Goal: Task Accomplishment & Management: Manage account settings

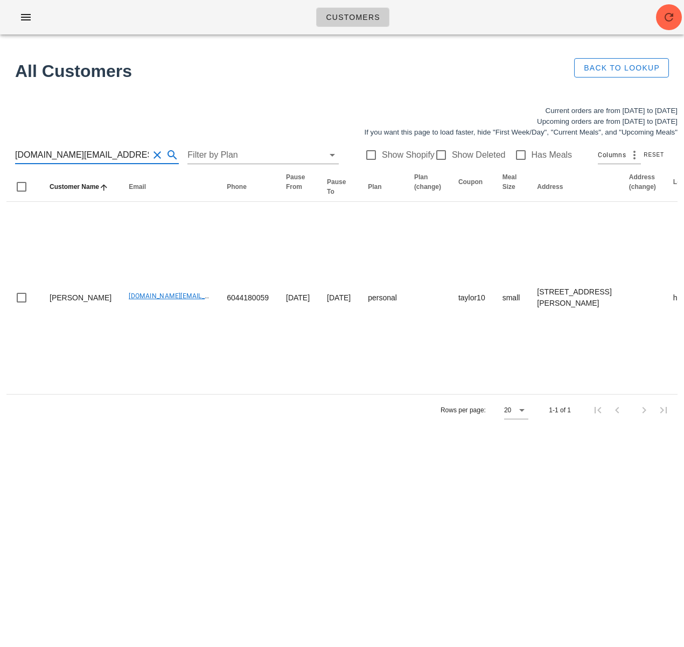
type input "fennec.et.fox@gmail.com"
drag, startPoint x: 120, startPoint y: 151, endPoint x: -22, endPoint y: 152, distance: 142.2
click at [0, 152] on html "Customers No customers found for your search. All Customers Back to Lookup Curr…" at bounding box center [342, 323] width 684 height 647
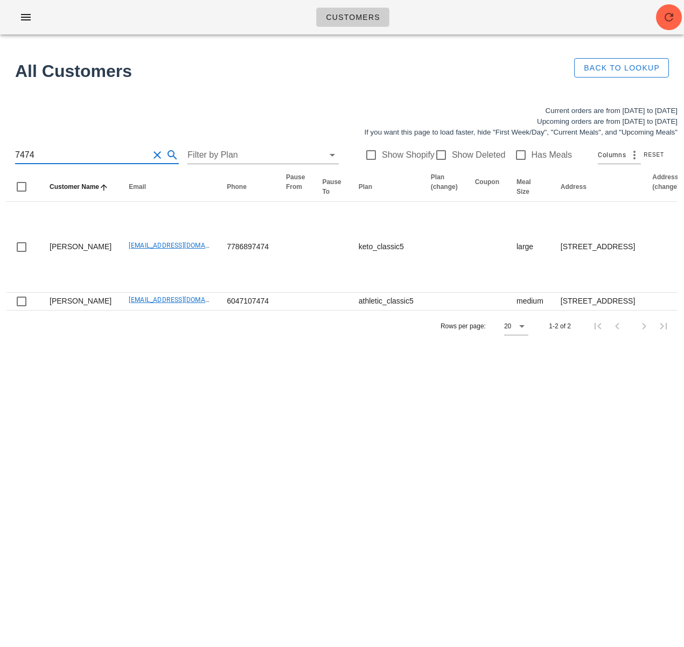
drag, startPoint x: 49, startPoint y: 148, endPoint x: -34, endPoint y: 147, distance: 83.5
click at [0, 147] on html "Customers No customers found for your search. All Customers Back to Lookup Curr…" at bounding box center [342, 323] width 684 height 647
drag, startPoint x: 55, startPoint y: 158, endPoint x: -38, endPoint y: 155, distance: 93.2
click at [0, 155] on html "Customers No customers found for your search. All Customers Back to Lookup Curr…" at bounding box center [342, 323] width 684 height 647
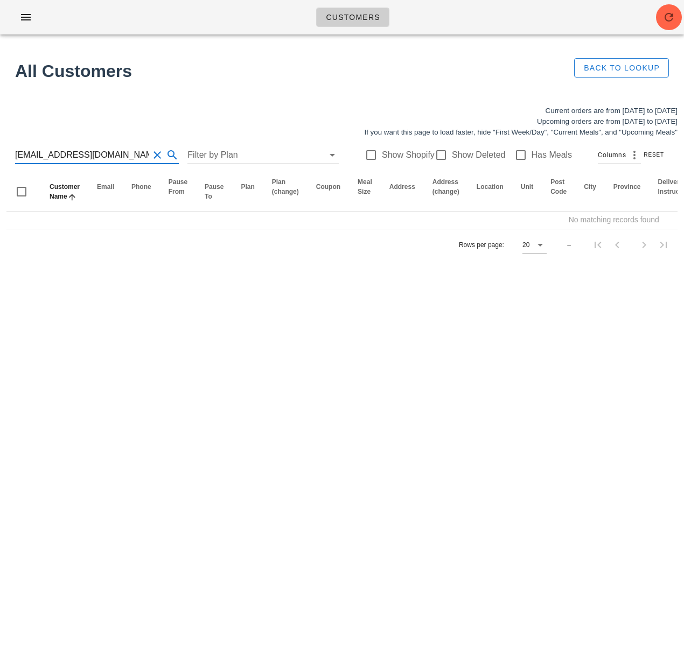
drag, startPoint x: 117, startPoint y: 155, endPoint x: 65, endPoint y: 156, distance: 52.3
click at [65, 156] on input "[EMAIL_ADDRESS][DOMAIN_NAME]" at bounding box center [82, 155] width 134 height 17
type input "riad.rasheed"
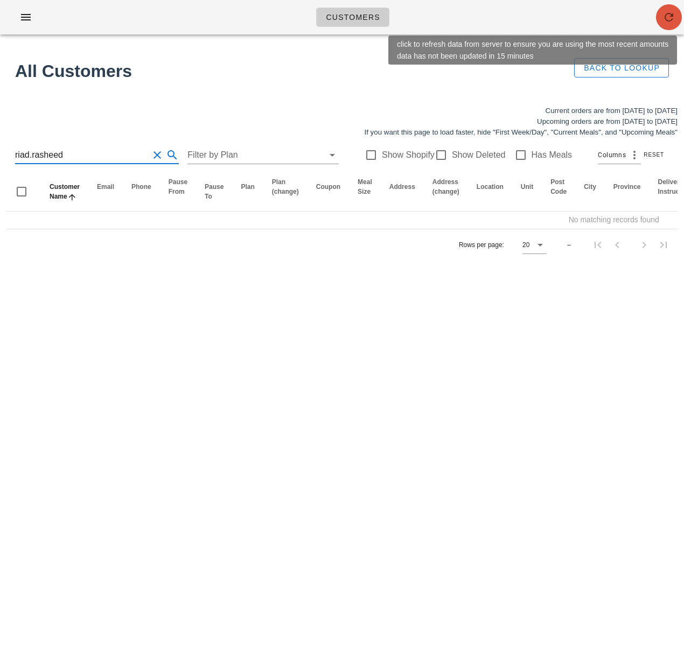
drag, startPoint x: 664, startPoint y: 19, endPoint x: 423, endPoint y: 141, distance: 270.0
click at [664, 19] on icon "button" at bounding box center [669, 17] width 13 height 13
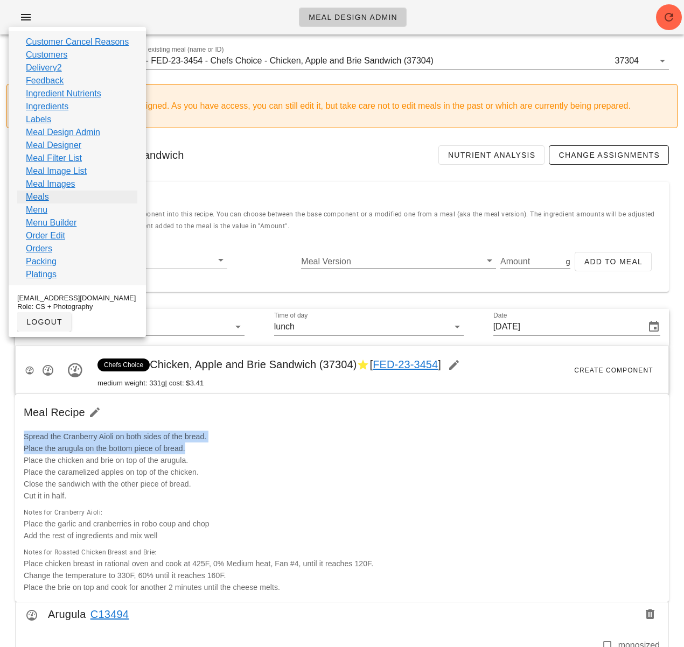
click at [43, 199] on link "Meals" at bounding box center [37, 197] width 23 height 13
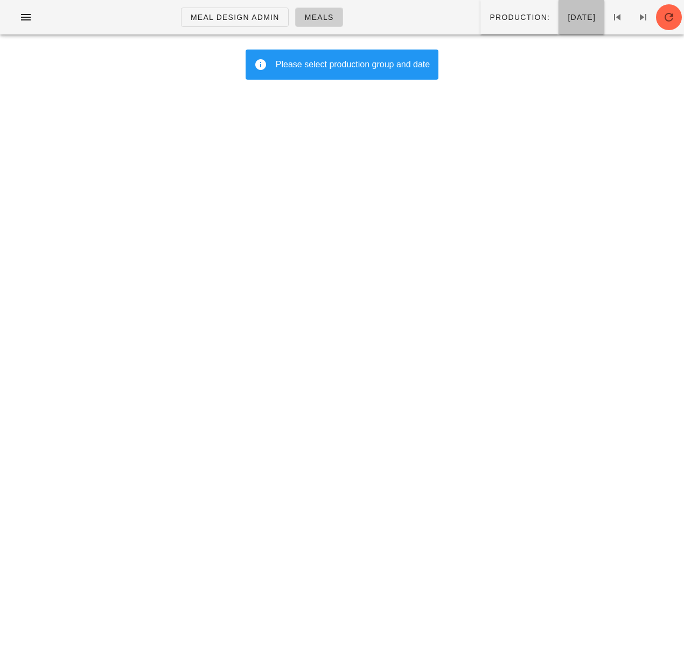
drag, startPoint x: 515, startPoint y: 20, endPoint x: 507, endPoint y: 27, distance: 11.5
click at [567, 20] on span "Wednesday Sep 24" at bounding box center [581, 17] width 29 height 9
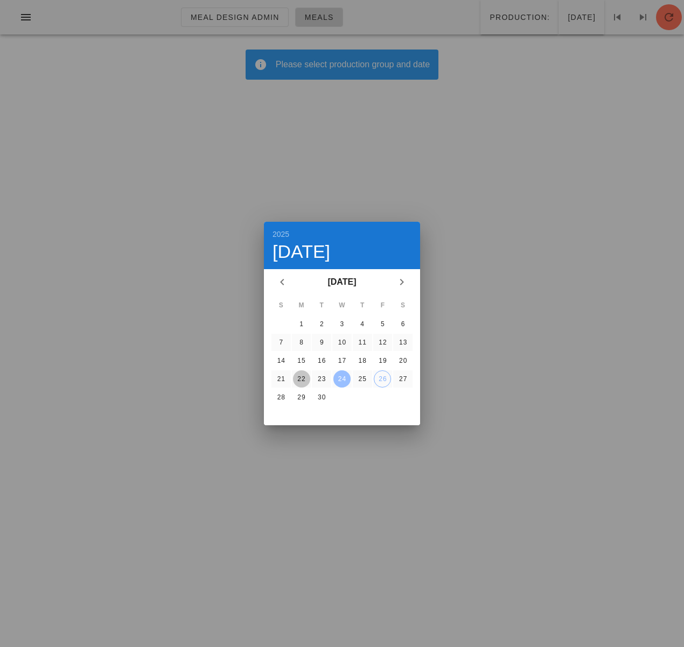
click at [306, 384] on button "22" at bounding box center [301, 379] width 17 height 17
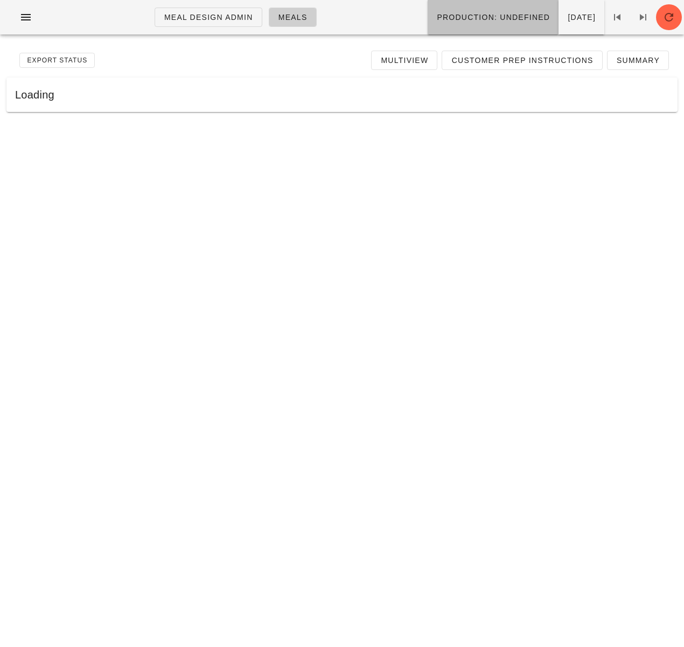
click at [483, 29] on button "Production: undefined" at bounding box center [493, 17] width 131 height 34
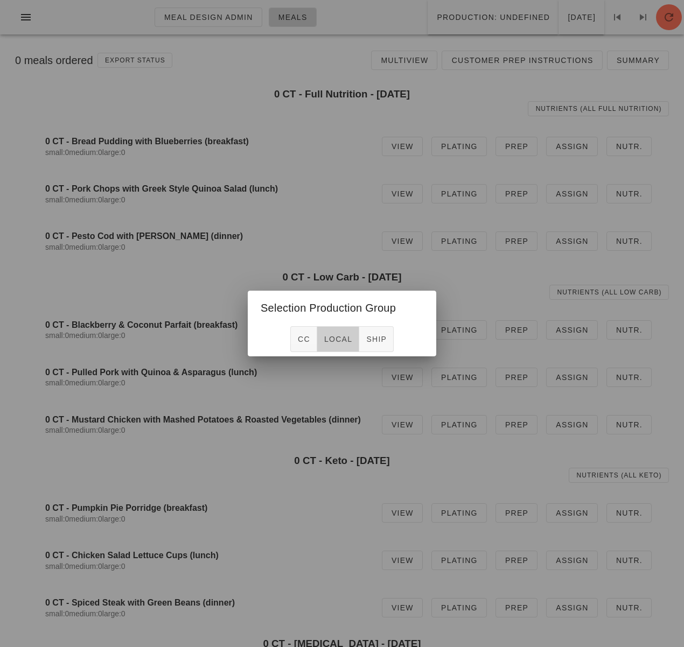
click at [330, 341] on span "local" at bounding box center [338, 339] width 29 height 9
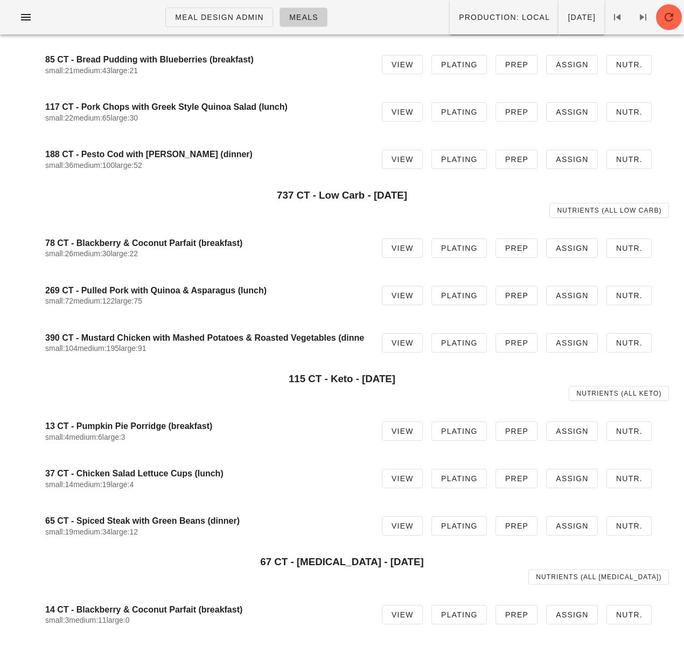
scroll to position [75, 0]
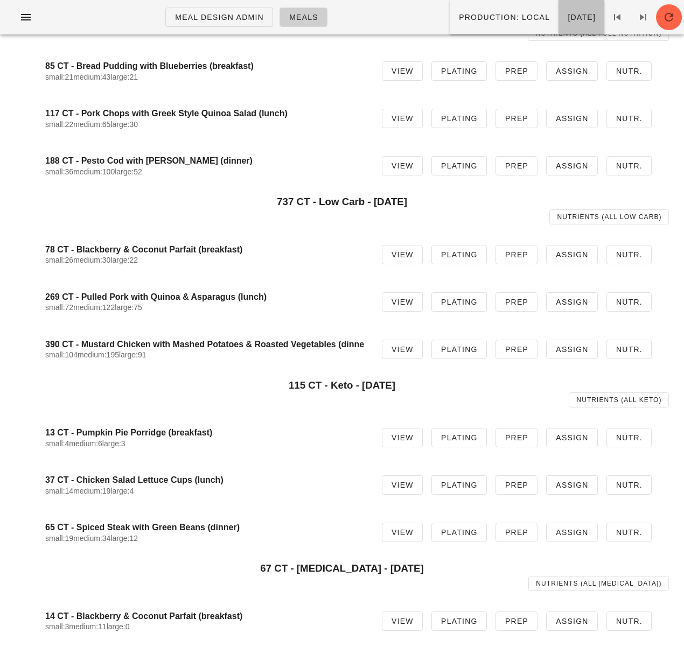
click at [567, 18] on span "Monday Sep 22" at bounding box center [581, 17] width 29 height 9
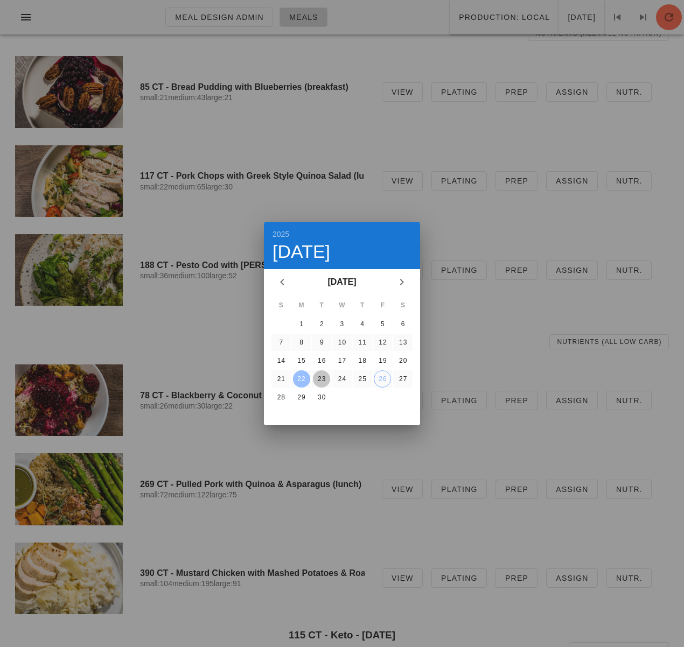
click at [319, 378] on div "23" at bounding box center [321, 379] width 17 height 8
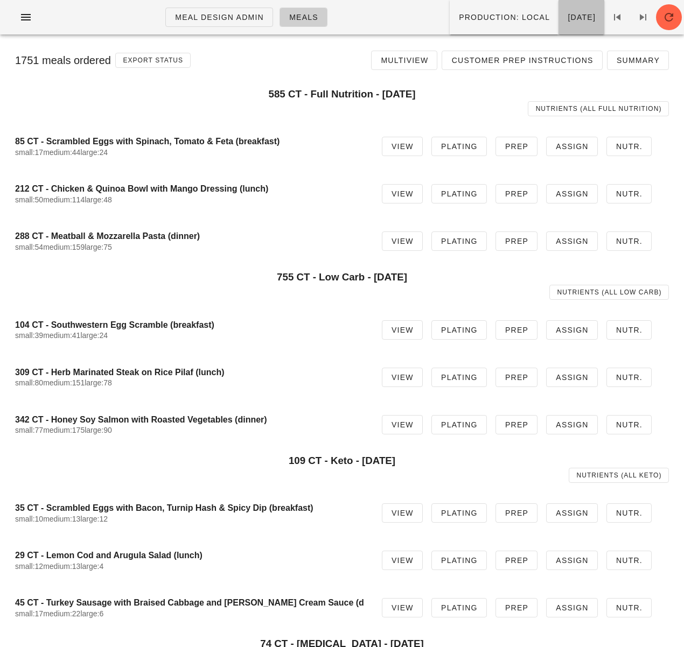
click at [567, 18] on span "Tuesday Sep 23" at bounding box center [581, 17] width 29 height 9
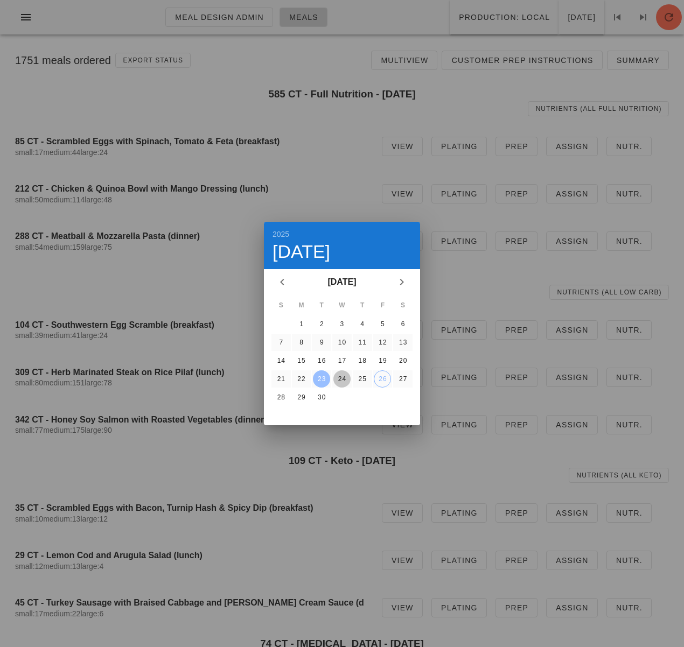
drag, startPoint x: 338, startPoint y: 375, endPoint x: 343, endPoint y: 367, distance: 10.2
click at [338, 375] on div "24" at bounding box center [341, 379] width 17 height 8
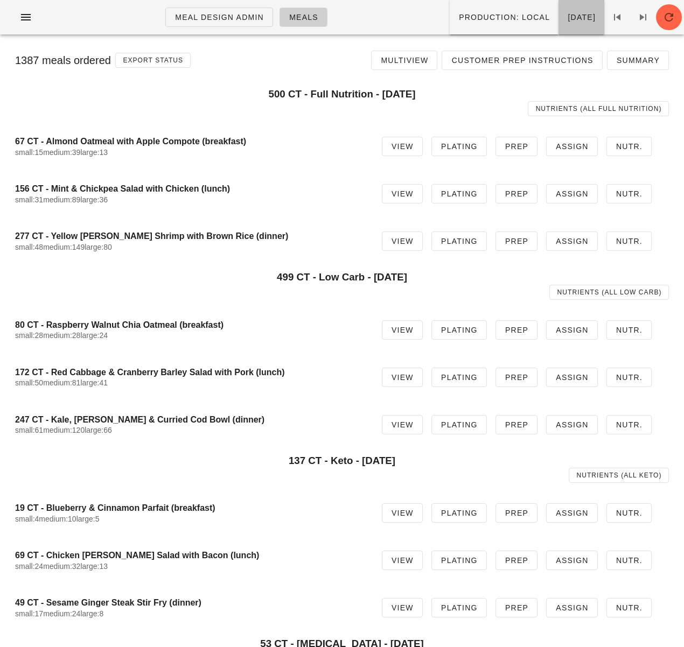
click at [559, 23] on button "Wednesday Sep 24" at bounding box center [582, 17] width 46 height 34
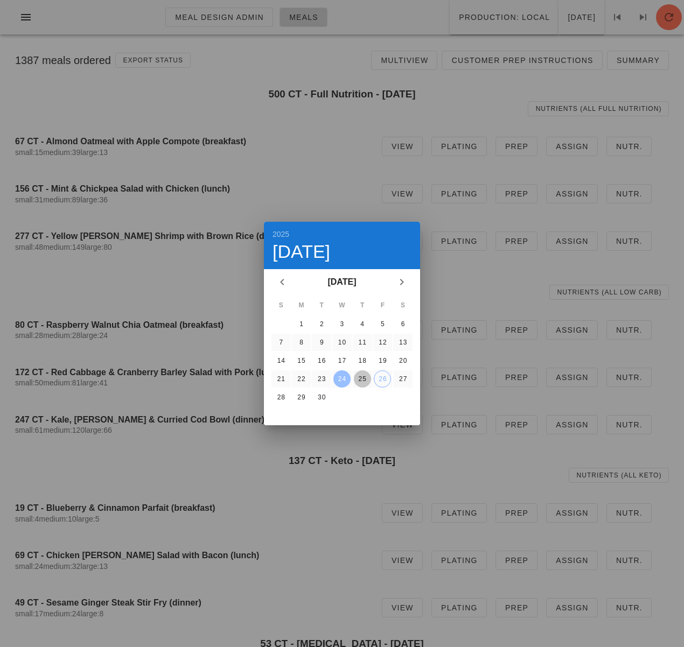
click at [368, 378] on div "25" at bounding box center [362, 379] width 17 height 8
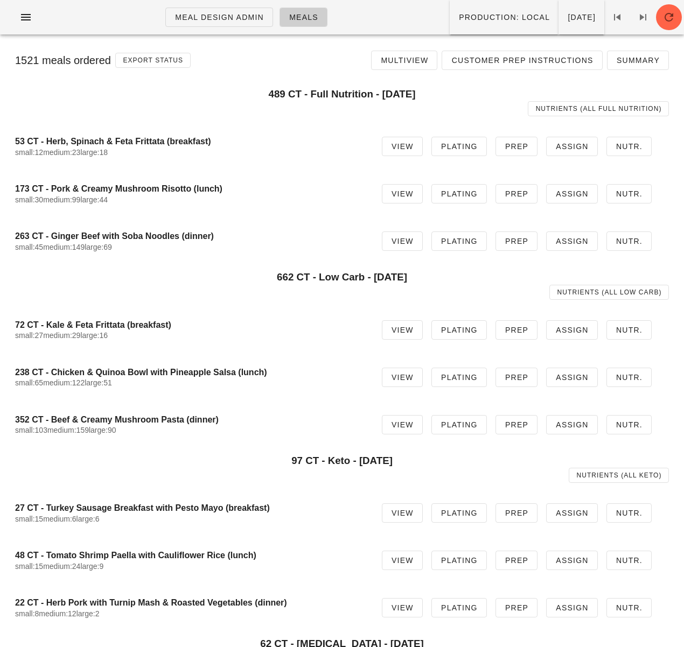
drag, startPoint x: 270, startPoint y: 208, endPoint x: 260, endPoint y: 220, distance: 16.4
click at [270, 208] on div "173 CT - Pork & Creamy Mushroom Risotto (lunch) small:30 medium:99 large:44" at bounding box center [190, 193] width 350 height 33
click at [173, 266] on div "662 CT - Low Carb - Thursday Sep 25 Nutrients (all Low Carb)" at bounding box center [342, 285] width 654 height 41
click at [527, 64] on span "Customer Prep Instructions" at bounding box center [522, 60] width 142 height 9
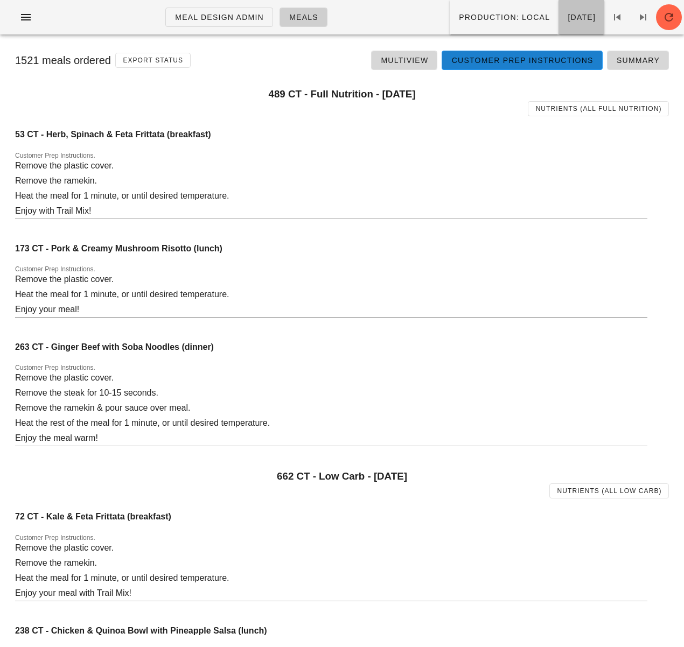
click at [567, 16] on span "Thursday Sep 25" at bounding box center [581, 17] width 29 height 9
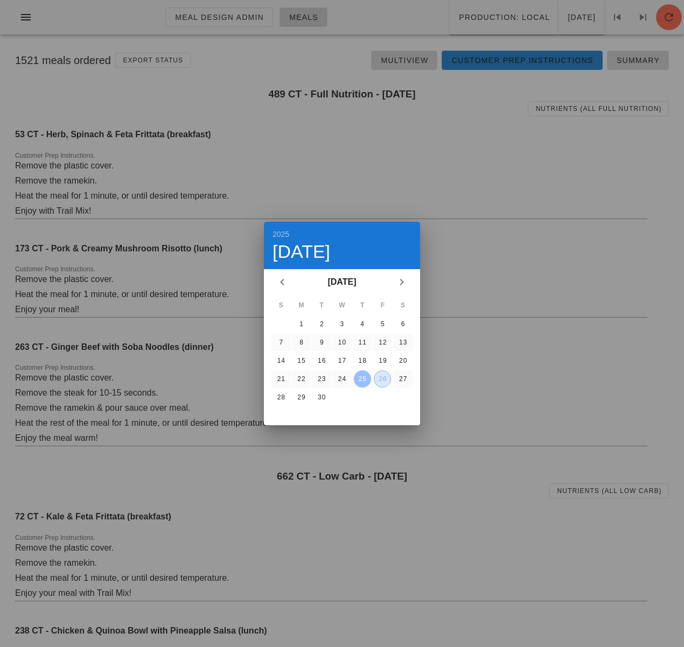
click at [384, 380] on div "26" at bounding box center [382, 379] width 16 height 8
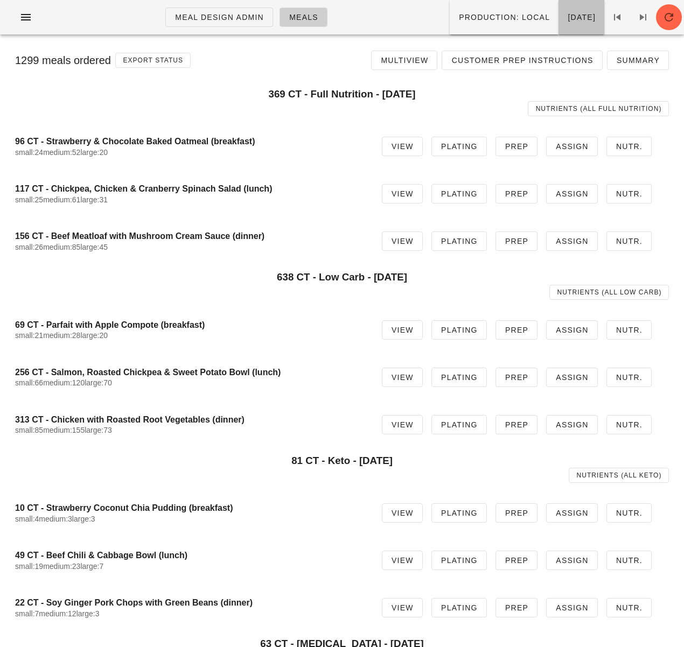
click at [569, 26] on button "Friday Sep 26" at bounding box center [582, 17] width 46 height 34
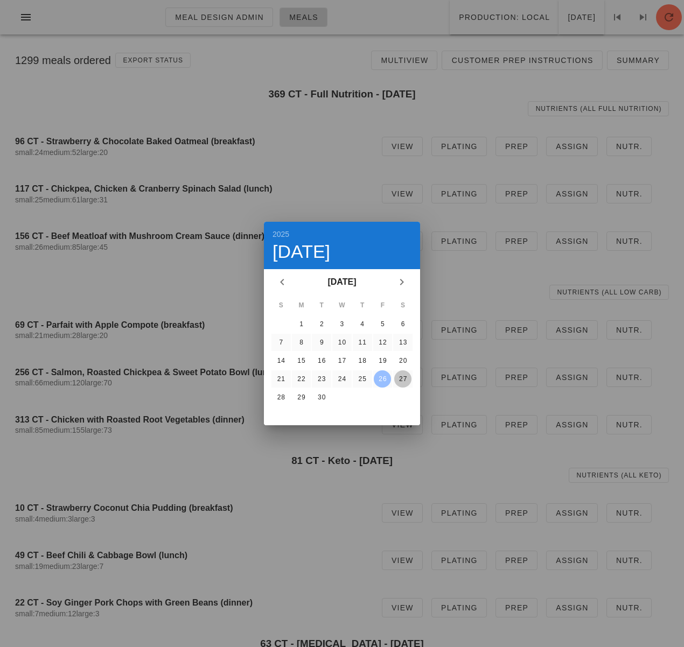
drag, startPoint x: 401, startPoint y: 381, endPoint x: 469, endPoint y: 171, distance: 220.3
click at [402, 380] on div "27" at bounding box center [402, 379] width 17 height 8
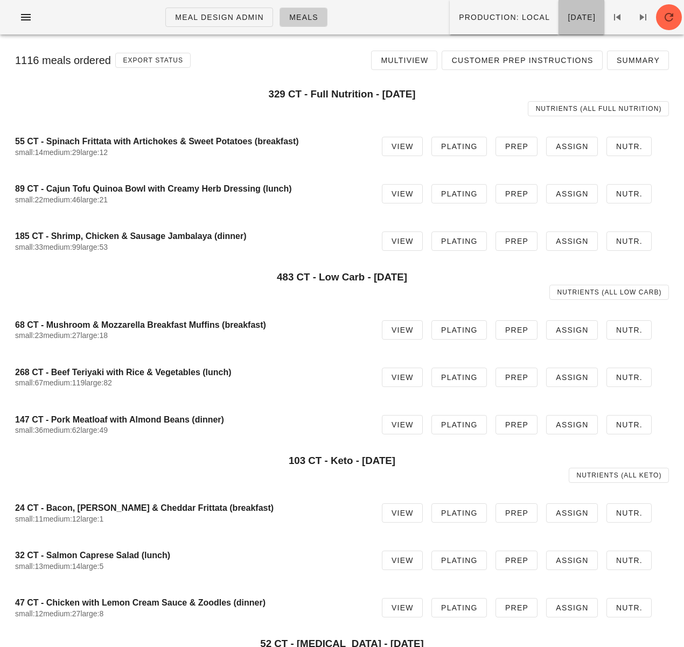
click at [567, 22] on span "Saturday Sep 27" at bounding box center [581, 17] width 29 height 9
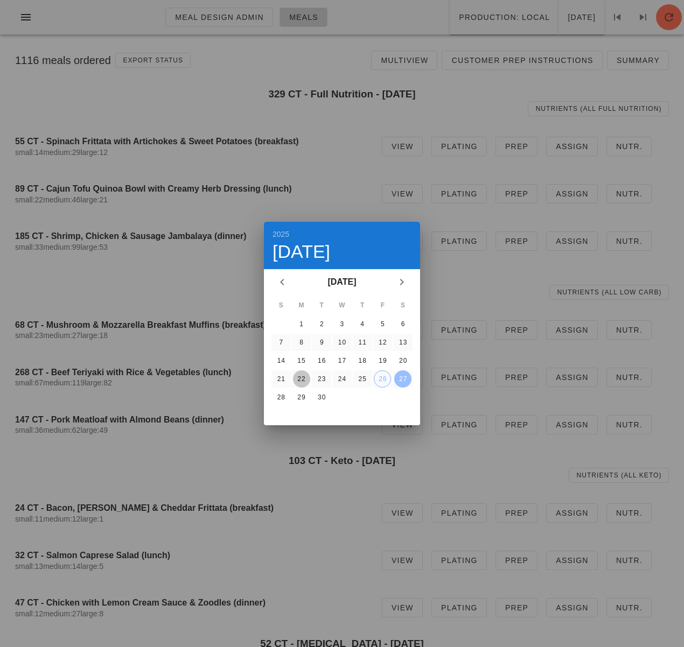
click at [304, 379] on div "22" at bounding box center [301, 379] width 17 height 8
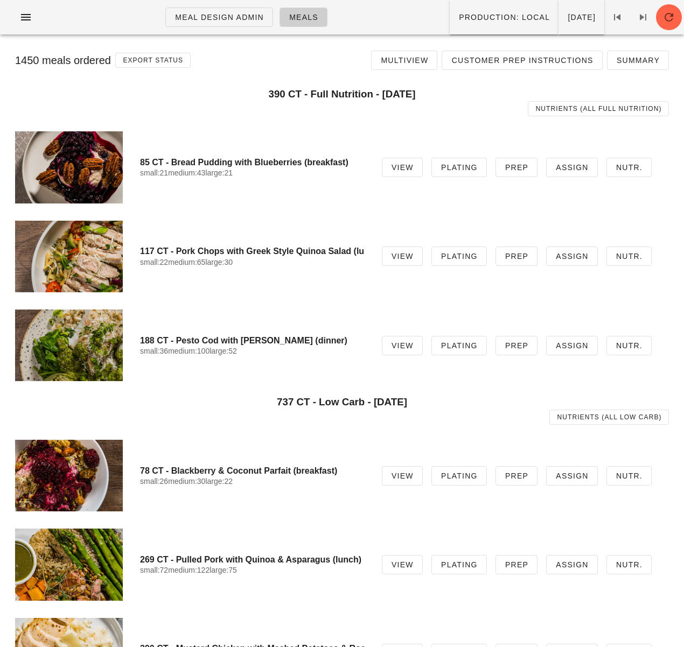
click at [226, 92] on h3 "390 CT - Full Nutrition - Monday Sep 22" at bounding box center [342, 94] width 654 height 12
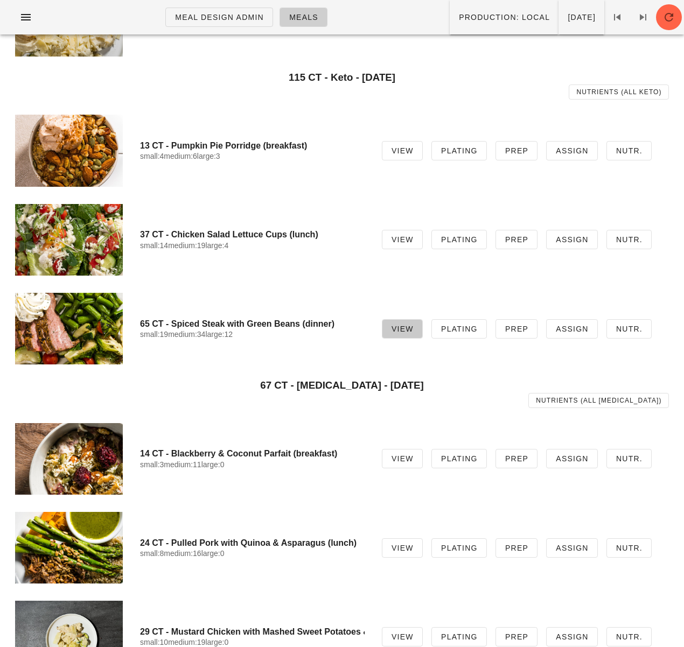
click at [408, 332] on span "View" at bounding box center [402, 329] width 23 height 9
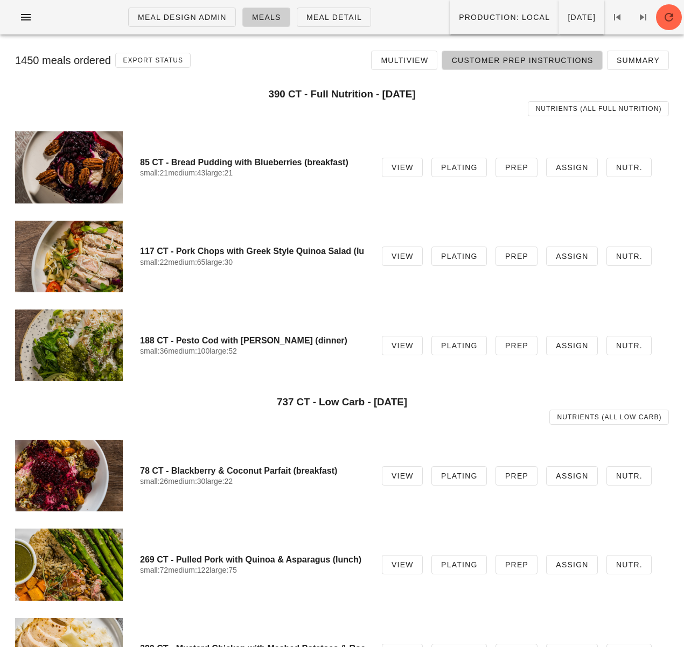
click at [515, 65] on span "Customer Prep Instructions" at bounding box center [522, 60] width 142 height 9
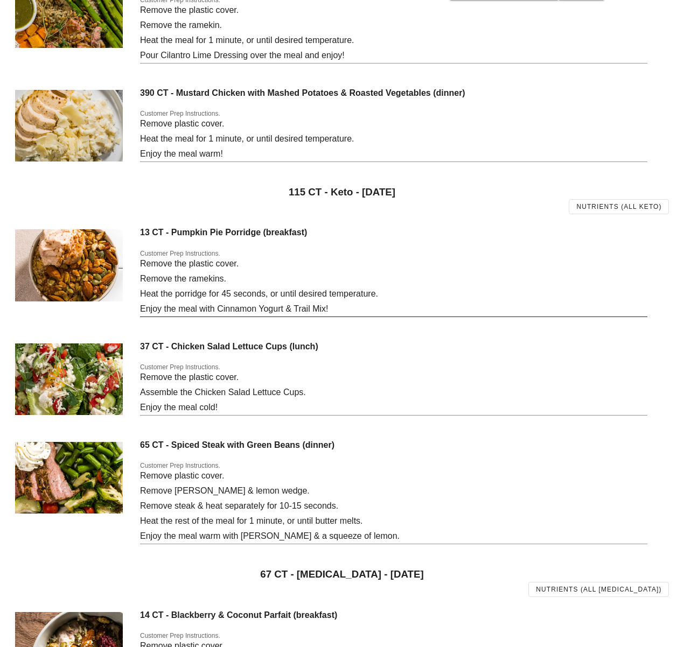
scroll to position [771, 0]
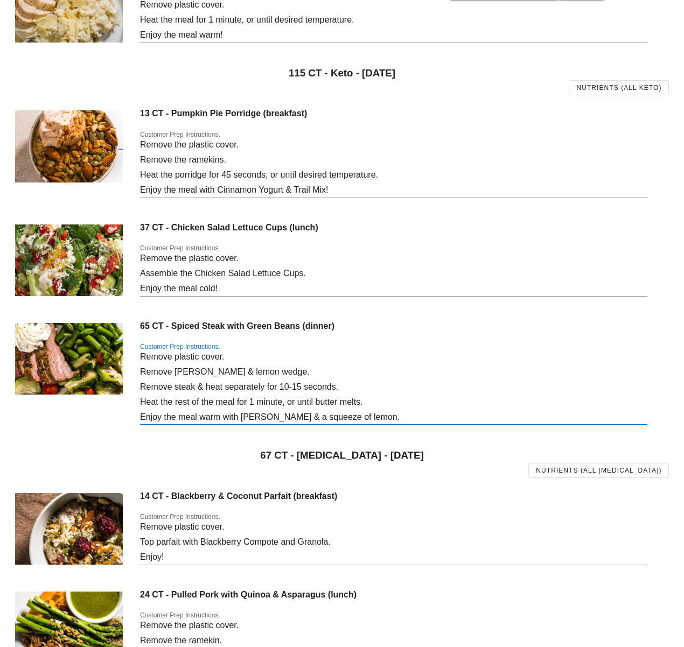
click at [287, 379] on textarea "Remove plastic cover. Remove ramekin & lemon wedge. Remove steak & heat separat…" at bounding box center [393, 387] width 507 height 75
drag, startPoint x: 142, startPoint y: 388, endPoint x: 384, endPoint y: 388, distance: 242.4
click at [384, 388] on textarea "Remove plastic cover. Remove ramekin & lemon wedge. Remove steak & heat separat…" at bounding box center [393, 387] width 507 height 75
drag, startPoint x: 219, startPoint y: 386, endPoint x: 168, endPoint y: 371, distance: 53.2
click at [219, 386] on textarea "Remove plastic cover. Remove ramekin & lemon wedge. Remove steak & heat separat…" at bounding box center [393, 387] width 507 height 75
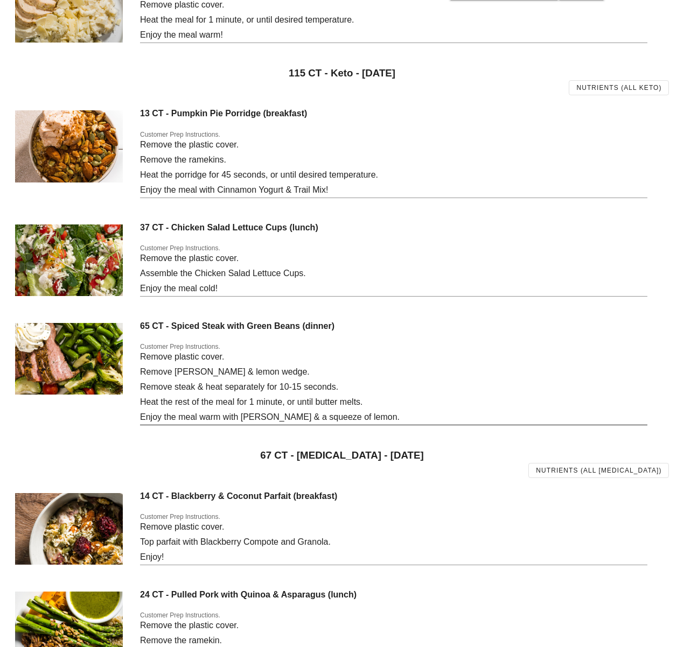
drag, startPoint x: 137, startPoint y: 358, endPoint x: 372, endPoint y: 413, distance: 241.3
click at [366, 410] on div "65 CT - Spiced Steak with Green Beans (dinner) Customer Prep Instructions. Remo…" at bounding box center [341, 379] width 671 height 129
drag, startPoint x: 376, startPoint y: 418, endPoint x: 138, endPoint y: 360, distance: 245.1
click at [138, 360] on div "65 CT - Spiced Steak with Green Beans (dinner) Customer Prep Instructions. Remo…" at bounding box center [341, 379] width 671 height 129
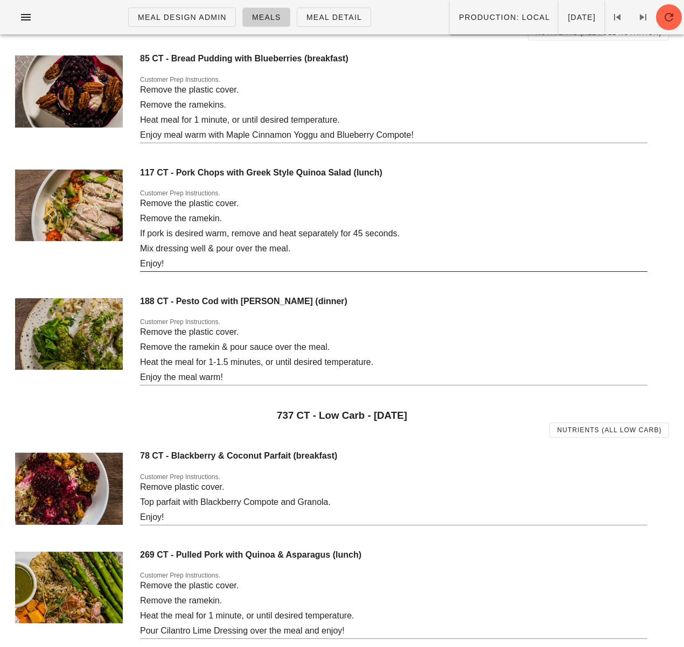
scroll to position [0, 0]
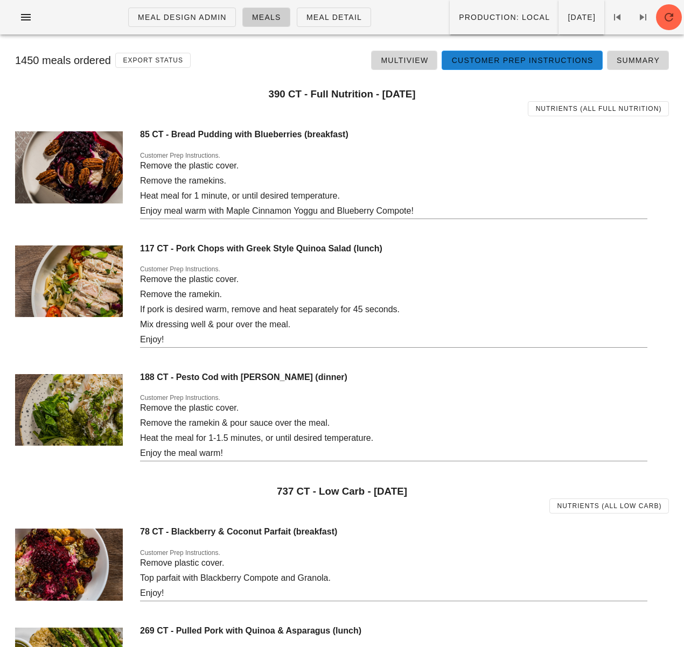
click at [518, 145] on div "85 CT - Bread Pudding with Blueberries (breakfast) Customer Prep Instructions. …" at bounding box center [393, 180] width 507 height 114
click at [567, 21] on span "Monday Sep 22" at bounding box center [581, 17] width 29 height 9
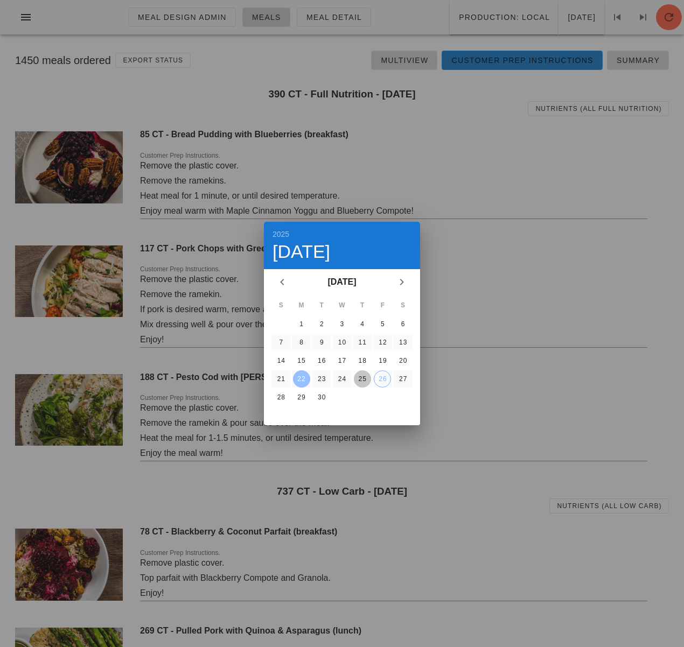
click at [359, 378] on div "25" at bounding box center [362, 379] width 17 height 8
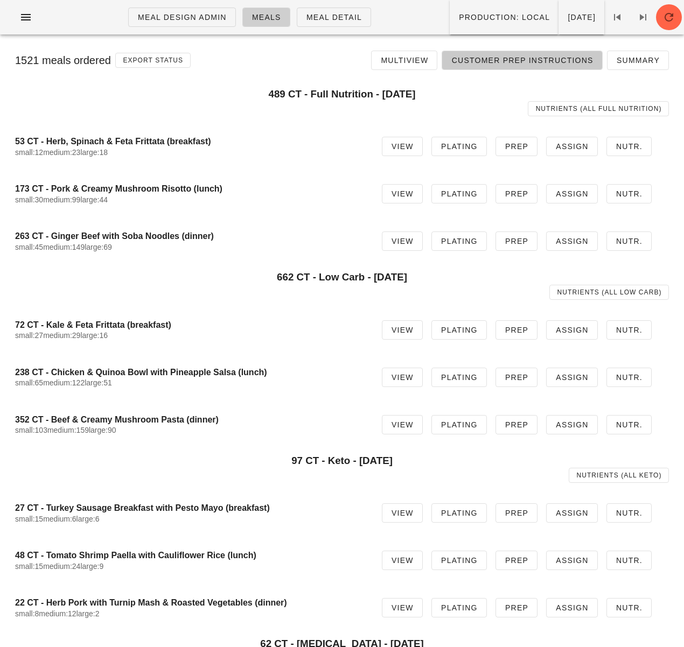
click at [555, 59] on span "Customer Prep Instructions" at bounding box center [522, 60] width 142 height 9
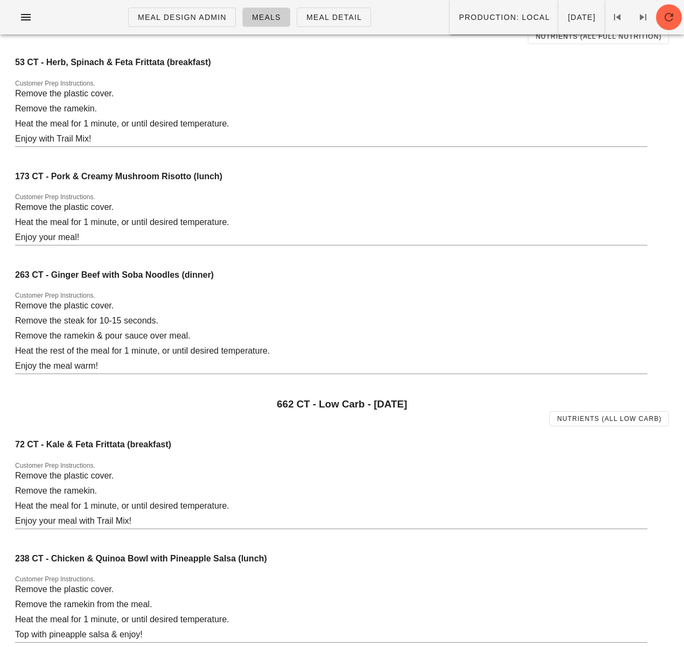
scroll to position [225, 0]
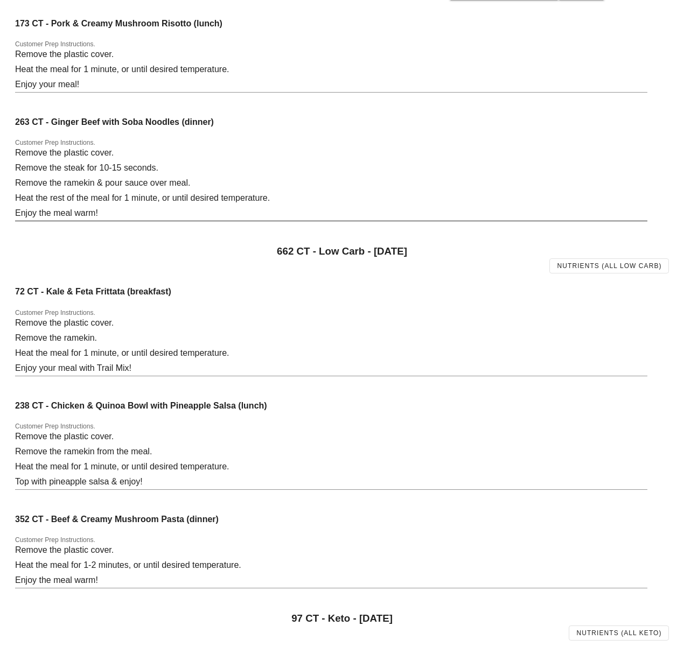
click at [98, 193] on textarea "Remove the plastic cover. Remove the steak for 10-15 seconds. Remove the rameki…" at bounding box center [331, 182] width 632 height 75
drag, startPoint x: 201, startPoint y: 183, endPoint x: -2, endPoint y: 190, distance: 203.2
drag, startPoint x: 287, startPoint y: 199, endPoint x: 10, endPoint y: 203, distance: 276.4
click at [10, 203] on div "263 CT - Ginger Beef with Soba Noodles (dinner) Customer Prep Instructions. Rem…" at bounding box center [341, 174] width 671 height 129
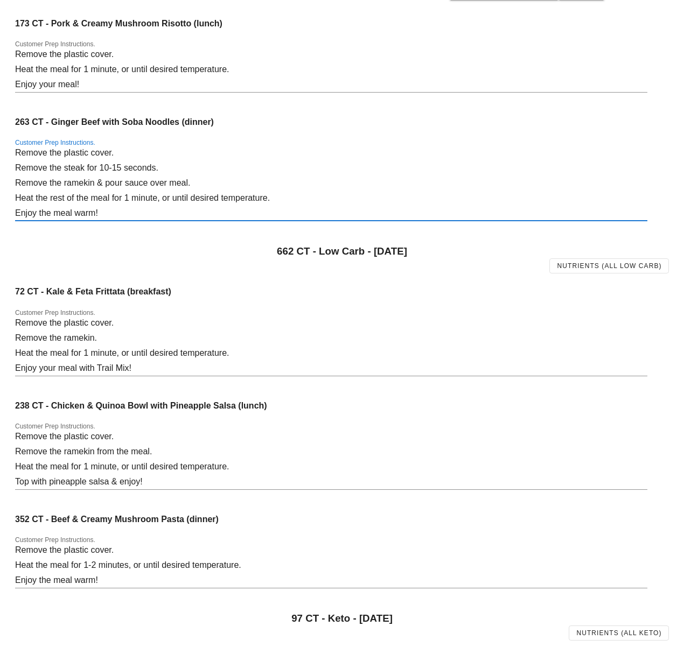
drag, startPoint x: 78, startPoint y: 214, endPoint x: 51, endPoint y: 213, distance: 27.5
click at [78, 214] on textarea "Remove the plastic cover. Remove the steak for 10-15 seconds. Remove the rameki…" at bounding box center [331, 182] width 632 height 75
drag, startPoint x: 38, startPoint y: 212, endPoint x: 96, endPoint y: 213, distance: 57.6
click at [96, 213] on textarea "Remove the plastic cover. Remove the steak for 10-15 seconds. Remove the rameki…" at bounding box center [331, 182] width 632 height 75
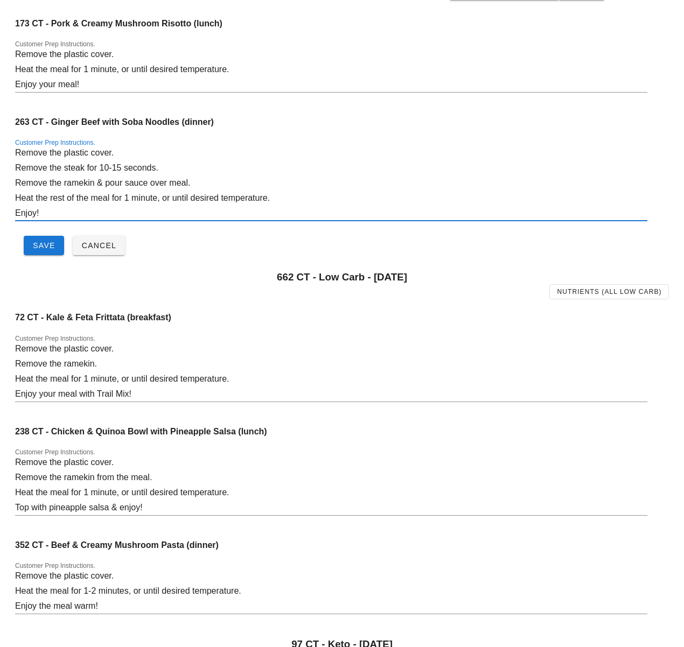
drag, startPoint x: 28, startPoint y: 212, endPoint x: -29, endPoint y: 211, distance: 56.6
drag, startPoint x: 98, startPoint y: 174, endPoint x: 55, endPoint y: 196, distance: 47.9
click at [96, 176] on textarea "Remove the plastic cover. Remove the steak for 10-15 seconds. Remove the rameki…" at bounding box center [331, 182] width 632 height 75
click at [42, 215] on textarea "Remove the plastic cover. Remove the steak for 10-15 seconds. Remove the rameki…" at bounding box center [331, 182] width 632 height 75
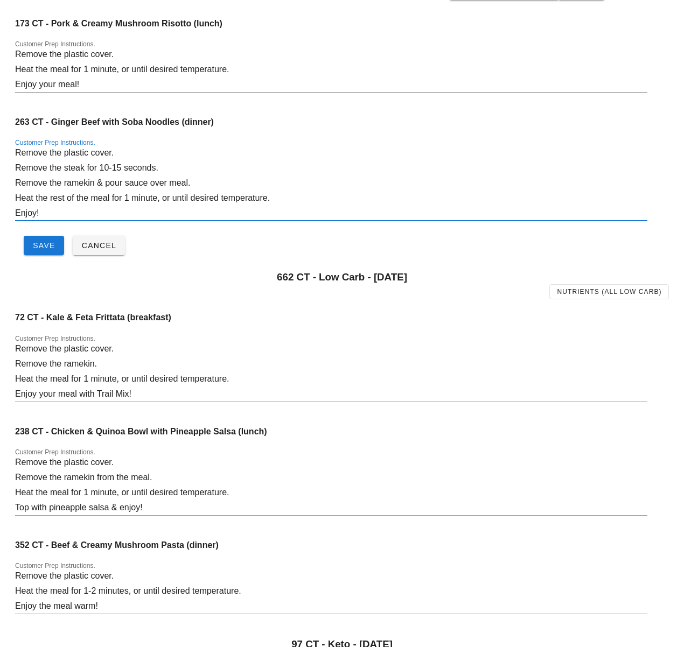
drag, startPoint x: 25, startPoint y: 201, endPoint x: 1, endPoint y: 163, distance: 45.0
paste textarea "plastic cover. Remove the steak & heat separately"
type textarea "Remove plastic cover. Remove the steak & heat separately for 10-15 seconds. Rem…"
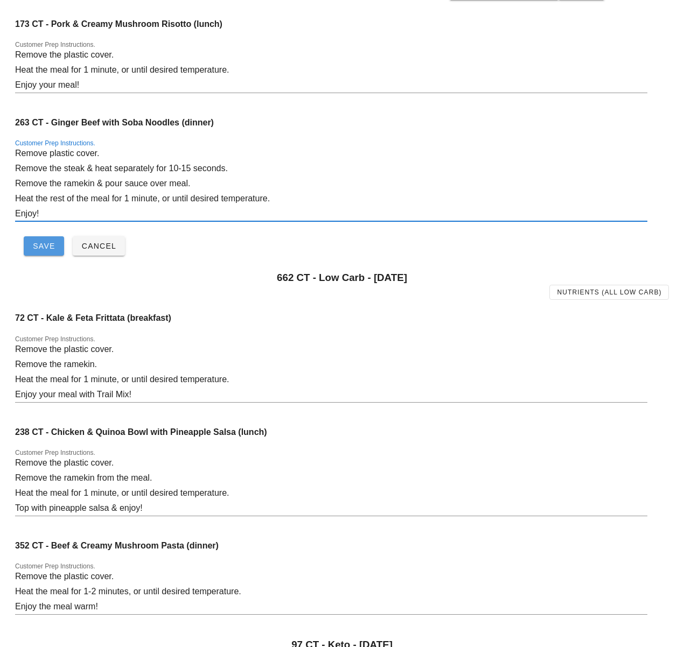
click at [49, 243] on span "Save" at bounding box center [43, 246] width 23 height 9
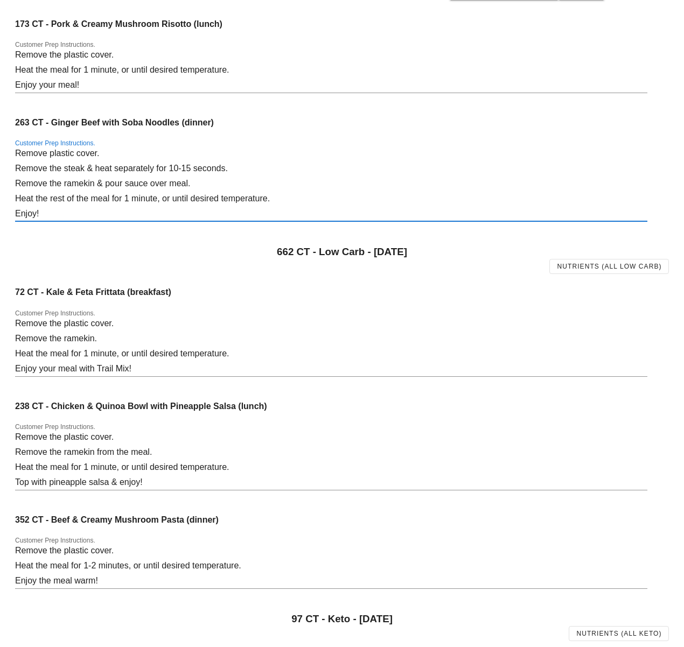
drag, startPoint x: 52, startPoint y: 205, endPoint x: -22, endPoint y: 119, distance: 113.1
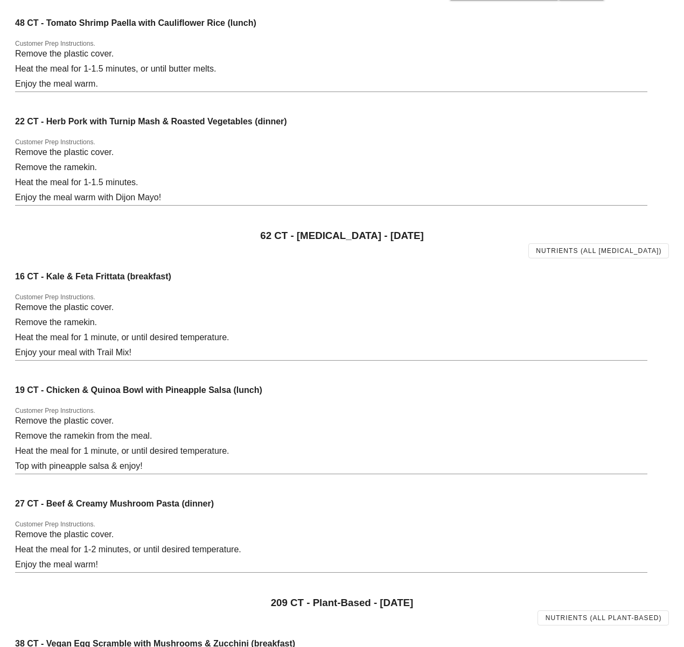
scroll to position [1680, 0]
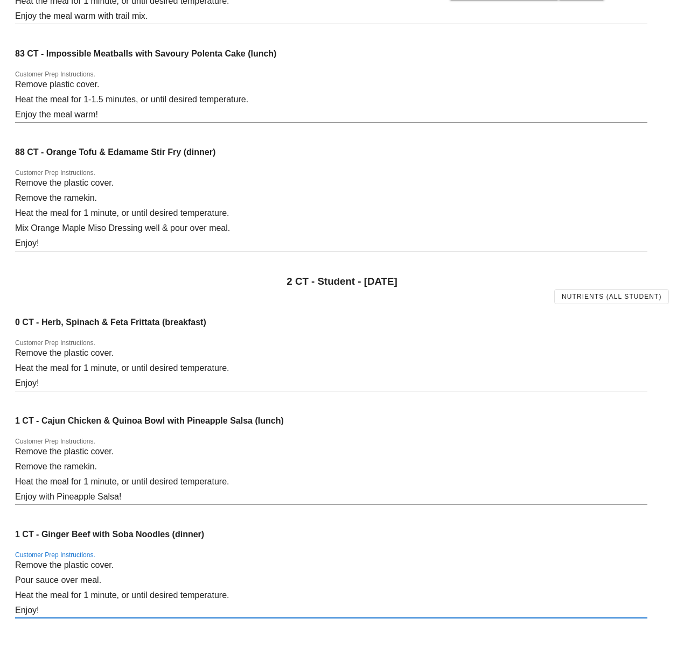
drag, startPoint x: 70, startPoint y: 611, endPoint x: -46, endPoint y: 509, distance: 154.2
paste textarea "plastic cover. Remove the steak & heat separately for 10-15 seconds. Remove the…"
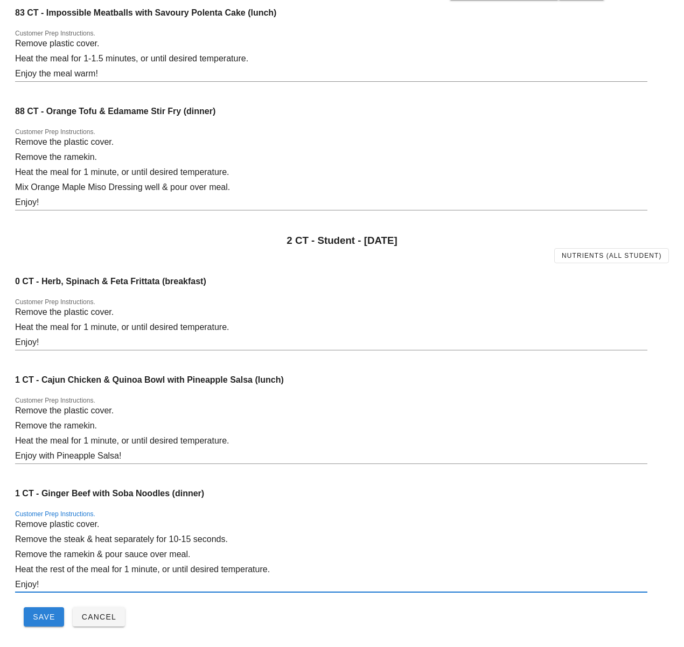
type textarea "Remove plastic cover. Remove the steak & heat separately for 10-15 seconds. Rem…"
drag, startPoint x: 40, startPoint y: 613, endPoint x: 46, endPoint y: 610, distance: 6.5
click at [40, 613] on span "Save" at bounding box center [43, 617] width 23 height 9
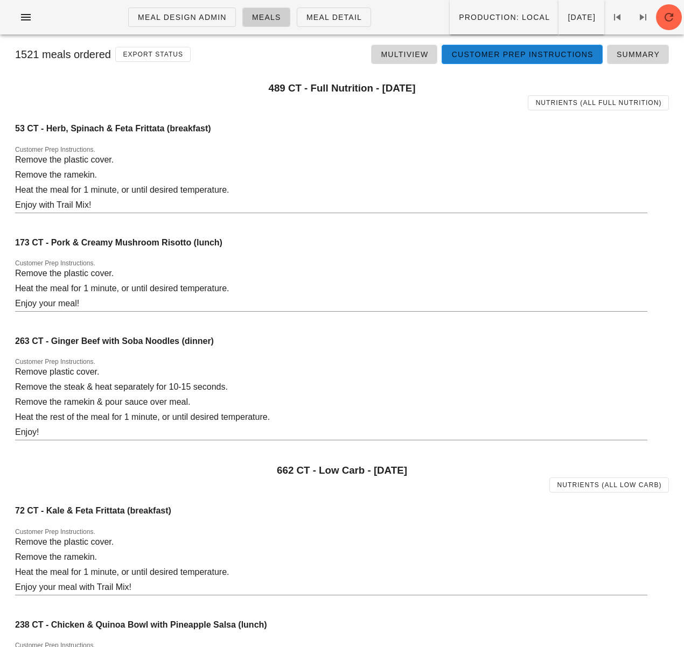
scroll to position [0, 0]
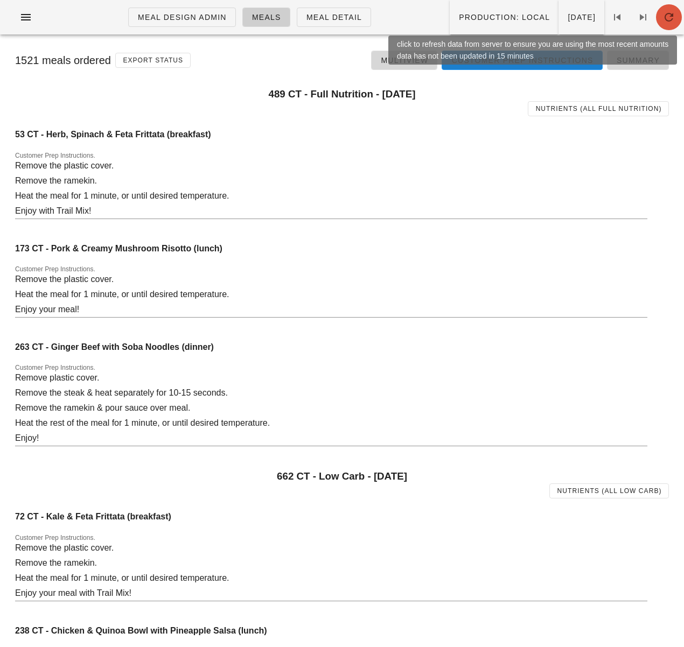
drag, startPoint x: 668, startPoint y: 23, endPoint x: 663, endPoint y: 30, distance: 8.5
click at [667, 23] on icon "button" at bounding box center [669, 17] width 13 height 13
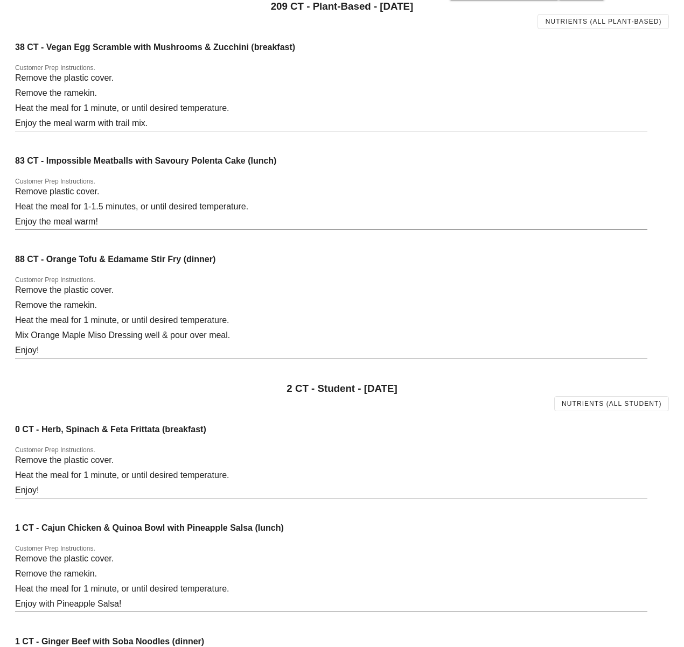
scroll to position [1680, 0]
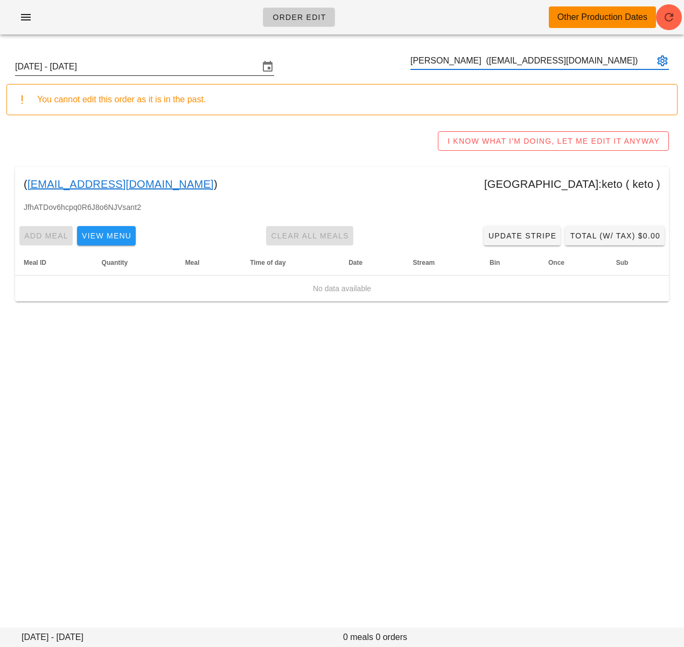
type input "Riad Rasheed (riad.rasheed@gmail.com)"
drag, startPoint x: 215, startPoint y: 72, endPoint x: 220, endPoint y: 78, distance: 7.3
click at [215, 72] on input "Sunday September 21 - Saturday September 27" at bounding box center [137, 66] width 244 height 17
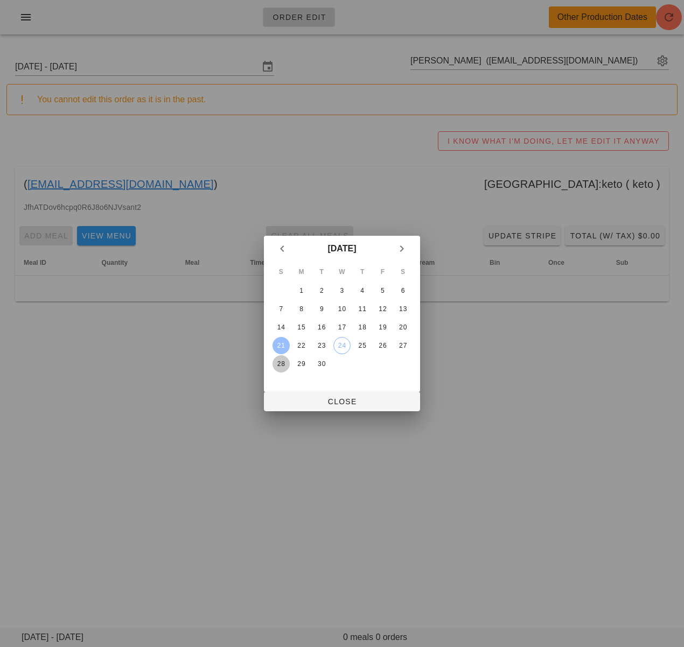
click at [280, 363] on div "28" at bounding box center [281, 364] width 17 height 8
click at [321, 403] on span "Close" at bounding box center [342, 402] width 139 height 9
type input "Sunday September 28 - Saturday October 4"
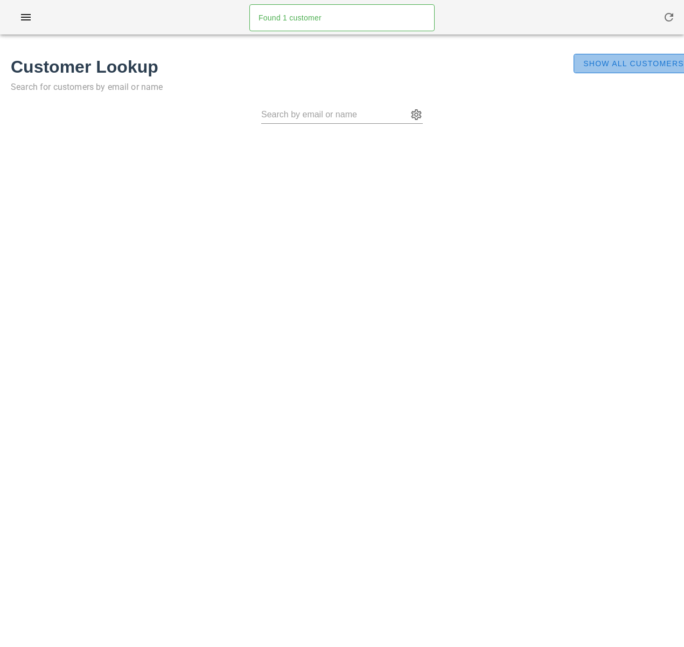
click at [582, 69] on button "Show All Customers" at bounding box center [634, 63] width 120 height 19
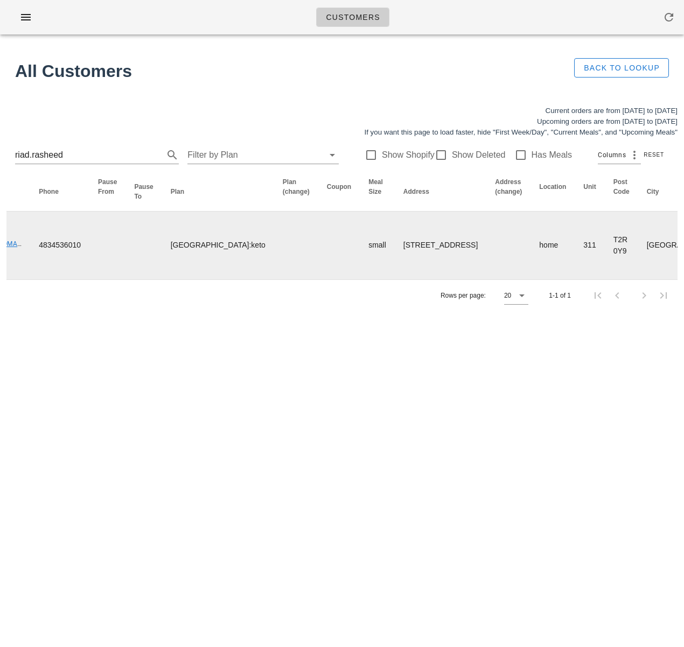
scroll to position [0, 422]
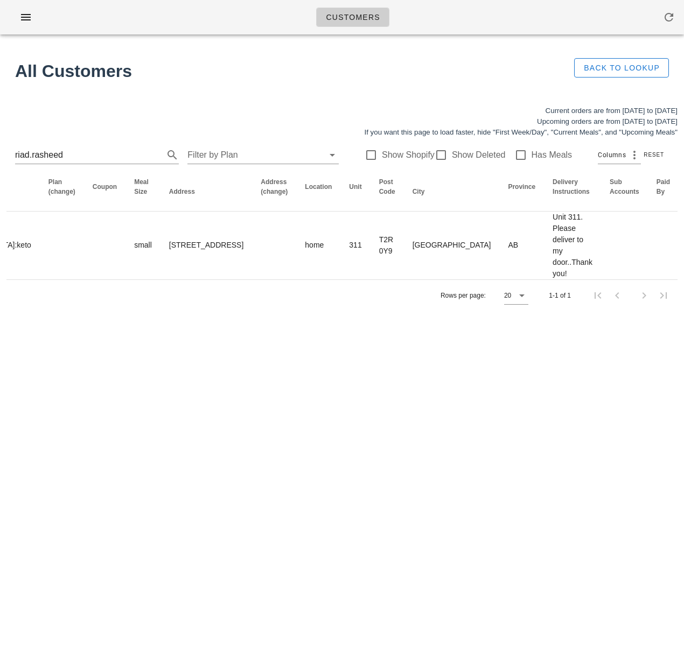
drag, startPoint x: 365, startPoint y: 309, endPoint x: 322, endPoint y: 303, distance: 44.0
click at [365, 309] on div "Rows per page: 20 1-1 of 1" at bounding box center [341, 296] width 671 height 32
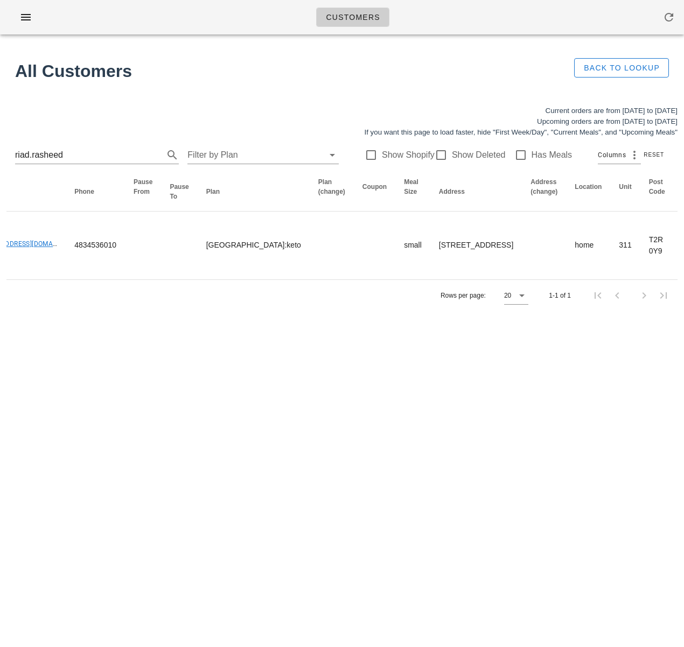
scroll to position [0, 0]
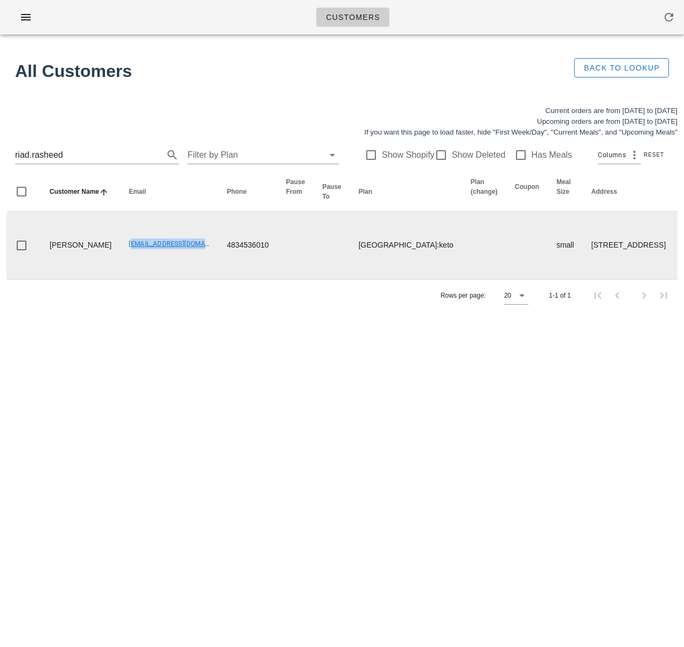
drag, startPoint x: 88, startPoint y: 243, endPoint x: 169, endPoint y: 248, distance: 80.4
click at [175, 241] on td "[EMAIL_ADDRESS][DOMAIN_NAME]" at bounding box center [169, 246] width 98 height 68
copy link "[EMAIL_ADDRESS][DOMAIN_NAME]"
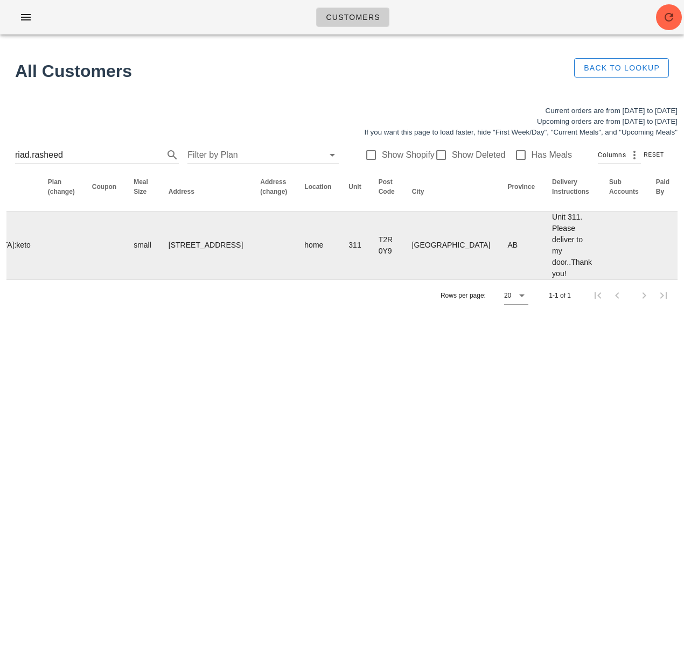
scroll to position [0, 504]
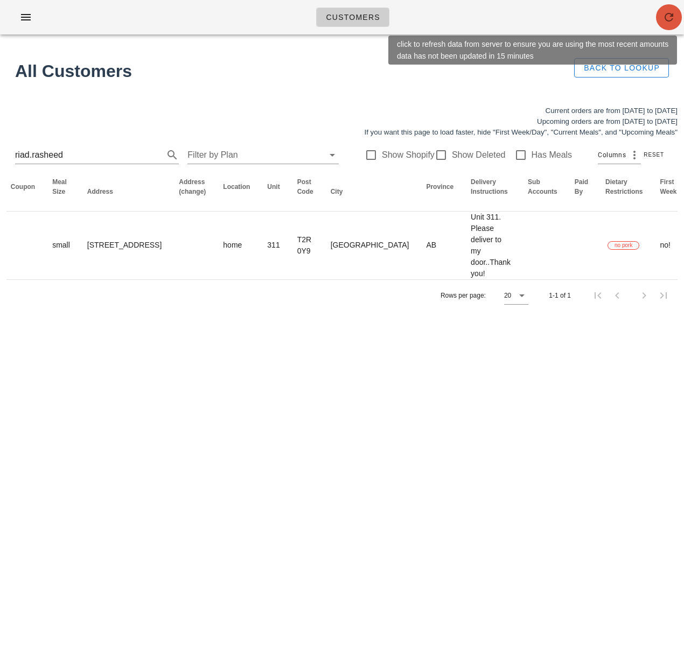
drag, startPoint x: 670, startPoint y: 19, endPoint x: 668, endPoint y: 25, distance: 5.6
click at [670, 19] on icon "button" at bounding box center [669, 17] width 13 height 13
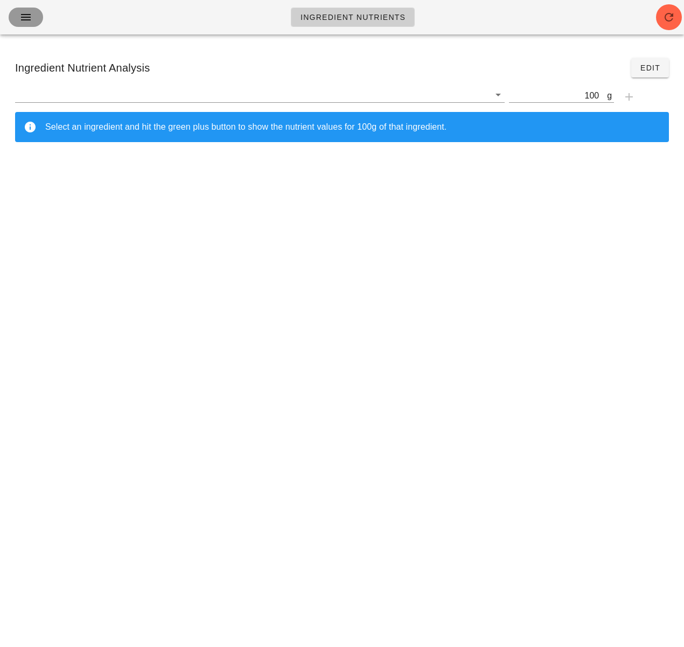
click at [38, 20] on button "button" at bounding box center [26, 17] width 34 height 19
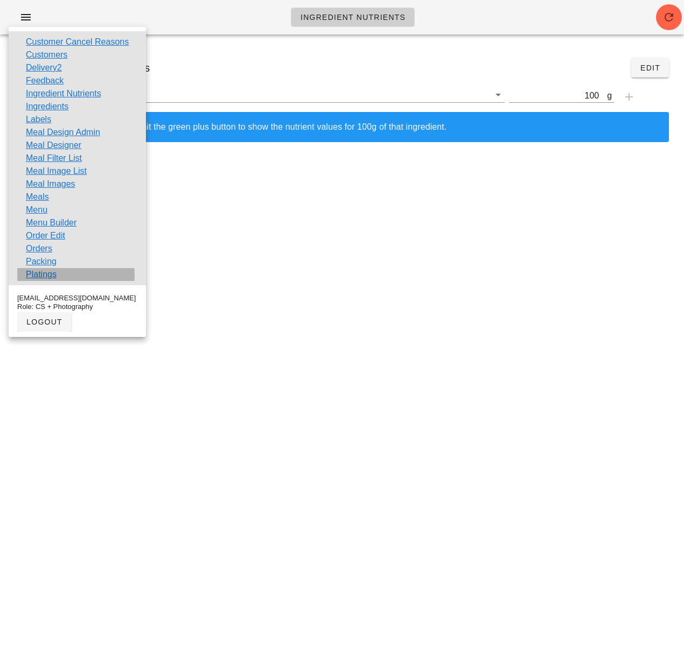
click at [54, 271] on link "Platings" at bounding box center [41, 274] width 31 height 13
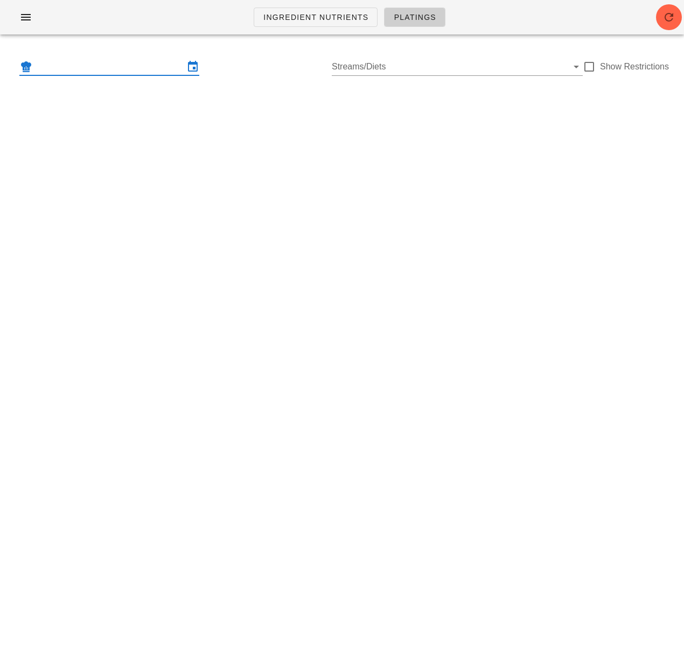
click at [100, 71] on input "text" at bounding box center [109, 66] width 150 height 17
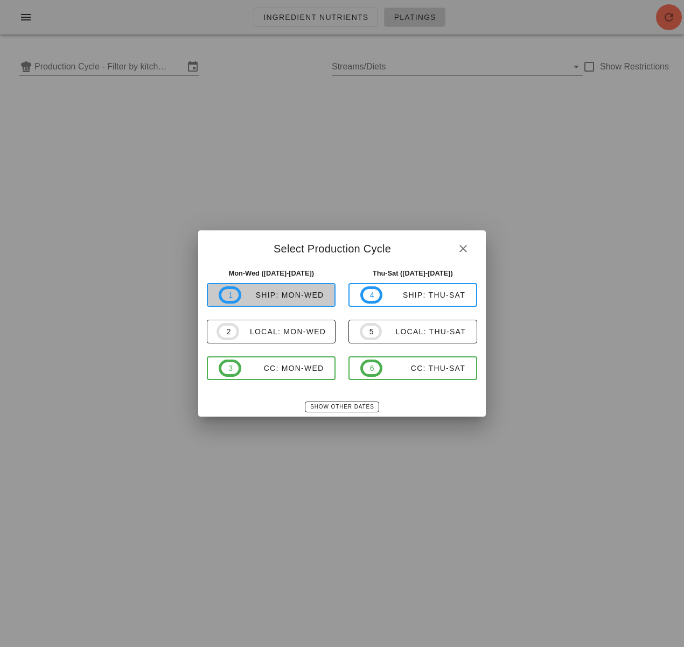
click at [285, 305] on button "1 ship: Mon-Wed" at bounding box center [271, 295] width 129 height 24
type input "ship: Mon-Wed ([DATE]-[DATE])"
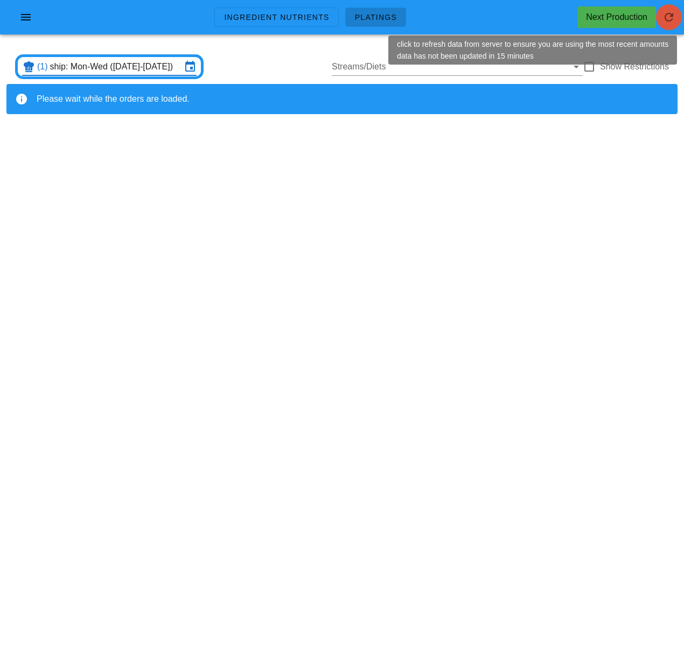
click at [667, 23] on icon "button" at bounding box center [669, 17] width 13 height 13
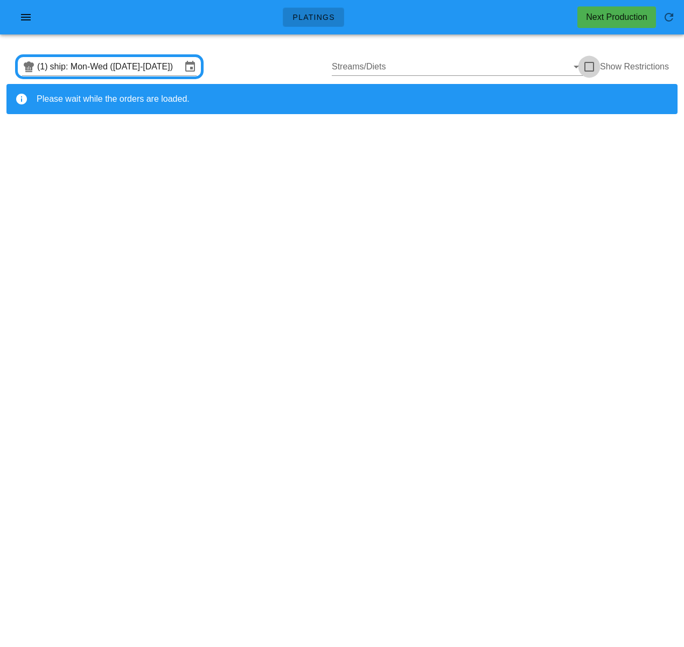
click at [594, 65] on div at bounding box center [589, 67] width 18 height 18
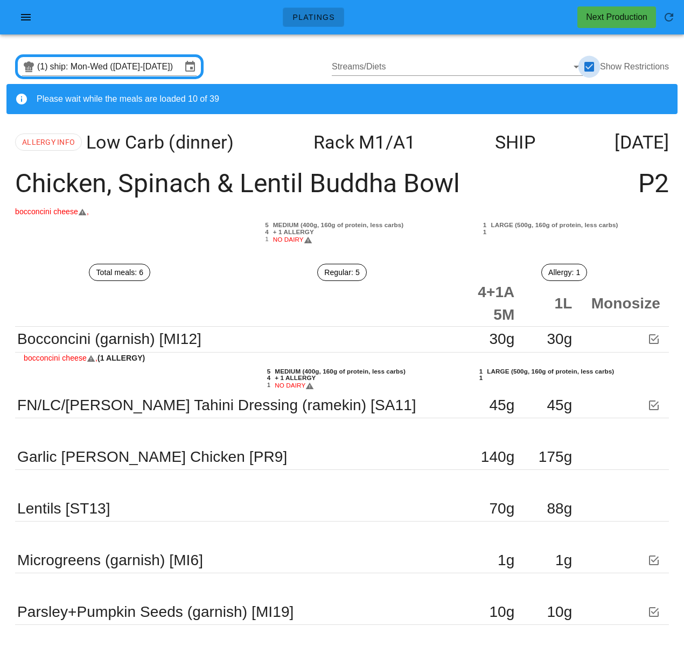
click at [592, 65] on div at bounding box center [589, 67] width 18 height 18
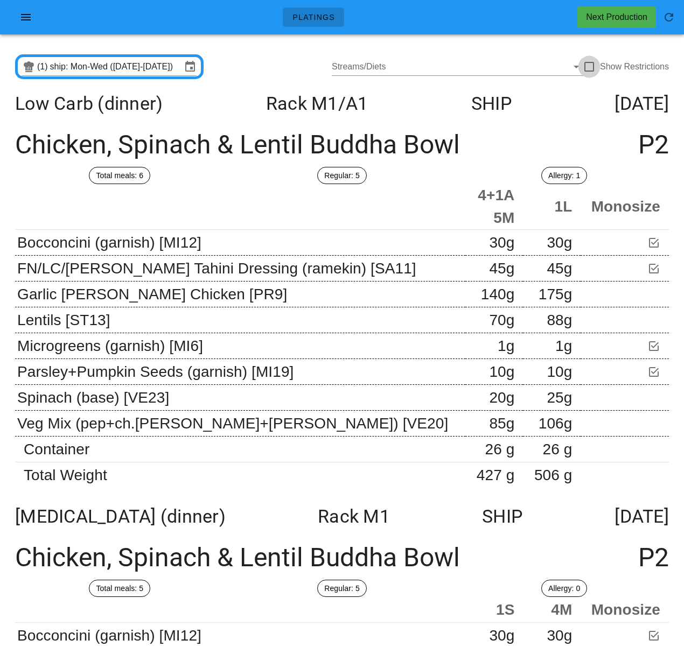
click at [594, 60] on div at bounding box center [589, 67] width 18 height 18
checkbox input "true"
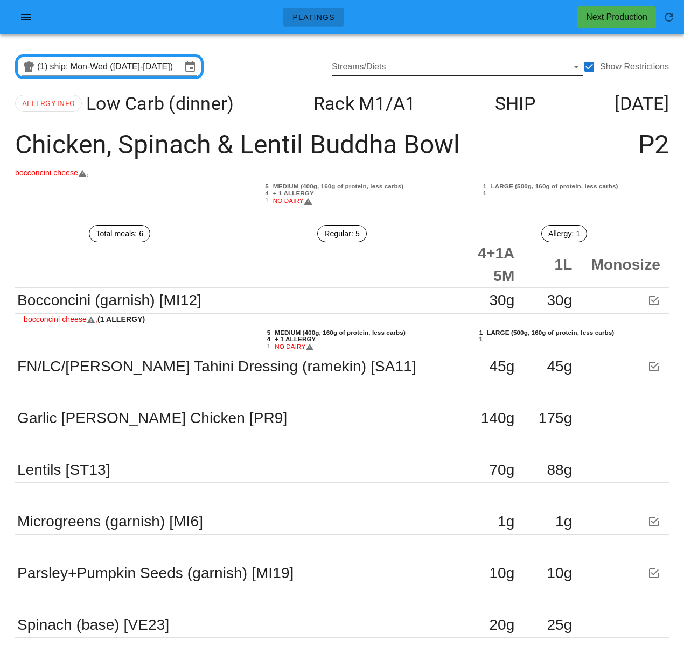
scroll to position [6, 0]
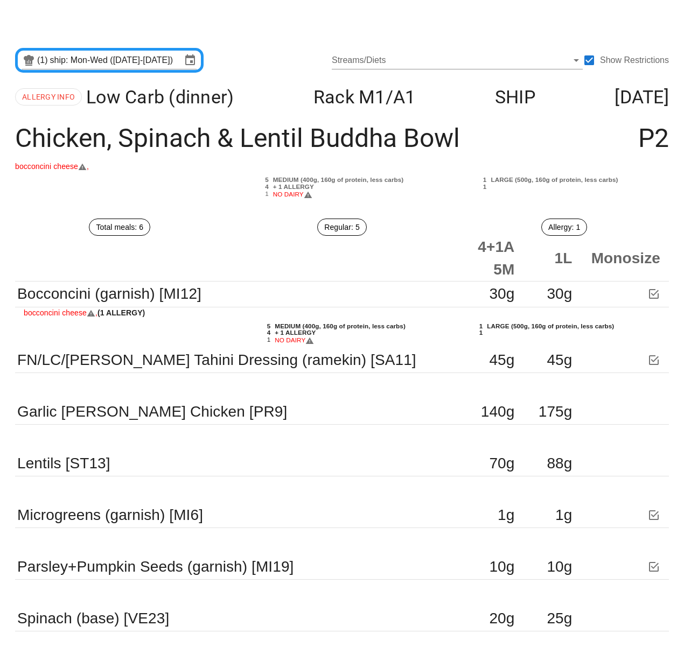
click at [215, 166] on div "bocconcini cheese ," at bounding box center [342, 167] width 654 height 12
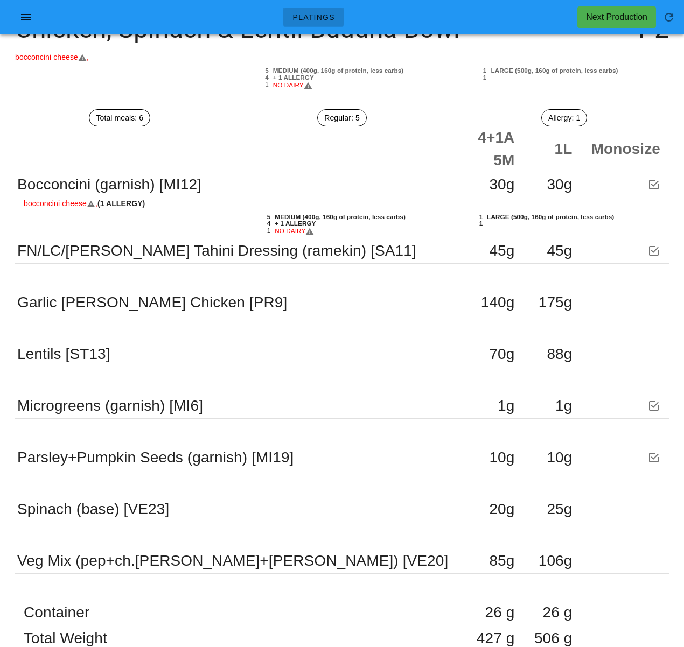
scroll to position [0, 0]
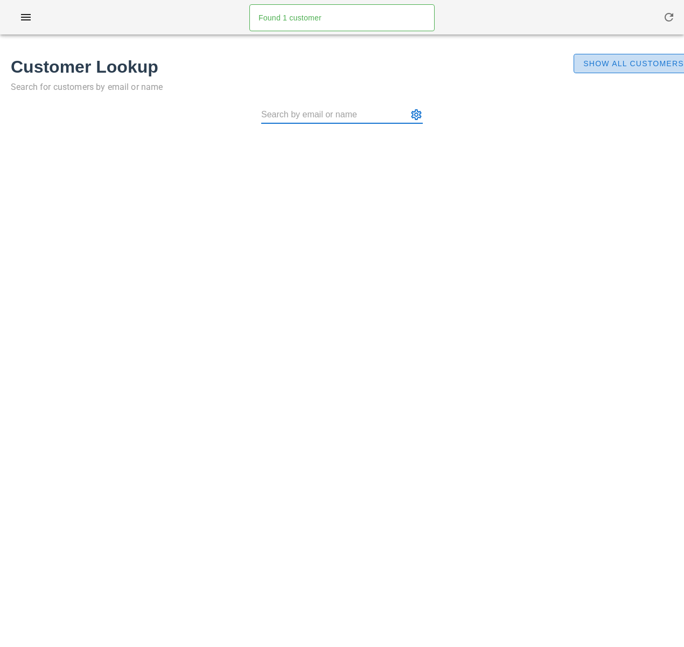
click at [603, 64] on span "Show All Customers" at bounding box center [633, 63] width 101 height 9
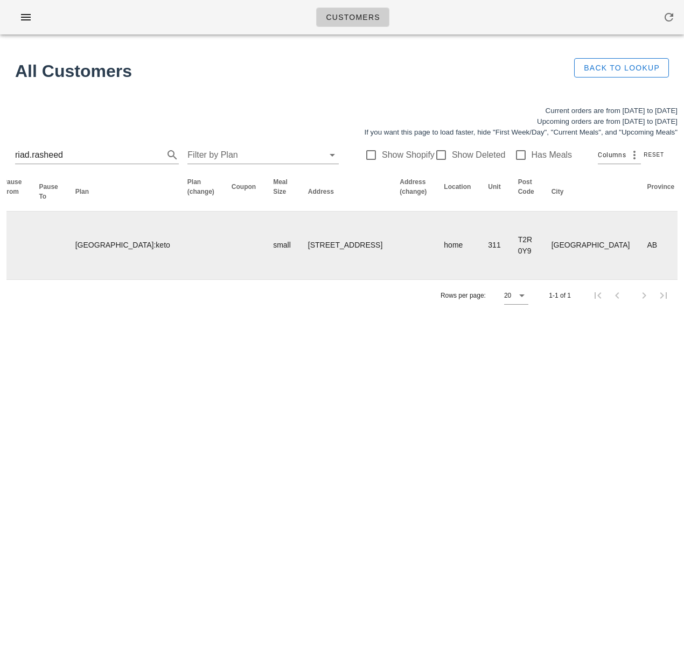
scroll to position [0, 658]
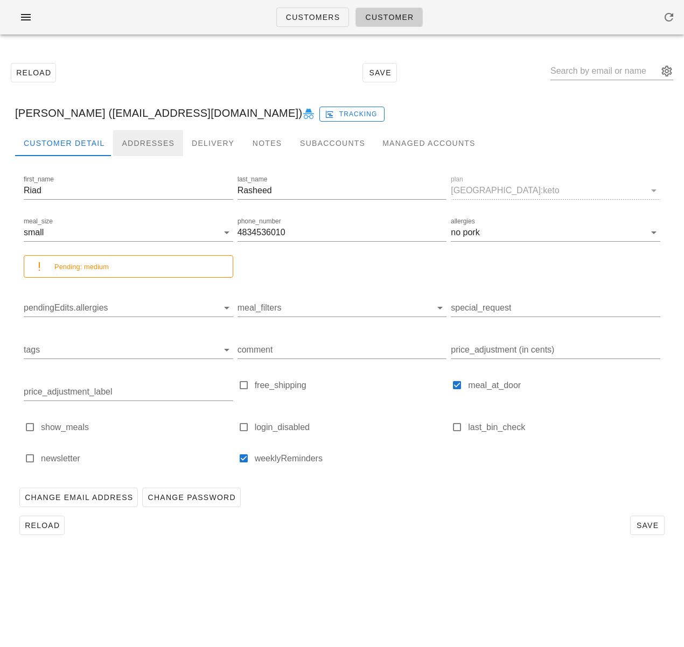
click at [136, 147] on div "Addresses" at bounding box center [148, 143] width 70 height 26
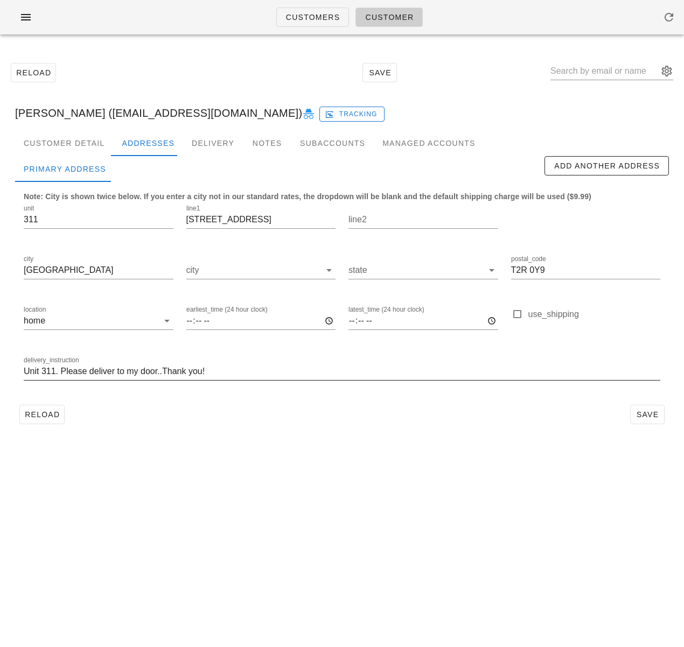
click at [24, 373] on input "Unit 311. Please deliver to my door..Thank you!" at bounding box center [342, 371] width 637 height 17
paste input "311"
click at [217, 374] on input "Buzz 311. Unit 311. Please deliver to my door..Thank you!" at bounding box center [342, 371] width 637 height 17
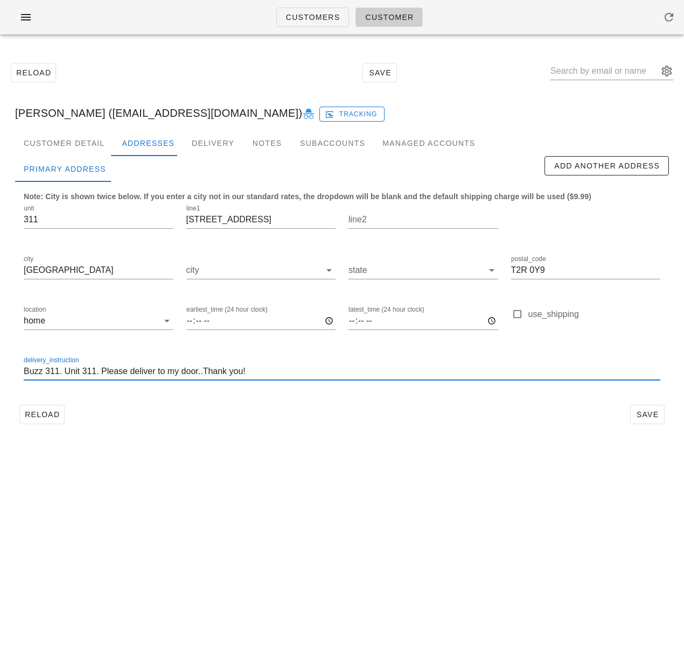
type input "Buzz 311. Unit 311. Please deliver to my door..Thank you!"
click at [220, 404] on div "Reload Save" at bounding box center [342, 415] width 654 height 28
click at [641, 413] on span "Save" at bounding box center [647, 414] width 25 height 9
type input "Riad Rasheed (riad.rasheed@gmail.com)"
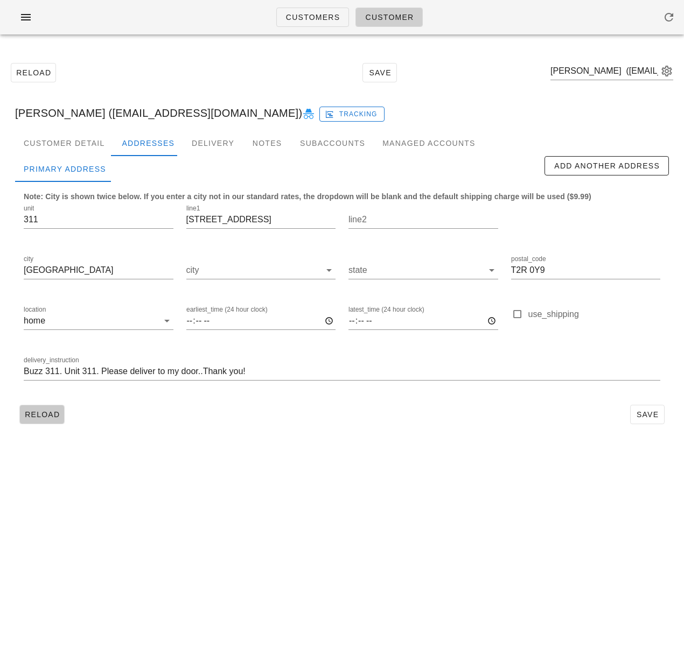
click at [44, 410] on span "Reload" at bounding box center [42, 414] width 36 height 9
click at [295, 11] on link "Customers" at bounding box center [312, 17] width 73 height 19
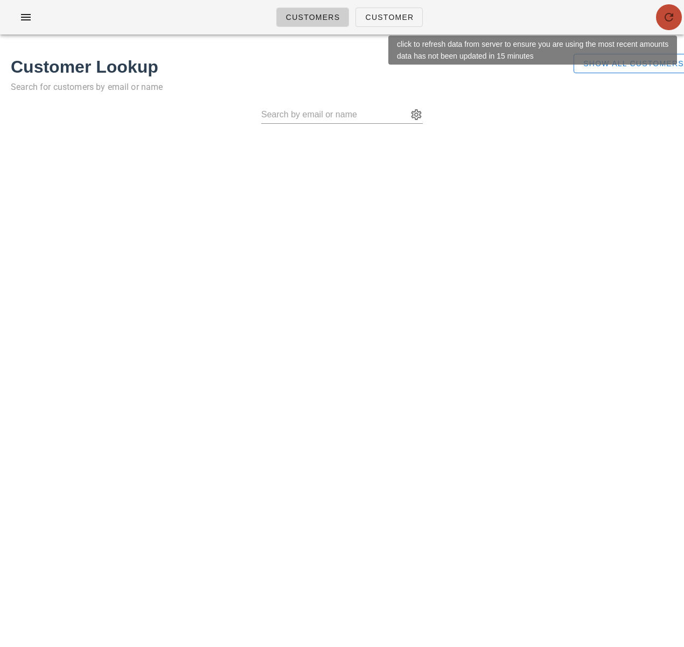
drag, startPoint x: 671, startPoint y: 15, endPoint x: 662, endPoint y: 2, distance: 16.3
click at [671, 13] on icon "button" at bounding box center [669, 17] width 13 height 13
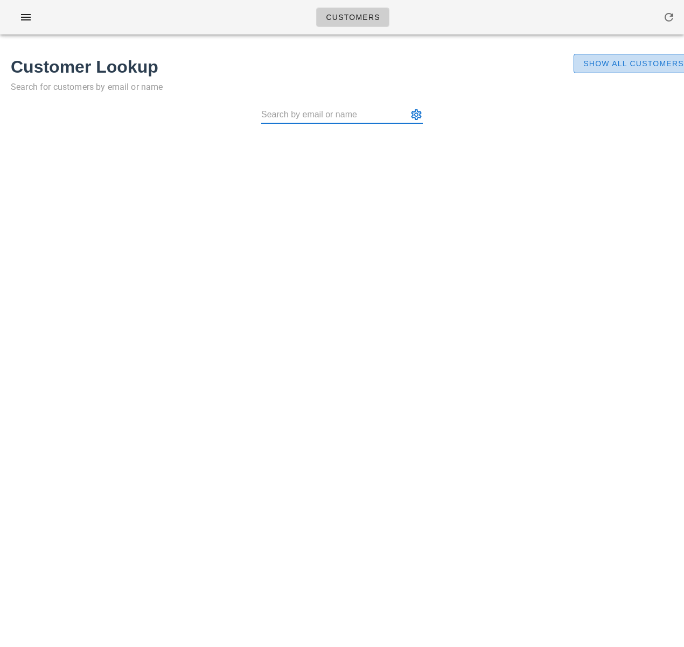
drag, startPoint x: 620, startPoint y: 57, endPoint x: 630, endPoint y: 11, distance: 46.9
click at [620, 57] on button "Show All Customers" at bounding box center [634, 63] width 120 height 19
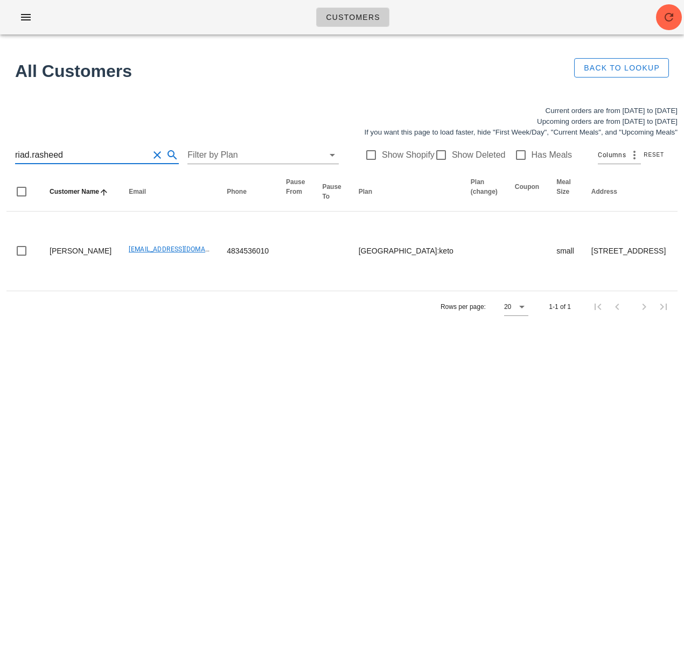
click at [89, 156] on input "riad.rasheed" at bounding box center [82, 155] width 134 height 17
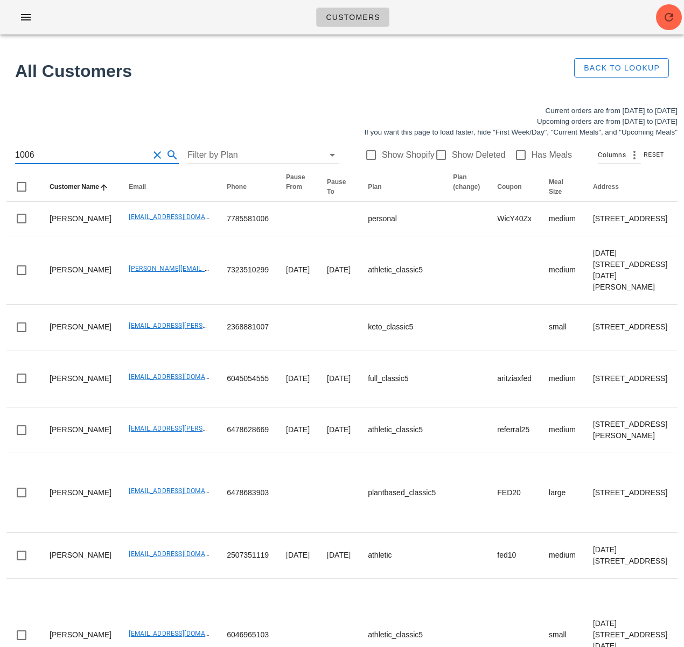
click at [15, 156] on input "1006" at bounding box center [82, 155] width 134 height 17
drag, startPoint x: -40, startPoint y: 149, endPoint x: -55, endPoint y: 147, distance: 15.2
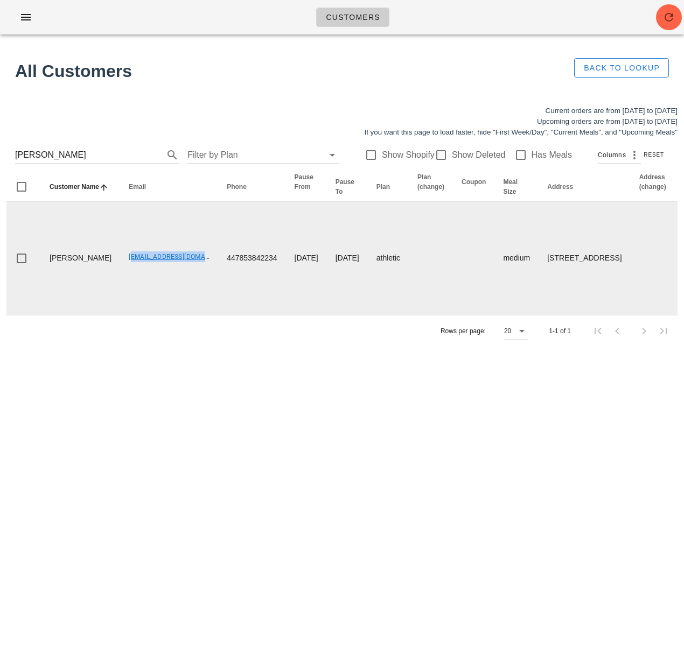
drag, startPoint x: 92, startPoint y: 275, endPoint x: 193, endPoint y: 276, distance: 101.8
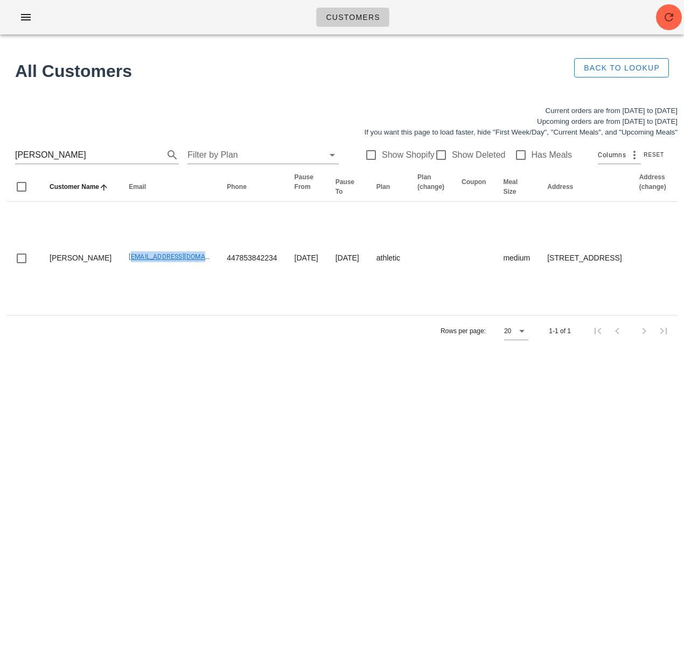
copy link "anuchandy@hotmail.co.uk"
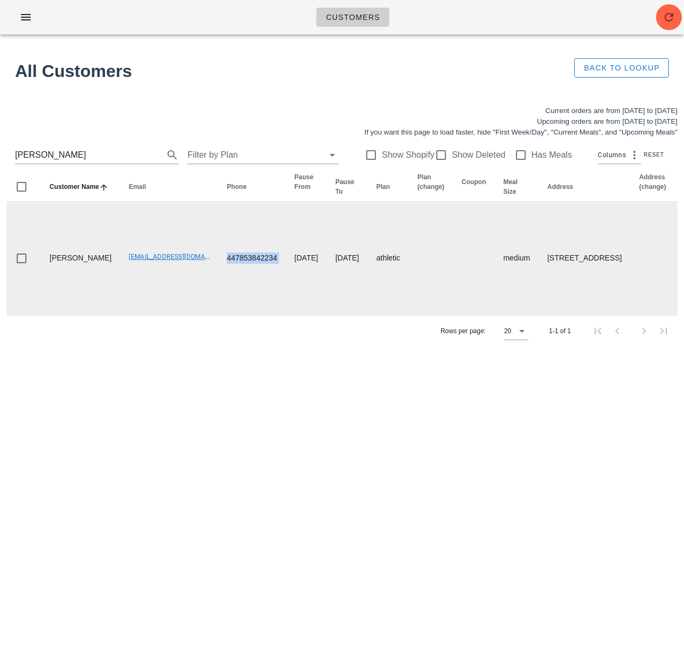
drag, startPoint x: 246, startPoint y: 276, endPoint x: 256, endPoint y: 276, distance: 10.2
copy td "447853842234"
drag, startPoint x: 244, startPoint y: 279, endPoint x: 214, endPoint y: 278, distance: 30.2
click at [218, 280] on td "447853842234" at bounding box center [251, 258] width 67 height 113
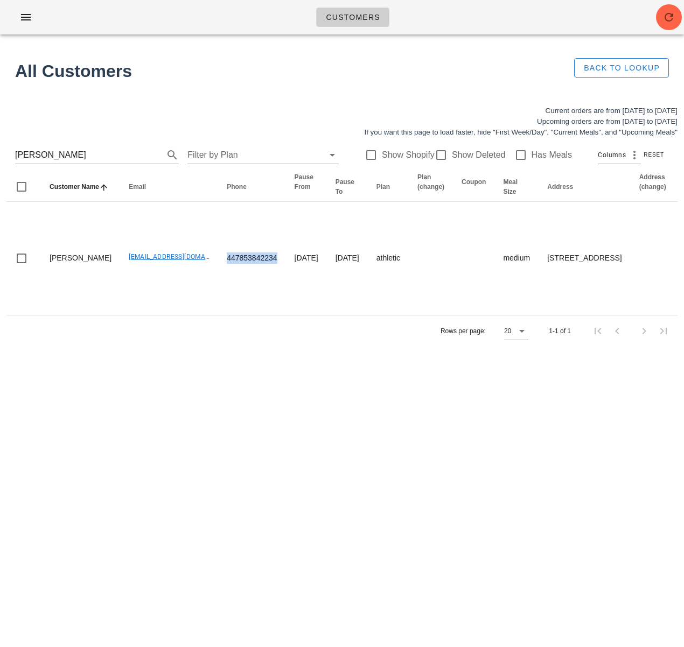
copy td "447853842234"
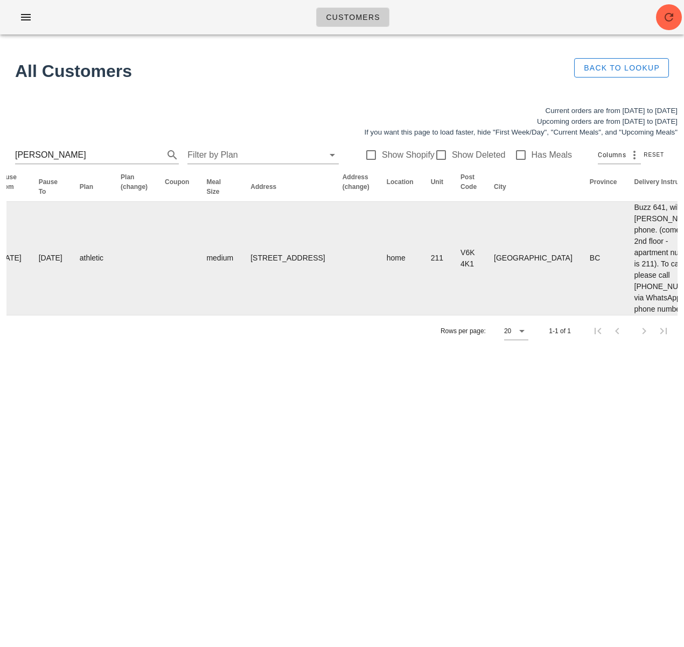
scroll to position [0, 700]
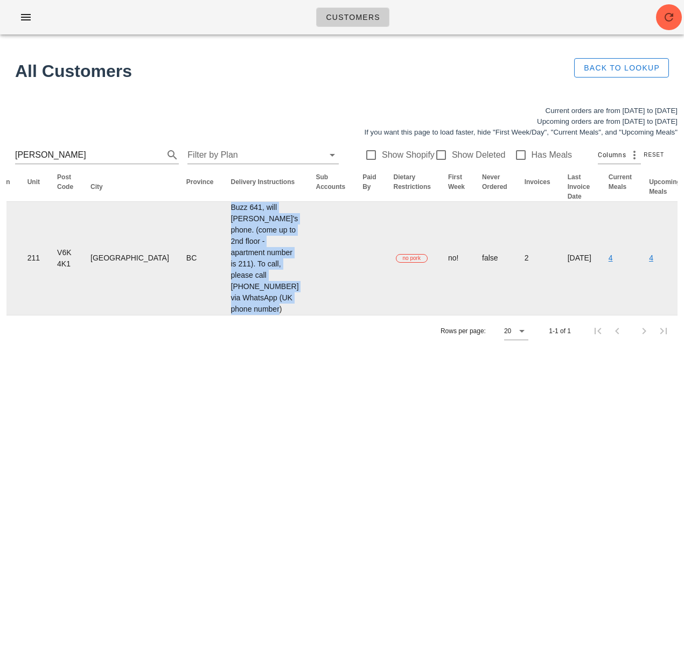
drag, startPoint x: 95, startPoint y: 215, endPoint x: 160, endPoint y: 339, distance: 140.2
click at [222, 315] on td "Buzz 641, will buzz landlady's phone. (come up to 2nd floor - apartment number …" at bounding box center [264, 258] width 85 height 113
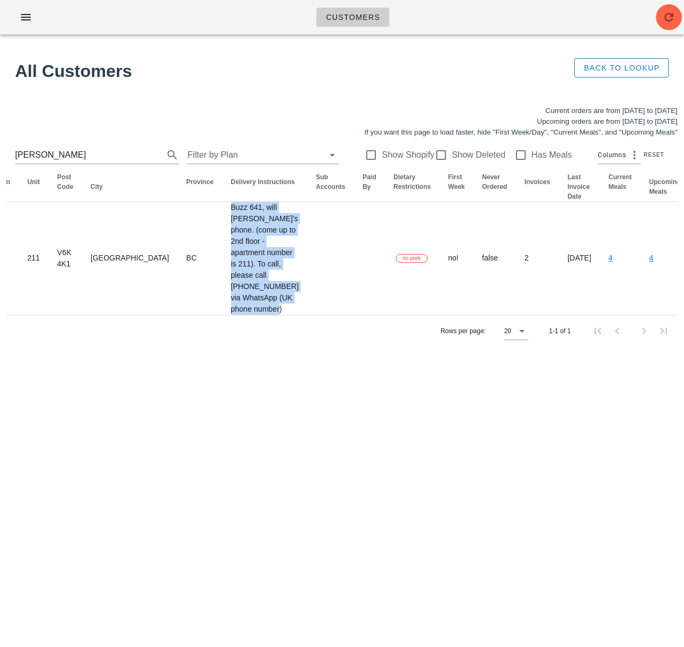
copy td "Buzz 641, will buzz landlady's phone. (come up to 2nd floor - apartment number …"
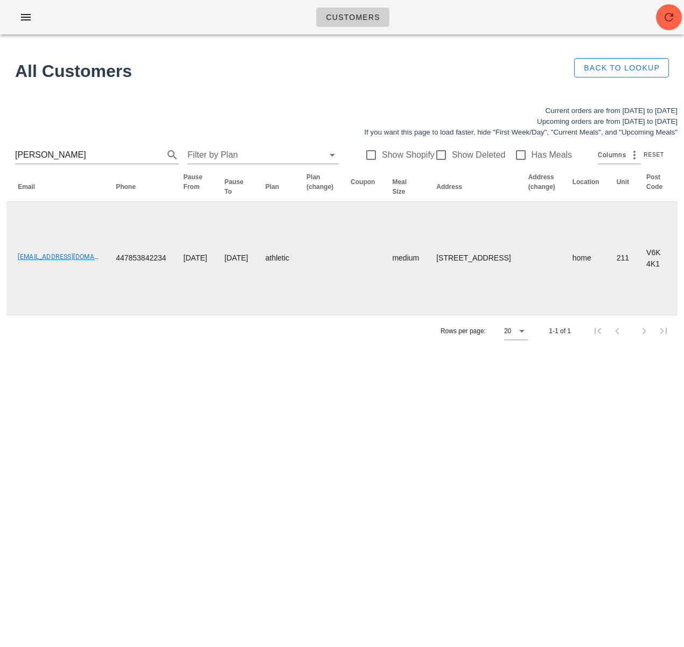
scroll to position [0, 298]
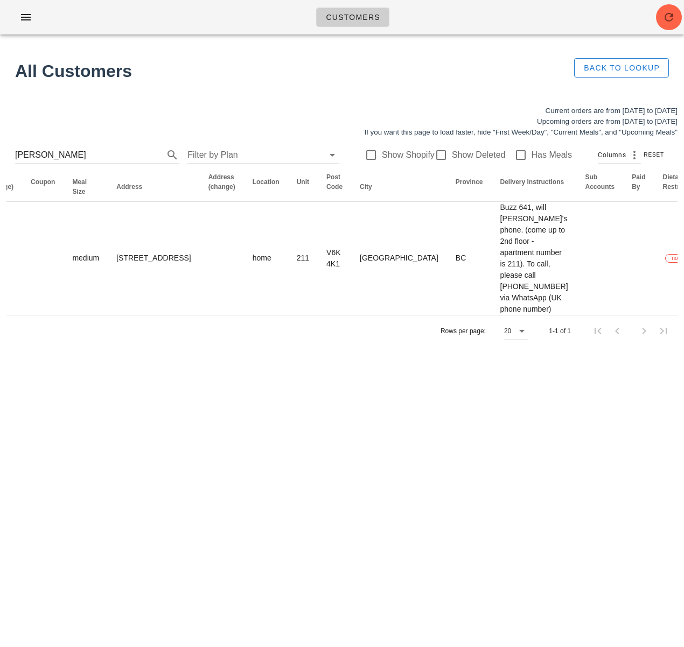
drag, startPoint x: 364, startPoint y: 413, endPoint x: 372, endPoint y: 408, distance: 9.2
click at [372, 408] on div "Customers Found 1 customer All Customers Back to Lookup Current orders are from…" at bounding box center [342, 323] width 684 height 647
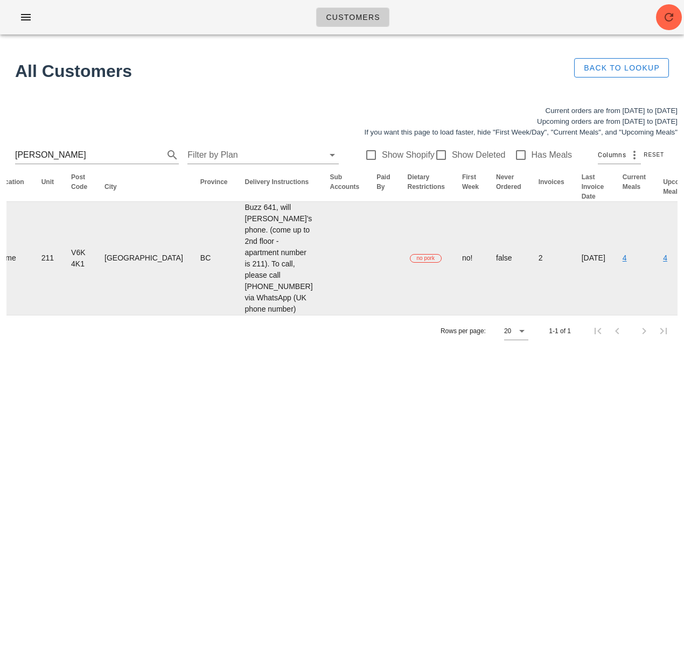
scroll to position [0, 700]
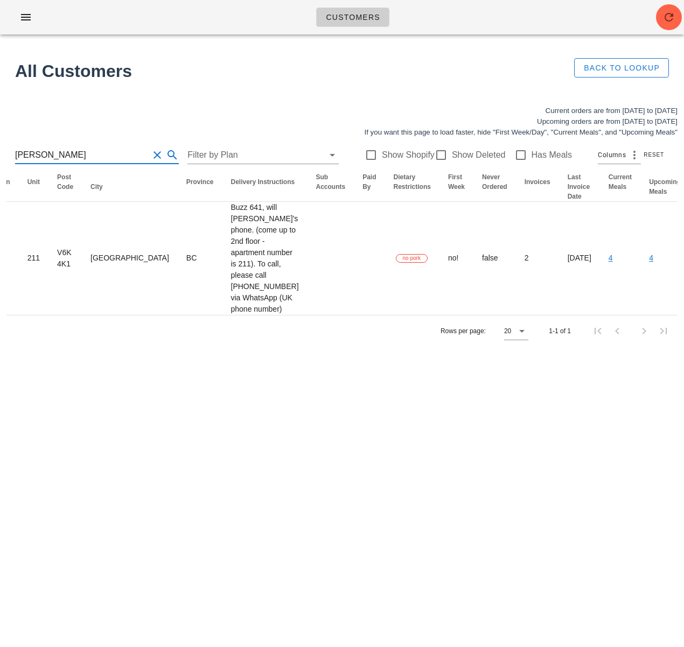
drag, startPoint x: 24, startPoint y: 157, endPoint x: -9, endPoint y: 155, distance: 33.5
click at [0, 155] on html "Customers Found 1 customer All Customers Back to Lookup Current orders are from…" at bounding box center [342, 323] width 684 height 647
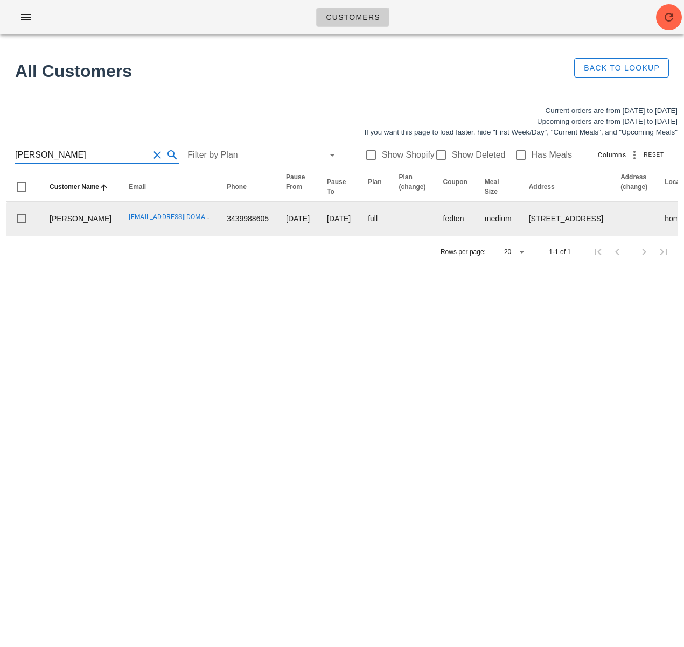
type input "Shayan Edalatmanesh"
drag, startPoint x: 135, startPoint y: 239, endPoint x: 184, endPoint y: 238, distance: 49.6
click at [184, 236] on td "emshayan@gmail.com" at bounding box center [169, 219] width 98 height 34
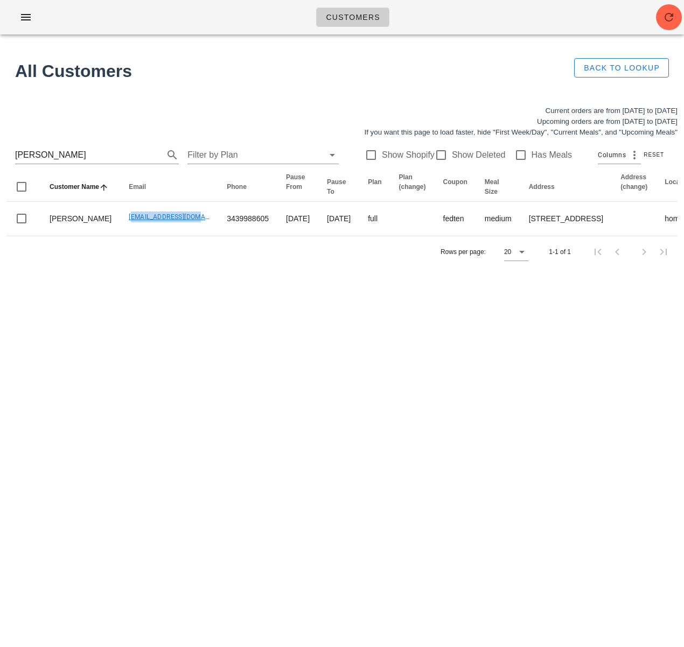
copy link "emshayan@gmail.com"
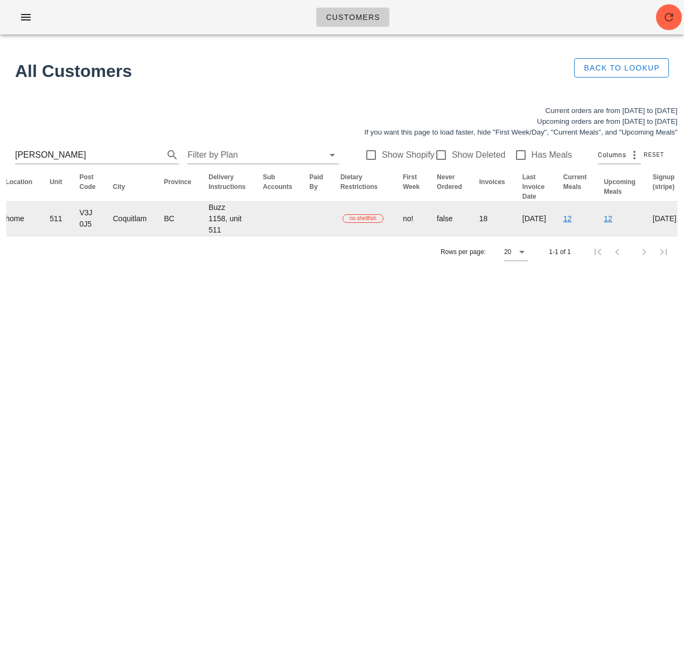
scroll to position [0, 676]
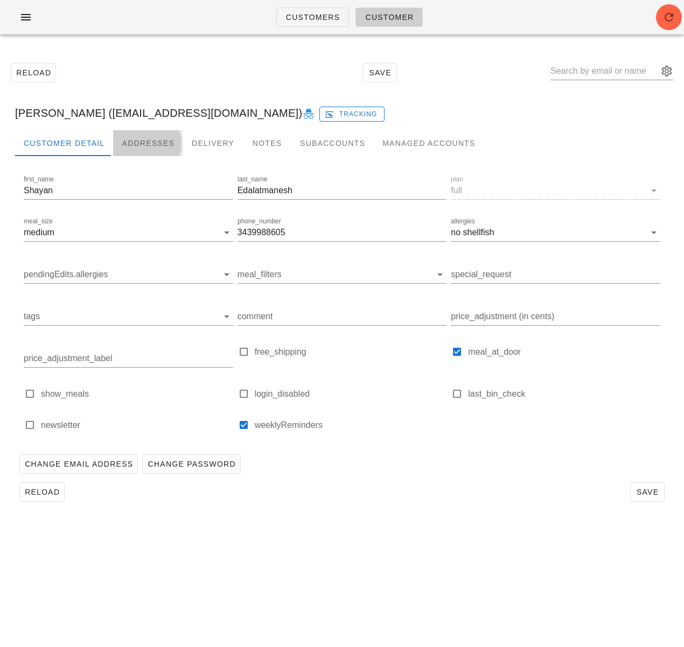
click at [138, 142] on div "Addresses" at bounding box center [148, 143] width 70 height 26
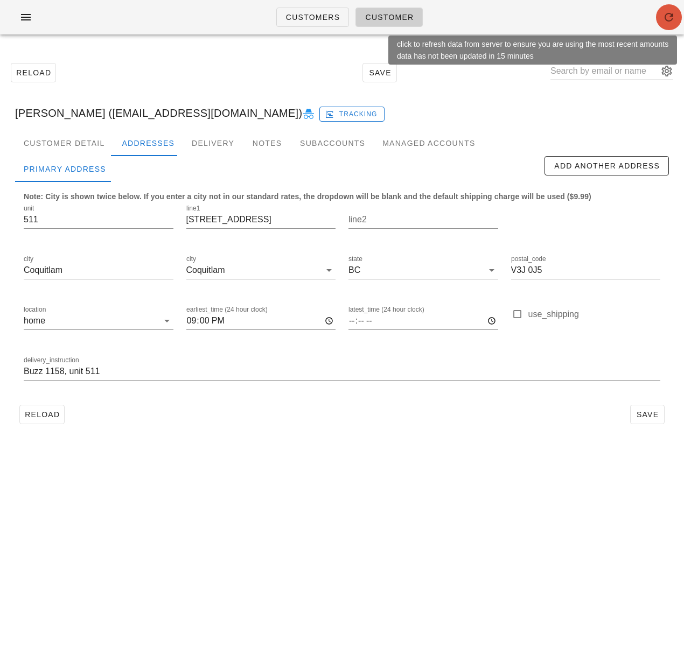
click at [667, 19] on icon "button" at bounding box center [669, 17] width 13 height 13
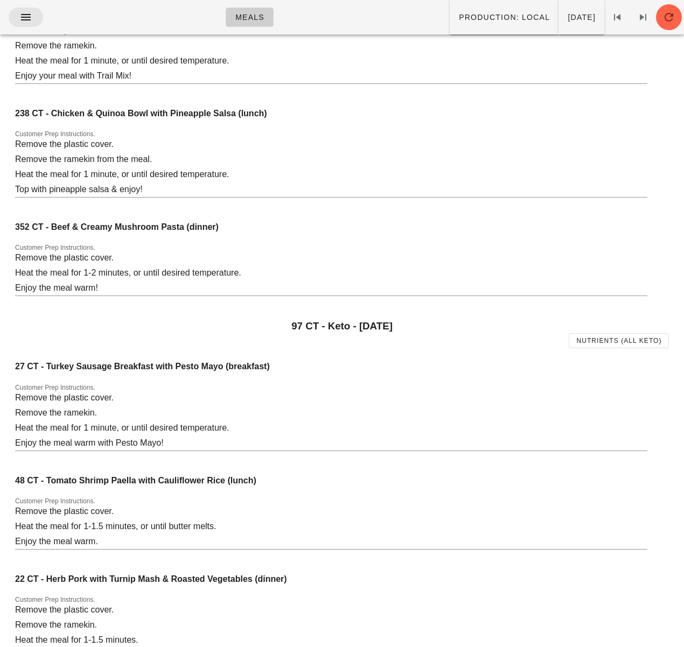
scroll to position [502, 0]
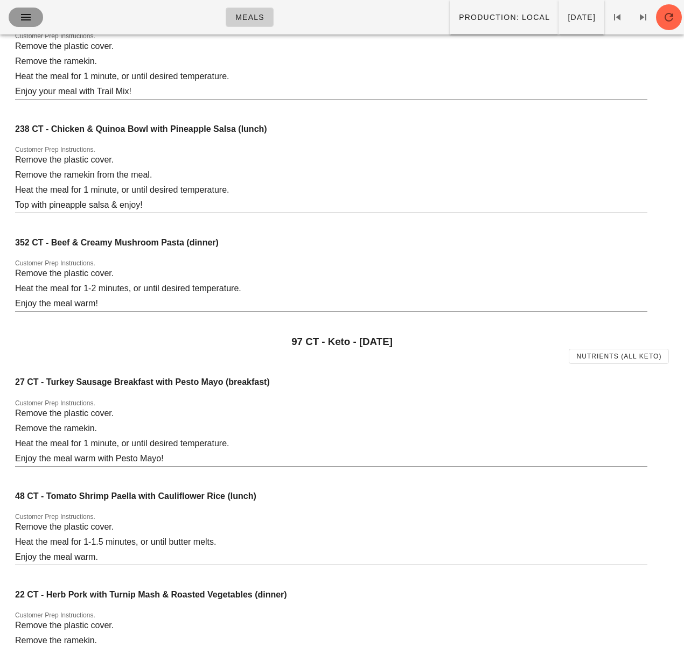
click at [31, 19] on icon "button" at bounding box center [25, 17] width 13 height 13
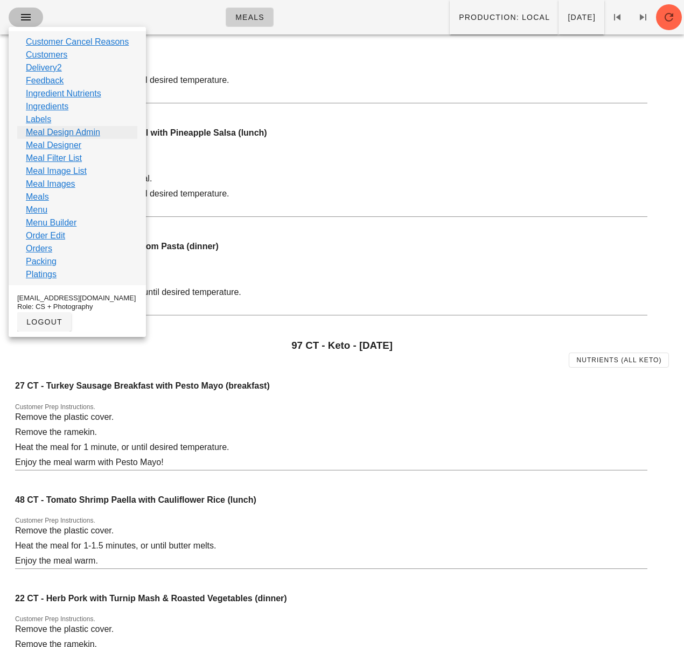
scroll to position [497, 0]
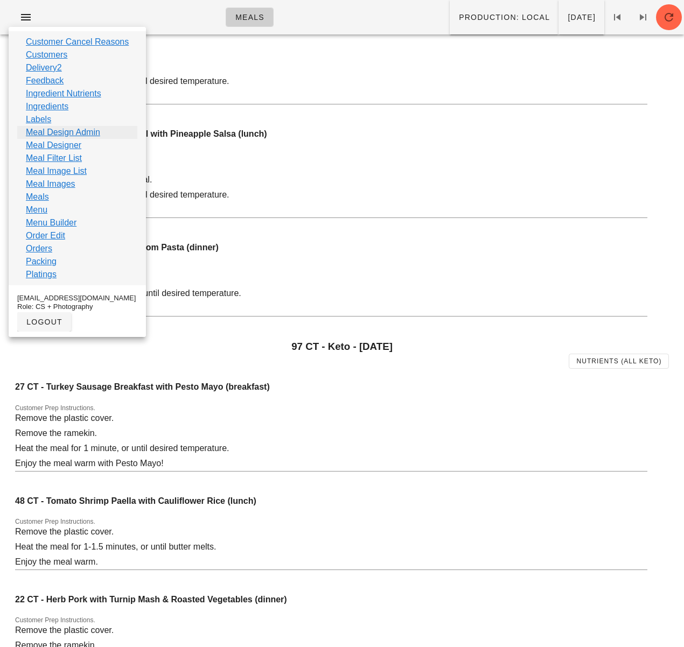
click at [66, 132] on link "Meal Design Admin" at bounding box center [63, 132] width 74 height 13
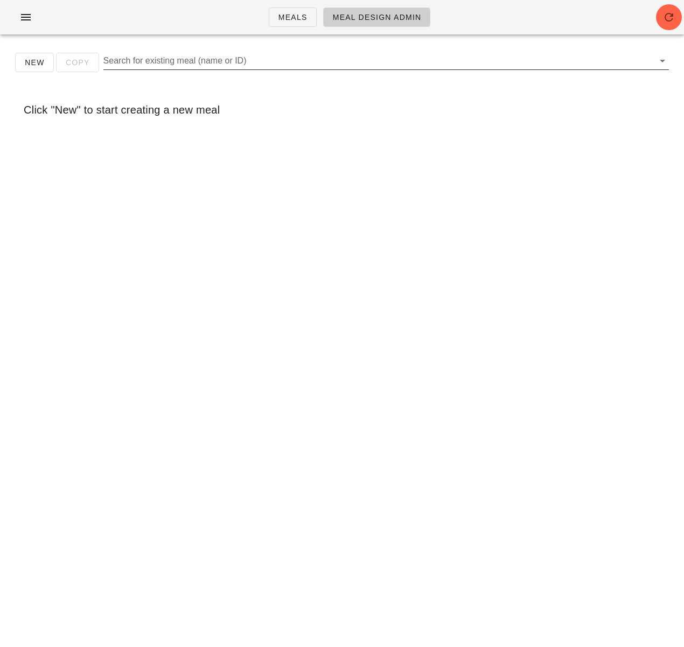
click at [149, 60] on input "Search for existing meal (name or ID)" at bounding box center [377, 60] width 548 height 17
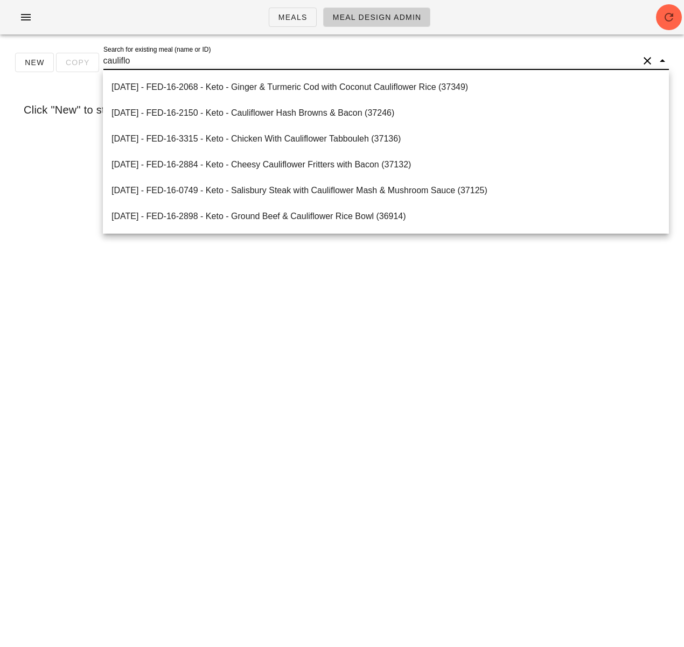
paste input "w"
type input "cauliflower rice"
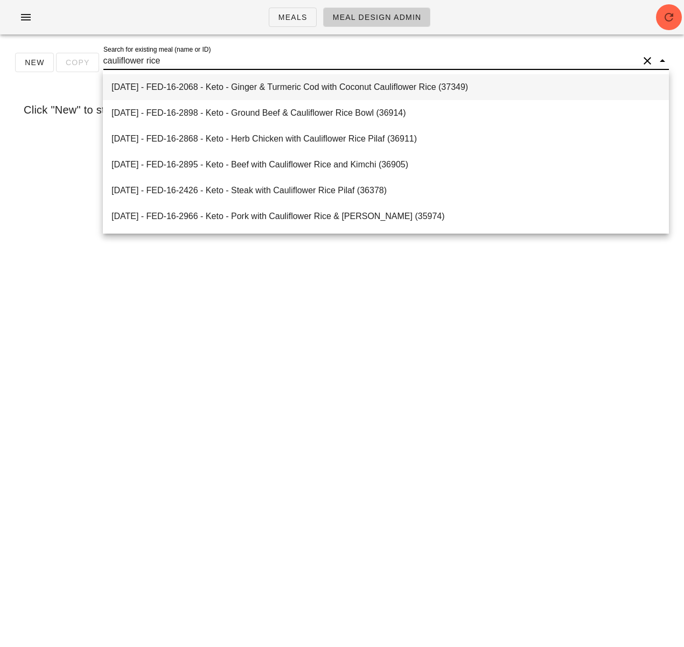
click at [231, 81] on div "2026-02-07 - FED-16-2068 - Keto - Ginger & Turmeric Cod with Coconut Cauliflowe…" at bounding box center [386, 86] width 549 height 23
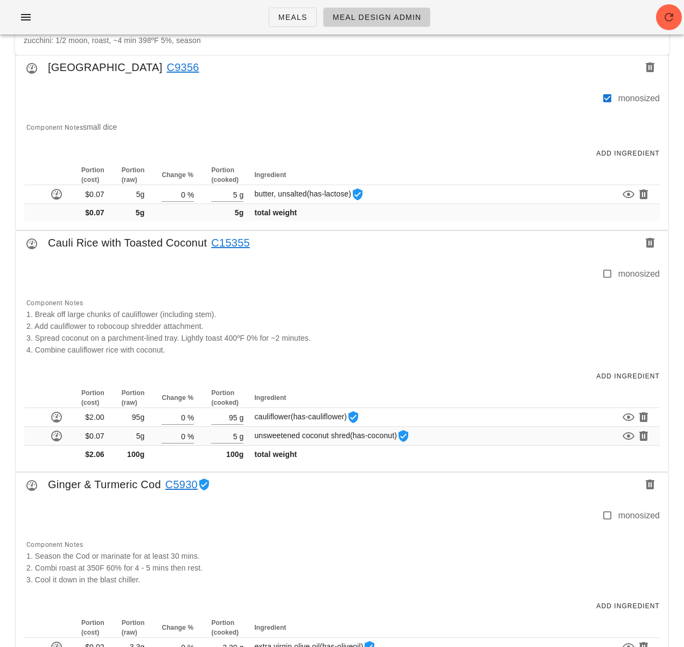
scroll to position [640, 0]
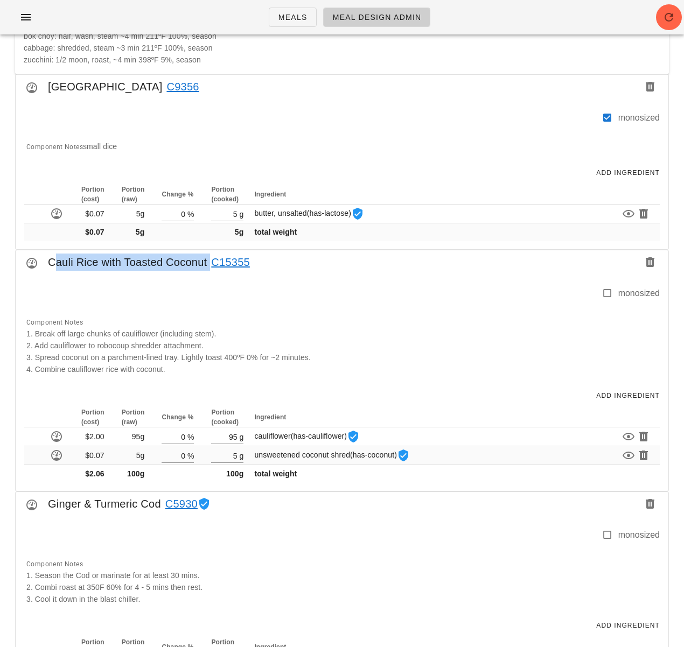
drag, startPoint x: 50, startPoint y: 261, endPoint x: 210, endPoint y: 263, distance: 160.5
click at [210, 263] on div "Cauli Rice with Toasted Coconut C15355" at bounding box center [342, 265] width 653 height 30
click at [114, 267] on div "Cauli Rice with Toasted Coconut C15355" at bounding box center [342, 265] width 653 height 30
drag, startPoint x: 96, startPoint y: 264, endPoint x: 46, endPoint y: 263, distance: 50.1
click at [42, 264] on div "Cauli Rice with Toasted Coconut C15355" at bounding box center [342, 265] width 653 height 30
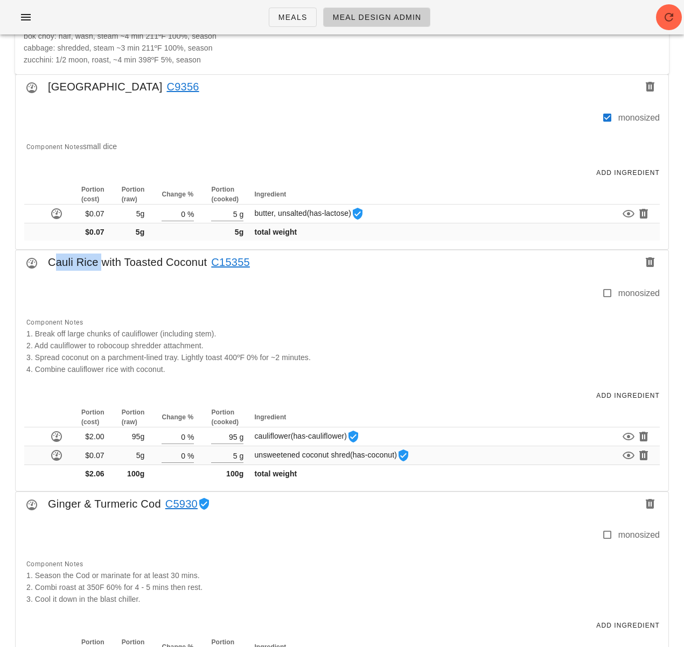
copy div "Cauli Rice"
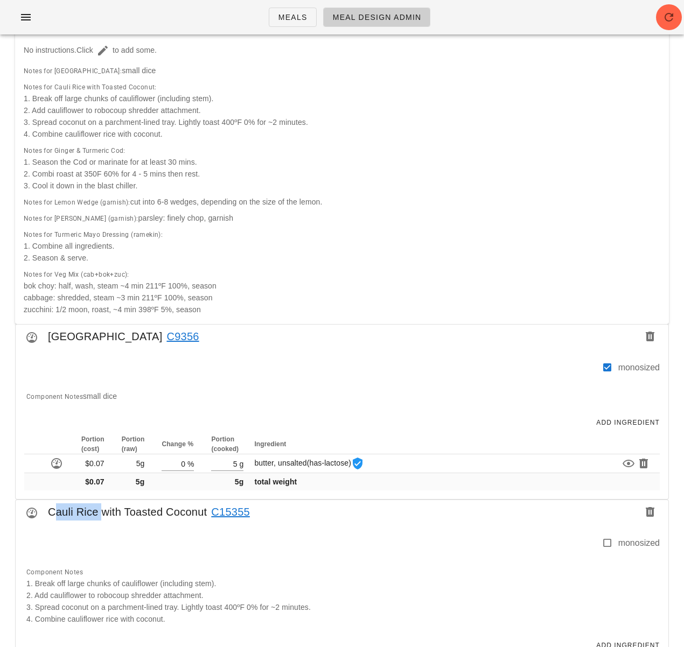
scroll to position [0, 0]
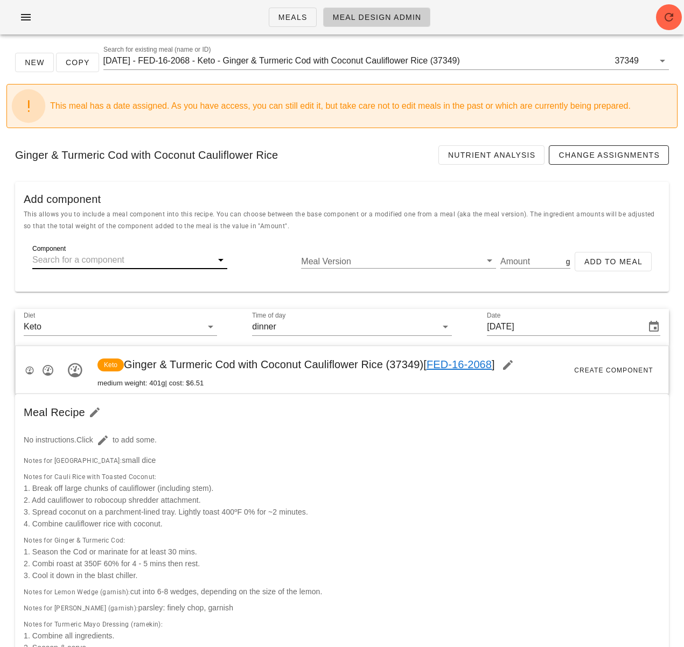
click at [92, 257] on input "Component" at bounding box center [121, 260] width 178 height 17
paste input "Cauli Rice"
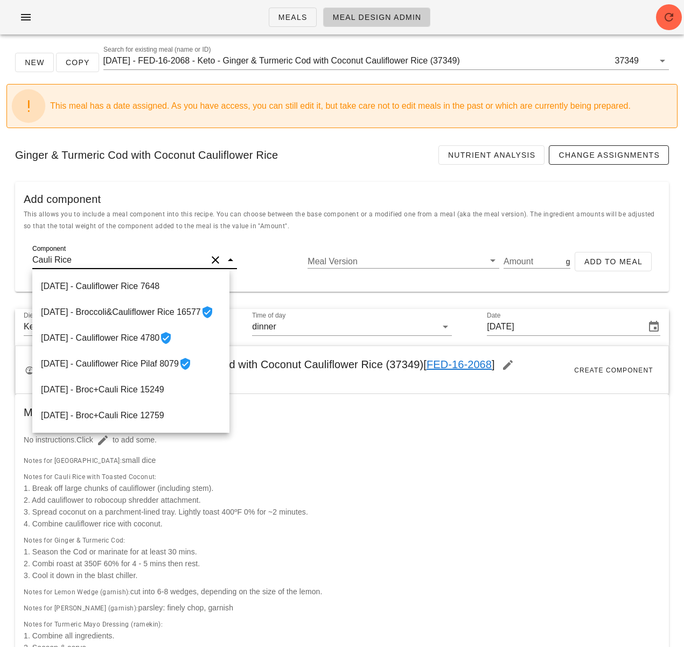
click at [53, 262] on input "Cauli Rice" at bounding box center [119, 260] width 175 height 17
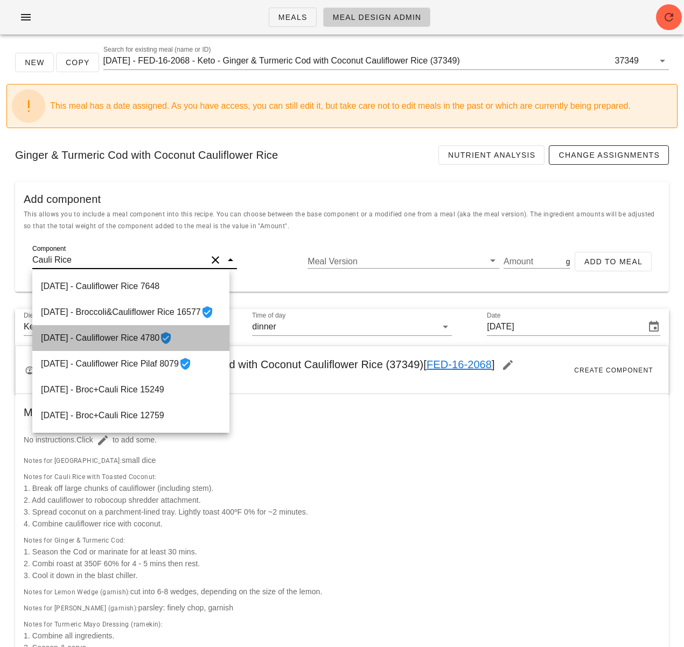
click at [140, 337] on div "2021-07-02 - Cauliflower Rice 4780" at bounding box center [130, 338] width 197 height 26
type input "Cauliflower Rice"
type input "85"
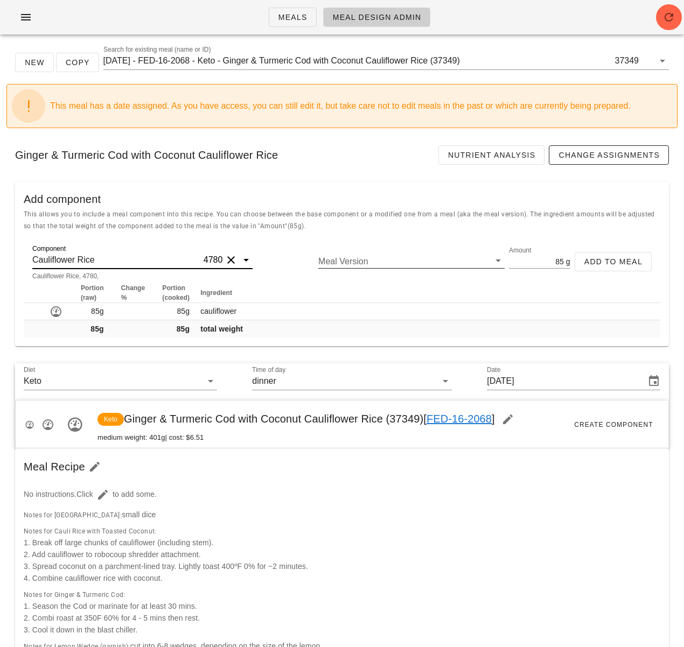
click at [405, 265] on input "Meal Version" at bounding box center [402, 261] width 169 height 14
click at [115, 260] on input "Cauliflower Rice" at bounding box center [116, 260] width 169 height 17
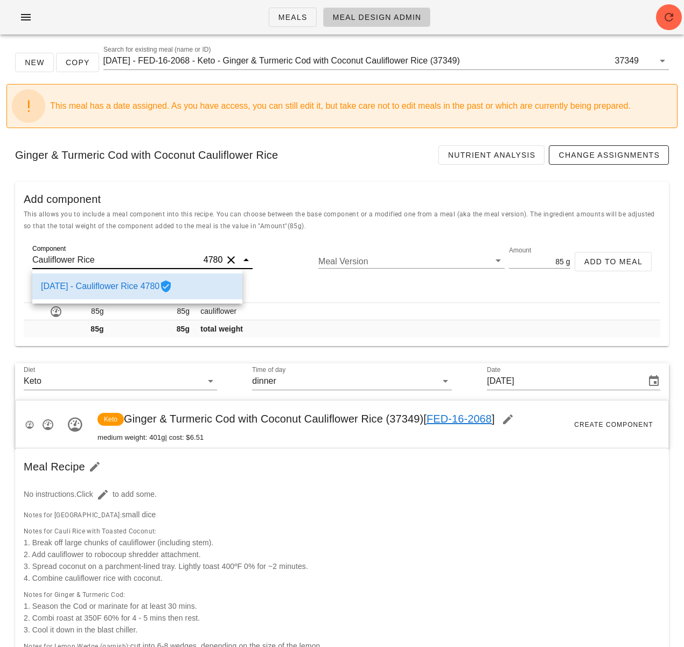
click at [121, 263] on input "Cauliflower Rice" at bounding box center [116, 260] width 169 height 17
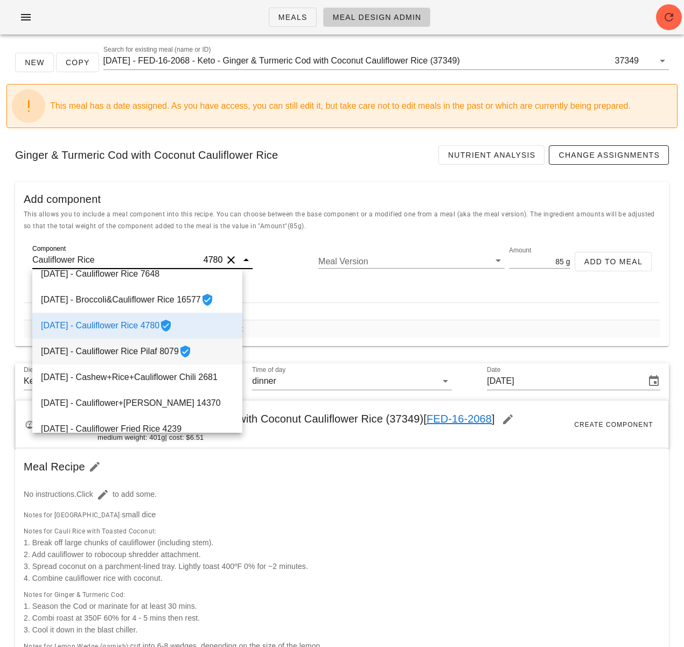
scroll to position [0, 0]
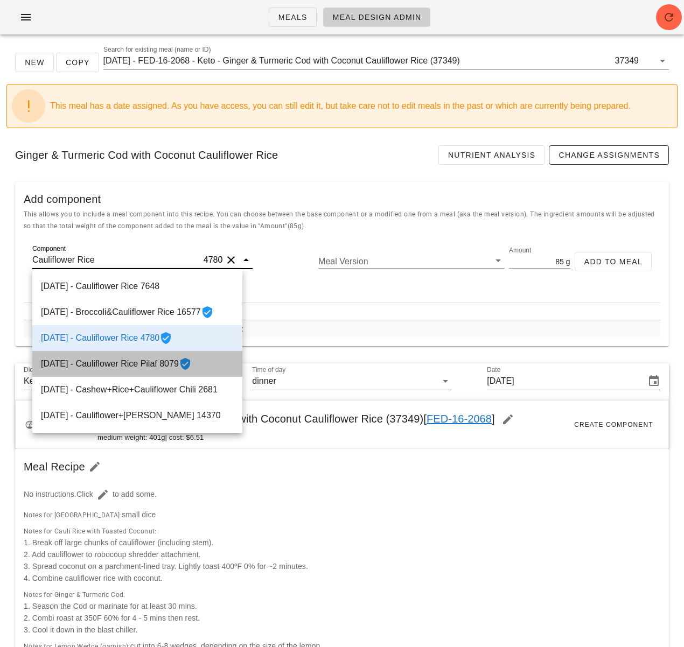
click at [178, 366] on div "2021-08-16 - Cauliflower Rice Pilaf 8079" at bounding box center [137, 364] width 210 height 26
type input "Cauliflower Rice Pilaf"
type input "155"
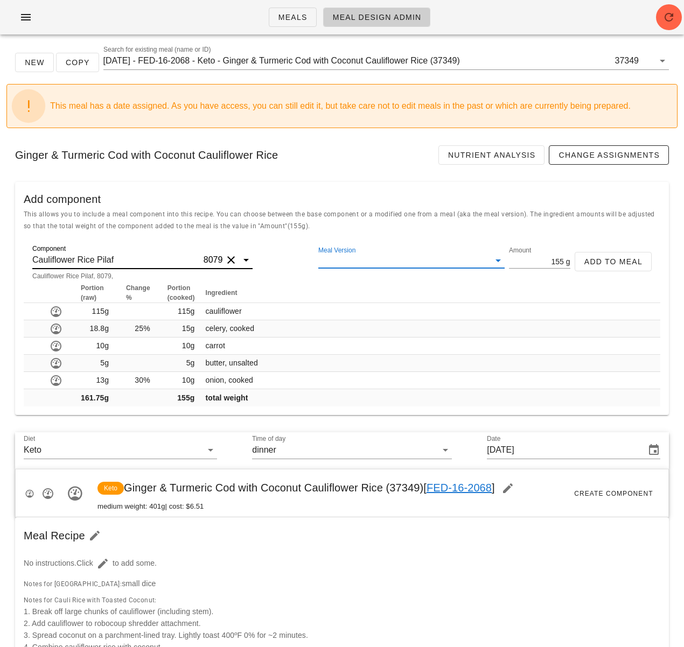
click at [357, 257] on input "Meal Version" at bounding box center [402, 261] width 169 height 14
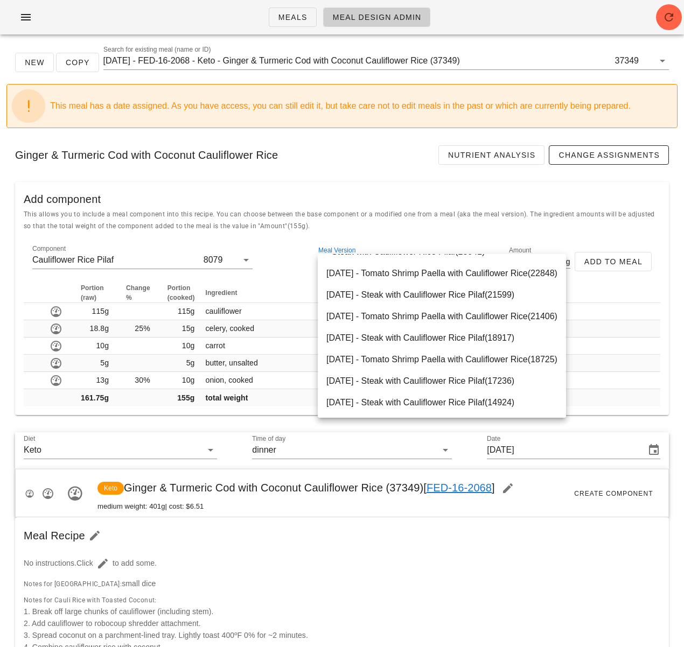
drag, startPoint x: 287, startPoint y: 253, endPoint x: 258, endPoint y: 261, distance: 29.7
click at [286, 253] on div "Component Cauliflower Rice Pilaf 8079 Meal Version Amount 155 g Add to Meal" at bounding box center [342, 266] width 637 height 34
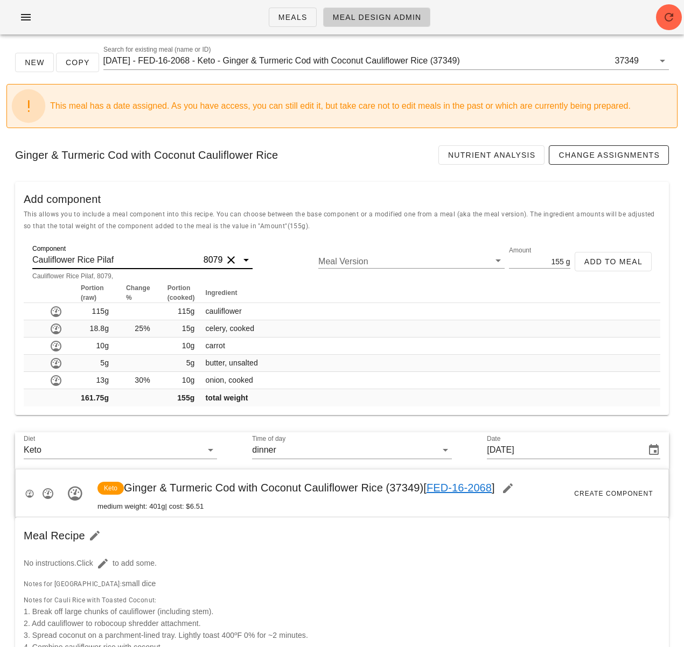
click at [159, 259] on input "Cauliflower Rice Pilaf" at bounding box center [116, 260] width 169 height 17
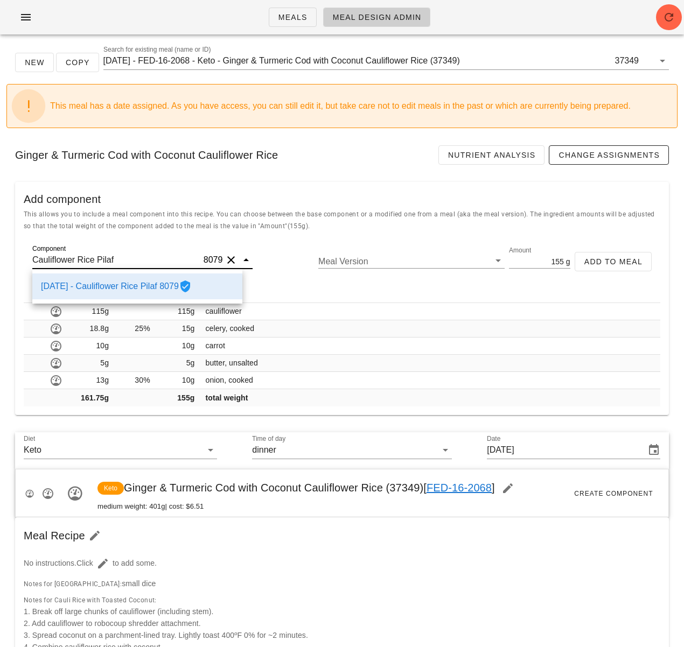
click at [285, 257] on div "Component Cauliflower Rice Pilaf 8079 Cauliflower Rice Pilaf, 8079, Meal Versio…" at bounding box center [342, 266] width 637 height 34
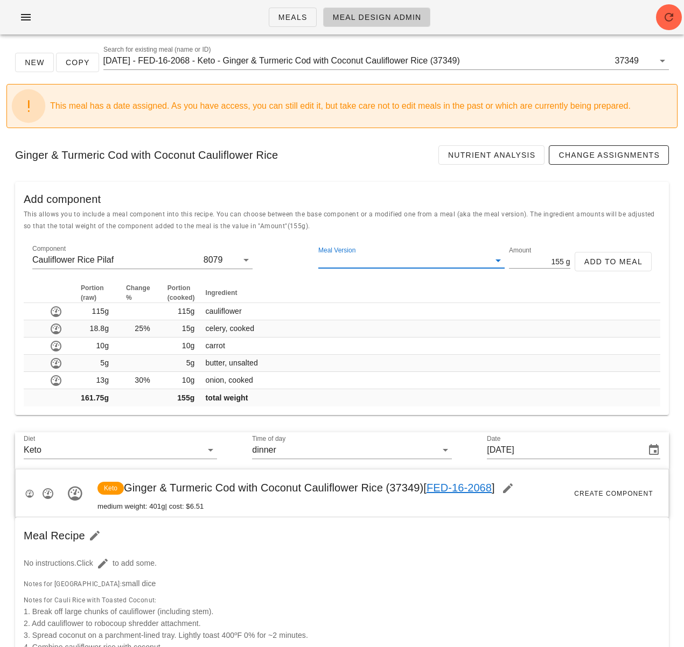
click at [349, 257] on input "Meal Version" at bounding box center [402, 261] width 169 height 14
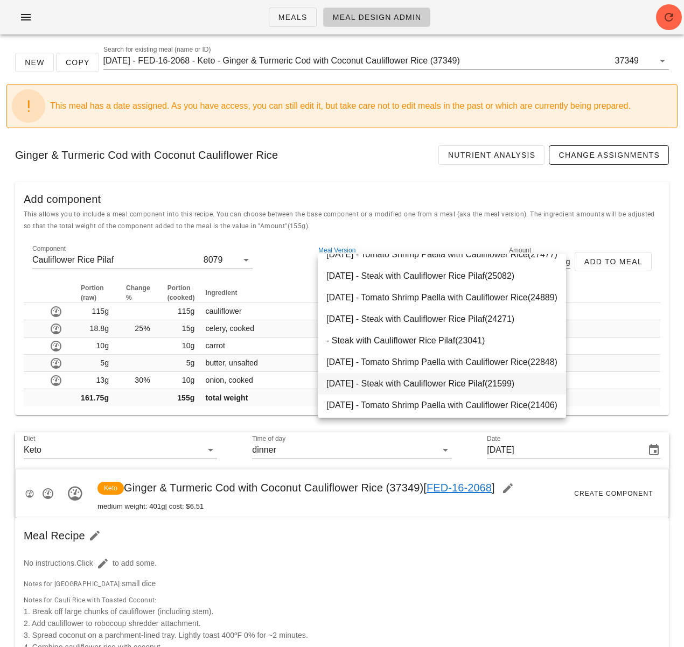
scroll to position [248, 0]
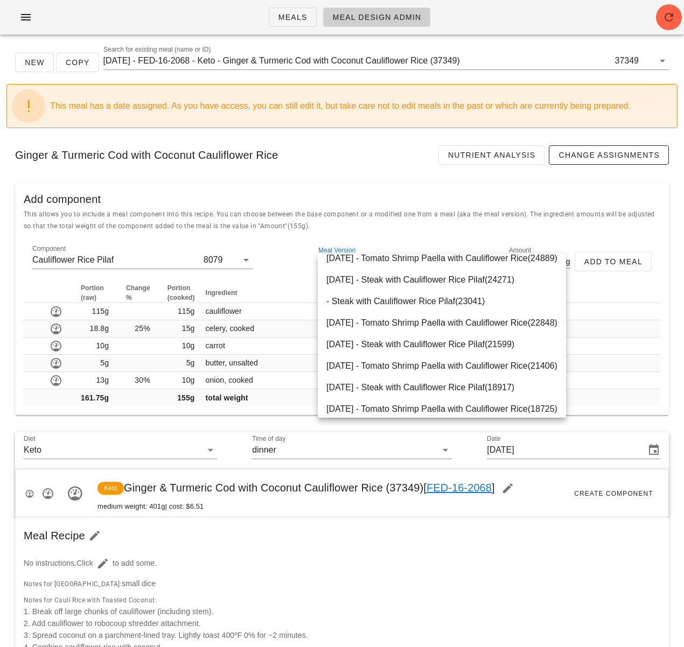
click at [285, 264] on div "Component Cauliflower Rice Pilaf 8079 Meal Version Amount 155 g Add to Meal" at bounding box center [342, 266] width 637 height 34
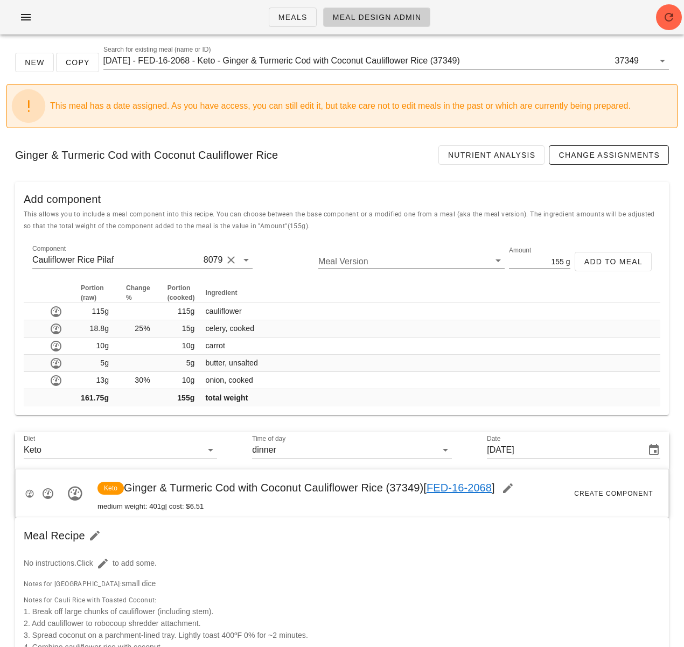
click at [122, 266] on input "Cauliflower Rice Pilaf" at bounding box center [116, 260] width 169 height 17
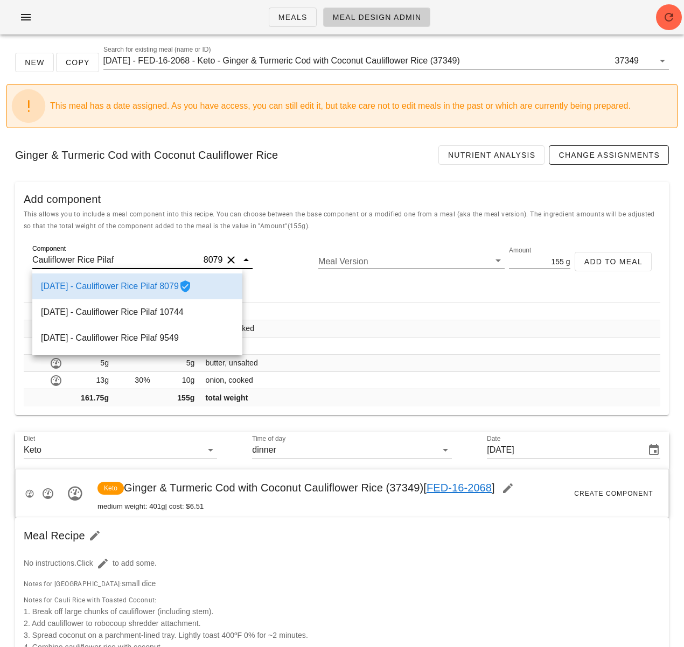
scroll to position [3, 0]
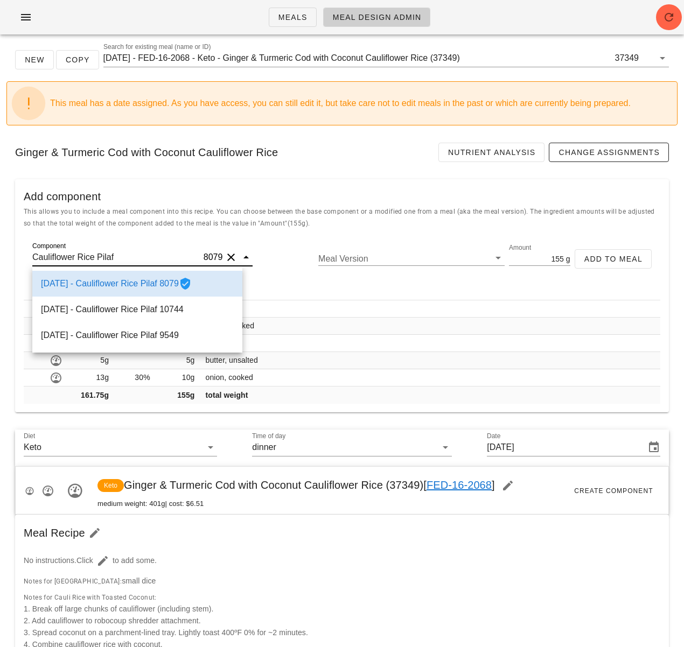
click at [86, 258] on input "Cauliflower Rice Pilaf" at bounding box center [116, 257] width 169 height 17
drag, startPoint x: 115, startPoint y: 257, endPoint x: 79, endPoint y: 259, distance: 36.1
click at [79, 259] on input "Cauliflower Rice Pilaf" at bounding box center [116, 257] width 169 height 17
drag, startPoint x: 129, startPoint y: 258, endPoint x: 122, endPoint y: 257, distance: 6.5
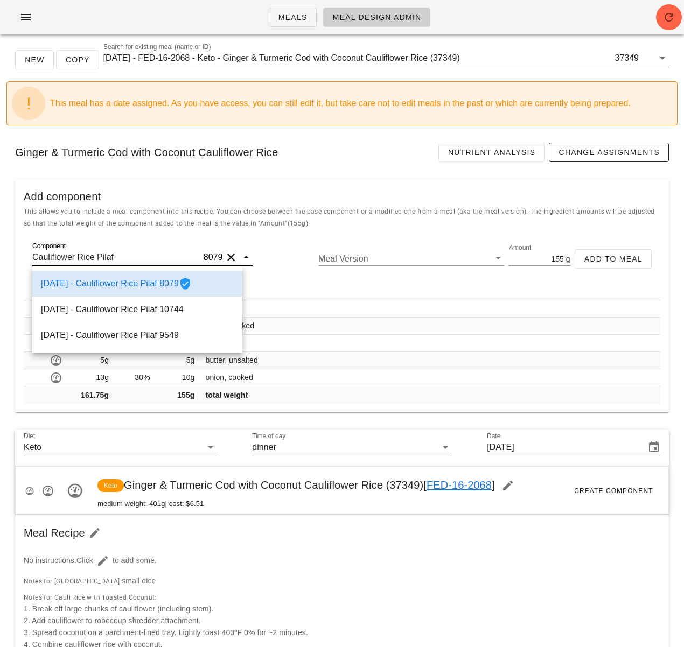
click at [129, 258] on input "Cauliflower Rice Pilaf" at bounding box center [116, 257] width 169 height 17
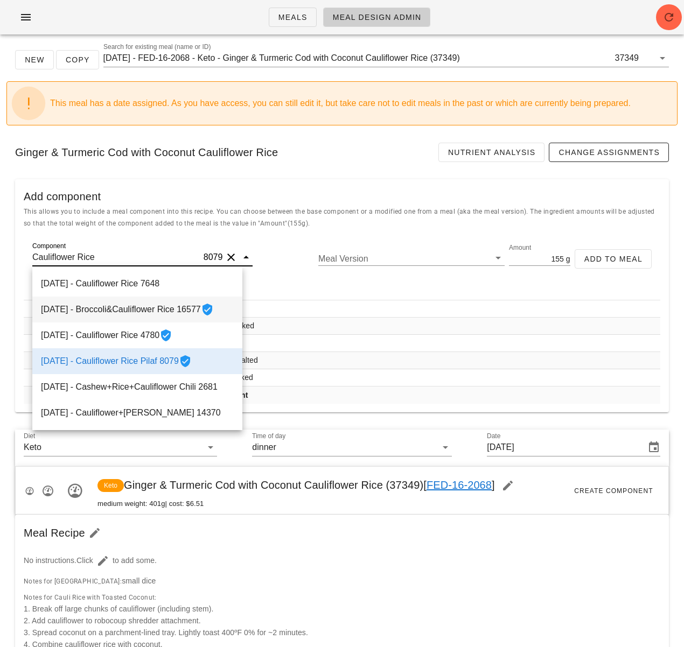
click at [161, 314] on div "2022-07-23 - Broccoli&Cauliflower Rice 16577" at bounding box center [137, 310] width 210 height 26
type input "Broccoli&Cauliflower Rice"
type input "85"
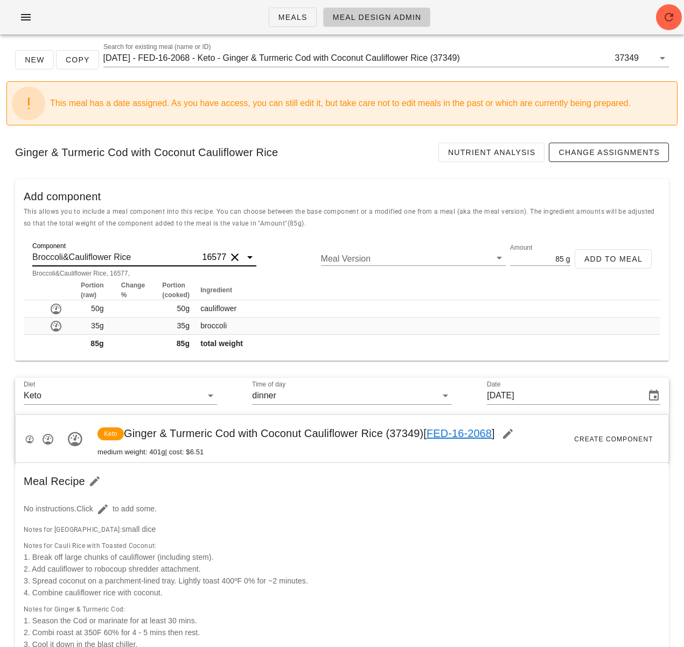
click at [170, 256] on input "Broccoli&Cauliflower Rice" at bounding box center [116, 257] width 168 height 17
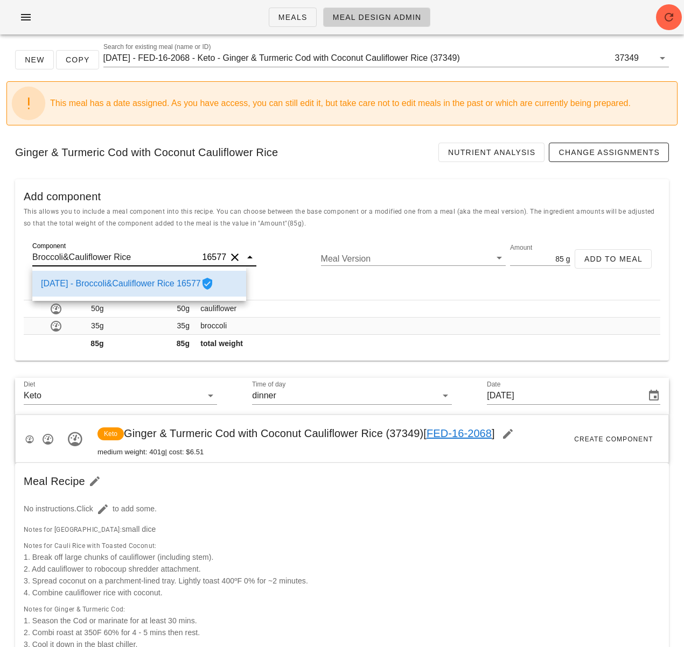
type input "Broccoli&Cauliflower Rice"
click at [251, 239] on div "Component Broccoli&Cauliflower Rice 16577 Broccoli&Cauliflower Rice, 16577, Mea…" at bounding box center [342, 299] width 654 height 123
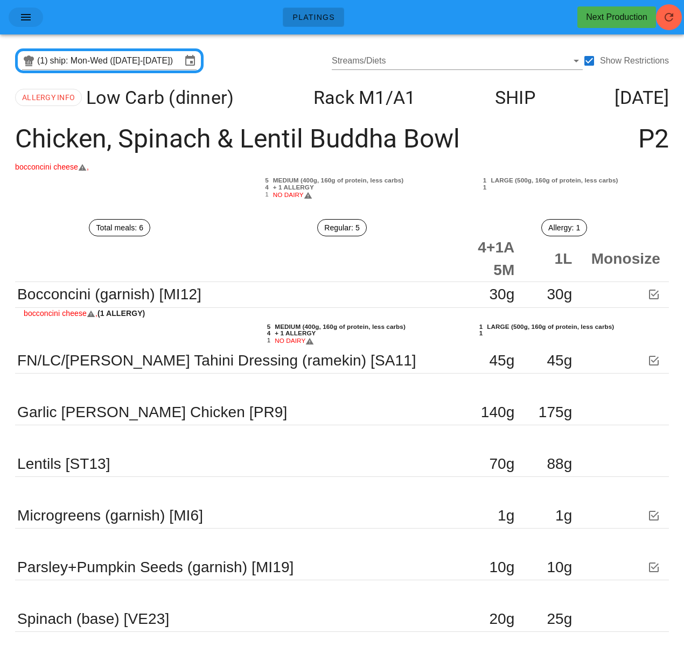
scroll to position [6, 0]
click at [29, 15] on icon "button" at bounding box center [25, 17] width 13 height 13
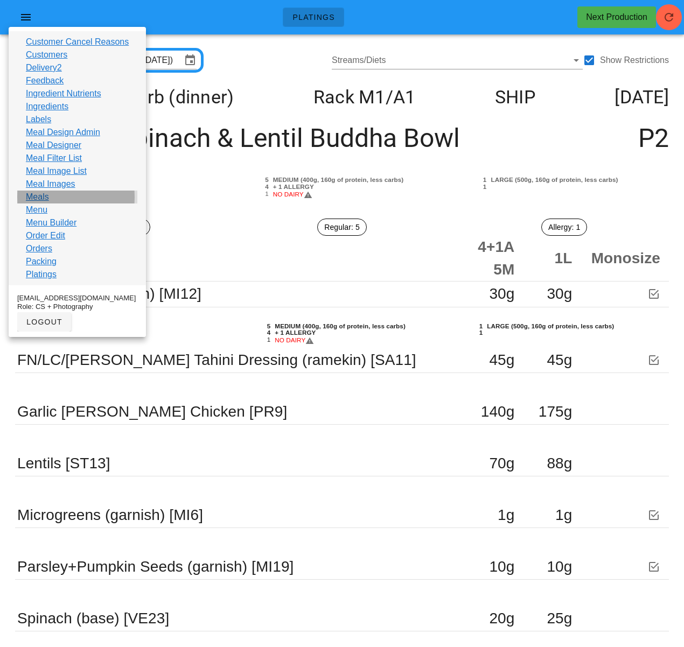
scroll to position [7, 0]
click at [52, 194] on div "Meals" at bounding box center [77, 197] width 120 height 13
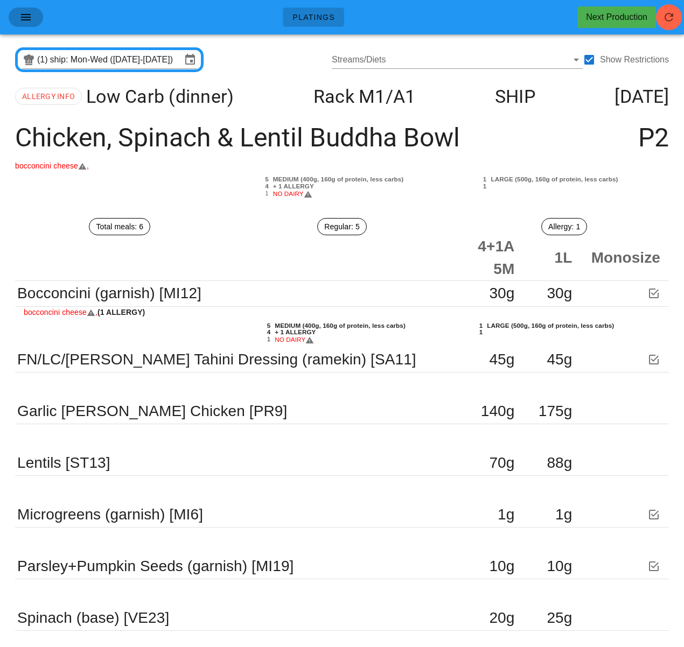
click at [26, 20] on icon "button" at bounding box center [25, 17] width 13 height 13
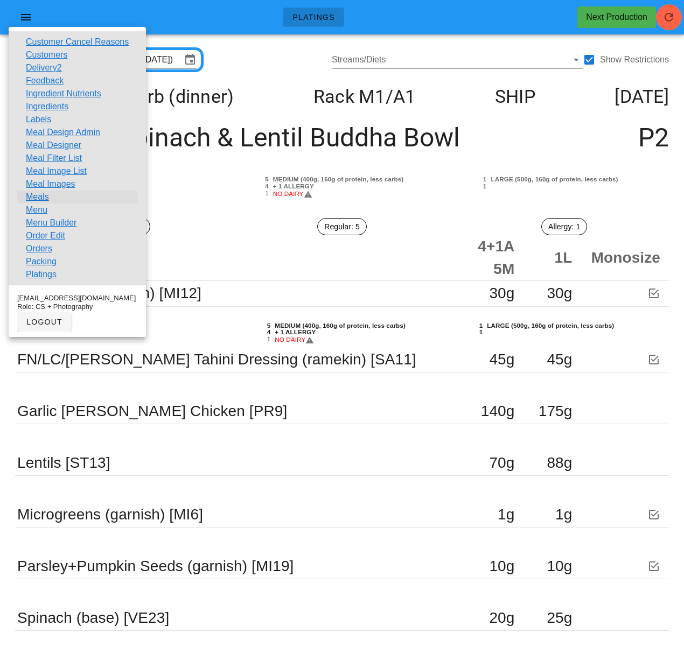
click at [44, 195] on link "Meals" at bounding box center [37, 197] width 23 height 13
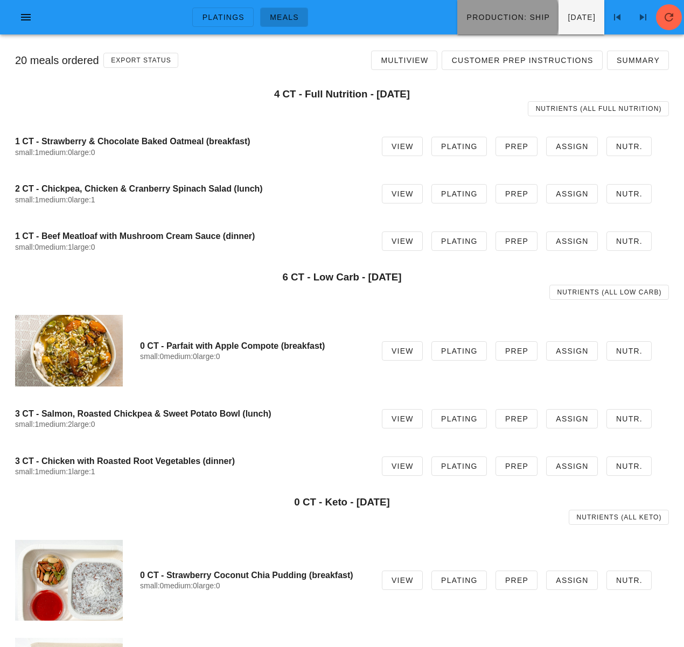
click at [466, 15] on span "Production: ship" at bounding box center [508, 17] width 84 height 9
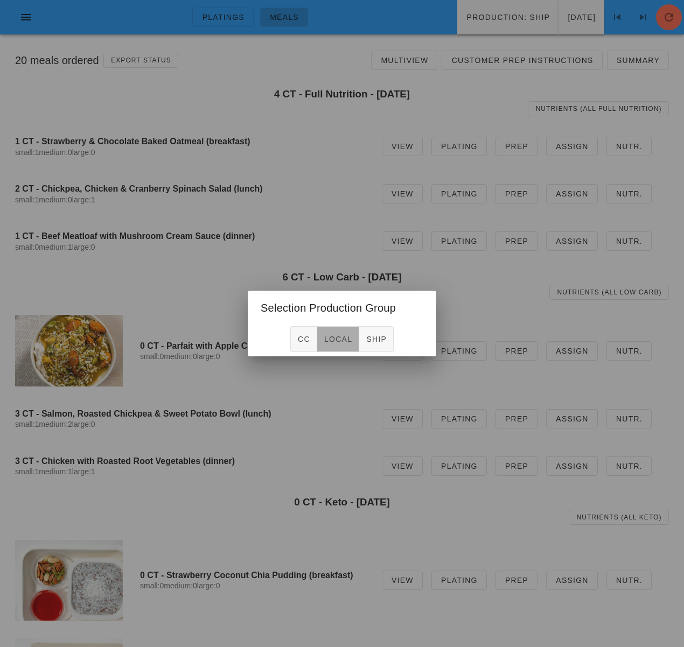
click at [332, 343] on span "local" at bounding box center [338, 339] width 29 height 9
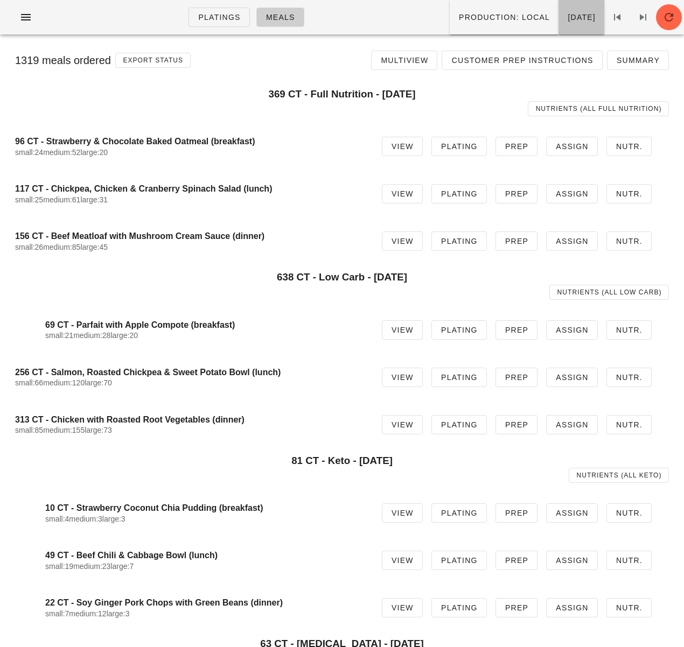
click at [567, 15] on span "Friday Sep 26" at bounding box center [581, 17] width 29 height 9
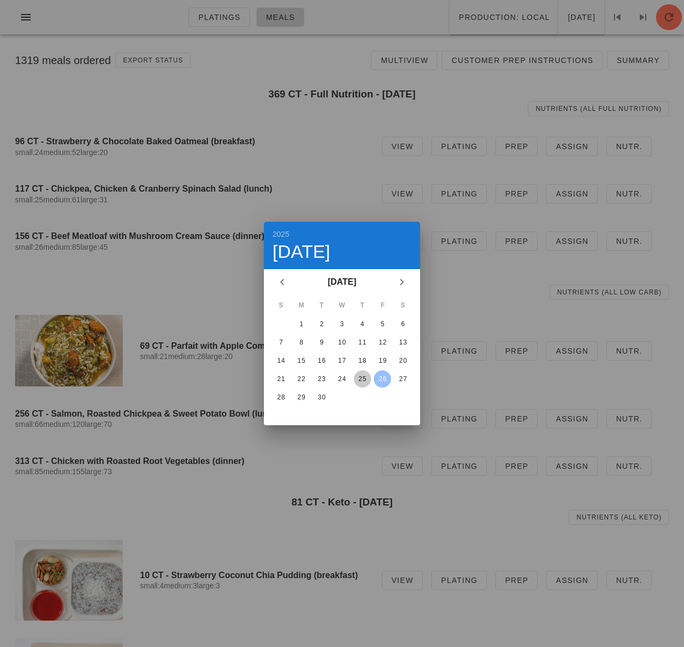
click at [365, 378] on div "25" at bounding box center [362, 379] width 17 height 8
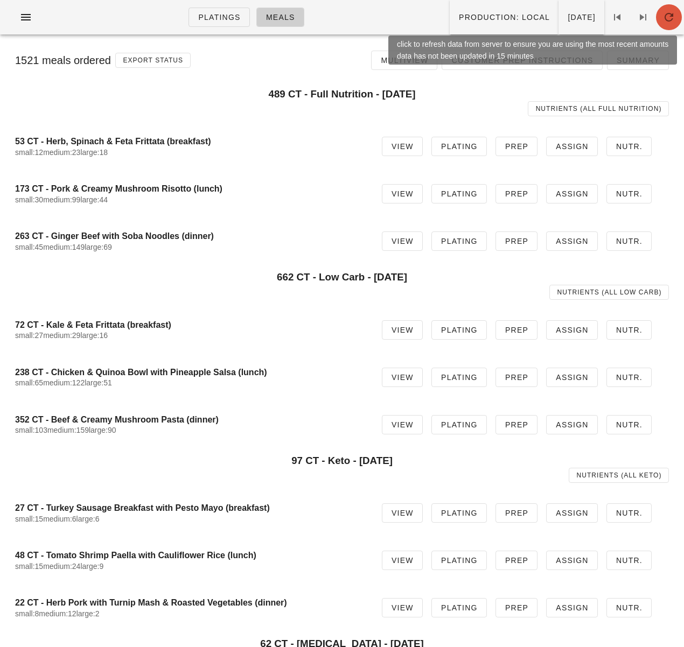
click at [667, 17] on icon "button" at bounding box center [669, 17] width 13 height 13
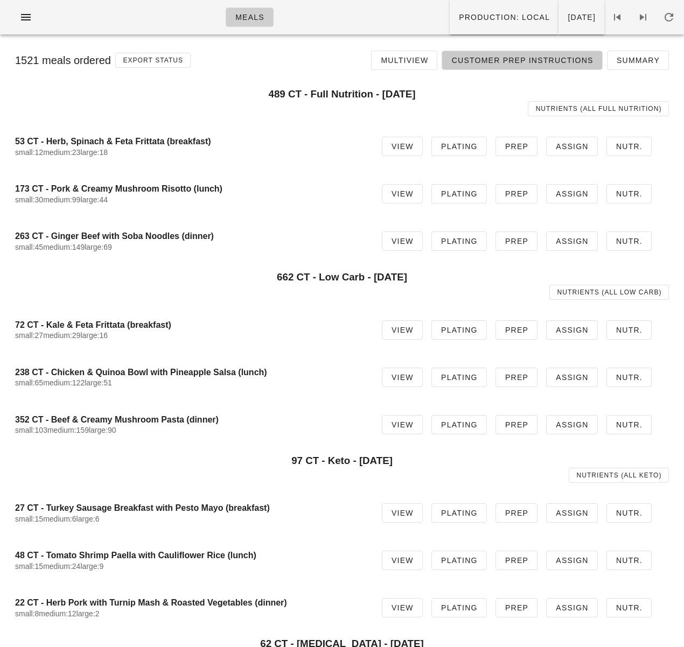
click at [547, 56] on span "Customer Prep Instructions" at bounding box center [522, 60] width 142 height 9
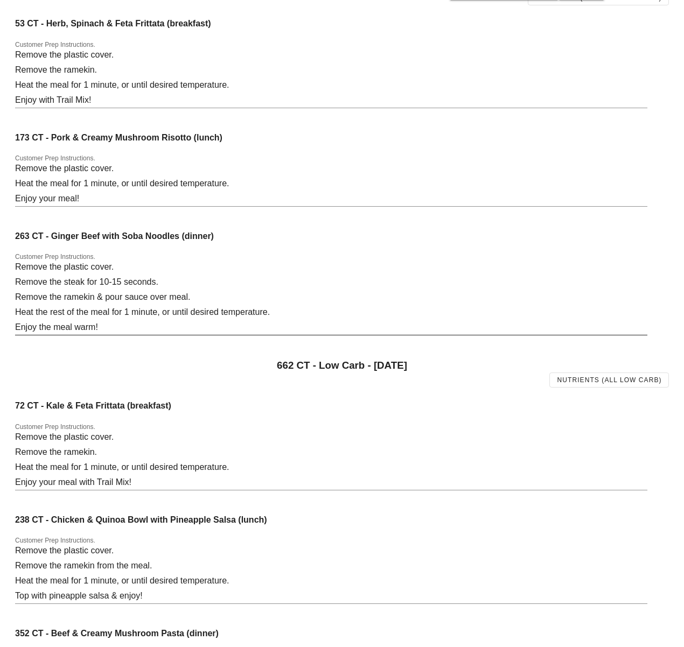
scroll to position [149, 0]
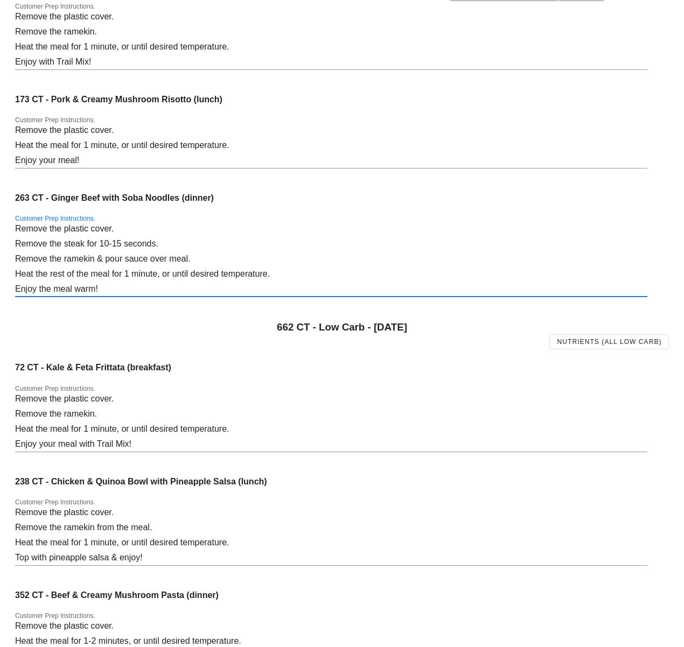
click at [164, 277] on textarea "Remove the plastic cover. Remove the steak for 10-15 seconds. Remove the rameki…" at bounding box center [331, 258] width 632 height 75
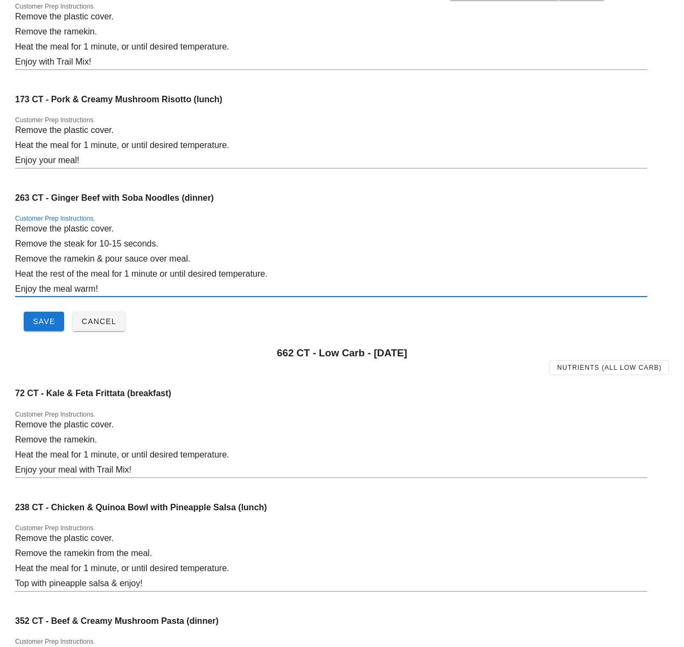
click at [189, 274] on textarea "Remove the plastic cover. Remove the steak for 10-15 seconds. Remove the rameki…" at bounding box center [331, 258] width 632 height 75
type textarea "Remove the plastic cover. Remove the steak for 10-15 seconds. Remove the rameki…"
click at [50, 323] on span "Save" at bounding box center [43, 321] width 23 height 9
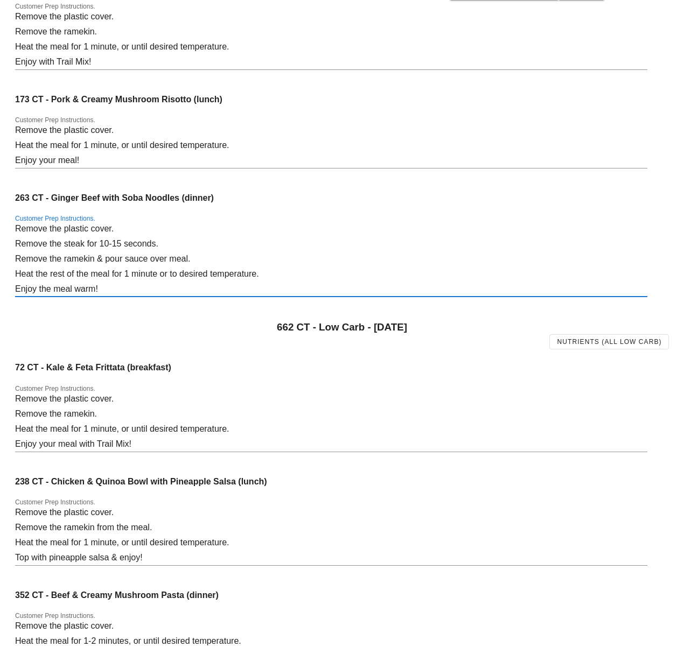
drag, startPoint x: 269, startPoint y: 275, endPoint x: 2, endPoint y: 276, distance: 267.7
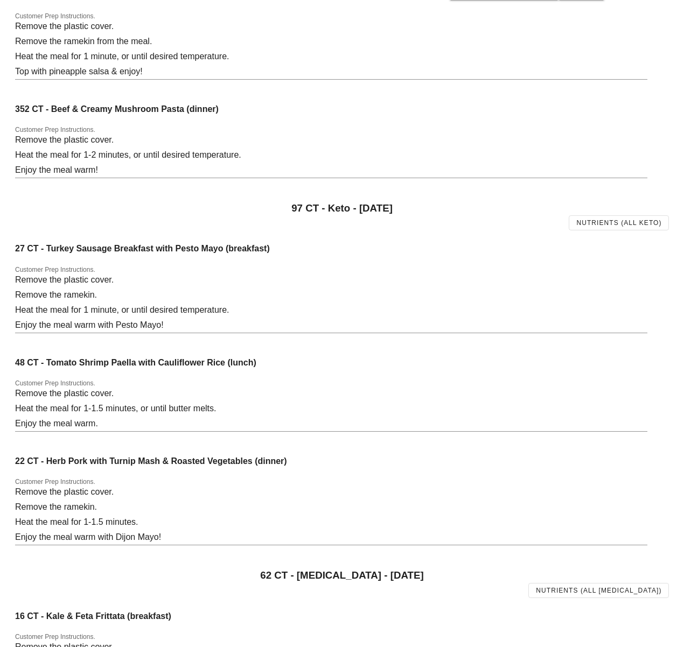
scroll to position [1680, 0]
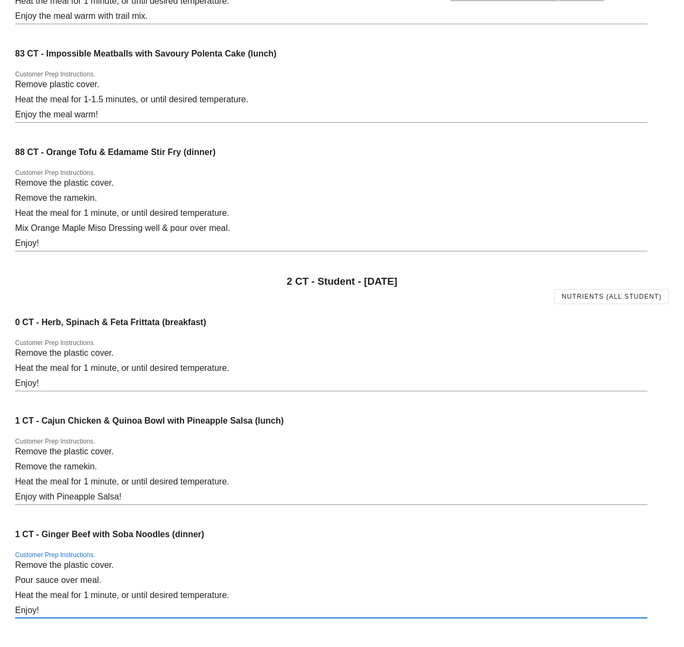
drag, startPoint x: 187, startPoint y: 595, endPoint x: -10, endPoint y: 589, distance: 197.2
paste textarea "rest of the meal for 1 minute or to"
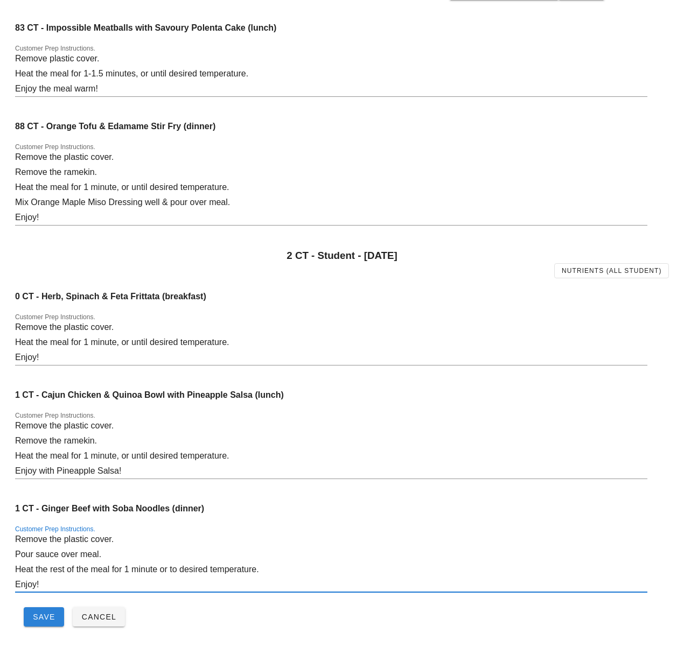
type textarea "Remove the plastic cover. Pour sauce over meal. Heat the rest of the meal for 1…"
click at [44, 613] on span "Save" at bounding box center [43, 617] width 23 height 9
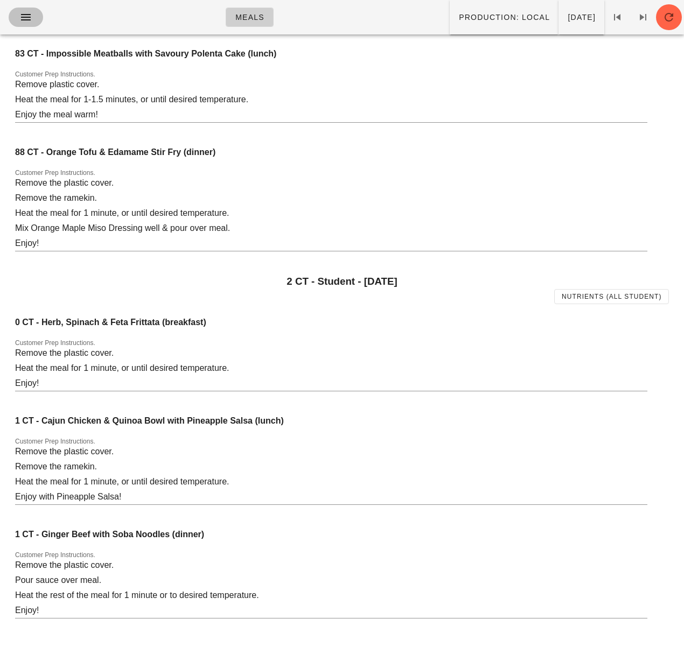
click at [24, 19] on icon "button" at bounding box center [25, 17] width 13 height 13
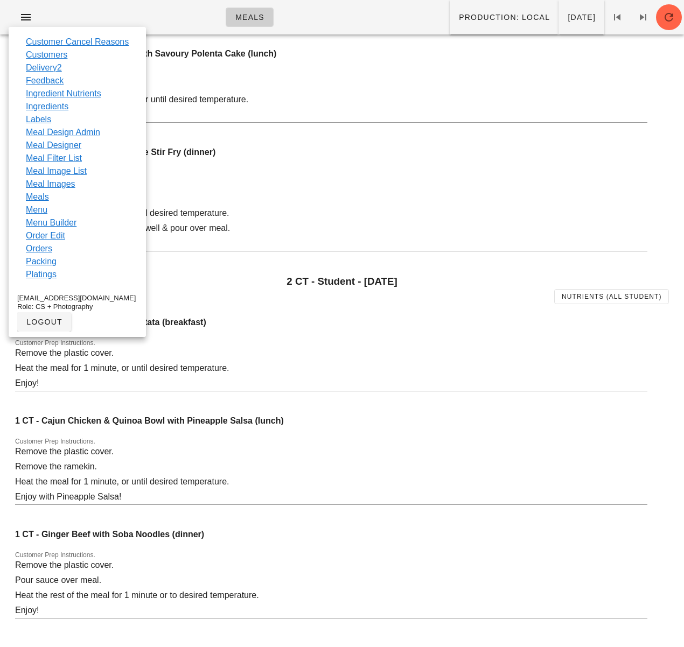
click at [275, 163] on div "88 CT - Orange Tofu & Edamame Stir Fry (dinner) Customer Prep Instructions. Rem…" at bounding box center [331, 205] width 632 height 129
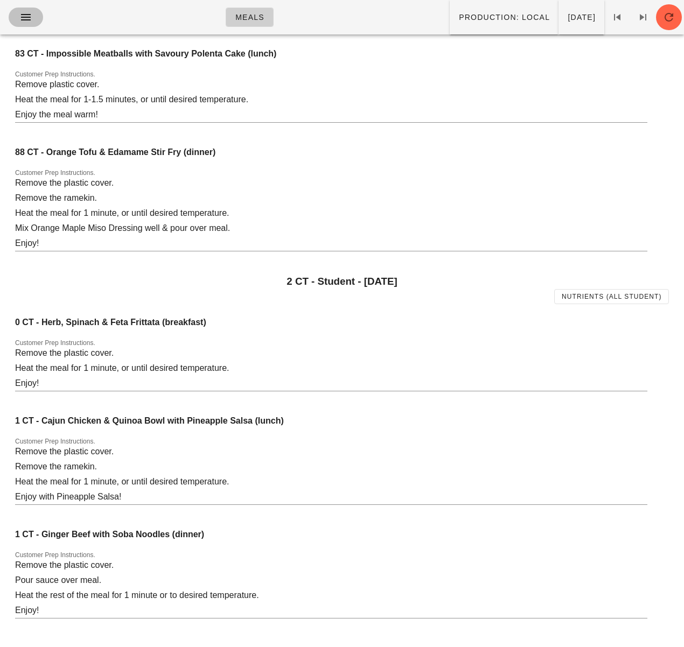
drag, startPoint x: 24, startPoint y: 17, endPoint x: 45, endPoint y: 76, distance: 62.9
click at [24, 17] on icon "button" at bounding box center [25, 17] width 13 height 13
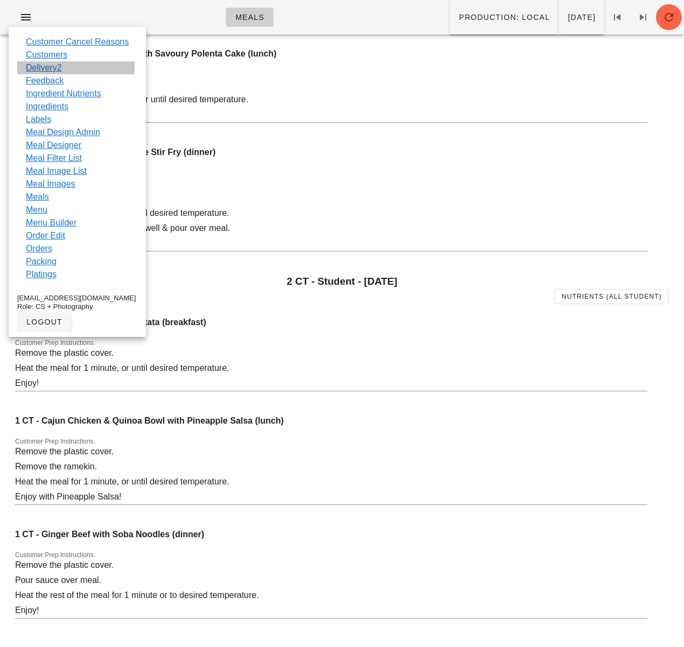
click at [53, 69] on link "Delivery2" at bounding box center [44, 67] width 36 height 13
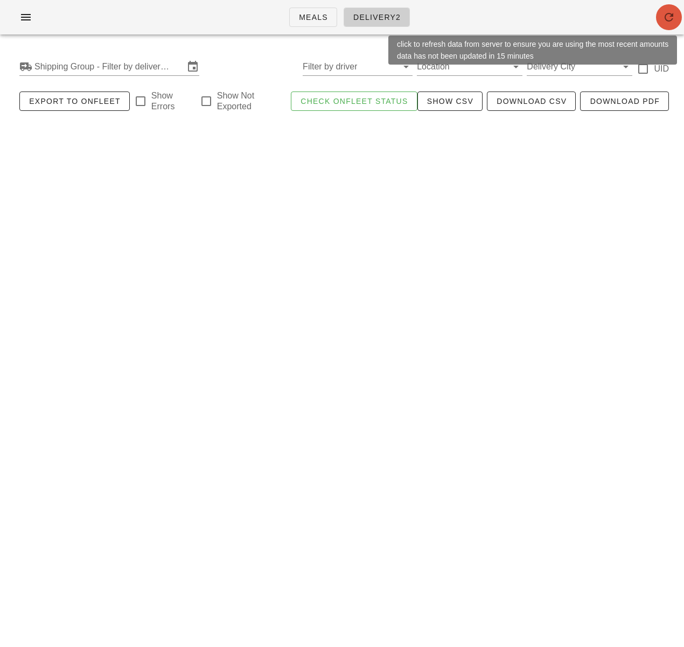
click at [660, 16] on span "button" at bounding box center [669, 17] width 26 height 13
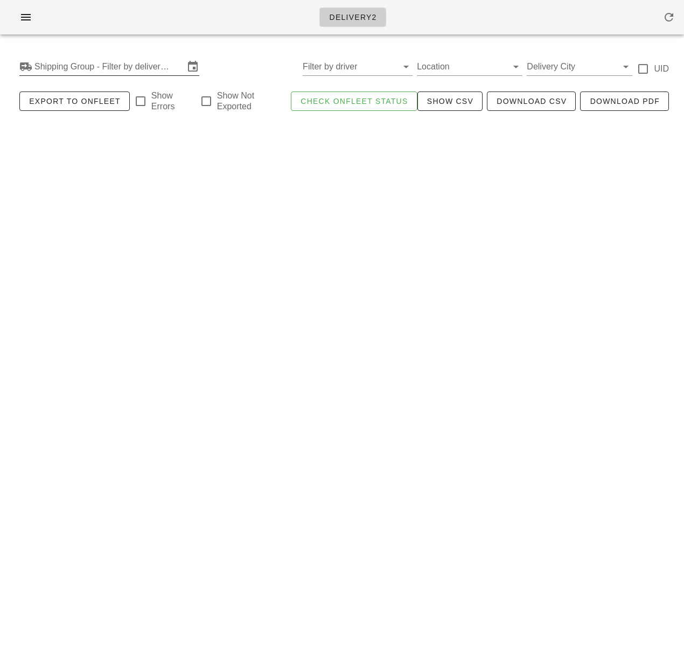
click at [152, 72] on input "Shipping Group - Filter by delivery logistics" at bounding box center [109, 66] width 150 height 17
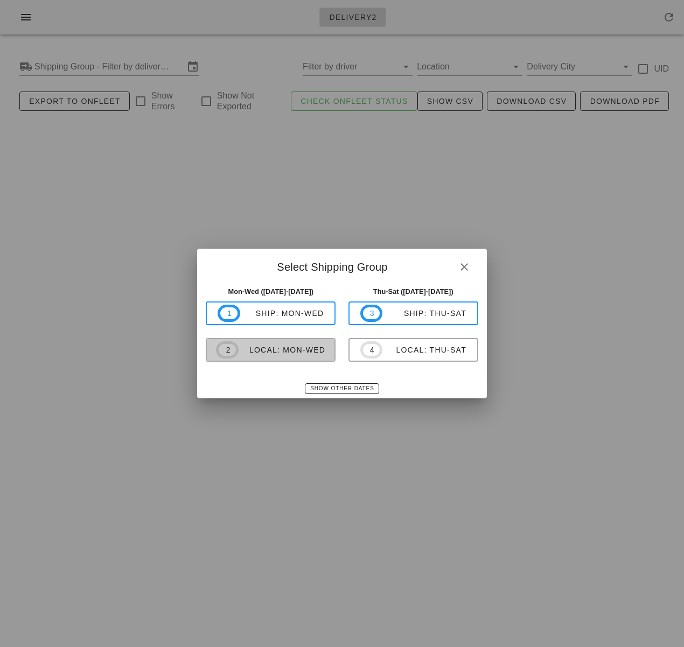
click at [303, 346] on div "local: Mon-Wed" at bounding box center [282, 350] width 87 height 9
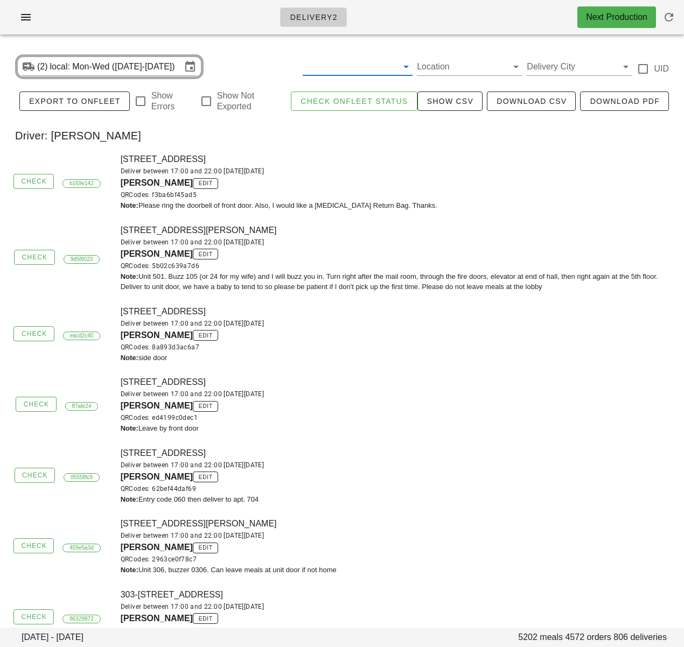
click at [354, 70] on input "text" at bounding box center [349, 66] width 93 height 17
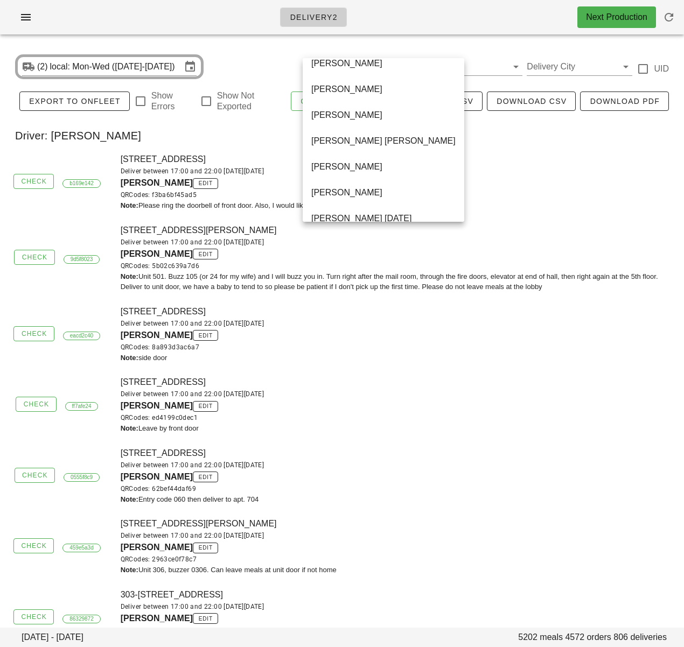
scroll to position [698, 0]
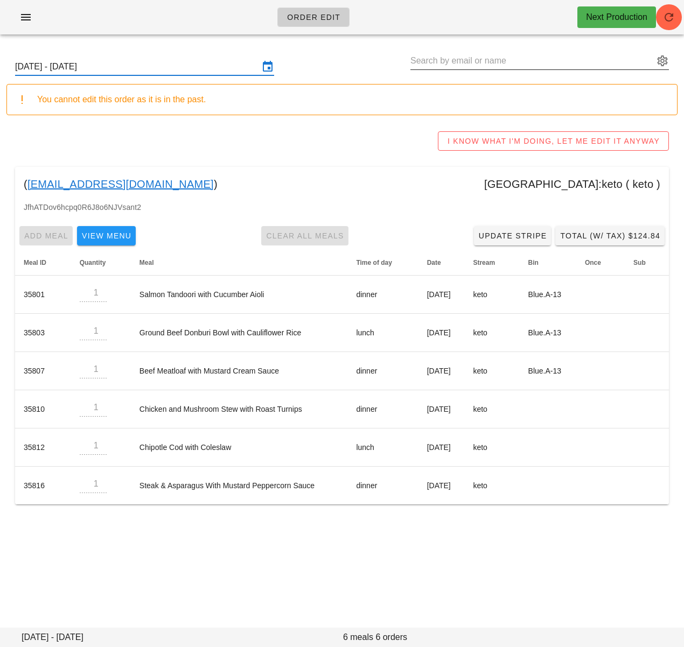
click at [449, 58] on input "text" at bounding box center [531, 60] width 243 height 17
paste input "[PERSON_NAME]"
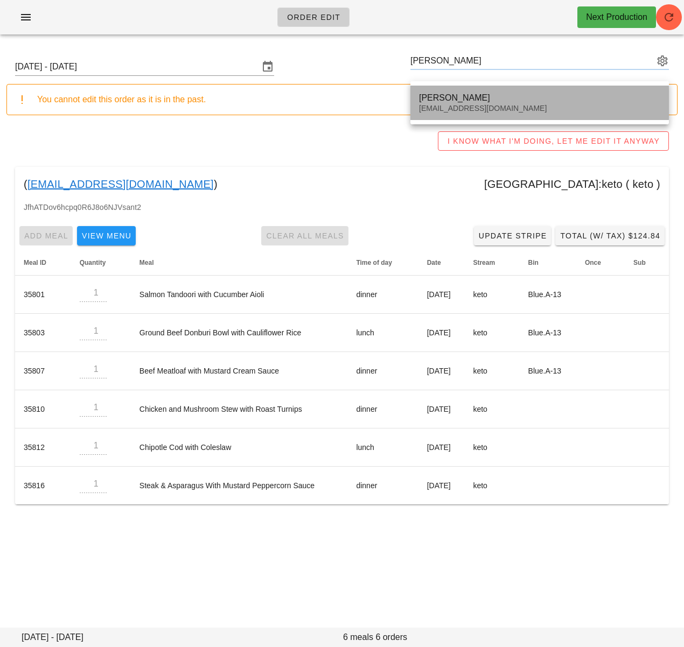
click at [474, 101] on div "[PERSON_NAME]" at bounding box center [539, 98] width 241 height 10
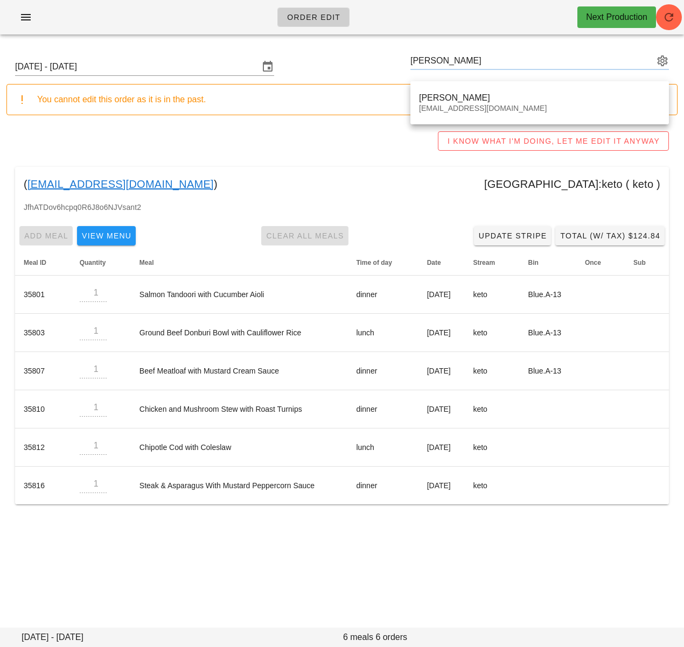
type input "[PERSON_NAME] ([EMAIL_ADDRESS][DOMAIN_NAME])"
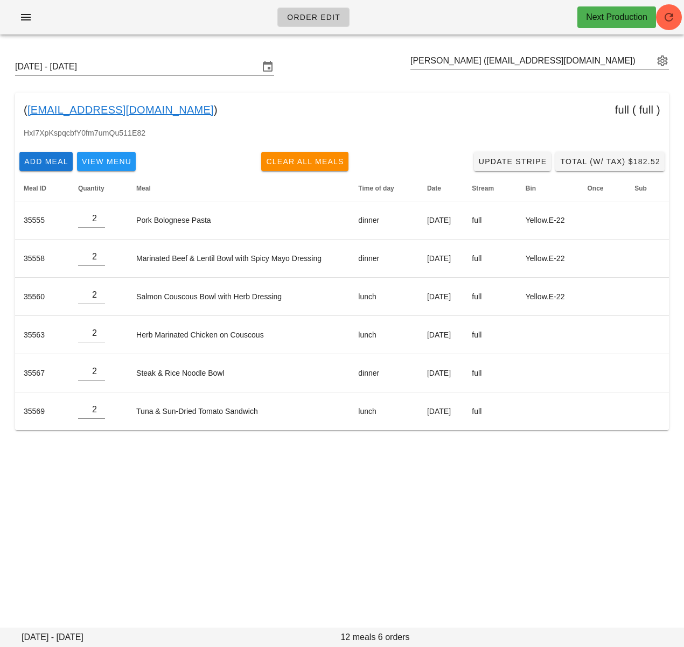
click at [678, 3] on div "Order Edit Next Production" at bounding box center [342, 17] width 684 height 34
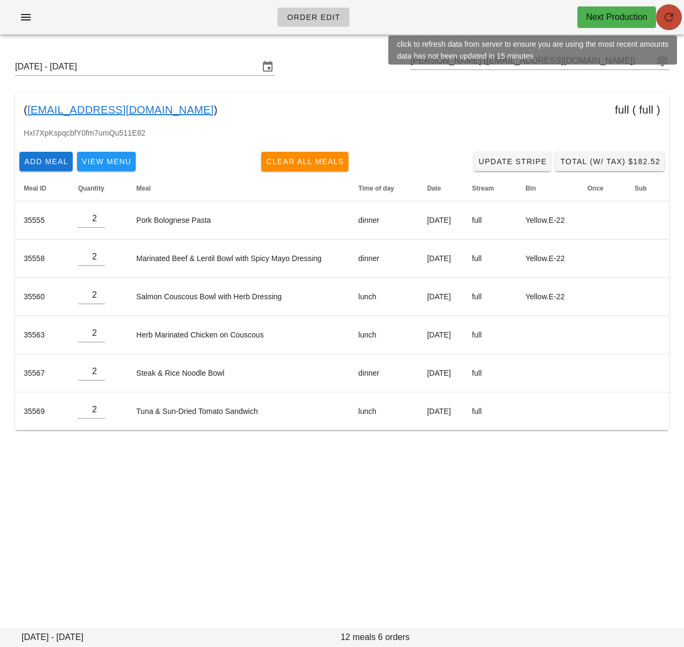
drag, startPoint x: 675, startPoint y: 12, endPoint x: 680, endPoint y: 16, distance: 5.7
click at [675, 12] on span "button" at bounding box center [669, 17] width 26 height 13
click at [667, 20] on icon "button" at bounding box center [669, 17] width 13 height 13
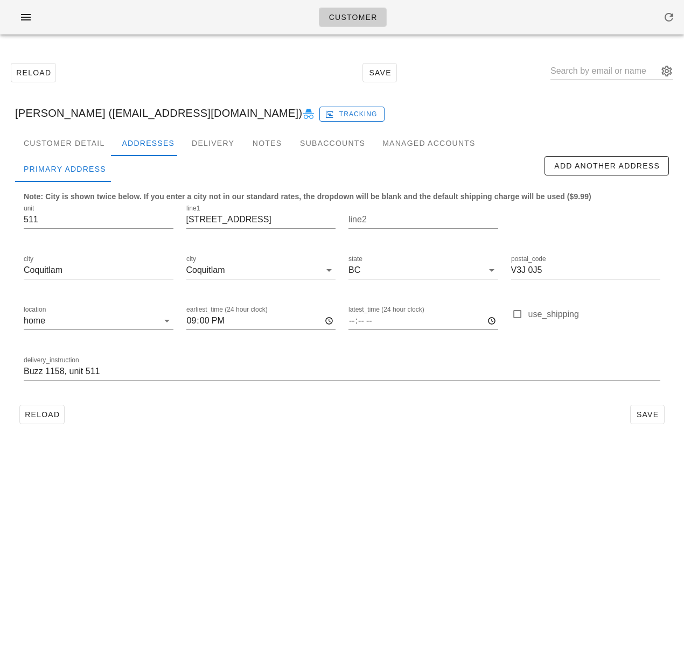
click at [593, 75] on input "text" at bounding box center [605, 70] width 108 height 17
type input "[PERSON_NAME]"
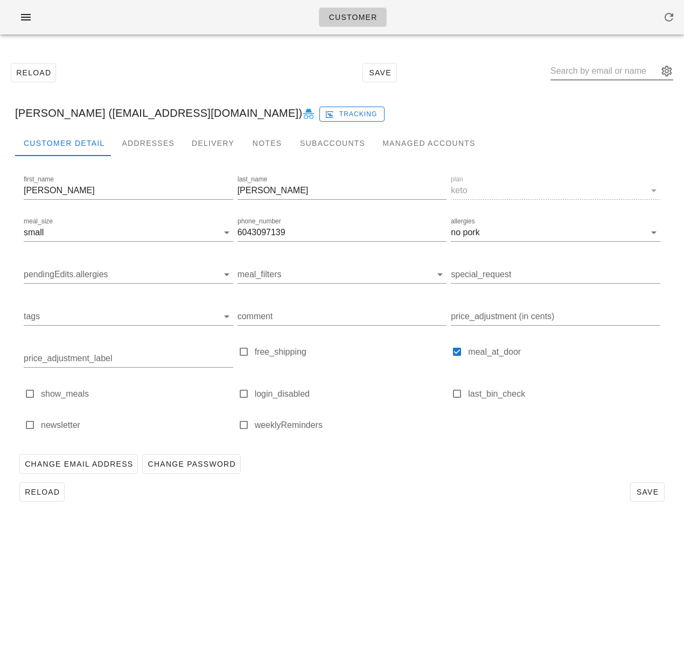
click at [601, 73] on input "text" at bounding box center [605, 70] width 108 height 17
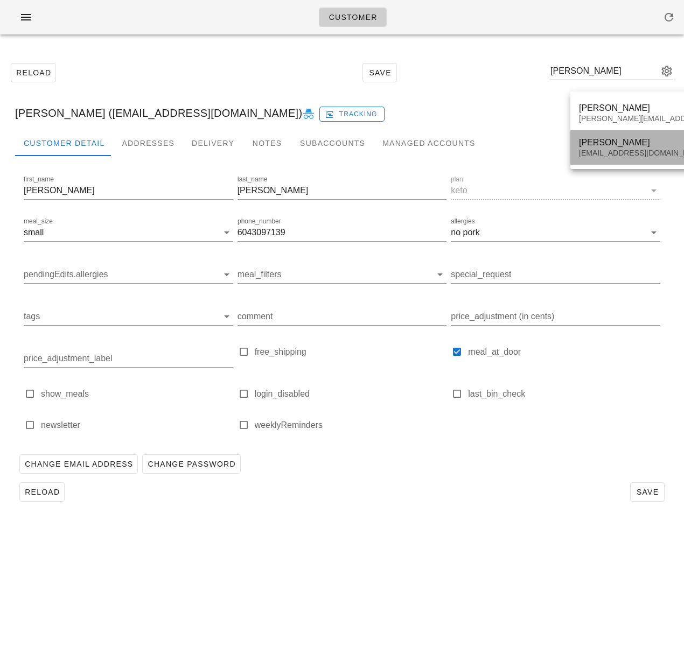
click at [617, 148] on div "[PERSON_NAME] [PERSON_NAME][EMAIL_ADDRESS][DOMAIN_NAME]" at bounding box center [674, 147] width 190 height 33
type input "[PERSON_NAME] ([EMAIL_ADDRESS][DOMAIN_NAME])"
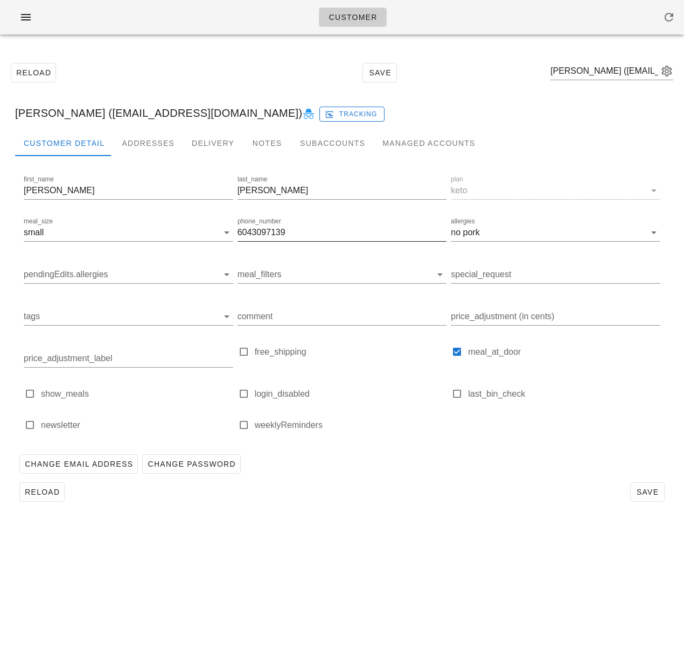
click at [275, 232] on input "6043097139" at bounding box center [343, 232] width 210 height 17
click at [152, 148] on div "Addresses" at bounding box center [148, 143] width 70 height 26
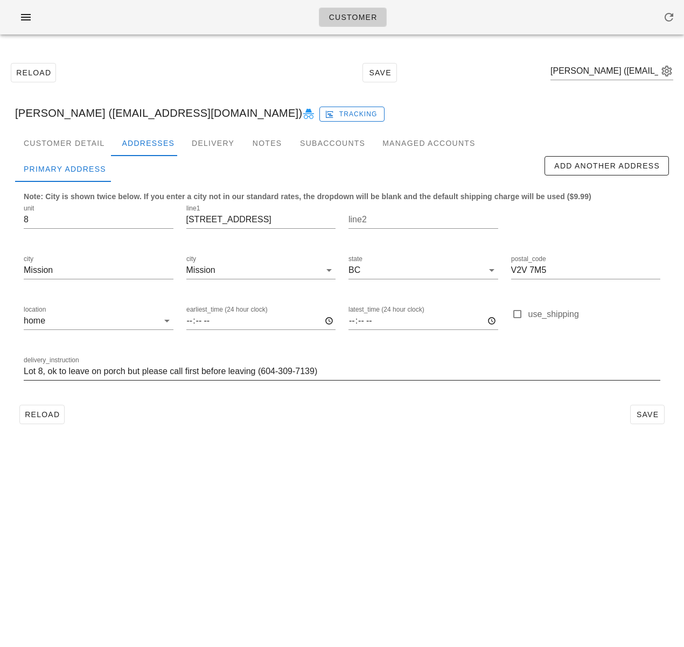
click at [205, 374] on input "Lot 8, ok to leave on porch but please call first before leaving (604-309-7139)" at bounding box center [342, 371] width 637 height 17
drag, startPoint x: 435, startPoint y: 521, endPoint x: 394, endPoint y: 429, distance: 100.8
click at [434, 519] on div "Customer Reload Save [PERSON_NAME] ([EMAIL_ADDRESS][DOMAIN_NAME]) [PERSON_NAME]…" at bounding box center [342, 323] width 684 height 647
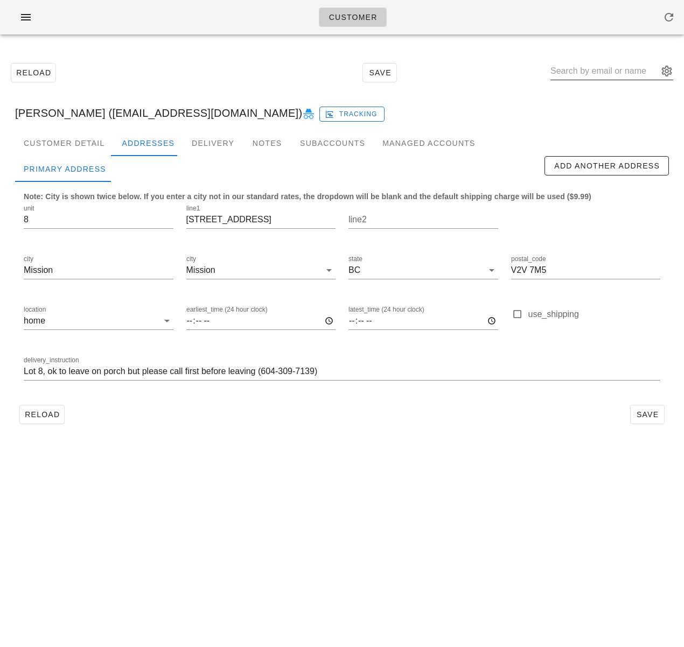
click at [600, 71] on input "text" at bounding box center [605, 70] width 108 height 17
paste input "[PERSON_NAME]"
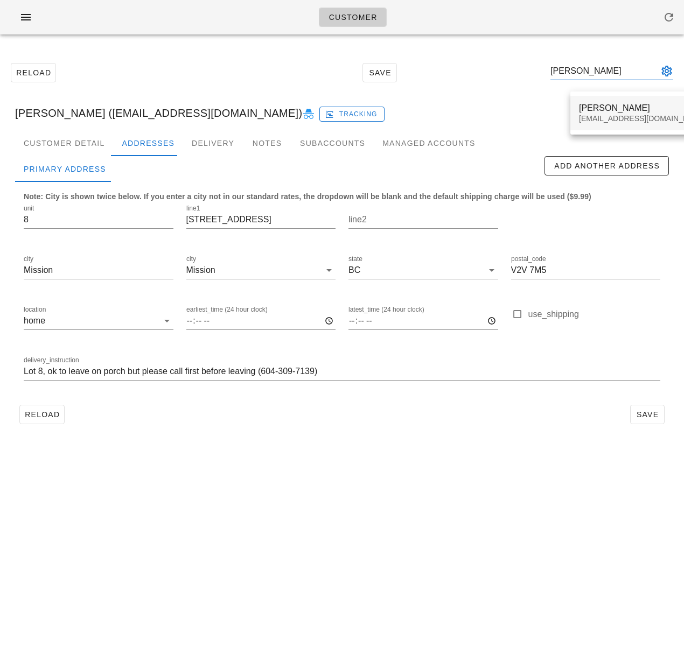
type input "[PERSON_NAME]"
drag, startPoint x: 612, startPoint y: 122, endPoint x: 538, endPoint y: 122, distance: 74.9
click at [612, 122] on div "[EMAIL_ADDRESS][DOMAIN_NAME]" at bounding box center [643, 118] width 128 height 9
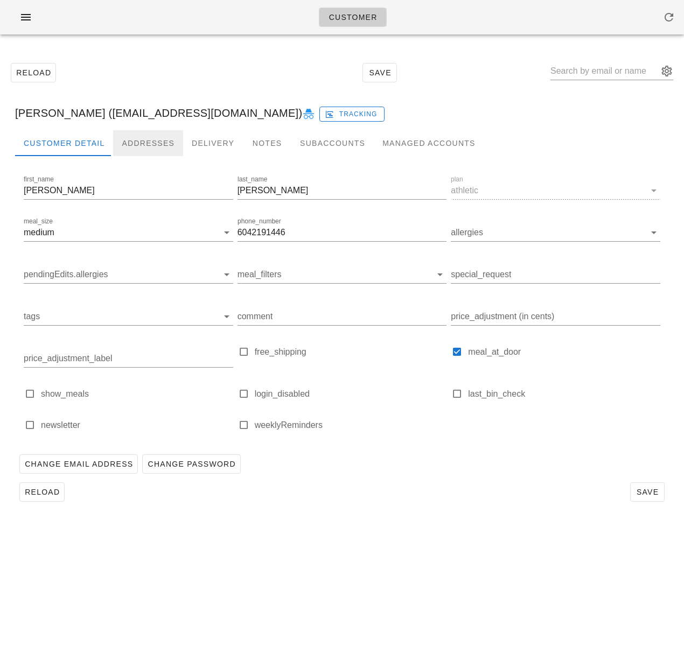
click at [136, 137] on div "Addresses" at bounding box center [148, 143] width 70 height 26
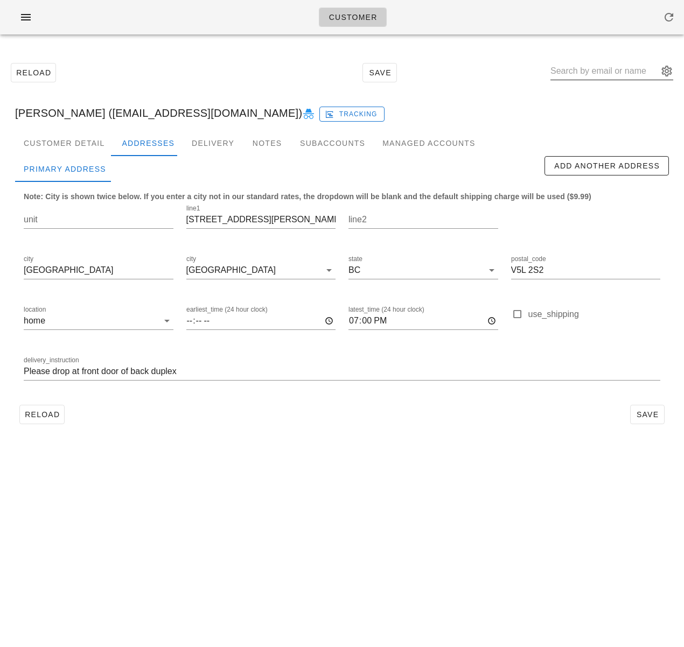
click at [613, 71] on input "text" at bounding box center [605, 70] width 108 height 17
paste input "[PERSON_NAME]"
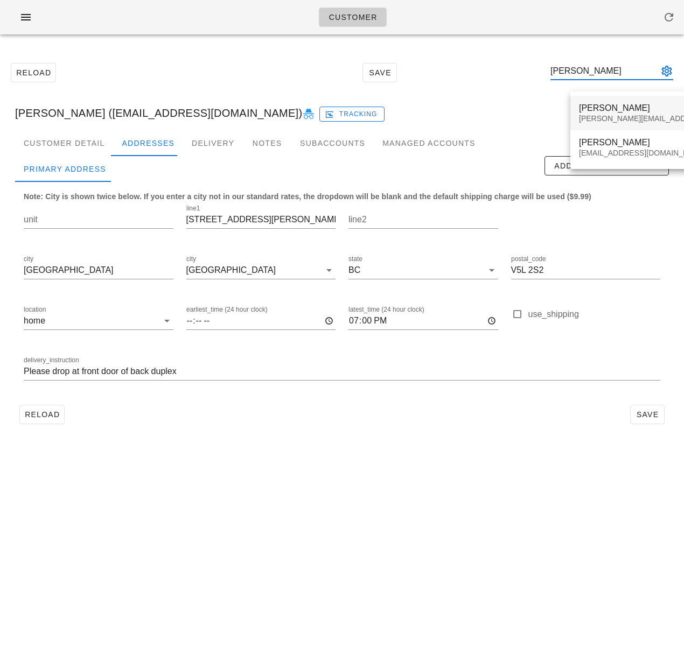
type input "[PERSON_NAME]"
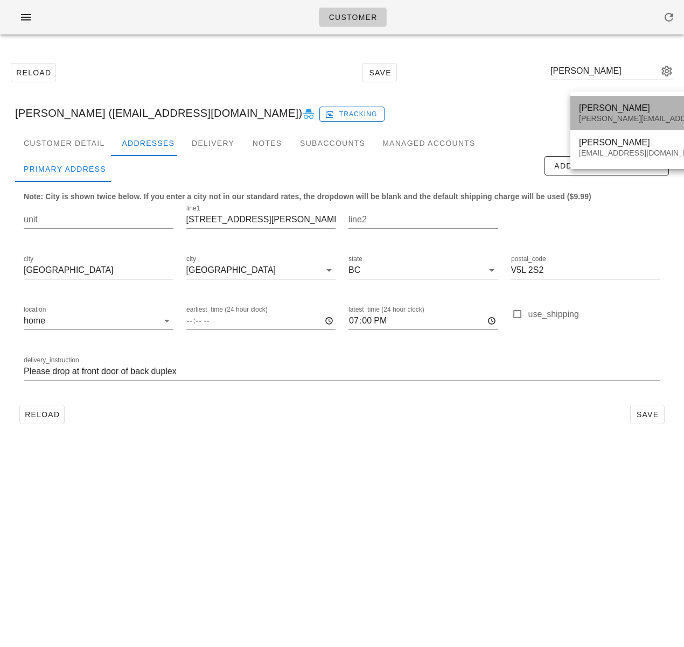
click at [587, 107] on div "[PERSON_NAME]" at bounding box center [674, 108] width 190 height 10
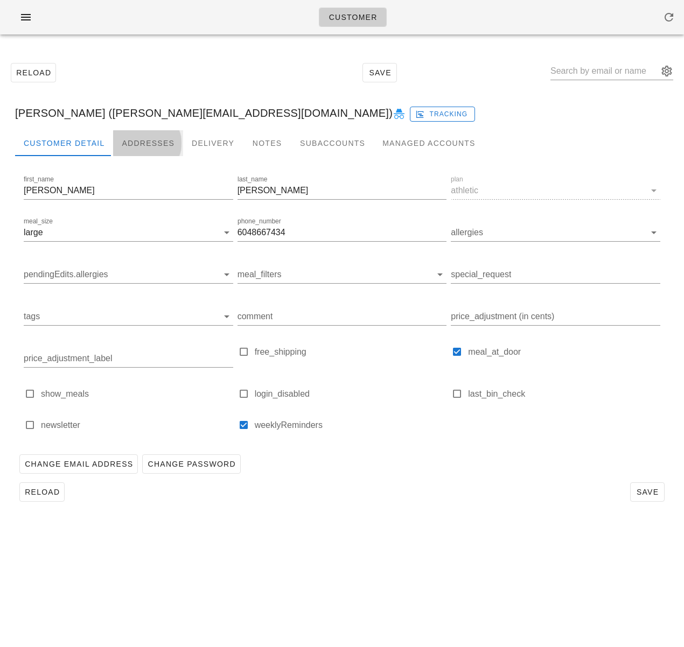
click at [139, 140] on div "Addresses" at bounding box center [148, 143] width 70 height 26
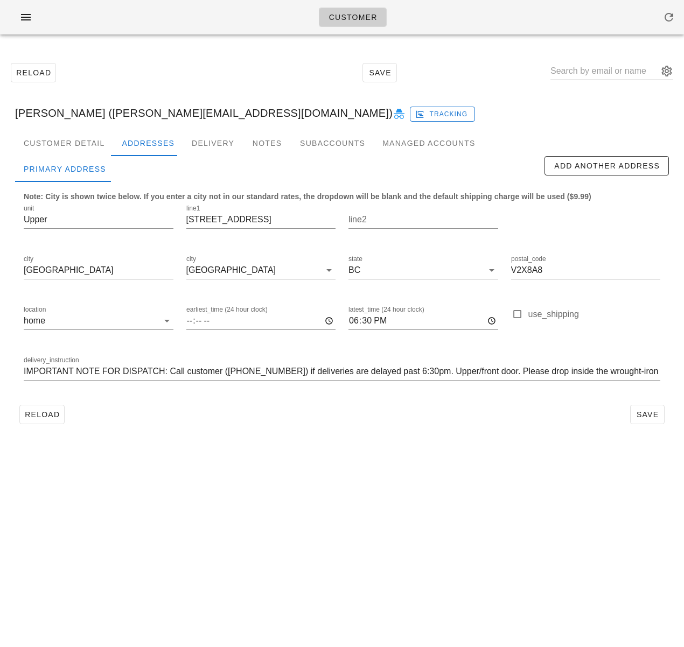
drag, startPoint x: 401, startPoint y: 453, endPoint x: 521, endPoint y: 458, distance: 120.8
click at [401, 453] on div "Customer Reload Save [PERSON_NAME] ([PERSON_NAME][EMAIL_ADDRESS][DOMAIN_NAME]) …" at bounding box center [342, 323] width 684 height 647
click at [16, 20] on button "button" at bounding box center [26, 17] width 34 height 19
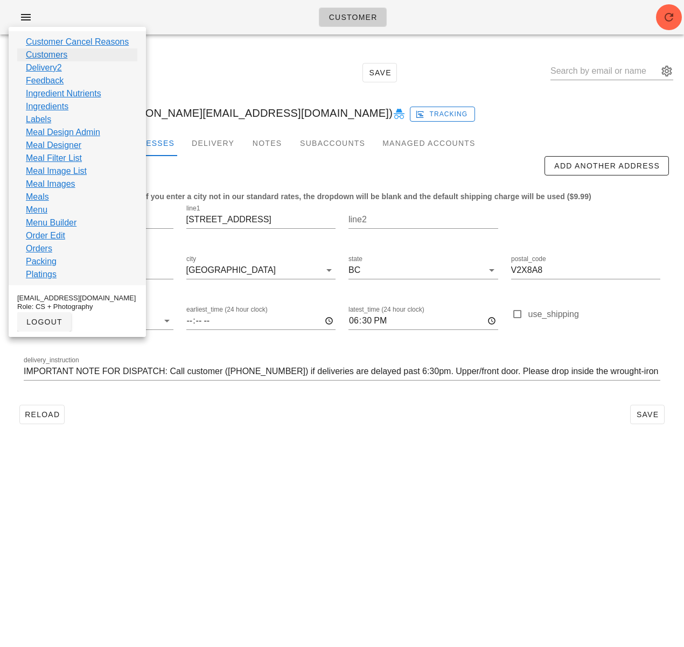
click at [58, 53] on link "Customers" at bounding box center [46, 54] width 41 height 13
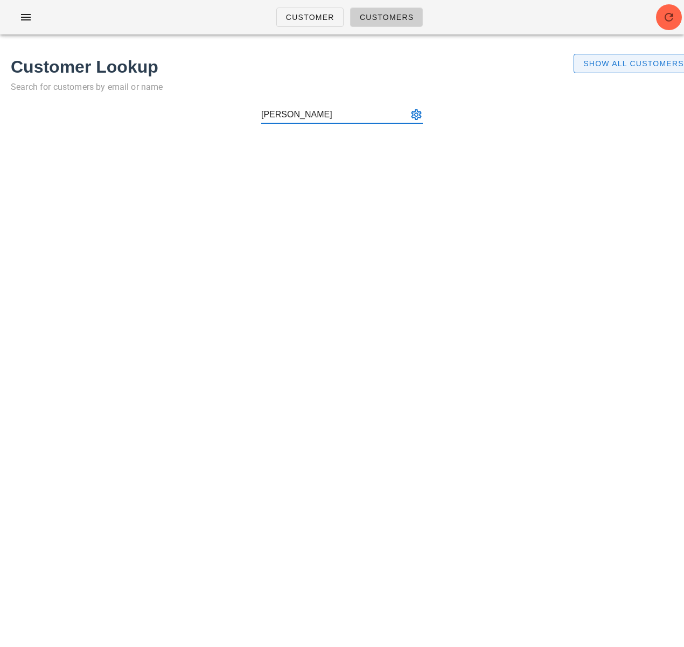
type input "[PERSON_NAME]"
click at [629, 66] on span "Show All Customers" at bounding box center [633, 63] width 101 height 9
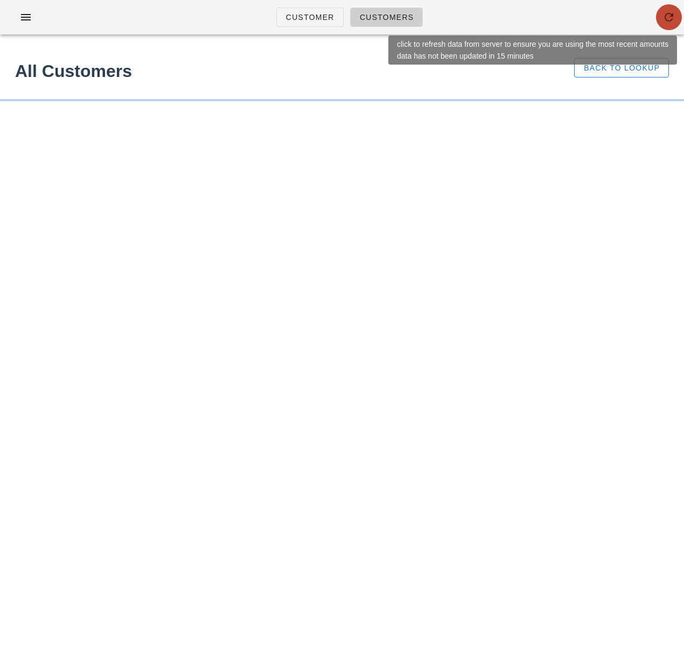
click at [670, 18] on icon "button" at bounding box center [669, 17] width 13 height 13
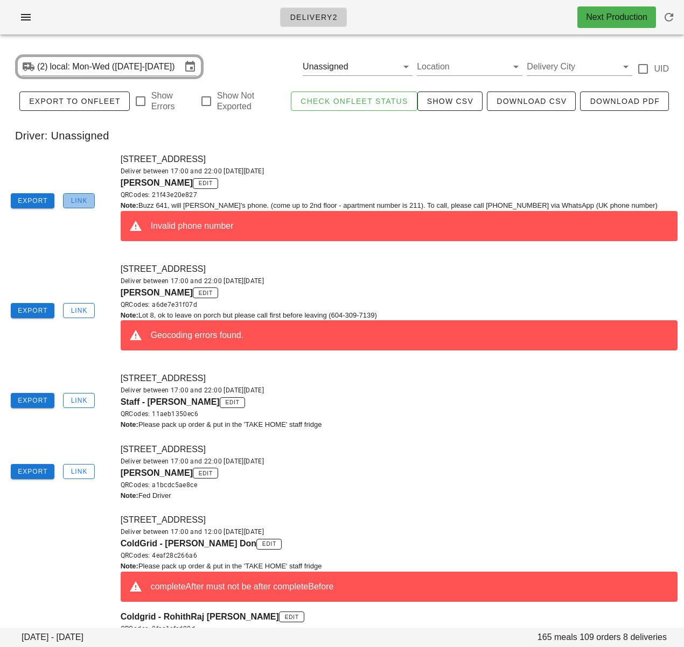
drag, startPoint x: 80, startPoint y: 199, endPoint x: 130, endPoint y: 202, distance: 49.6
click at [80, 199] on span "Link" at bounding box center [79, 201] width 17 height 8
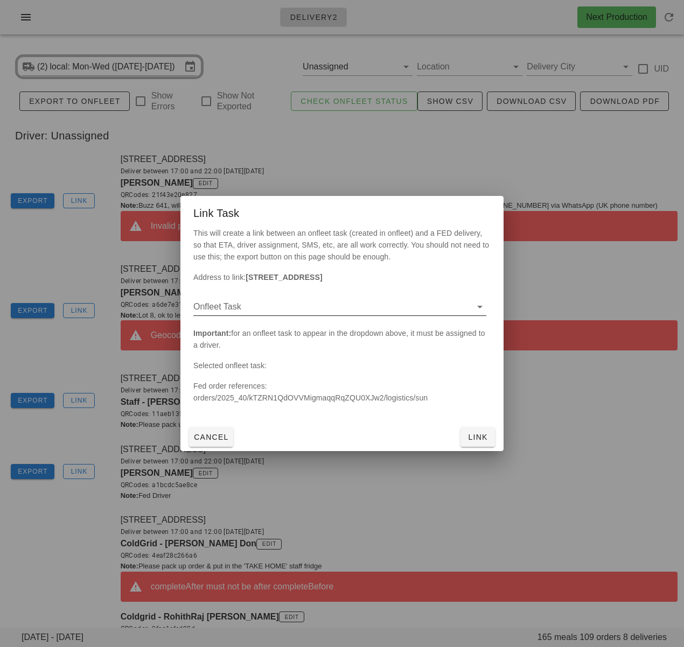
click at [288, 314] on input "Onfleet Task" at bounding box center [331, 306] width 276 height 17
drag, startPoint x: 296, startPoint y: 323, endPoint x: 288, endPoint y: 324, distance: 8.1
click at [296, 324] on div "3f1facaa - 211-2255 West 5th Avenue, Vancouver, V6K4K1" at bounding box center [340, 315] width 276 height 23
click at [479, 436] on span "Link" at bounding box center [478, 437] width 26 height 9
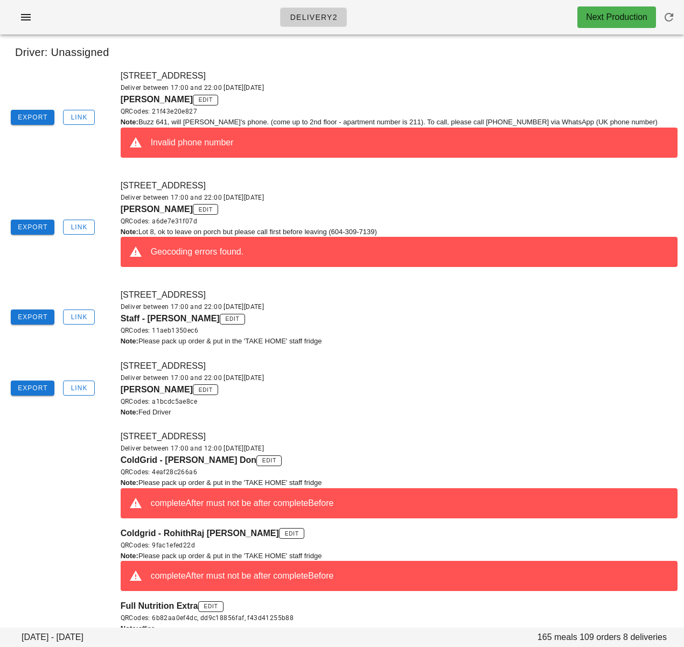
scroll to position [38, 0]
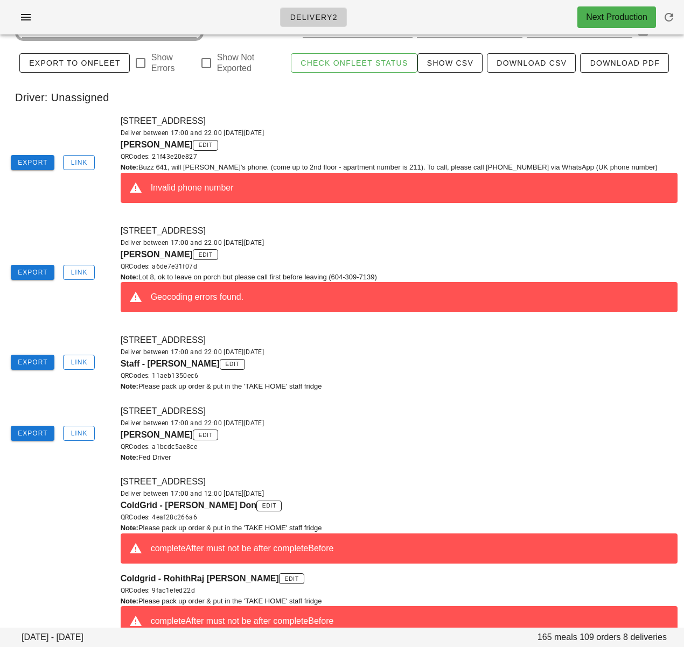
drag, startPoint x: 113, startPoint y: 257, endPoint x: 184, endPoint y: 255, distance: 71.1
click at [184, 255] on div "Export Link [STREET_ADDRESS] Deliver between 17:00 and 22:00 [DATE][DATE] [PERS…" at bounding box center [342, 273] width 684 height 110
click at [184, 256] on span "Mary Mackenzie" at bounding box center [157, 254] width 72 height 9
drag, startPoint x: 185, startPoint y: 257, endPoint x: 121, endPoint y: 257, distance: 64.1
click at [121, 255] on span "Mary Mackenzie" at bounding box center [157, 254] width 72 height 9
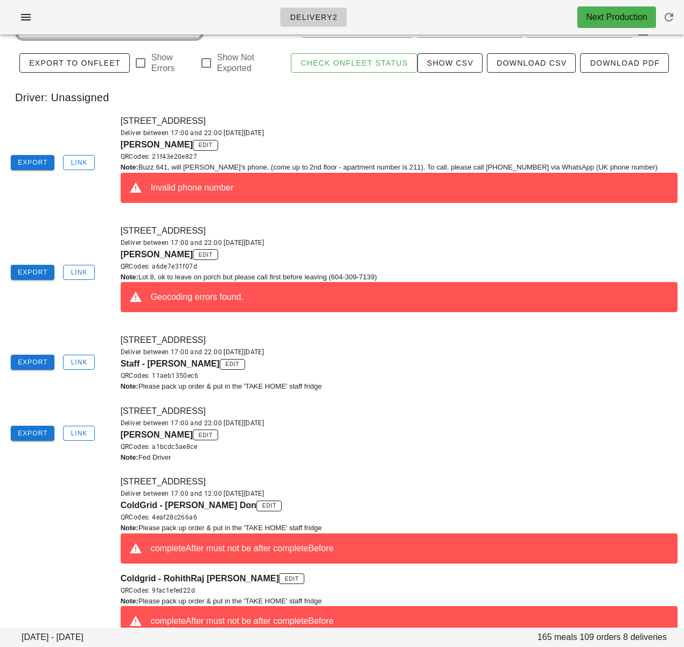
copy span "Mary Mackenzie"
click at [354, 120] on div "211-2255 W 5th Ave, Vancouver, V6K4K1 Deliver between 17:00 and 22:00 on Sunday…" at bounding box center [399, 163] width 570 height 110
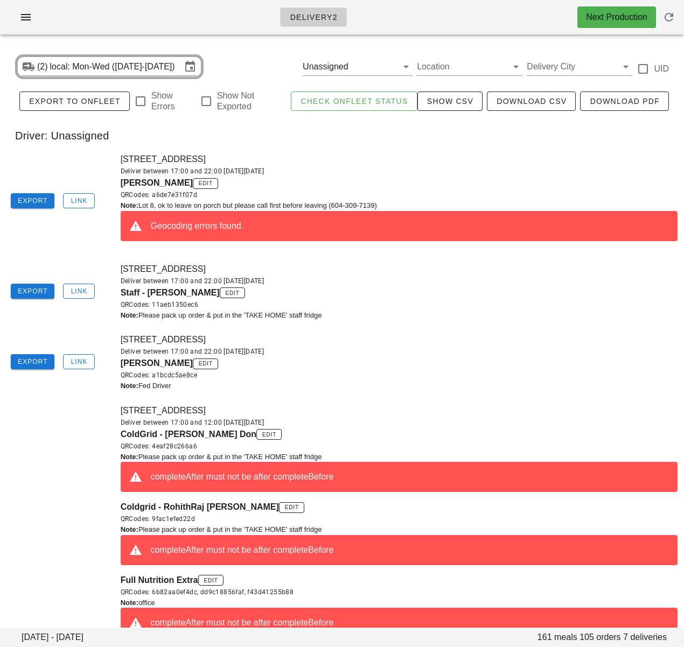
drag, startPoint x: 104, startPoint y: 241, endPoint x: 99, endPoint y: 233, distance: 9.3
click at [104, 241] on div "Export Link [STREET_ADDRESS] Deliver between 17:00 and 22:00 [DATE][DATE] [PERS…" at bounding box center [342, 202] width 684 height 110
click at [76, 205] on span "Link" at bounding box center [79, 201] width 17 height 8
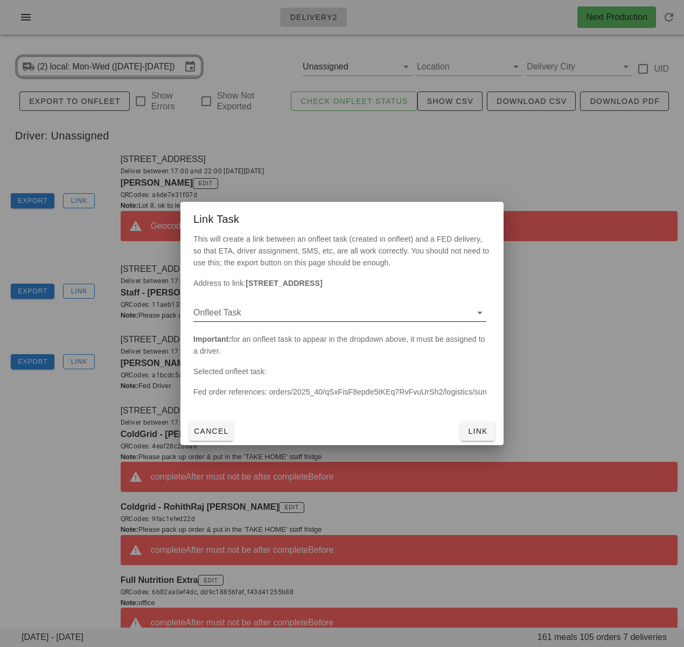
click at [271, 319] on input "Onfleet Task" at bounding box center [331, 312] width 276 height 17
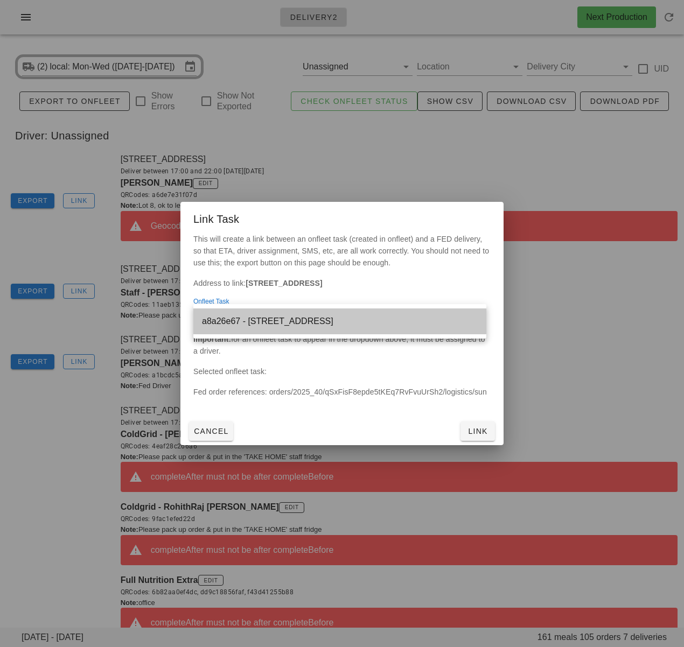
drag, startPoint x: 278, startPoint y: 327, endPoint x: 324, endPoint y: 360, distance: 57.1
click at [278, 327] on div "a8a26e67 - [STREET_ADDRESS]" at bounding box center [340, 321] width 276 height 23
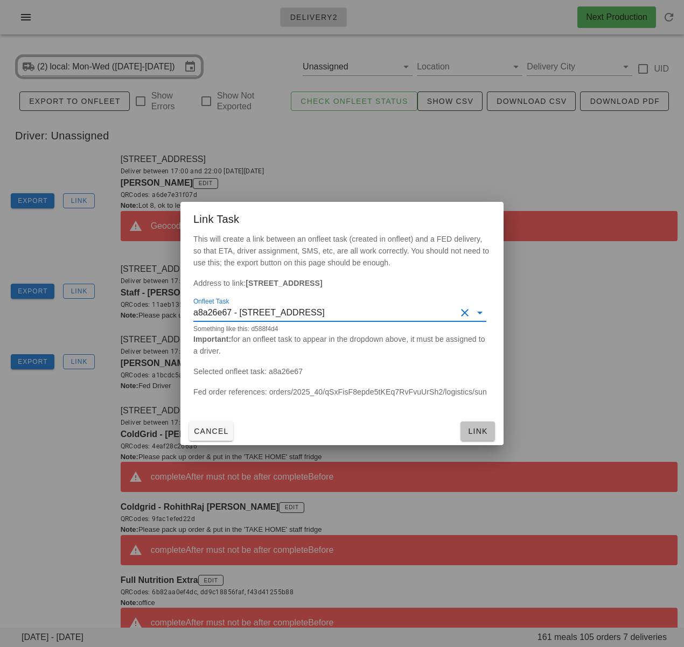
click at [486, 435] on span "Link" at bounding box center [478, 431] width 26 height 9
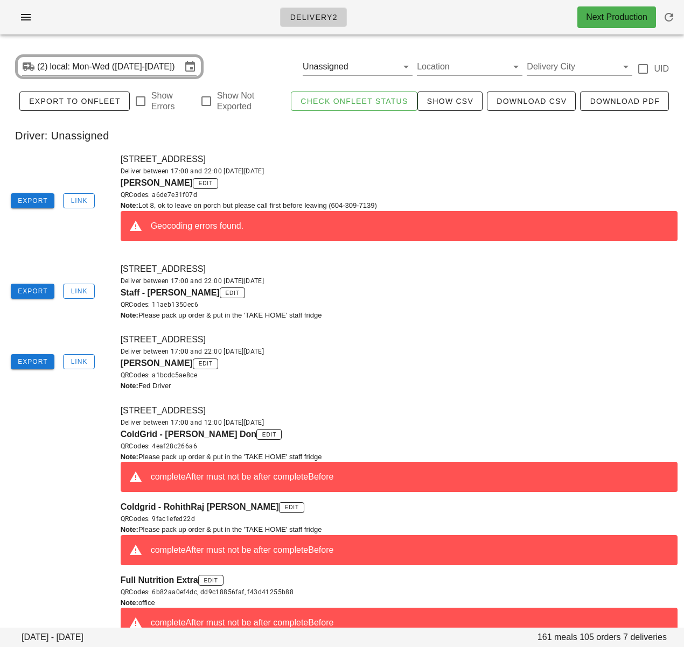
click at [382, 169] on div "Deliver between 17:00 and 22:00 on Sunday Sep 28" at bounding box center [399, 171] width 557 height 11
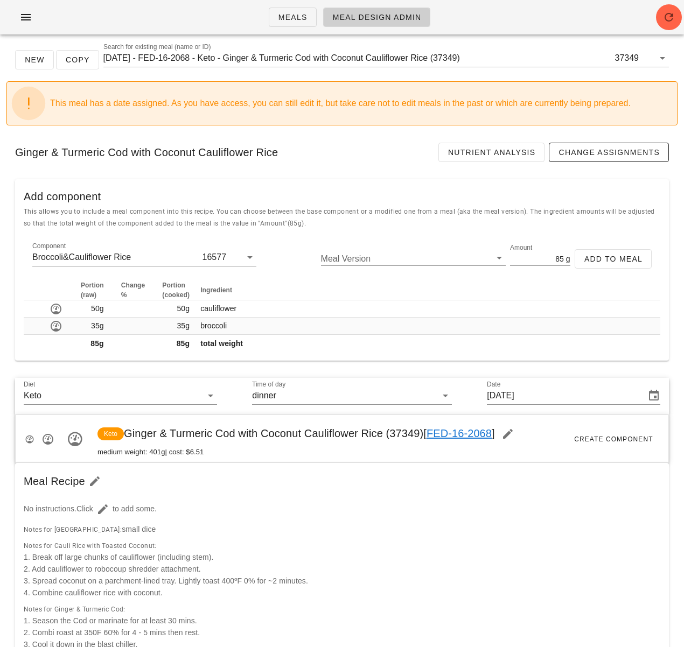
scroll to position [3, 0]
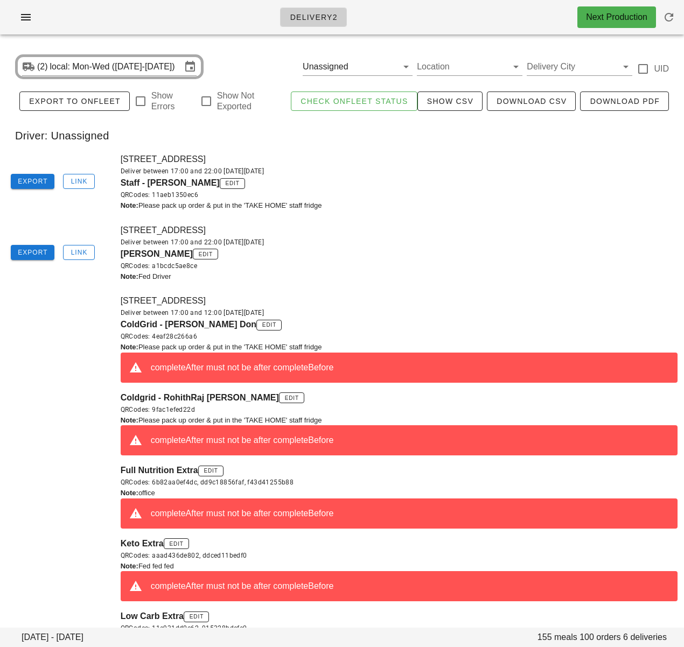
drag, startPoint x: 360, startPoint y: 213, endPoint x: 306, endPoint y: 123, distance: 104.8
click at [360, 213] on div "[STREET_ADDRESS] Deliver between 17:00 and 22:00 [DATE][DATE] Staff - [PERSON_N…" at bounding box center [399, 182] width 570 height 71
drag, startPoint x: 394, startPoint y: 213, endPoint x: 191, endPoint y: 89, distance: 237.4
click at [392, 210] on div "[STREET_ADDRESS] Deliver between 17:00 and 22:00 [DATE][DATE] Staff - [PERSON_N…" at bounding box center [399, 182] width 570 height 71
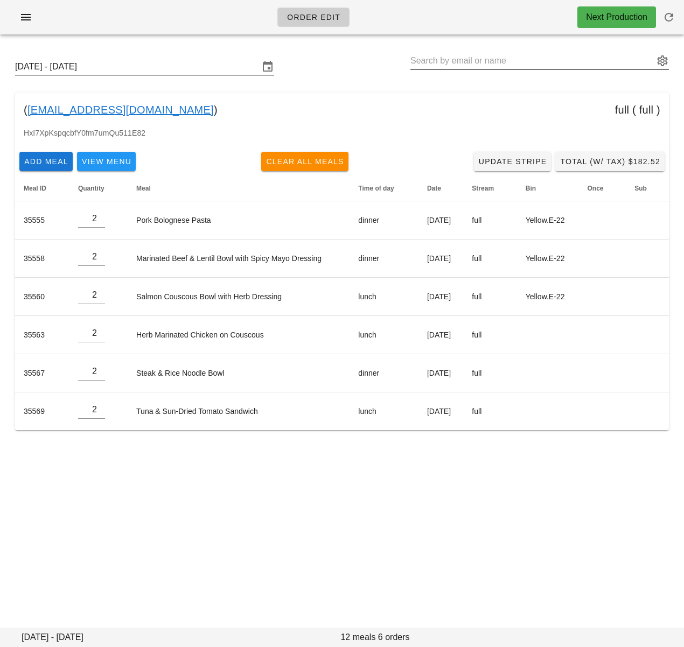
click at [489, 62] on input "text" at bounding box center [531, 60] width 243 height 17
paste input "[PERSON_NAME]"
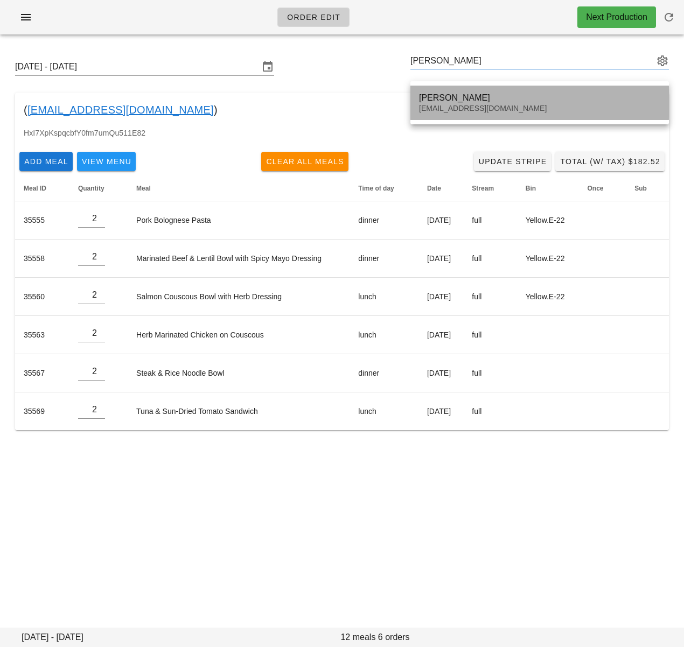
click at [475, 99] on div "[PERSON_NAME]" at bounding box center [539, 98] width 241 height 10
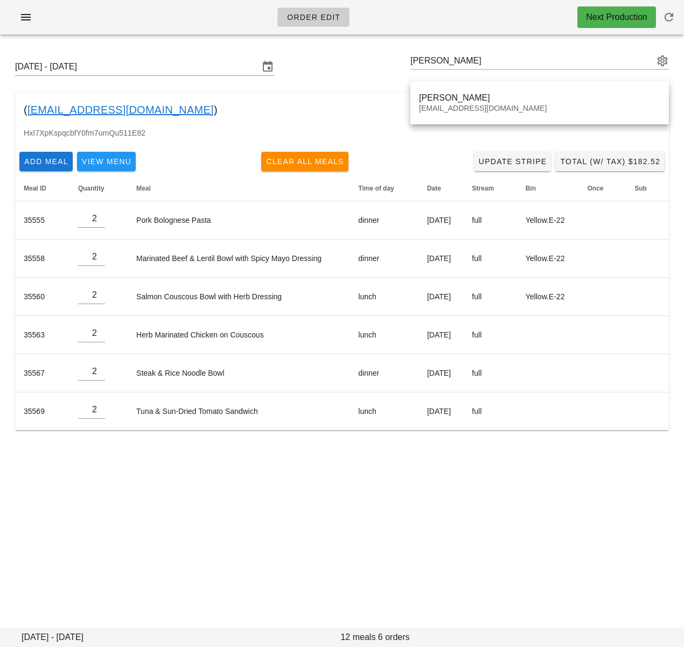
type input "[PERSON_NAME] ([EMAIL_ADDRESS][DOMAIN_NAME])"
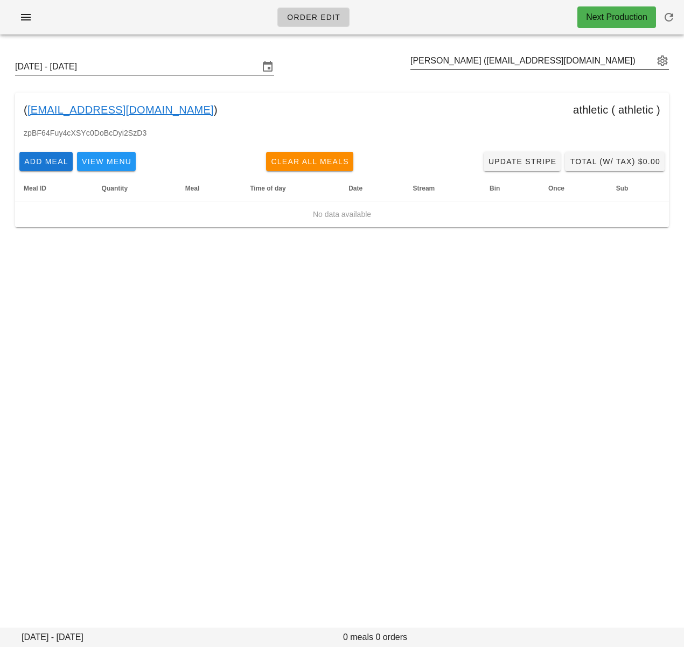
click at [520, 62] on input "[PERSON_NAME] ([EMAIL_ADDRESS][DOMAIN_NAME])" at bounding box center [531, 60] width 243 height 17
click at [520, 62] on input "text" at bounding box center [531, 60] width 243 height 17
paste input "[PERSON_NAME]"
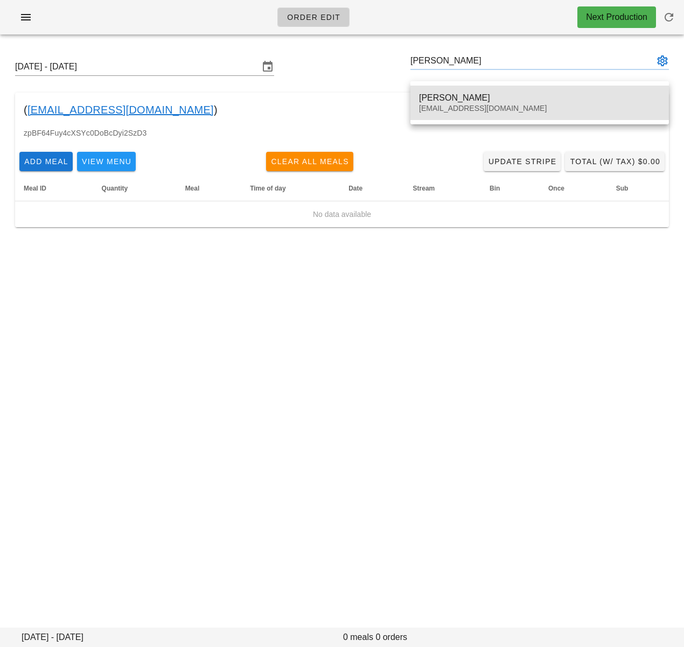
click at [495, 98] on div "[PERSON_NAME]" at bounding box center [539, 98] width 241 height 10
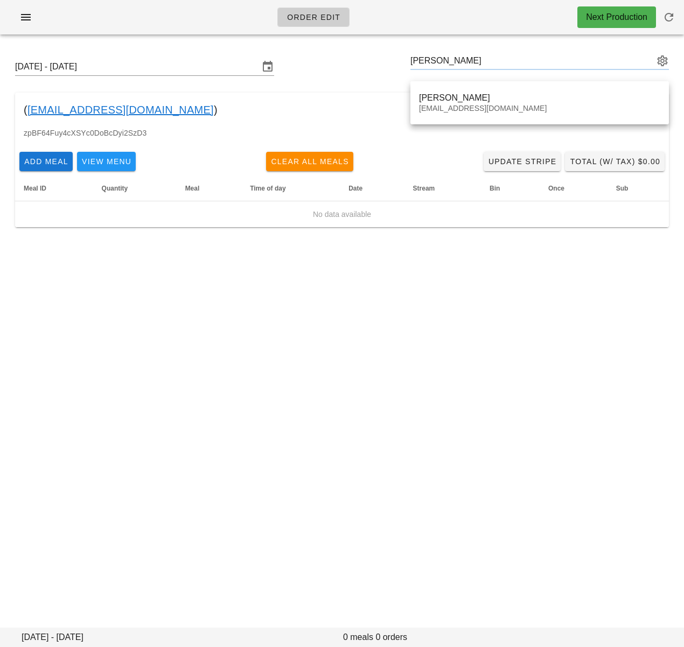
type input "[PERSON_NAME] ([EMAIL_ADDRESS][DOMAIN_NAME])"
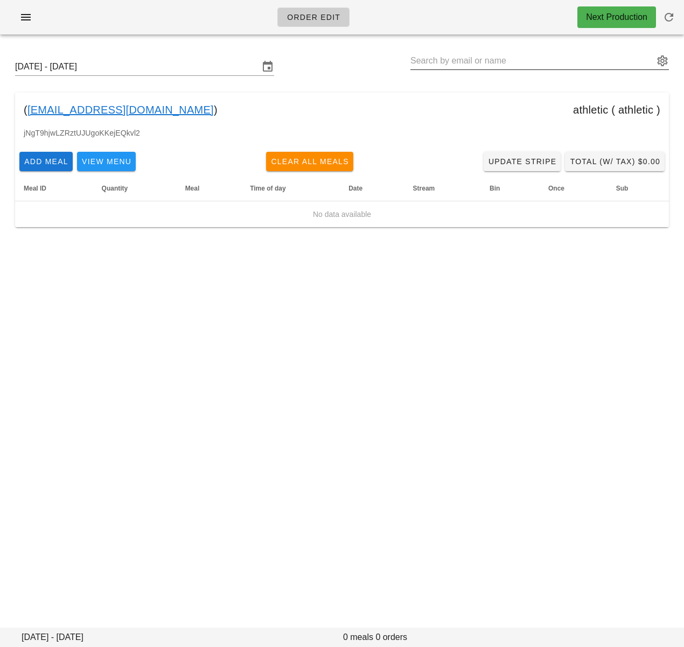
click at [488, 62] on input "text" at bounding box center [531, 60] width 243 height 17
paste input "[PERSON_NAME]"
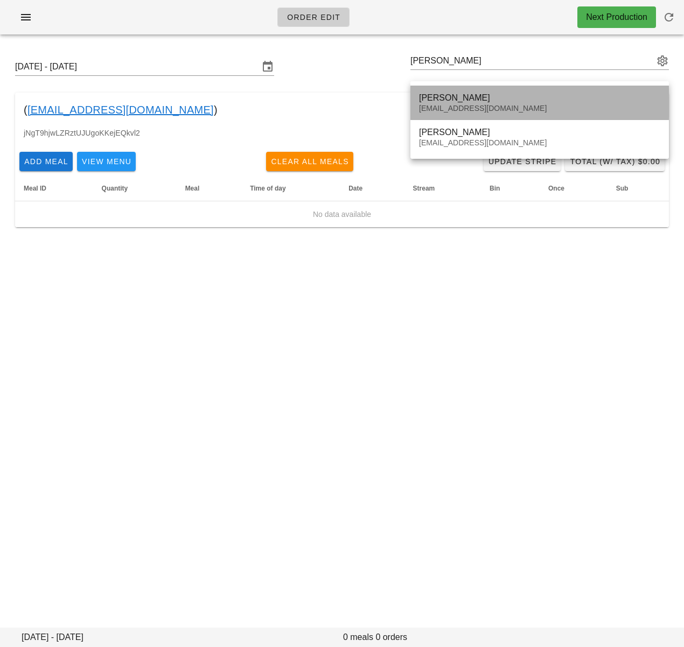
click at [497, 106] on div "[EMAIL_ADDRESS][DOMAIN_NAME]" at bounding box center [539, 108] width 241 height 9
click at [456, 96] on div "[PERSON_NAME]" at bounding box center [539, 98] width 241 height 10
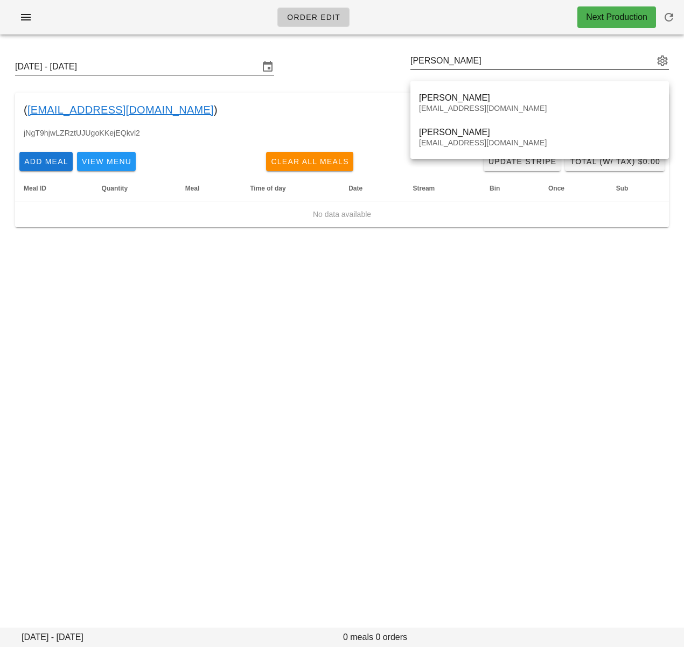
type input "[PERSON_NAME] ([EMAIL_ADDRESS][DOMAIN_NAME])"
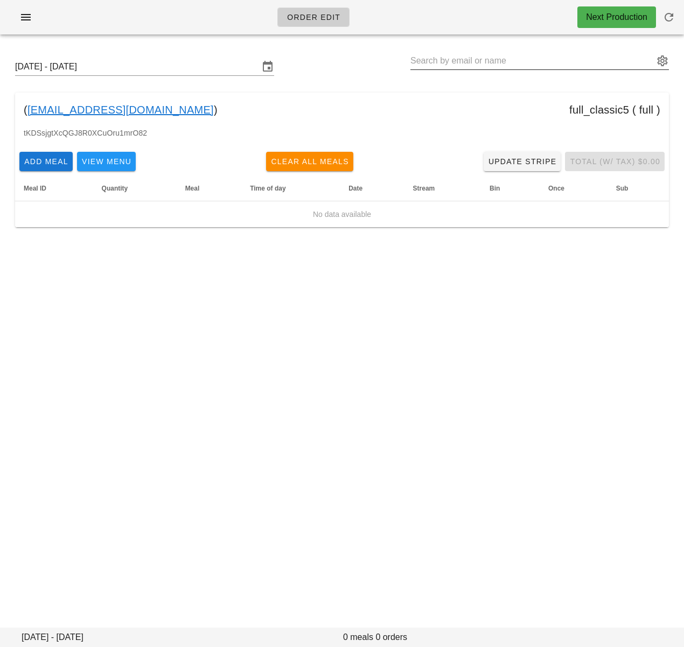
click at [465, 65] on input "text" at bounding box center [531, 60] width 243 height 17
paste input "[PERSON_NAME]"
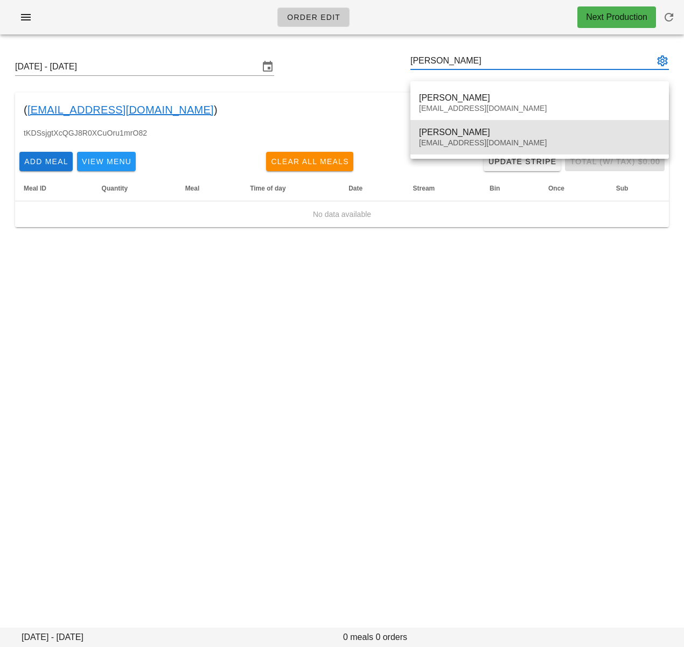
click at [463, 131] on div "Helene Jacob" at bounding box center [539, 132] width 241 height 10
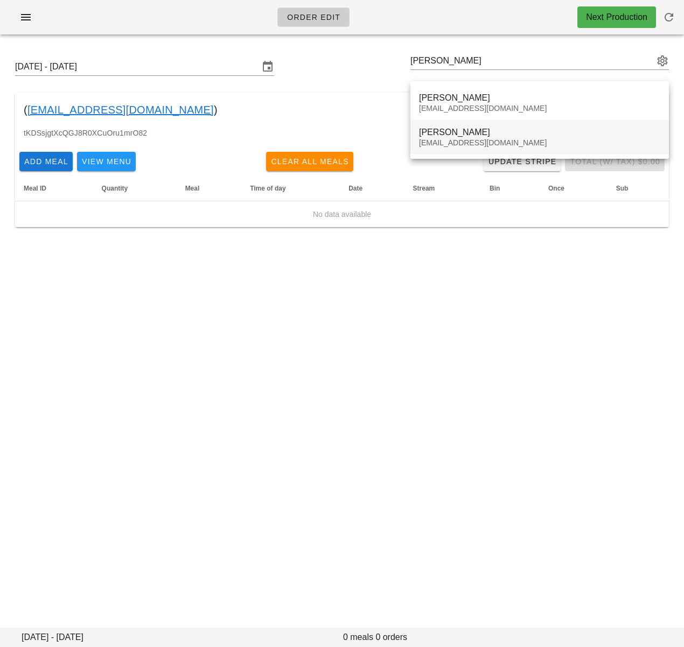
type input "Helene Jacob (Audreyfwatt@gmail.com)"
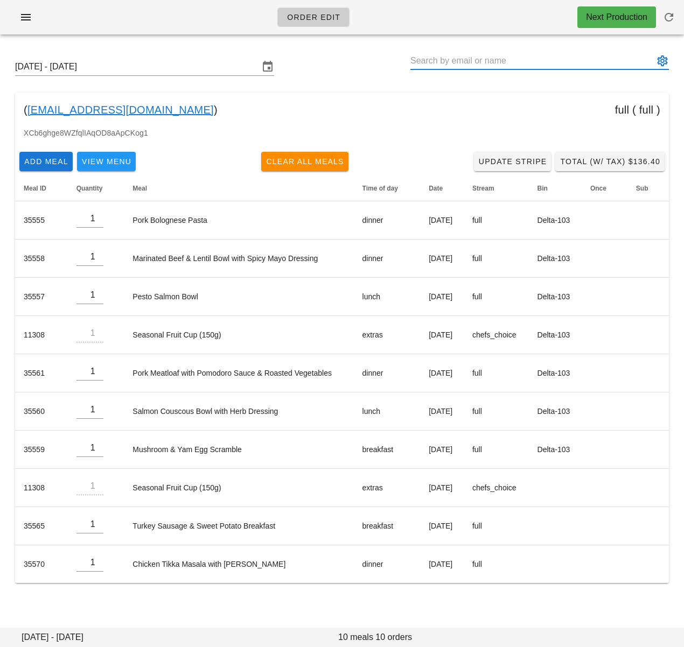
click at [500, 59] on input "text" at bounding box center [531, 60] width 243 height 17
paste input "Huai Lin"
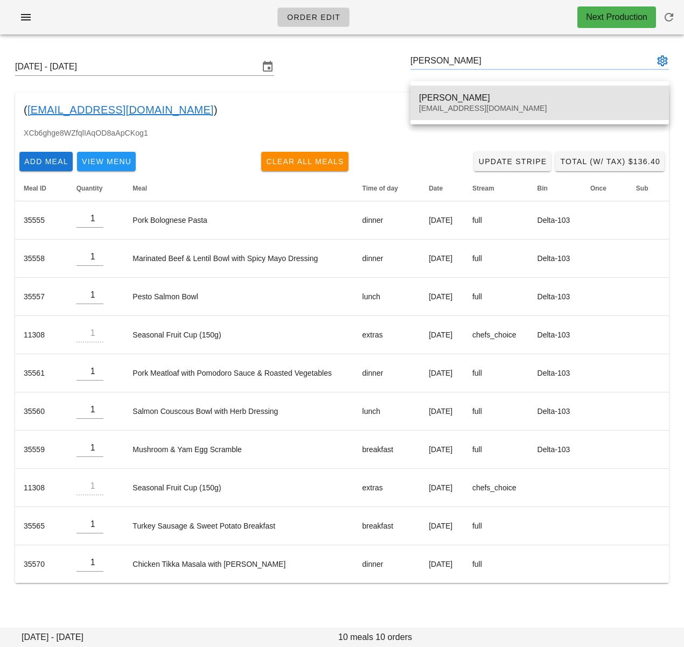
click at [478, 95] on div "Huai Lin" at bounding box center [539, 98] width 241 height 10
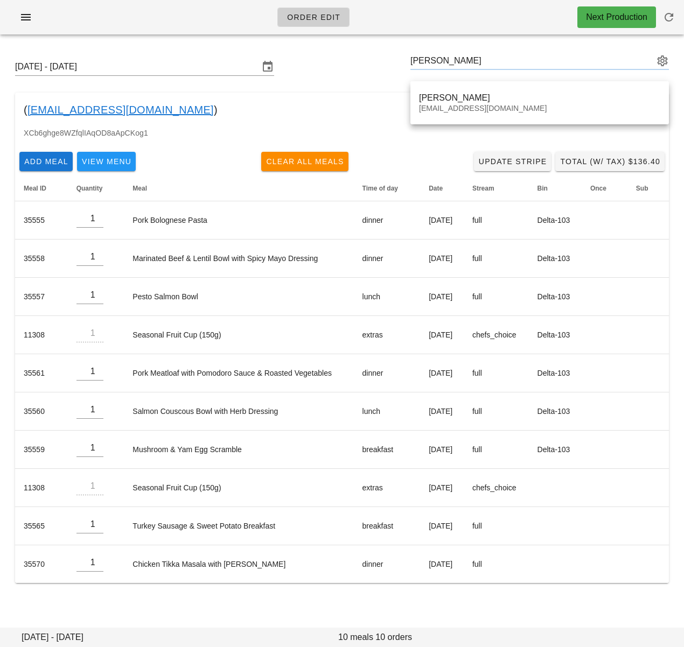
type input "Huai Lin (migo800522@gmail.com)"
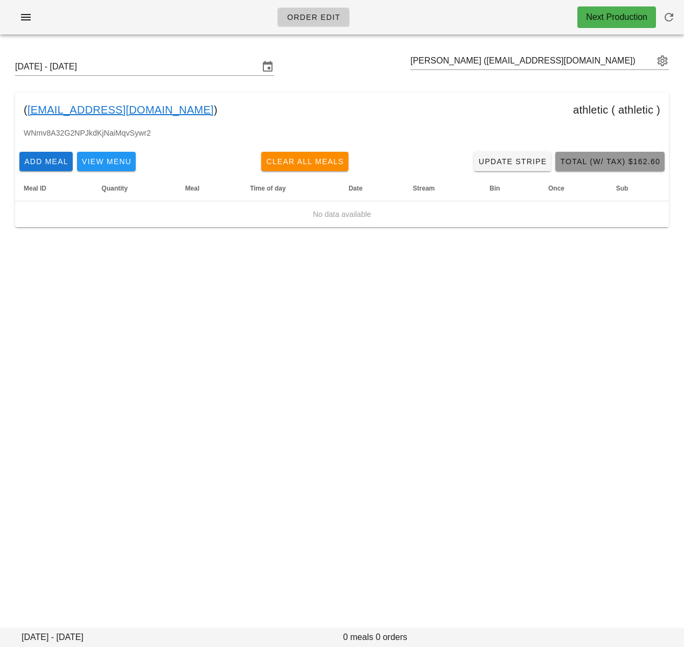
click at [611, 163] on span "Total (w/ Tax) $162.60" at bounding box center [610, 161] width 101 height 9
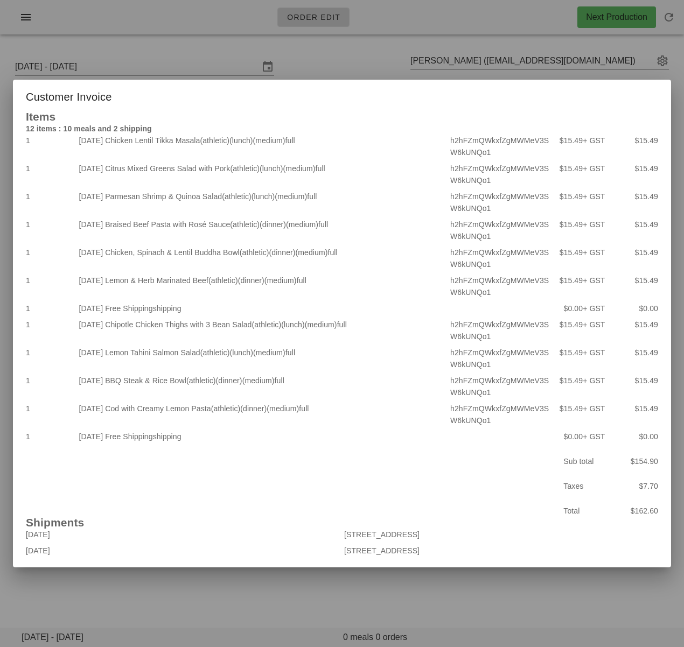
drag, startPoint x: 344, startPoint y: 55, endPoint x: 337, endPoint y: 50, distance: 8.1
click at [344, 54] on div at bounding box center [342, 323] width 684 height 647
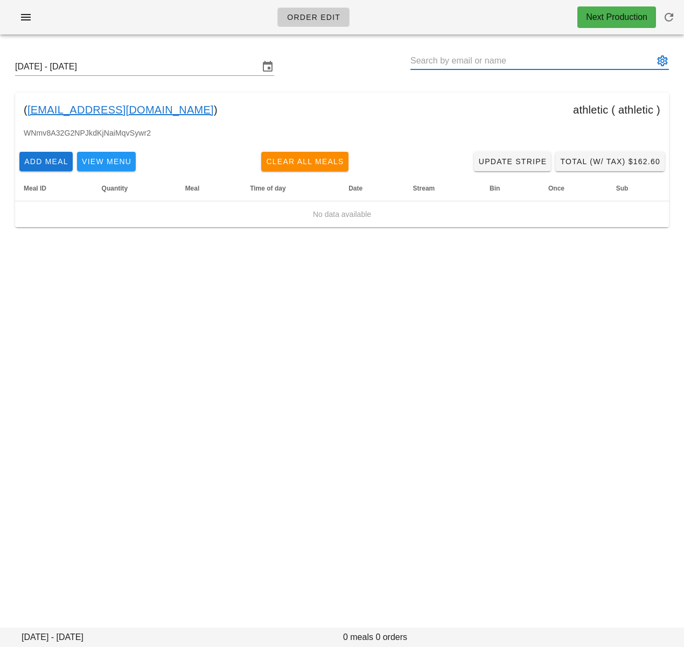
click at [433, 62] on input "text" at bounding box center [531, 60] width 243 height 17
paste input "Linda Manestar"
click at [431, 61] on input "Linda Manestar" at bounding box center [531, 60] width 243 height 17
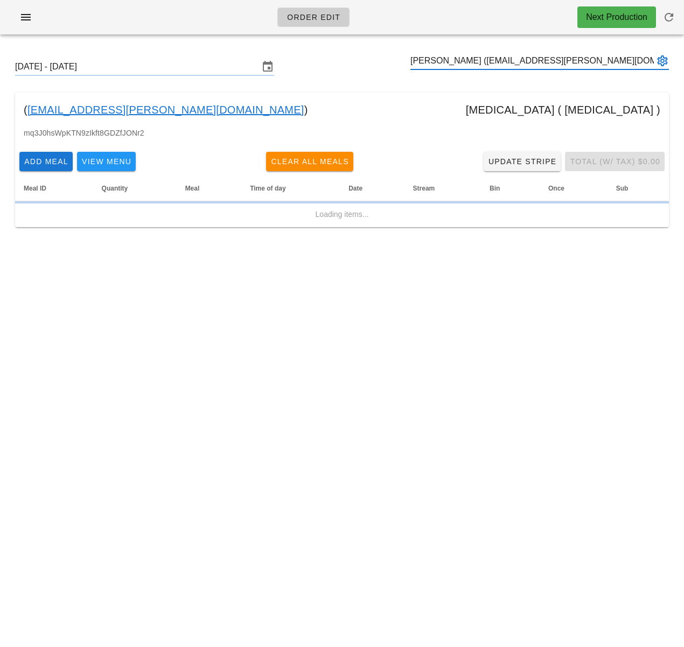
type input "Linda Manestar (autumn.manestar@gmail.com)"
click at [448, 101] on div "( autumn.manestar@gmail.com ) diabetes ( diabetes )" at bounding box center [342, 110] width 654 height 34
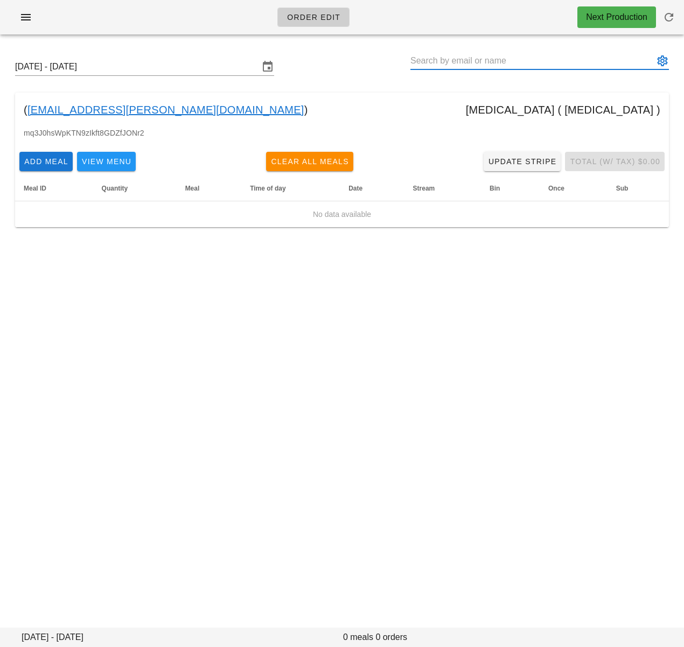
click at [429, 63] on input "text" at bounding box center [531, 60] width 243 height 17
paste input "Steph Mz"
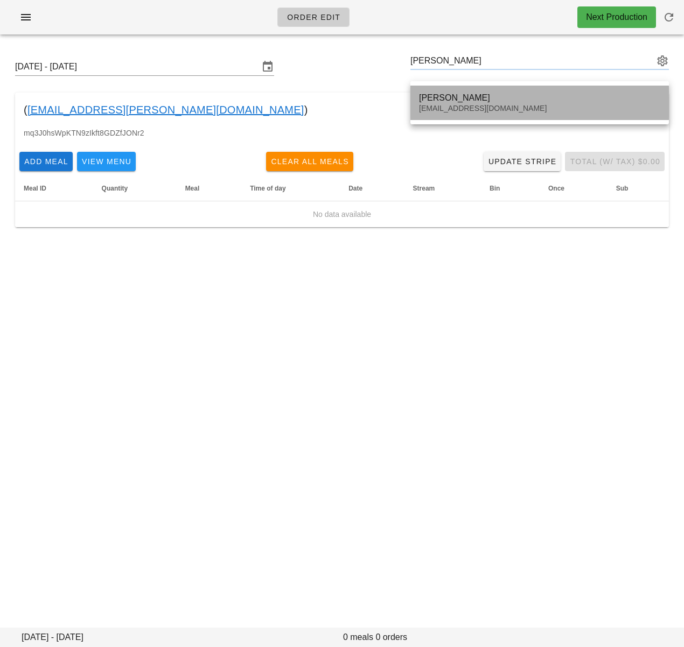
drag, startPoint x: 451, startPoint y: 93, endPoint x: 406, endPoint y: 84, distance: 45.6
click at [451, 93] on div "Steph Mz" at bounding box center [539, 98] width 241 height 10
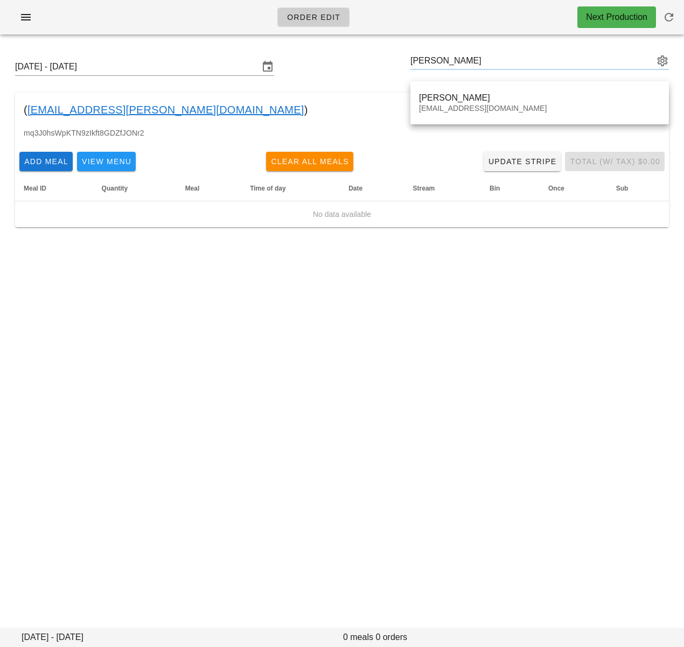
type input "Steph Mz (stephmunez@gmail.com)"
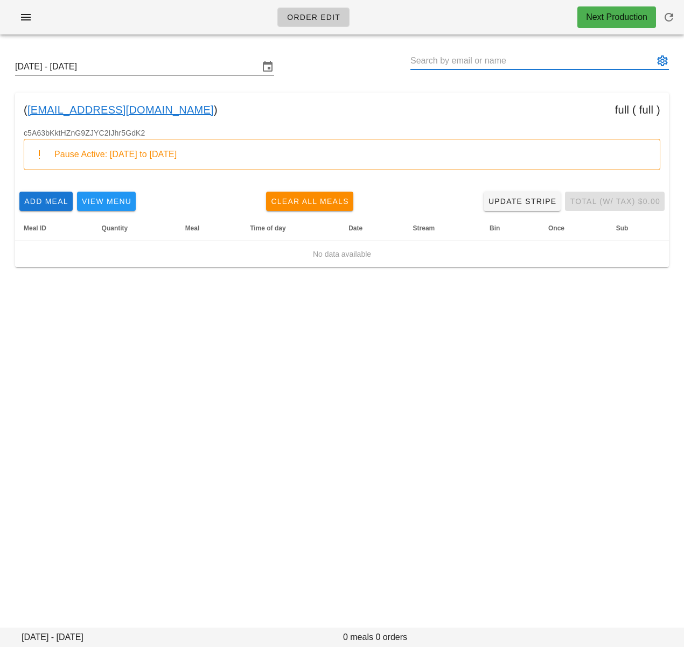
click at [504, 58] on input "text" at bounding box center [531, 60] width 243 height 17
paste input "Travis Dunn"
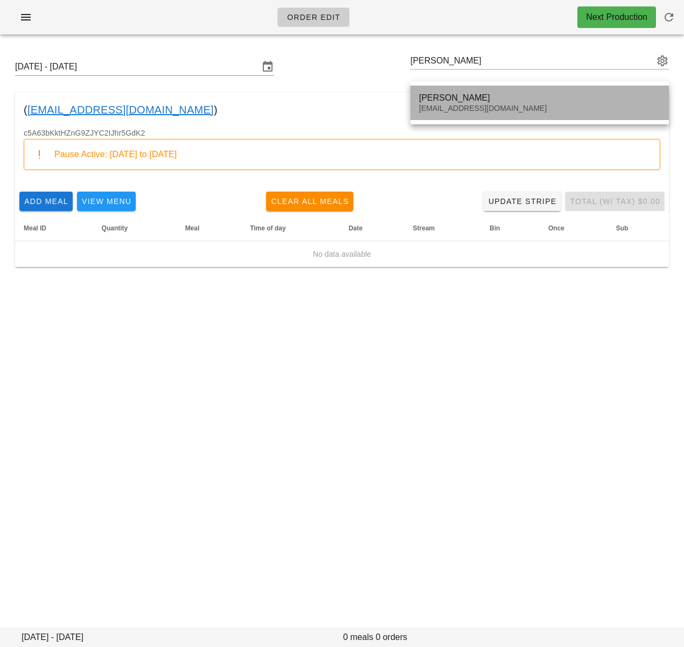
drag, startPoint x: 449, startPoint y: 99, endPoint x: 438, endPoint y: 97, distance: 11.0
click at [448, 99] on div "Travis Dunn" at bounding box center [539, 98] width 241 height 10
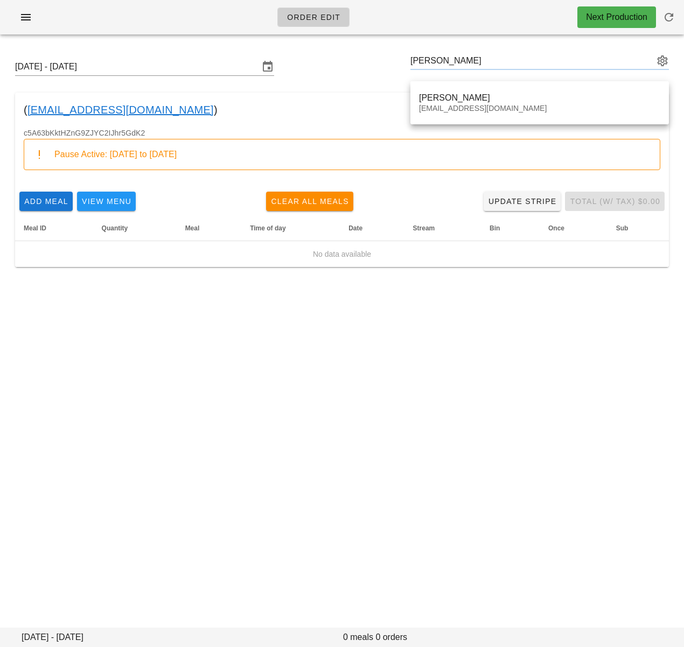
type input "Travis Dunn (Travisajdunn@gmail.com)"
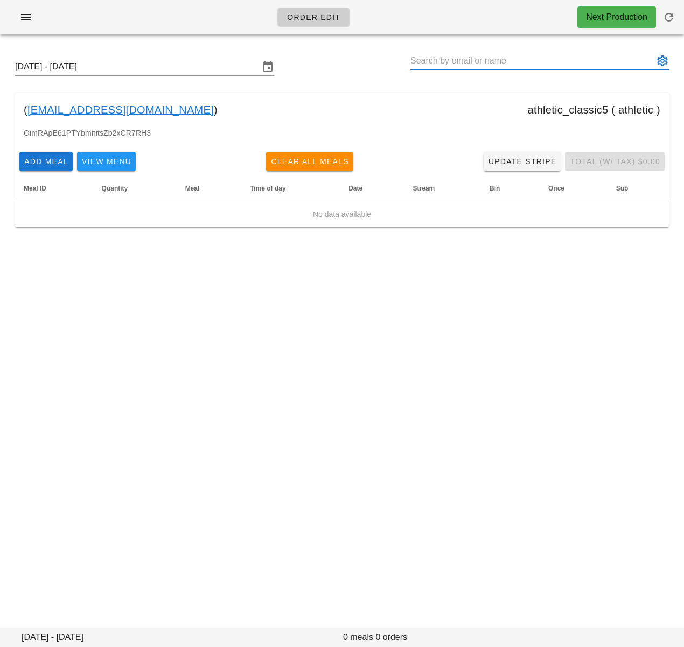
click at [511, 64] on input "text" at bounding box center [531, 60] width 243 height 17
paste input "Rob Peterson"
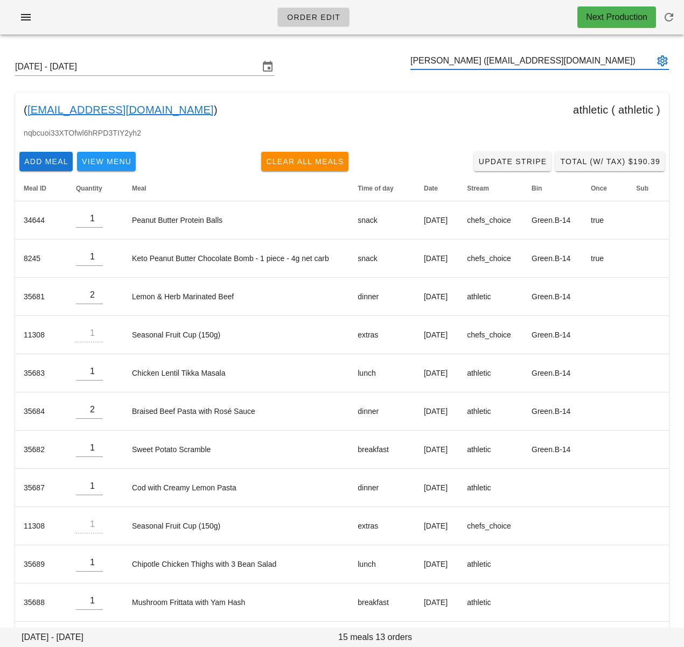
type input "Rob Peterson (Perersonrob92@gmail.com)"
paste input "David Robinson"
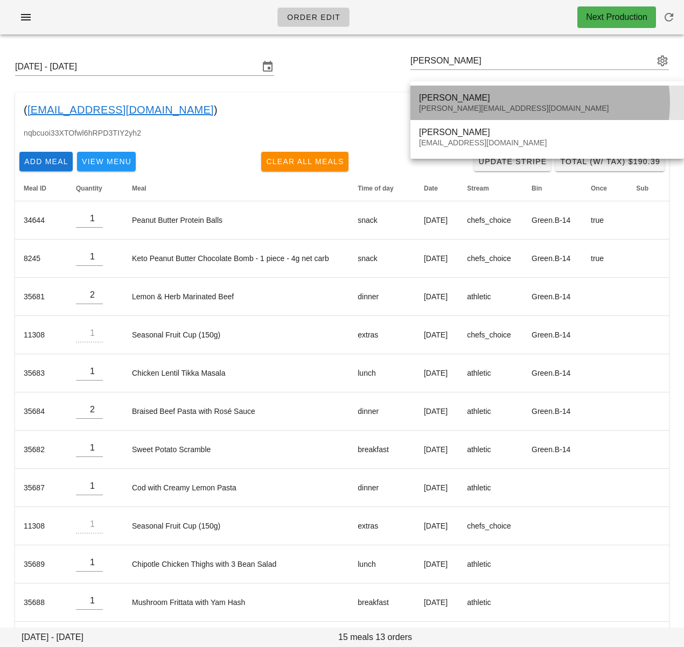
click at [470, 95] on div "David Robinson" at bounding box center [547, 98] width 256 height 10
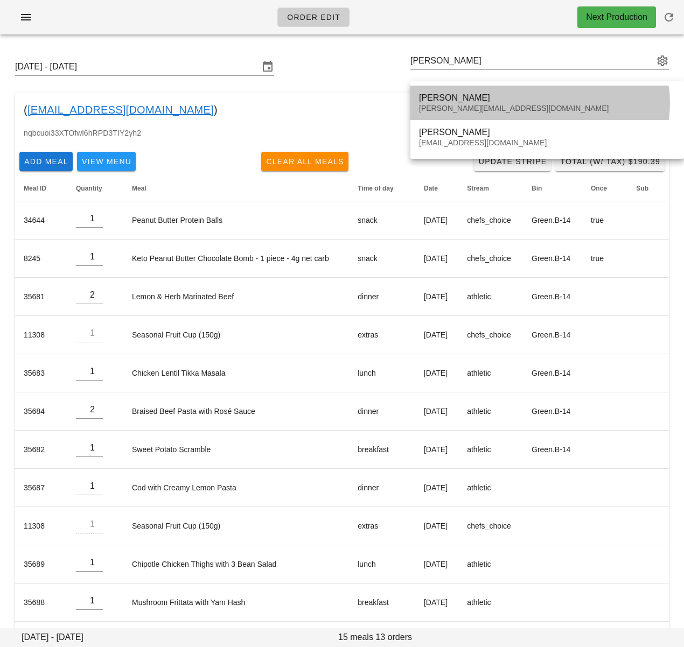
type input "David Robinson (david@robinsonroof.ca)"
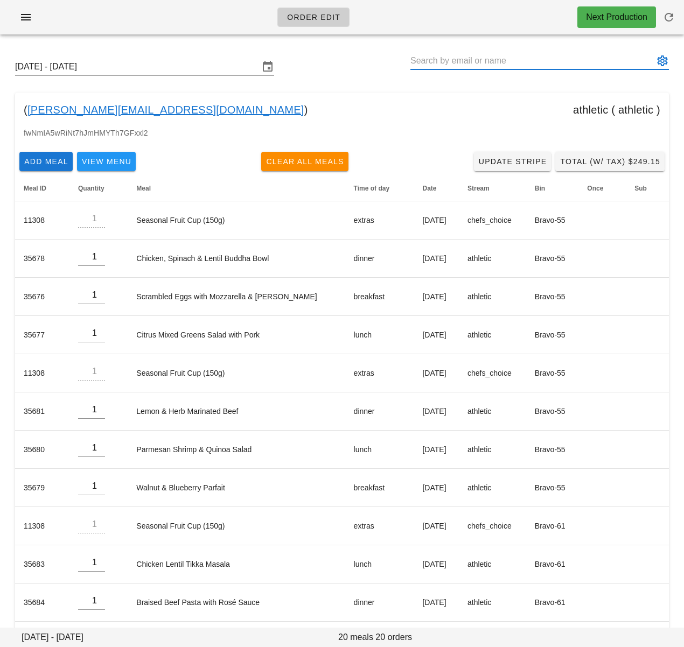
click at [445, 58] on input "text" at bounding box center [531, 60] width 243 height 17
paste input "Michael Rutherford"
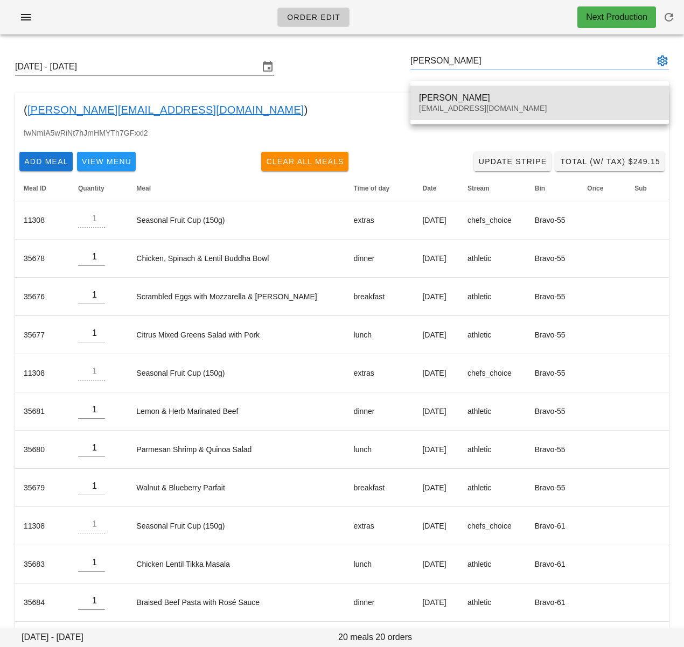
click at [472, 102] on div "Michael Rutherford" at bounding box center [539, 98] width 241 height 10
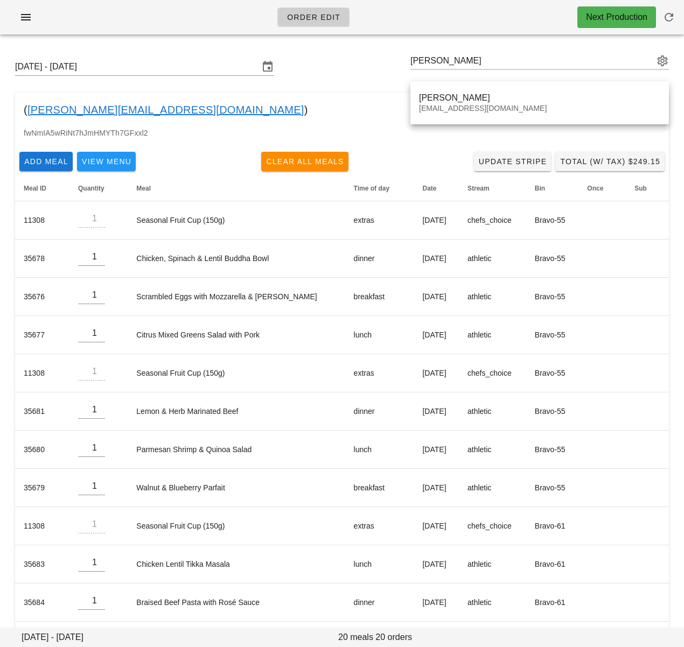
type input "Michael Rutherford (mik2793@gmail.com)"
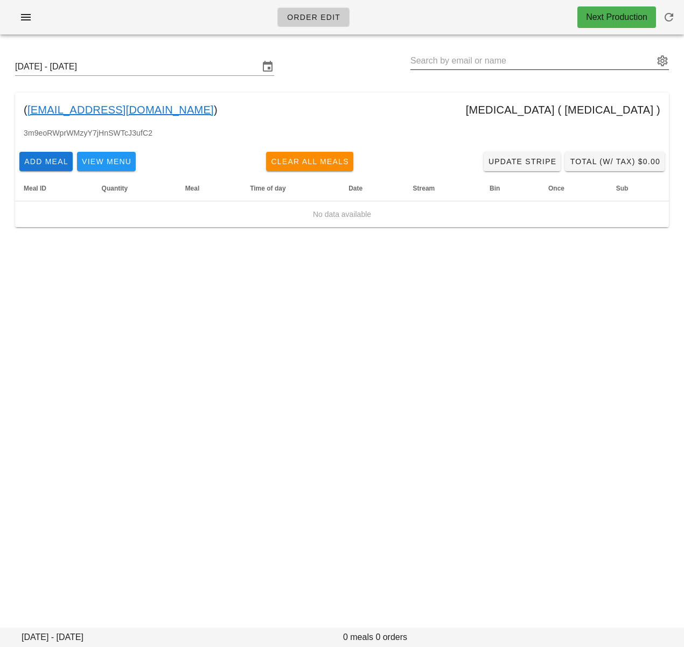
click at [449, 59] on input "text" at bounding box center [531, 60] width 243 height 17
paste input "[PERSON_NAME]"
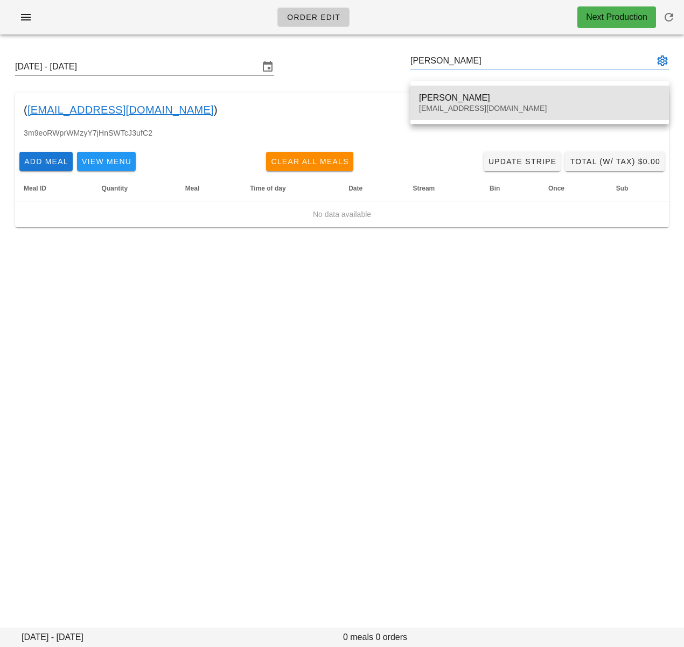
click at [477, 93] on div "[PERSON_NAME]" at bounding box center [539, 98] width 241 height 10
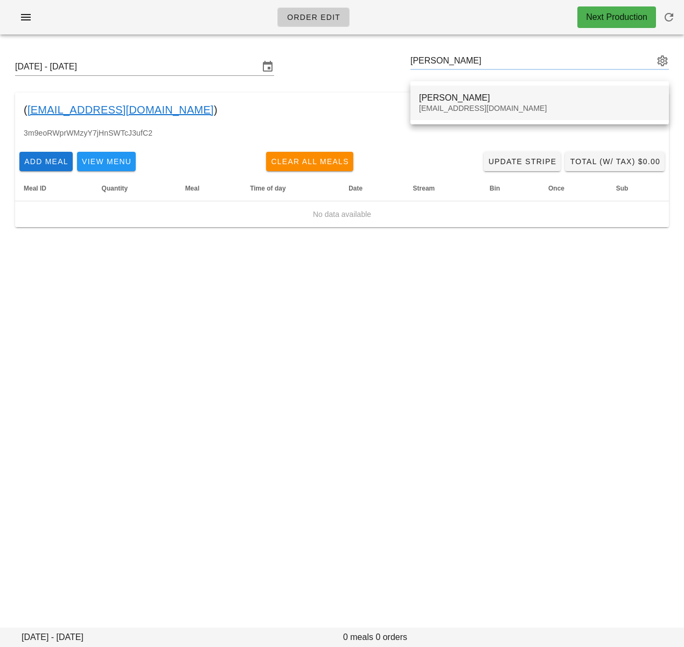
type input "[PERSON_NAME] ([EMAIL_ADDRESS][DOMAIN_NAME])"
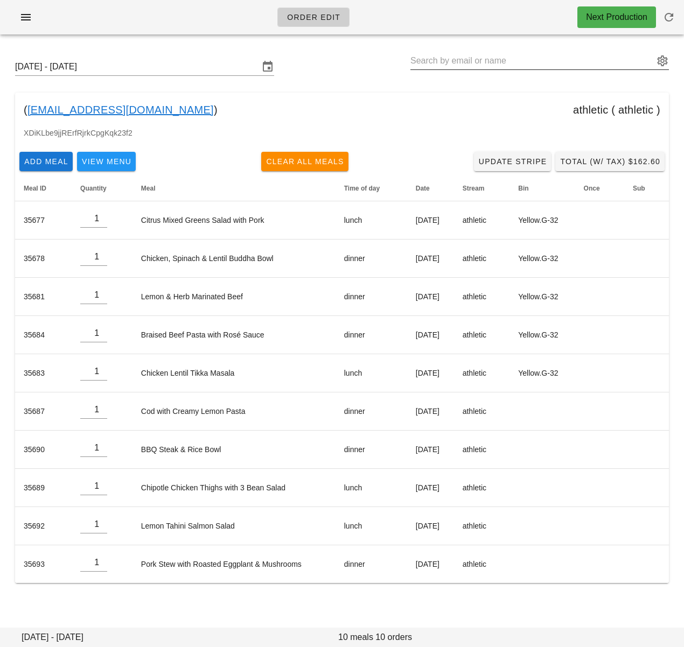
click at [514, 59] on input "text" at bounding box center [531, 60] width 243 height 17
paste input "[PERSON_NAME]"
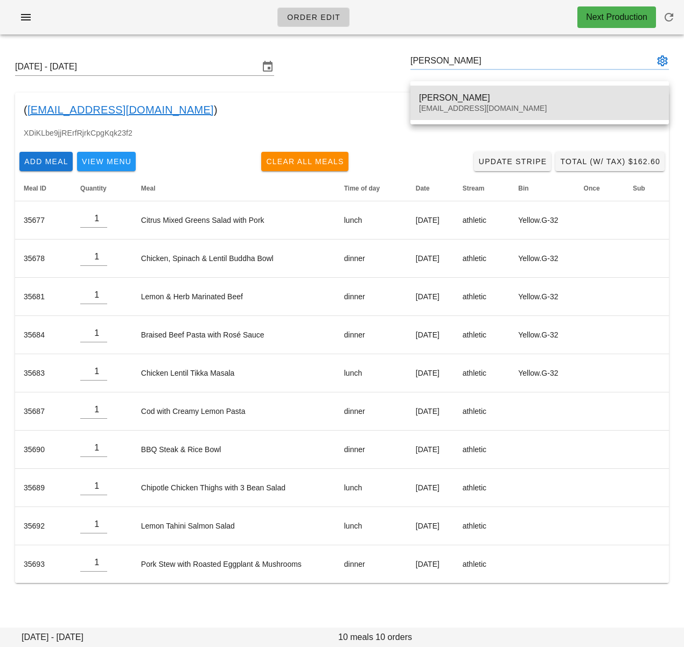
click at [499, 93] on div "[PERSON_NAME]" at bounding box center [539, 98] width 241 height 10
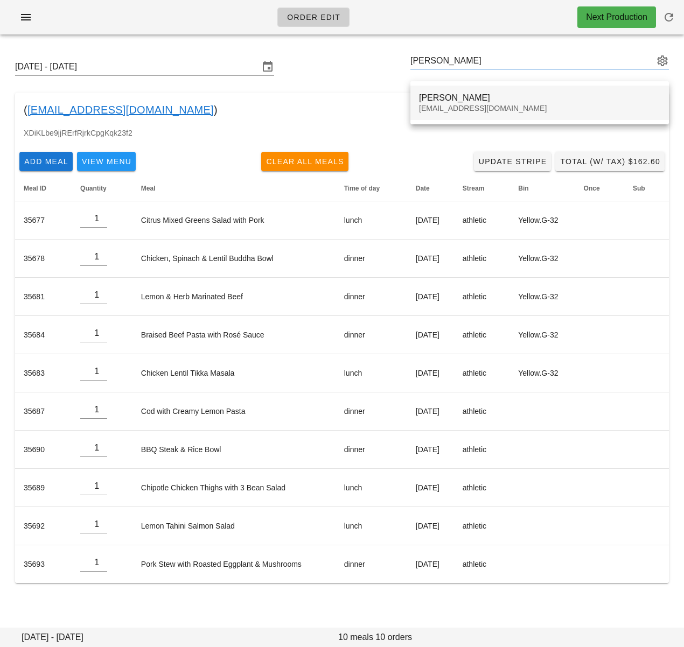
type input "[PERSON_NAME] ([EMAIL_ADDRESS][DOMAIN_NAME])"
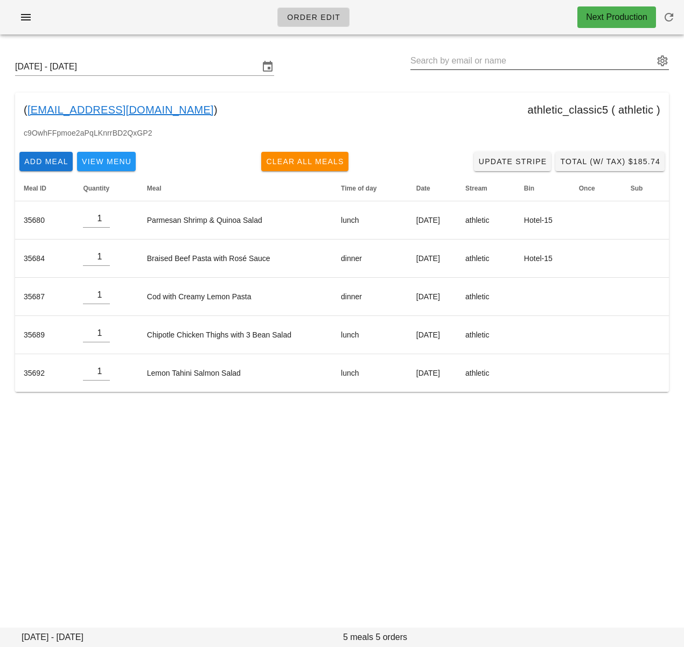
click at [450, 61] on input "text" at bounding box center [531, 60] width 243 height 17
paste input "[PERSON_NAME]"
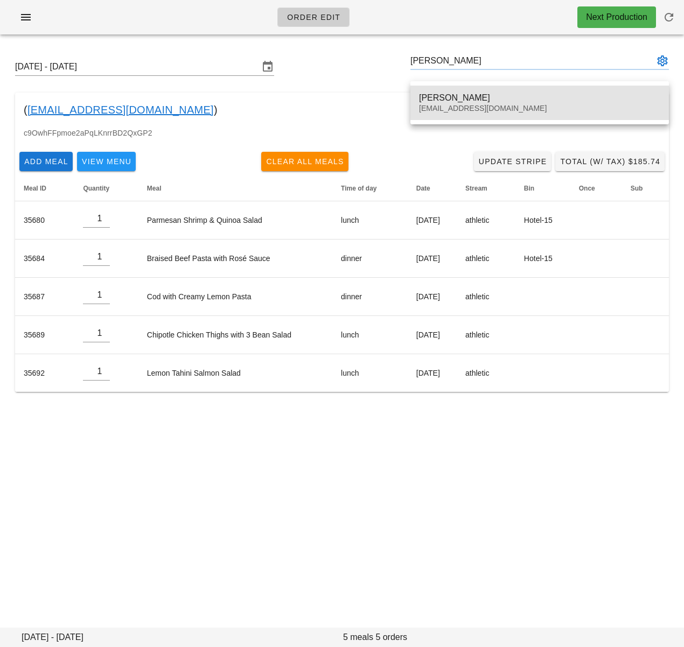
drag, startPoint x: 476, startPoint y: 104, endPoint x: 402, endPoint y: 89, distance: 75.4
click at [476, 104] on div "jalishayap@gmail.com" at bounding box center [539, 108] width 241 height 9
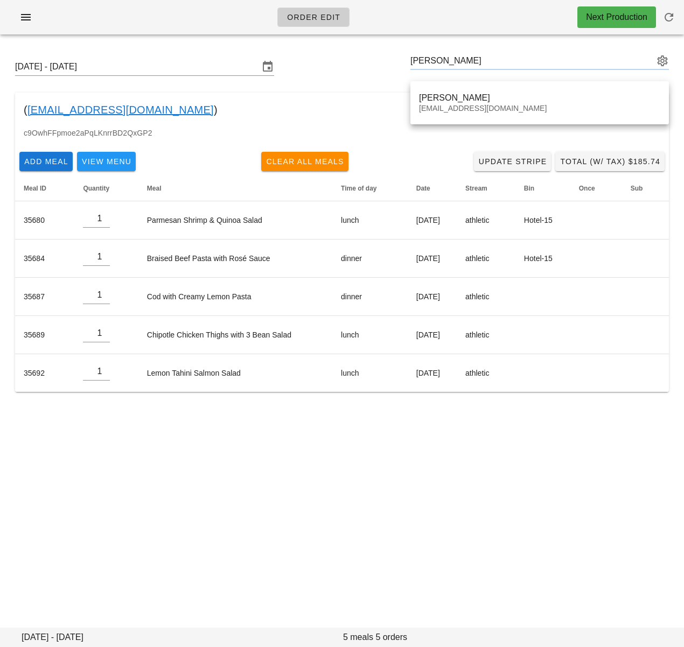
type input "[PERSON_NAME] ([EMAIL_ADDRESS][DOMAIN_NAME])"
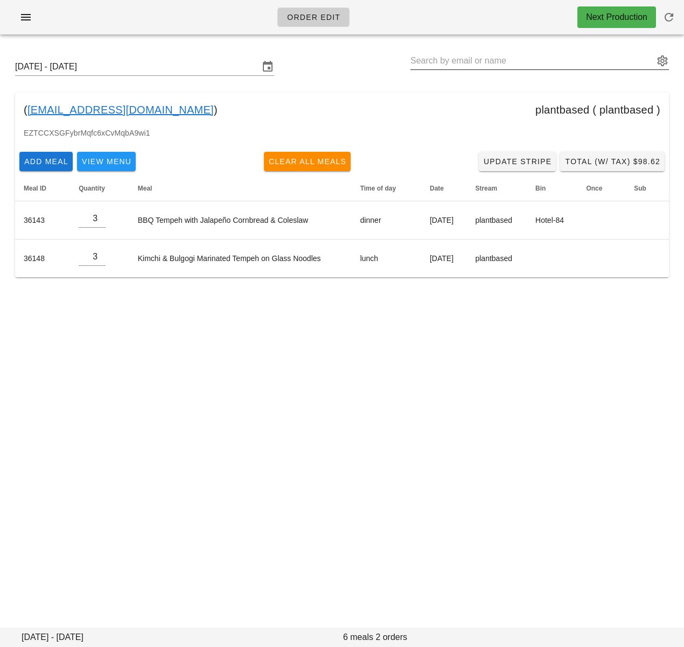
click at [486, 60] on input "text" at bounding box center [531, 60] width 243 height 17
paste input "Bronte Kelly"
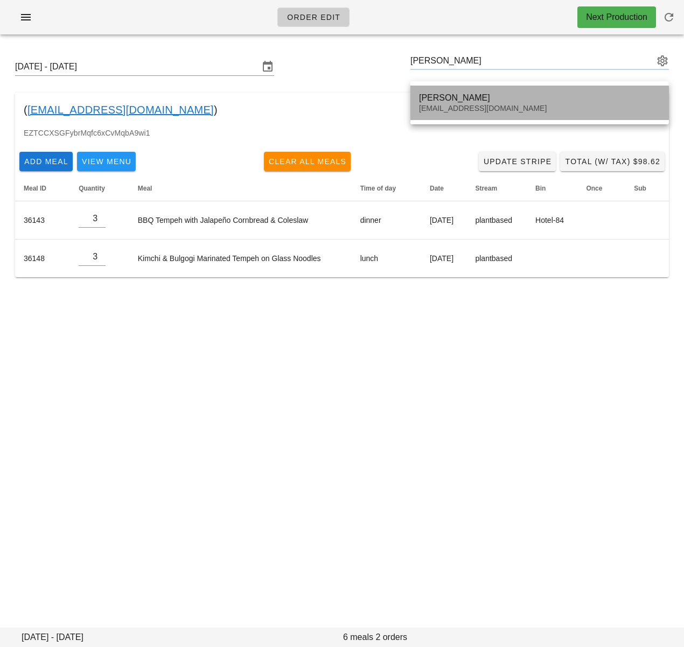
drag, startPoint x: 498, startPoint y: 99, endPoint x: 393, endPoint y: 64, distance: 110.7
click at [498, 99] on div "Bronte Kelly" at bounding box center [539, 98] width 241 height 10
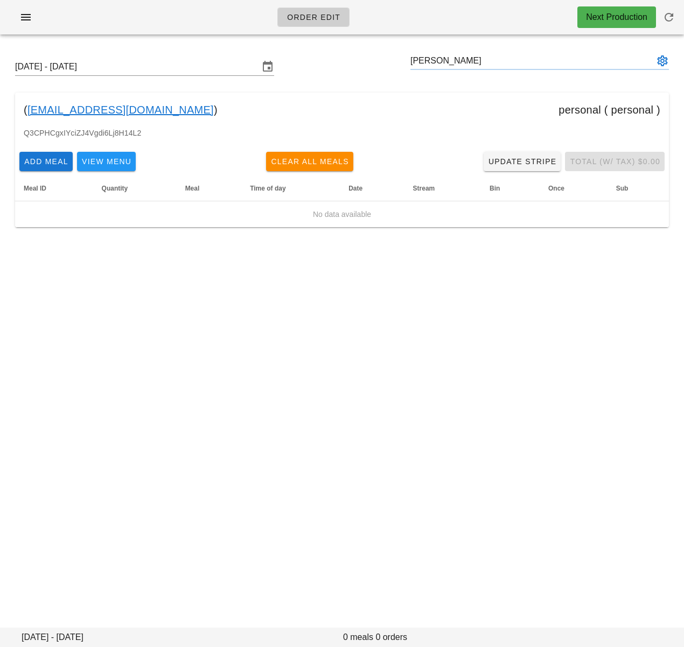
drag, startPoint x: 503, startPoint y: 156, endPoint x: 428, endPoint y: 59, distance: 122.5
click at [451, 62] on input "Abdul Aljebouri" at bounding box center [531, 60] width 243 height 17
click at [465, 62] on input "Abdul Aljebouri" at bounding box center [531, 60] width 243 height 17
click at [428, 59] on input "Abdul Aljebouri" at bounding box center [531, 60] width 243 height 17
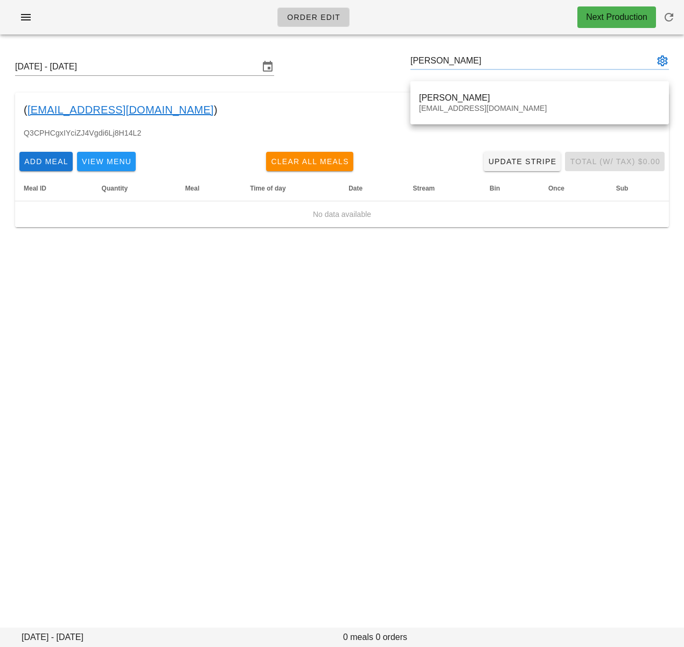
click at [442, 59] on input "Abdul Aljebouri" at bounding box center [531, 60] width 243 height 17
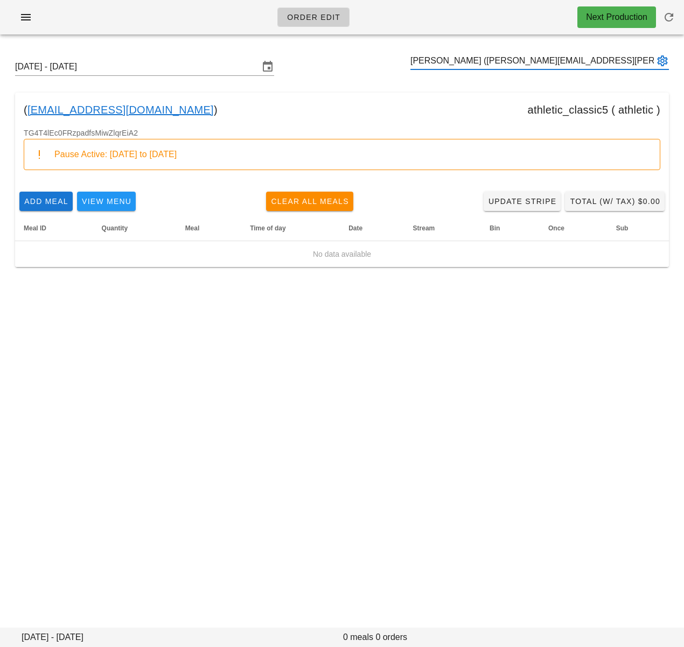
type input "Abdul Aljebouri (abdul.aljebouri@icloud.com)"
click at [480, 63] on input "text" at bounding box center [531, 60] width 243 height 17
paste input "Kathy Brandon"
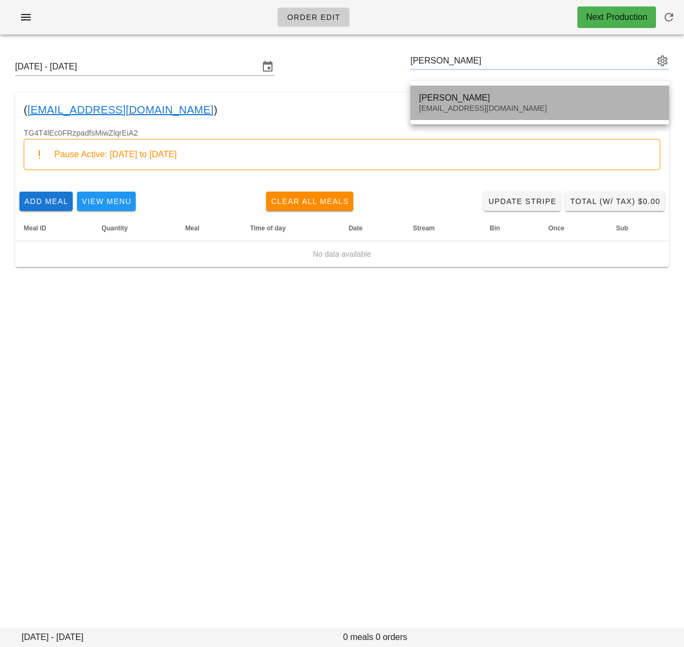
click at [482, 95] on div "Kathy Brandon" at bounding box center [539, 98] width 241 height 10
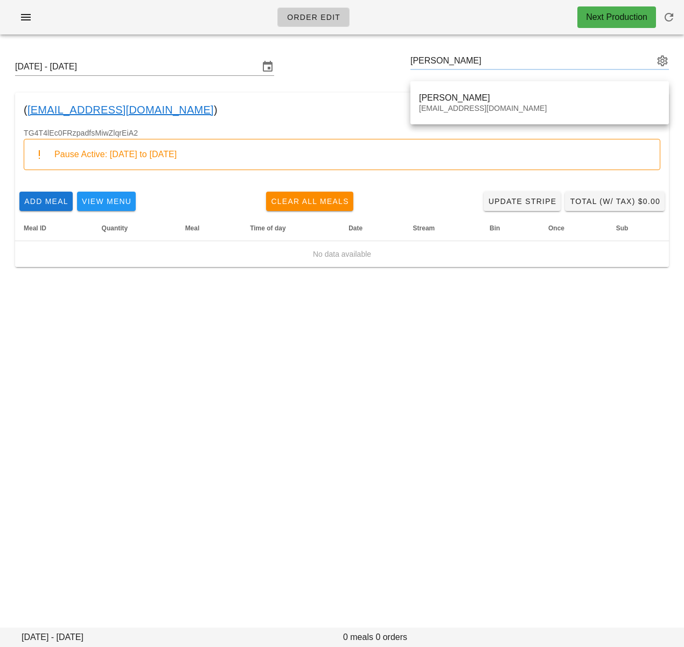
type input "Kathy Brandon (katbrandon@hotmail.com)"
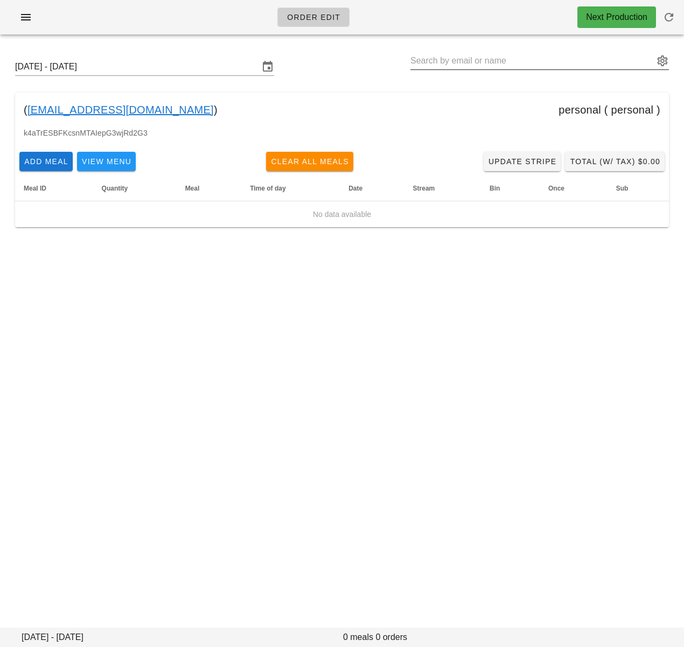
click at [457, 64] on input "text" at bounding box center [531, 60] width 243 height 17
paste input "Ruth Gill"
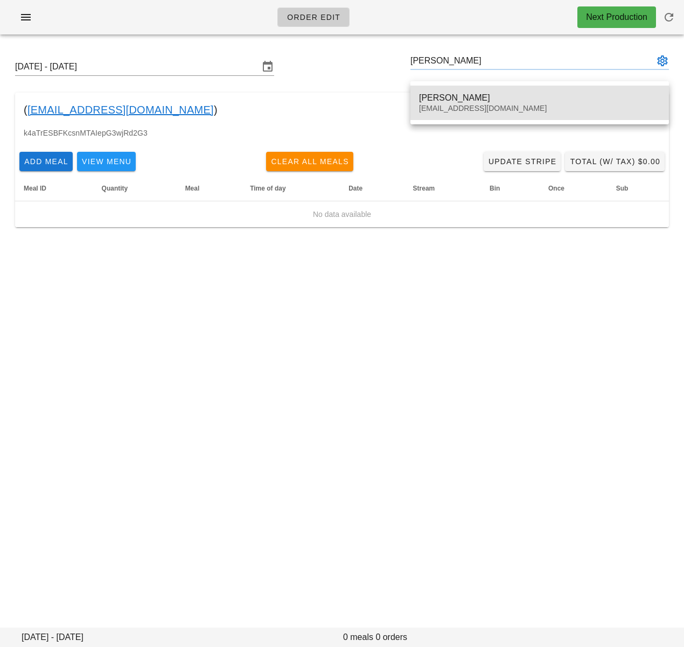
drag, startPoint x: 487, startPoint y: 106, endPoint x: 537, endPoint y: 112, distance: 49.9
click at [487, 106] on div "[EMAIL_ADDRESS][DOMAIN_NAME]" at bounding box center [539, 108] width 241 height 9
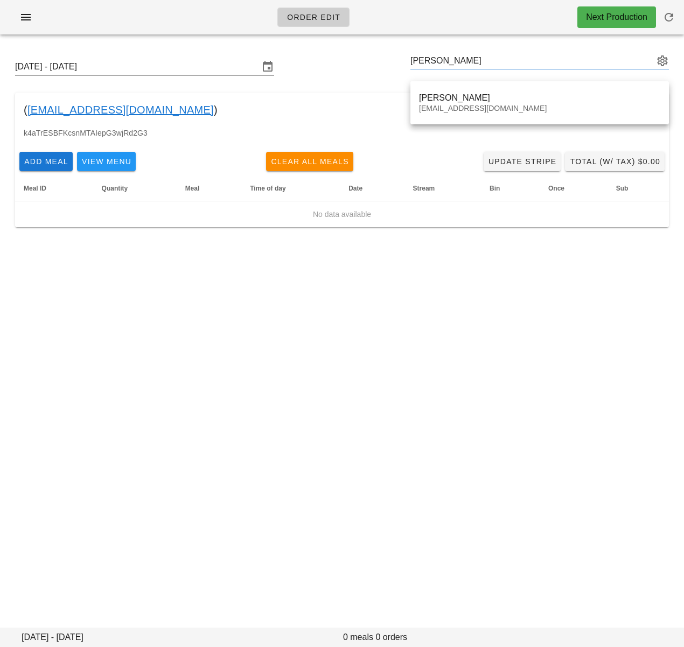
type input "[PERSON_NAME] ([PERSON_NAME][EMAIL_ADDRESS][DOMAIN_NAME])"
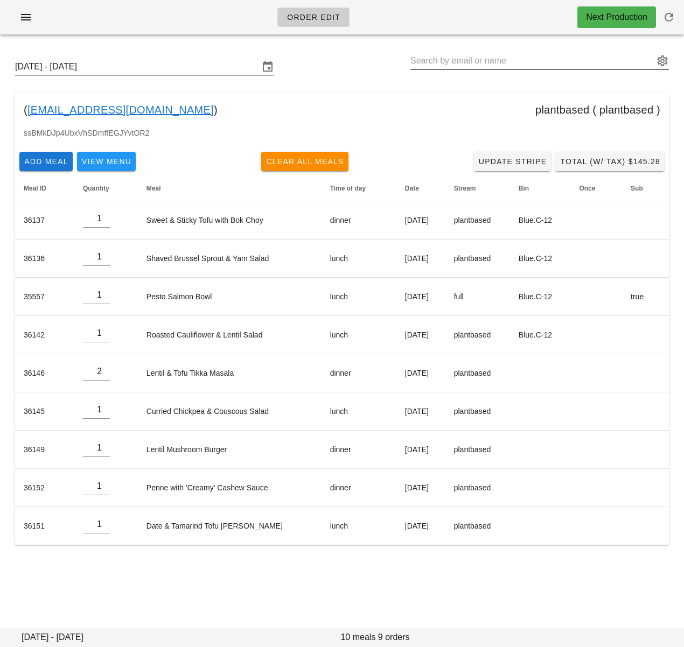
click at [485, 57] on input "text" at bounding box center [531, 60] width 243 height 17
click at [151, 118] on div "( ruthegill@hotmail.com ) plantbased ( plantbased )" at bounding box center [342, 110] width 654 height 34
drag, startPoint x: 103, startPoint y: 112, endPoint x: 116, endPoint y: 50, distance: 63.2
click at [26, 108] on div "( ruthegill@hotmail.com ) plantbased ( plantbased )" at bounding box center [342, 110] width 654 height 34
copy div "ruthegill@hotmail.com )"
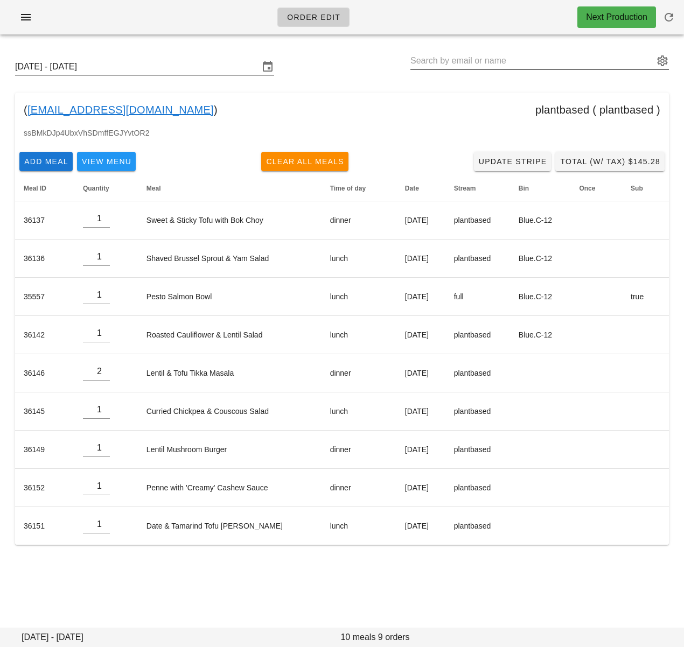
click at [518, 69] on div at bounding box center [539, 60] width 259 height 17
paste input "[PERSON_NAME]"
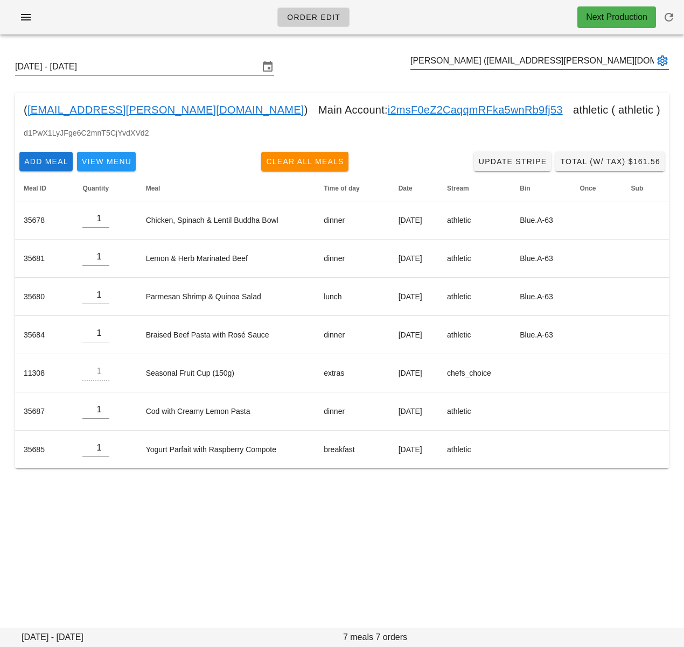
type input "[PERSON_NAME] ([EMAIL_ADDRESS][PERSON_NAME][DOMAIN_NAME])"
paste input "Rajdeep Sidhu"
type input "Rajdeep Sidhu (rajdeepsdh87@gmail.com)"
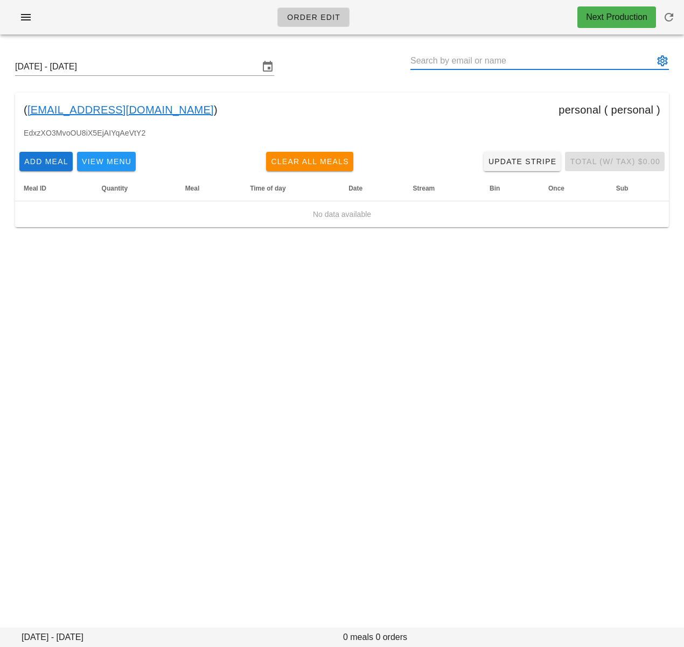
click at [452, 62] on input "text" at bounding box center [531, 60] width 243 height 17
paste input "Jennifer Mawby"
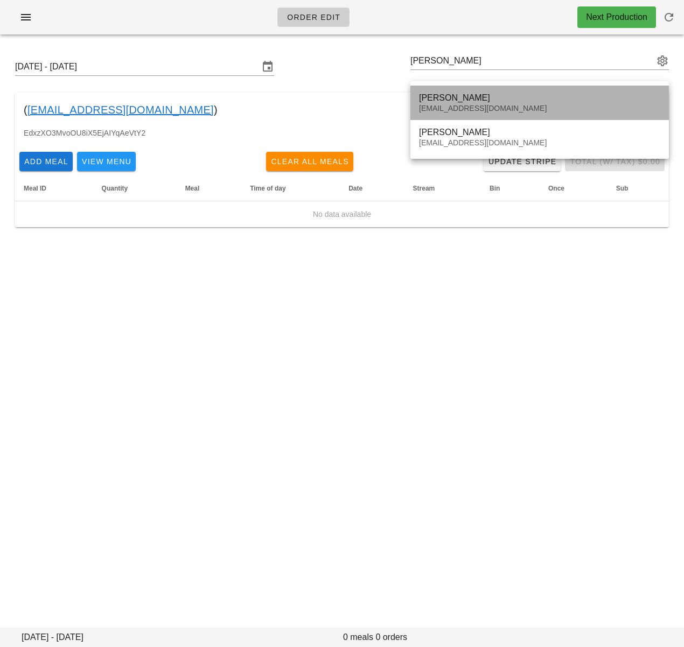
click at [511, 97] on div "Jennifer Mawby" at bounding box center [539, 98] width 241 height 10
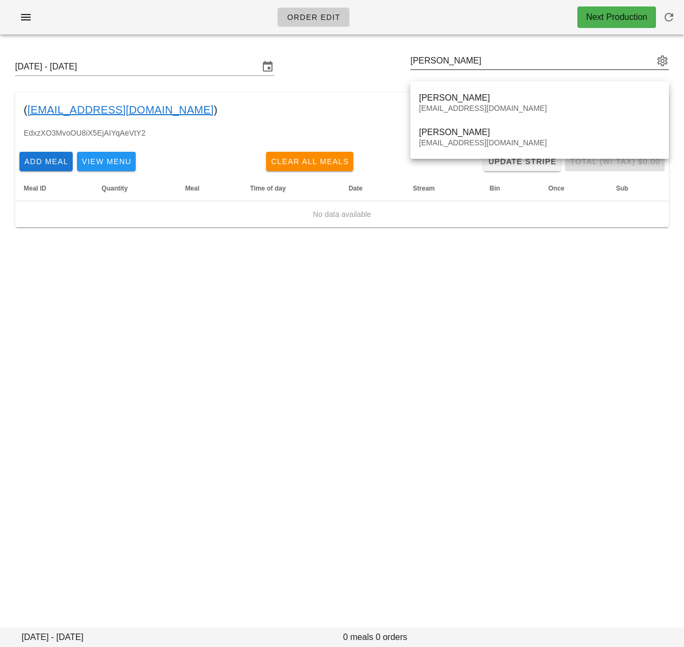
type input "Jennifer Mawby (jjtmstudio@gmail.com)"
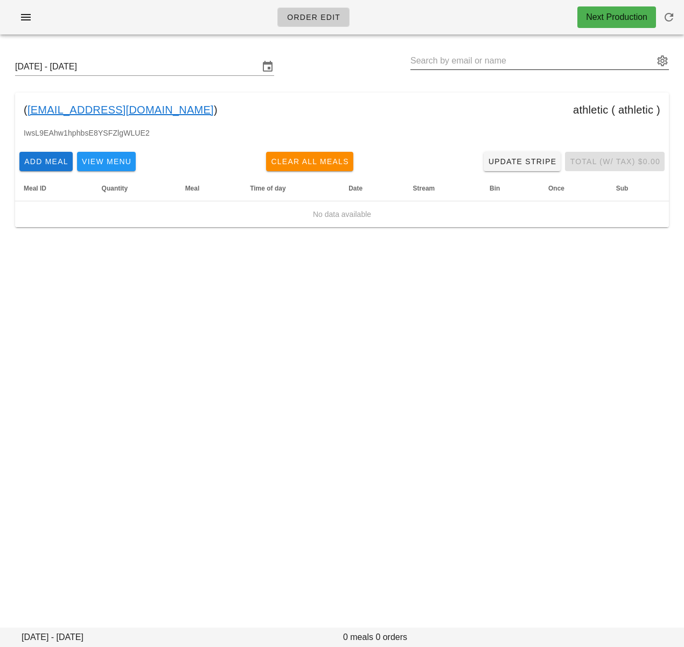
click at [487, 60] on input "text" at bounding box center [531, 60] width 243 height 17
paste input "Jennifer Mawby"
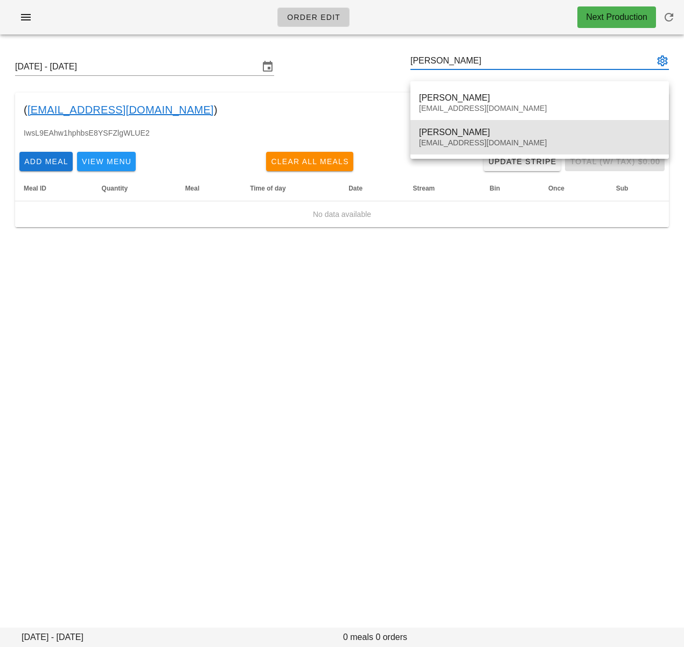
click at [485, 141] on div "vantageartprojectsmagazine@gmail.com" at bounding box center [539, 142] width 241 height 9
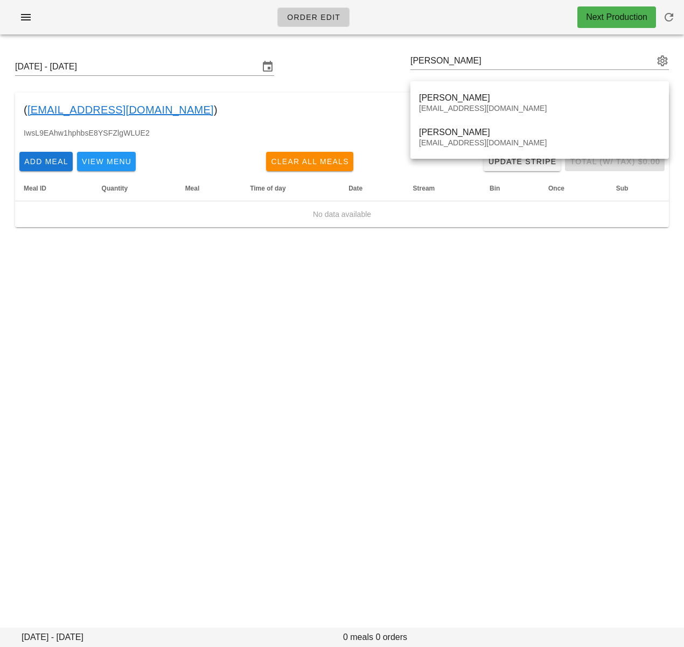
type input "Jennifer Mawby (vantageartprojectsmagazine@gmail.com)"
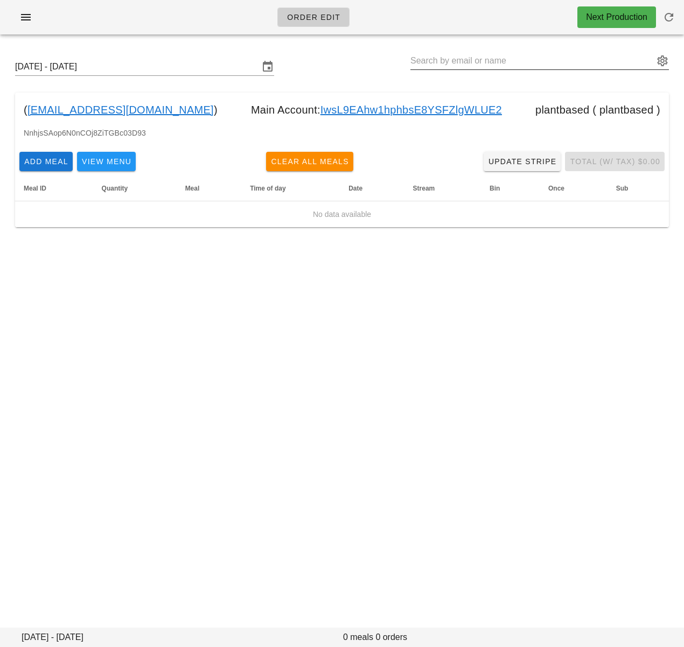
click at [465, 62] on input "text" at bounding box center [531, 60] width 243 height 17
paste input "Romax Benedict"
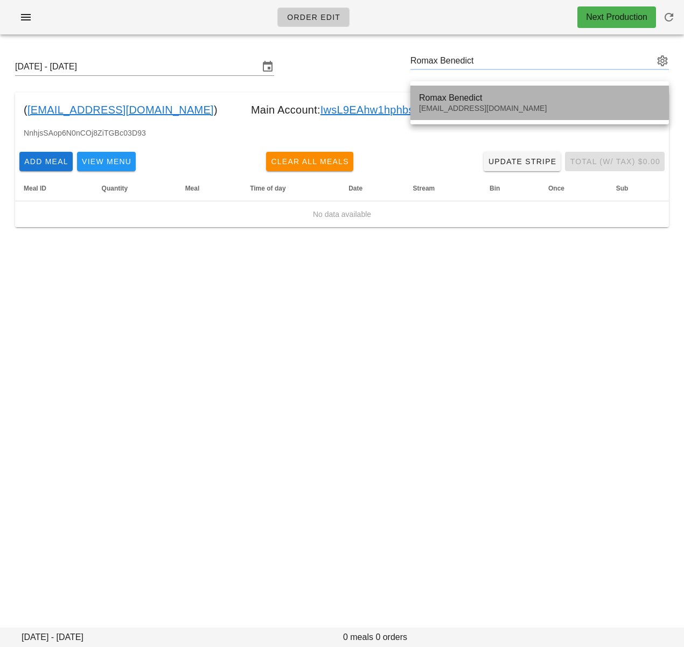
drag, startPoint x: 489, startPoint y: 96, endPoint x: 500, endPoint y: 96, distance: 11.3
click at [489, 96] on div "Romax Benedict" at bounding box center [539, 98] width 241 height 10
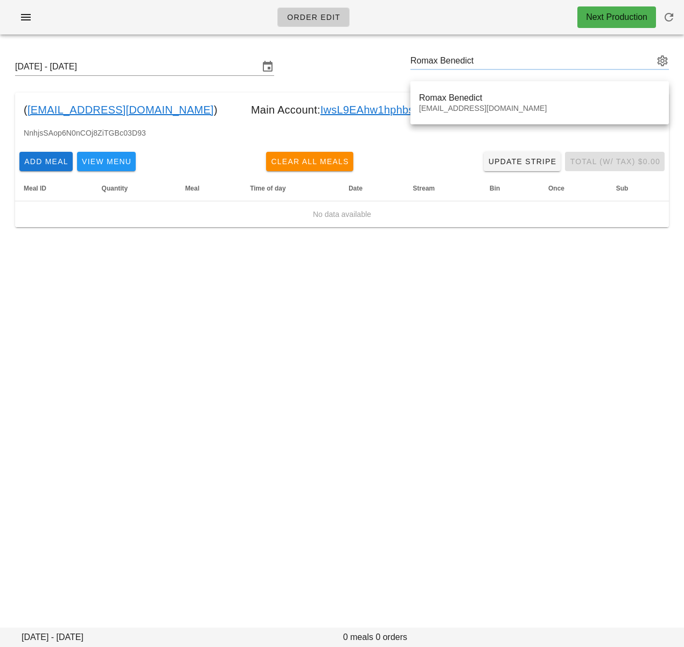
type input "Romax Benedict (Romaxbenedict@gmail.com)"
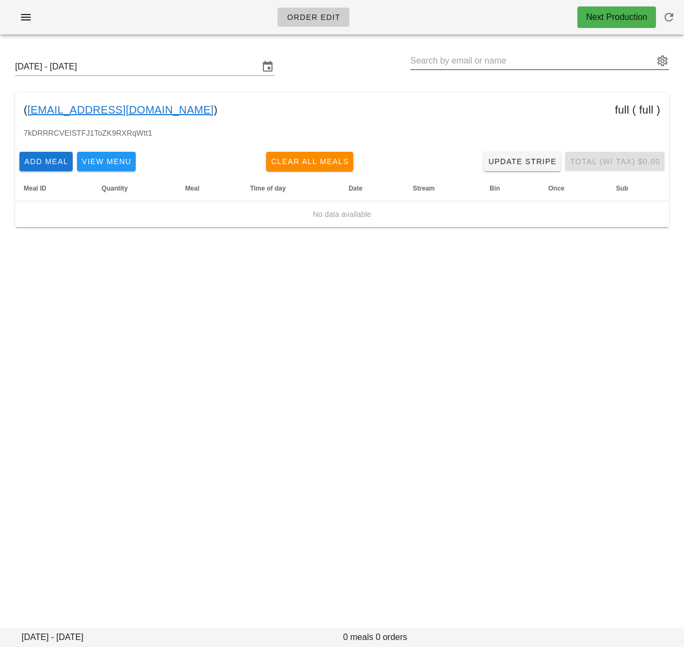
click at [467, 59] on input "text" at bounding box center [531, 60] width 243 height 17
paste input "Loic Avilez"
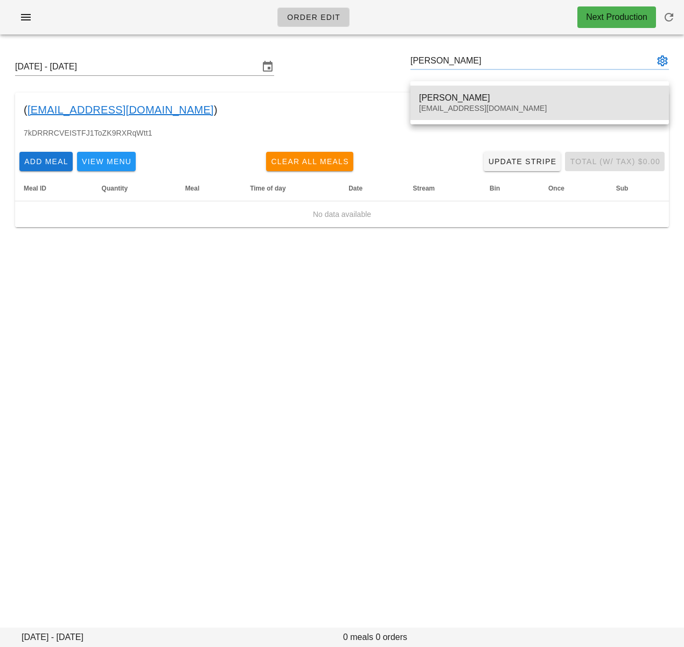
click at [504, 95] on div "Loic Avilez" at bounding box center [539, 98] width 241 height 10
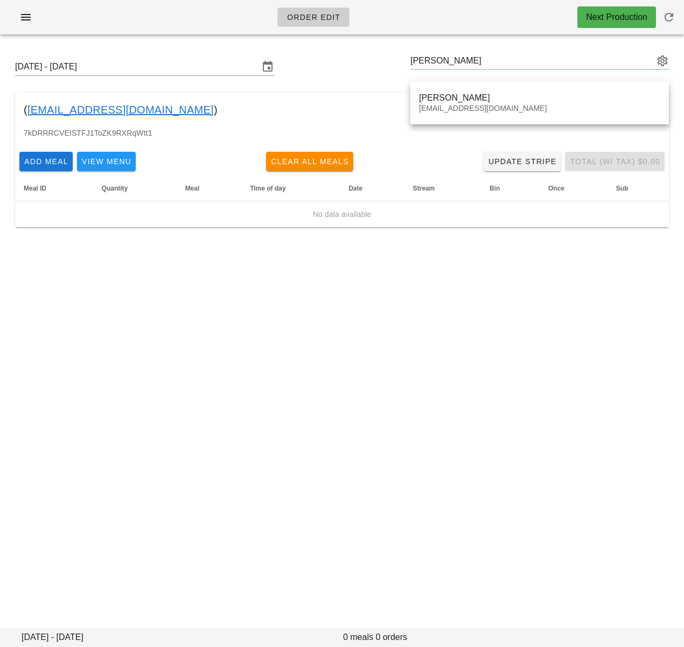
type input "Loic Avilez (vmary.noumea@gmail.com)"
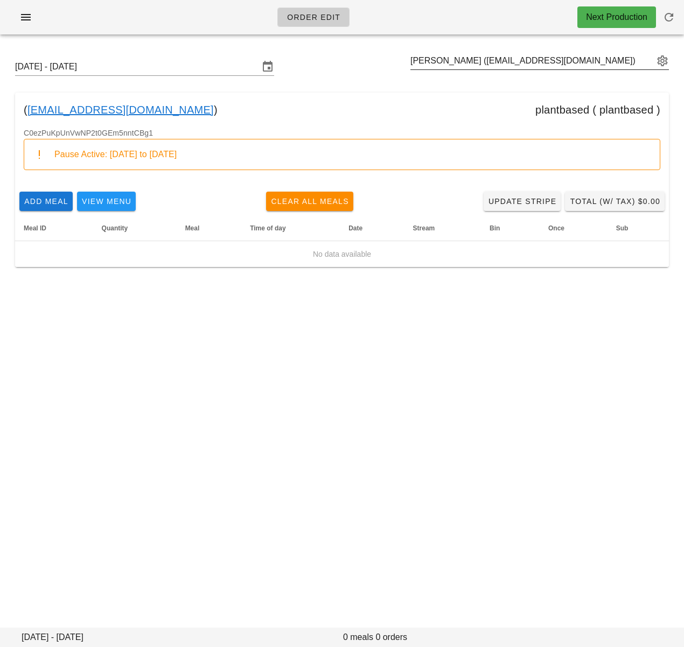
click at [470, 72] on div "Loic Avilez (vmary.noumea@gmail.com)" at bounding box center [539, 66] width 259 height 29
click at [467, 64] on input "text" at bounding box center [531, 60] width 243 height 17
paste input "Jackie Lo"
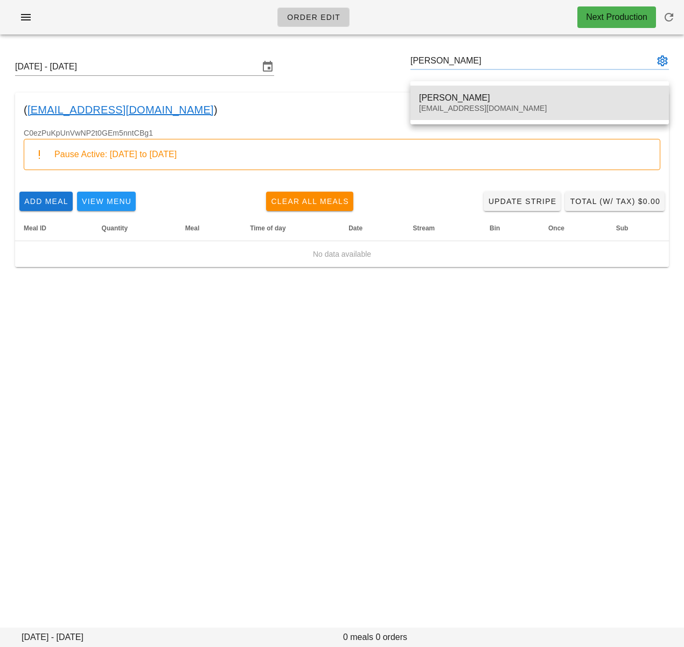
drag, startPoint x: 465, startPoint y: 103, endPoint x: 471, endPoint y: 105, distance: 6.8
click at [465, 103] on div "Jackie Lo jlo123@gmail.com" at bounding box center [539, 102] width 241 height 33
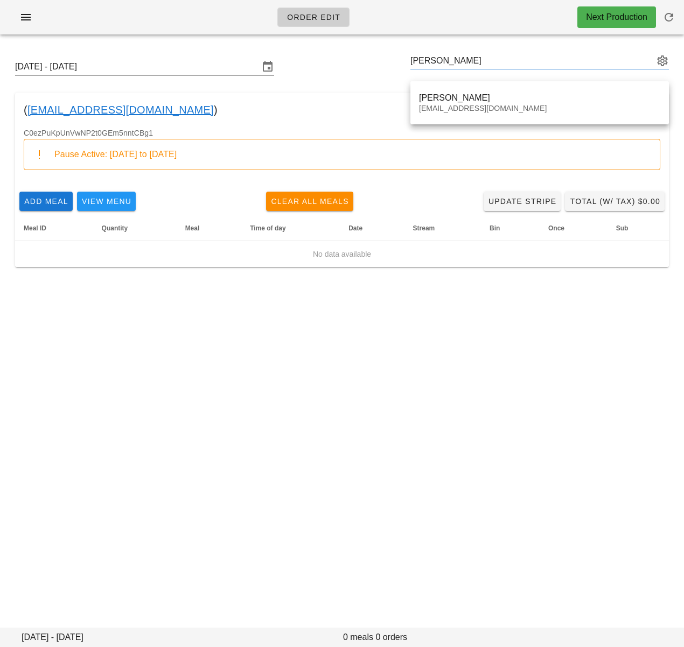
type input "Jackie Lo (jlo123@gmail.com)"
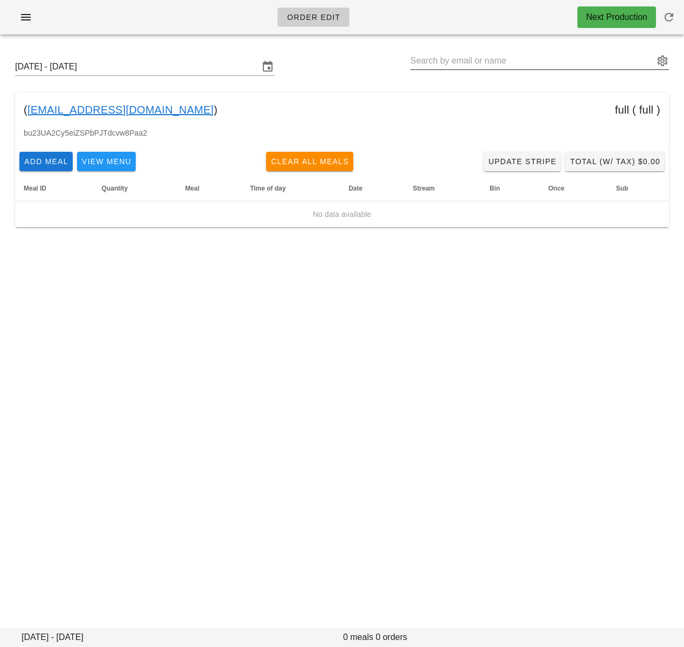
click at [468, 55] on input "text" at bounding box center [531, 60] width 243 height 17
paste input "Daniel Brown"
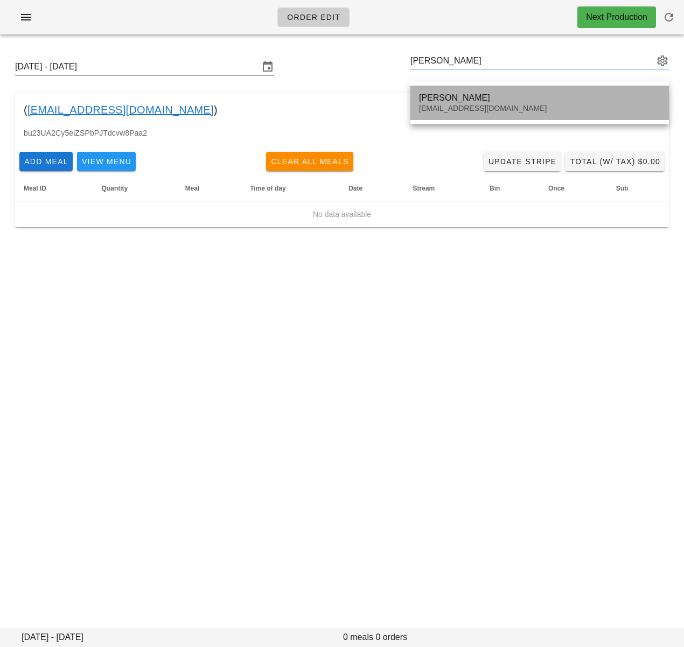
drag, startPoint x: 471, startPoint y: 97, endPoint x: 581, endPoint y: 127, distance: 113.8
click at [471, 97] on div "Daniel Brown" at bounding box center [539, 98] width 241 height 10
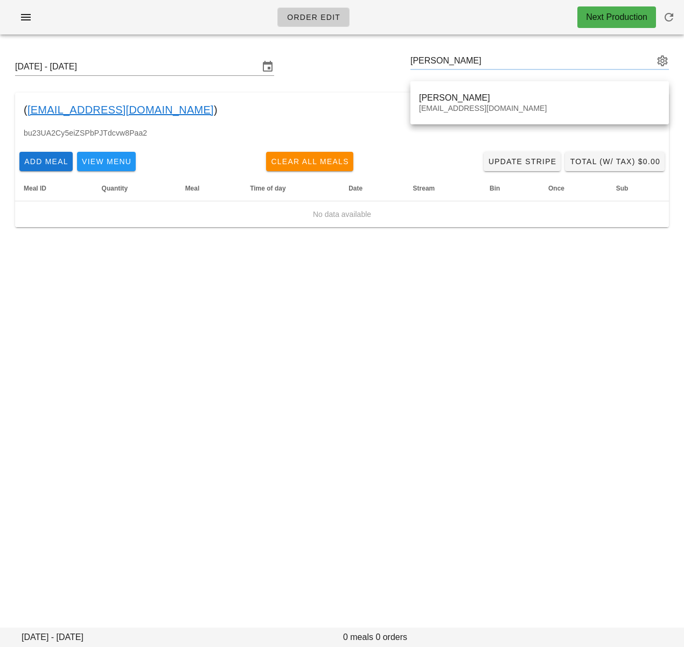
type input "Daniel Brown (dantaitbrown@gmail.com)"
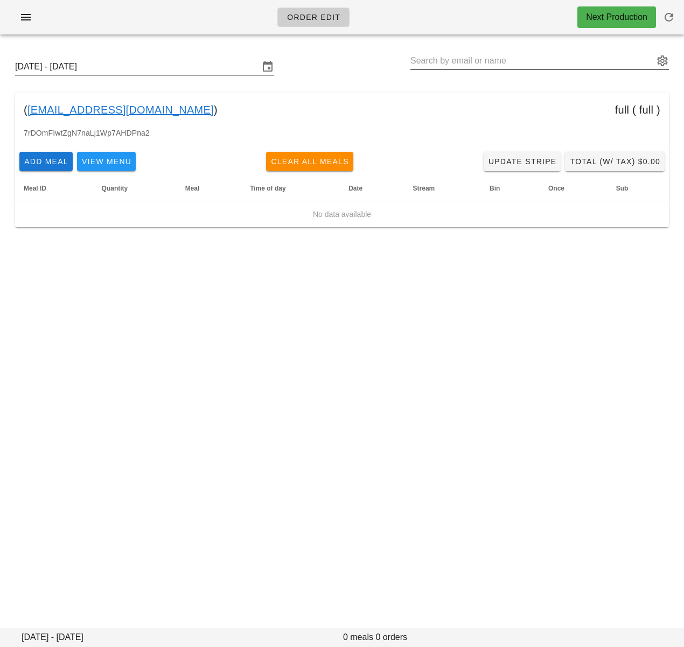
click at [456, 61] on input "text" at bounding box center [531, 60] width 243 height 17
paste input "Brendon McLeod"
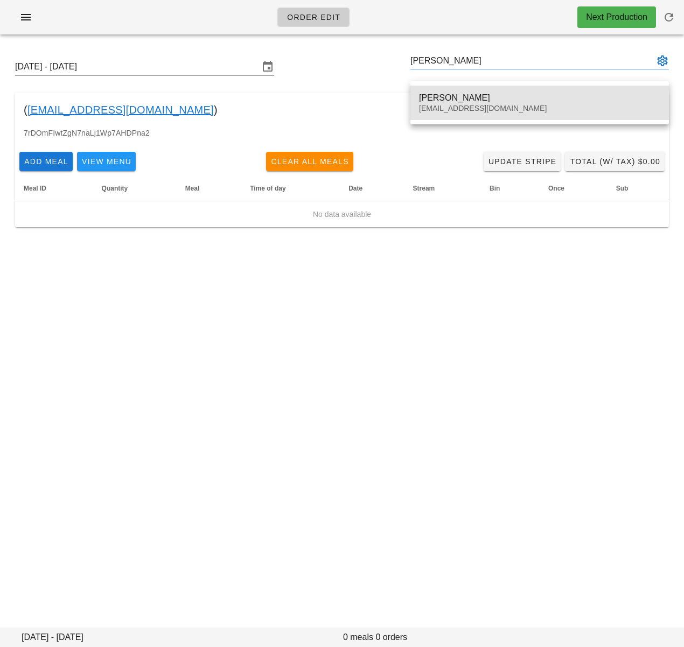
click at [462, 94] on div "Brendon McLeod" at bounding box center [539, 98] width 241 height 10
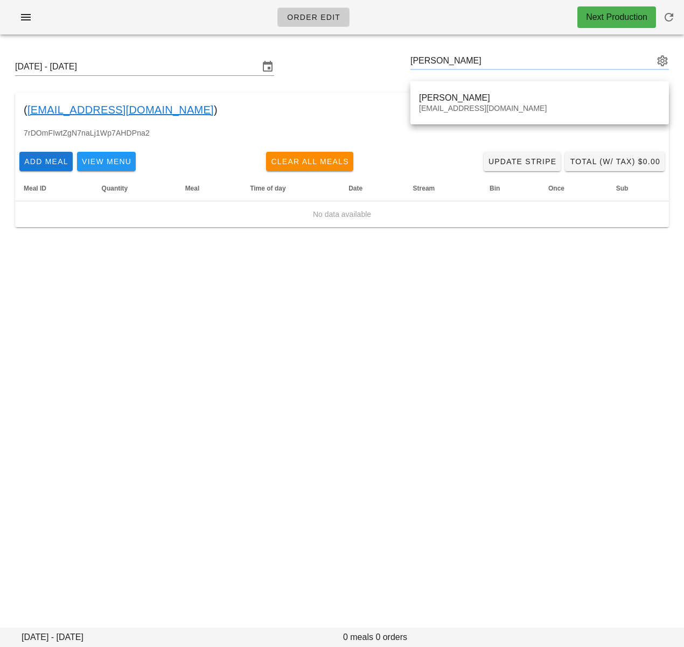
type input "Brendon McLeod (brendonjmcleod@gmail.com)"
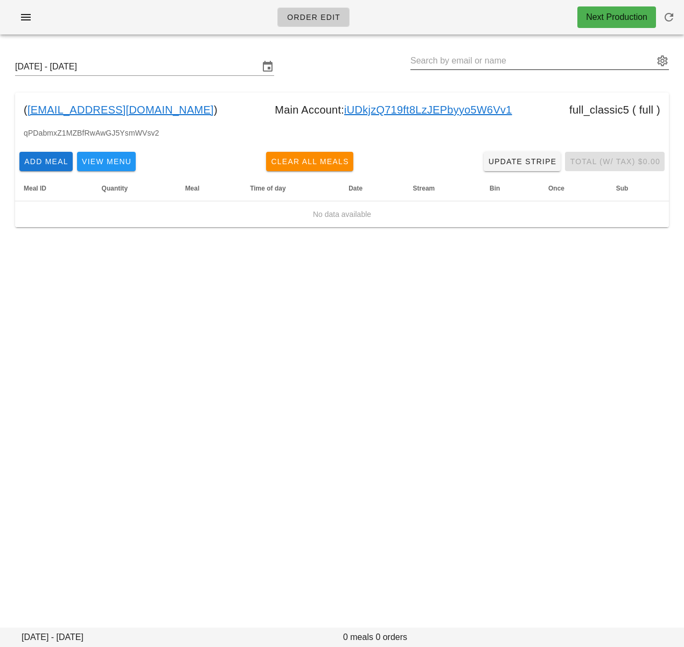
click at [469, 64] on input "text" at bounding box center [531, 60] width 243 height 17
paste input "Evan Dacey"
type input "Evan Dacey"
paste input "Evan Dacey"
click at [428, 60] on input "Evan Dacey" at bounding box center [531, 60] width 243 height 17
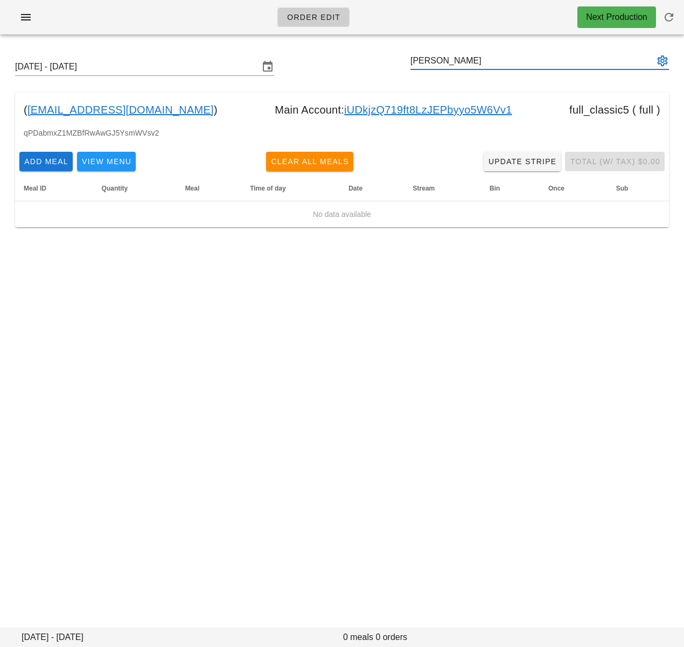
drag, startPoint x: 428, startPoint y: 60, endPoint x: 399, endPoint y: 60, distance: 28.5
click at [404, 60] on div "Sunday September 28 - Saturday October 4 Evan Dacey" at bounding box center [341, 67] width 671 height 34
type input "Dacey"
paste input "Farnaz Edalat"
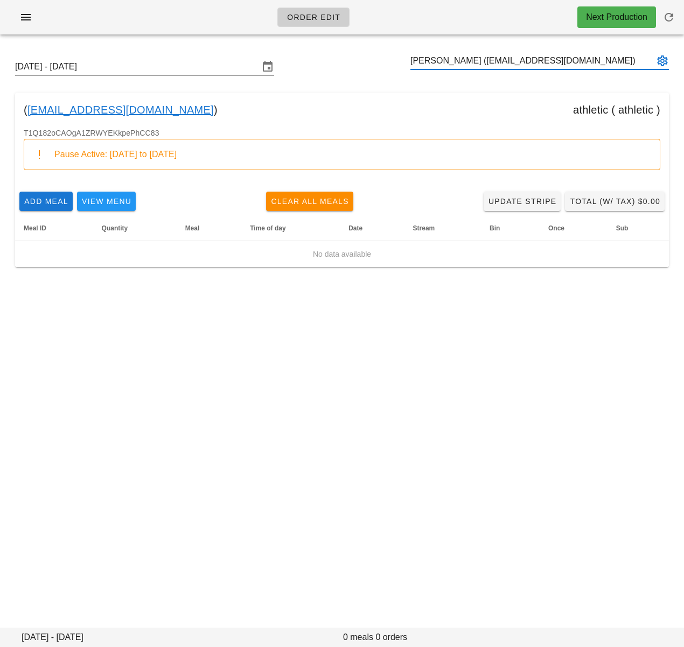
type input "Farnaz Edalat (Farnazedalat@yahoo.com)"
paste input "Alej Santiago"
type input "Alej Santiago (alejandro.stg@outlook.com)"
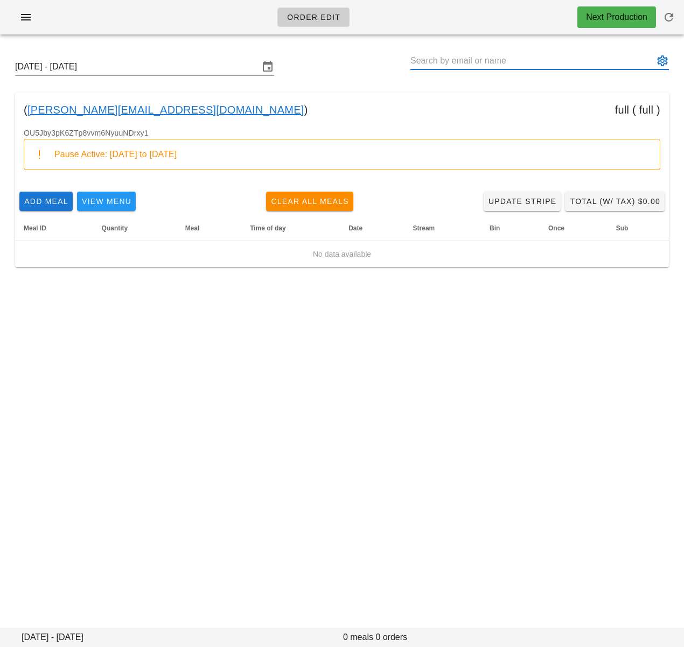
click at [460, 67] on input "text" at bounding box center [531, 60] width 243 height 17
paste input "Thomas Ng"
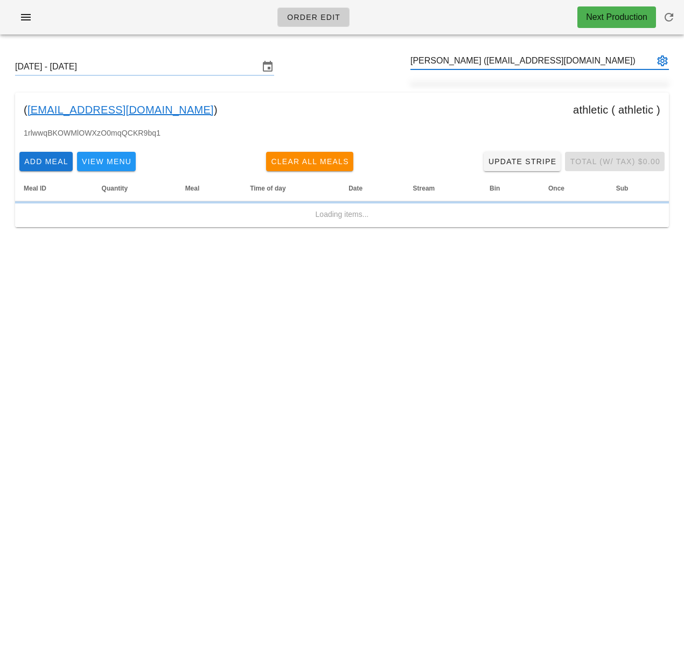
type input "THOMAS NG (thomasqng@gmail.com)"
click at [476, 91] on div "Sunday September 28 - Saturday October 4 THOMAS NG (thomasqng@gmail.com) ( thom…" at bounding box center [342, 142] width 684 height 199
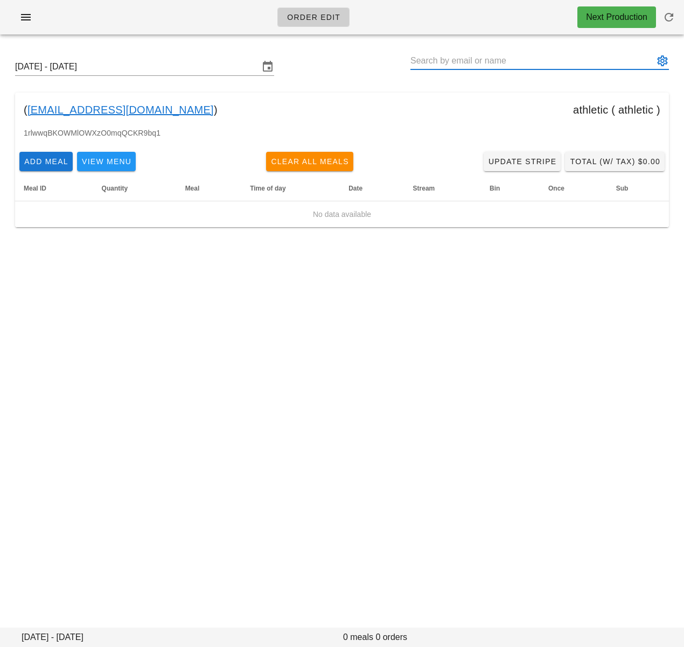
click at [475, 65] on input "text" at bounding box center [531, 60] width 243 height 17
paste input "Rachel Germain"
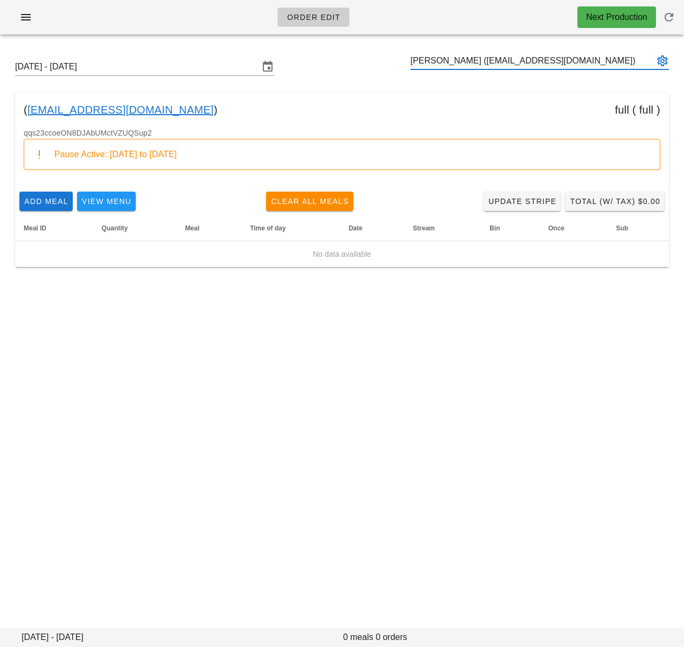
type input "Rachel Germain (rgermain@zoology.ubc.ca)"
click at [458, 62] on input "text" at bounding box center [531, 60] width 243 height 17
paste input "Morgan Huber"
type input "Morgan Huber (morganchuber@gmail.com)"
click at [450, 61] on input "text" at bounding box center [531, 60] width 243 height 17
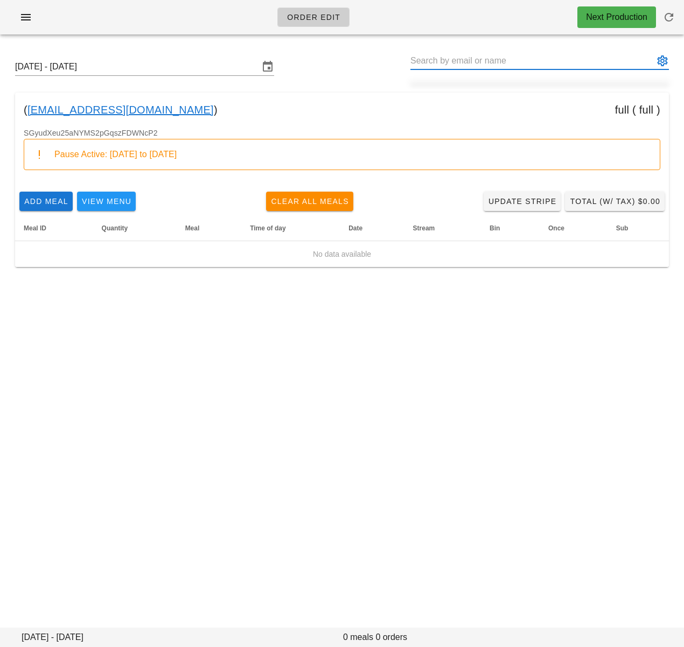
paste input "Jay Jensen"
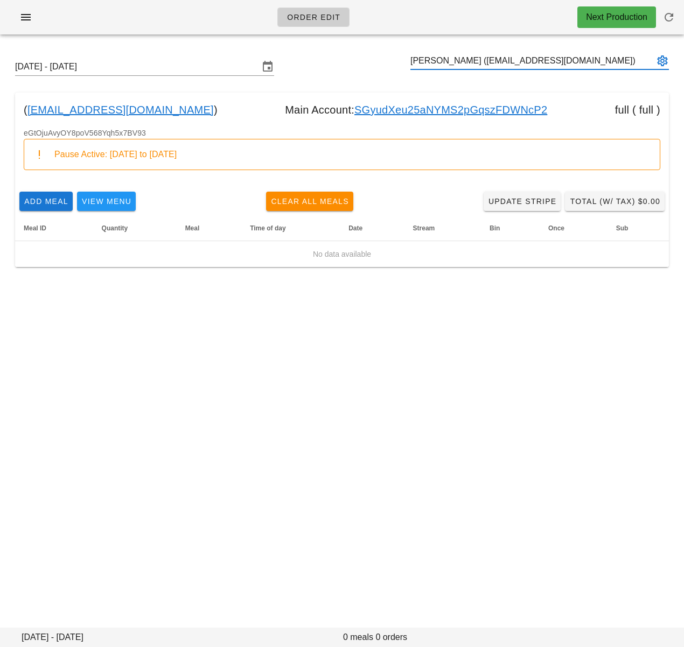
type input "Jay Jensen (stellarjay77@gmail.com)"
paste input "Mert Gezgin"
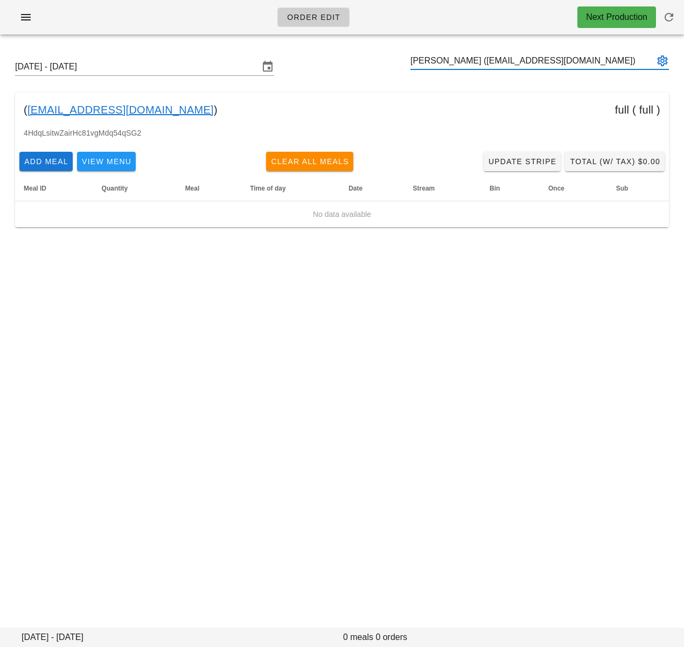
type input "Mert Gezgin (hazzilhar@gmail.com)"
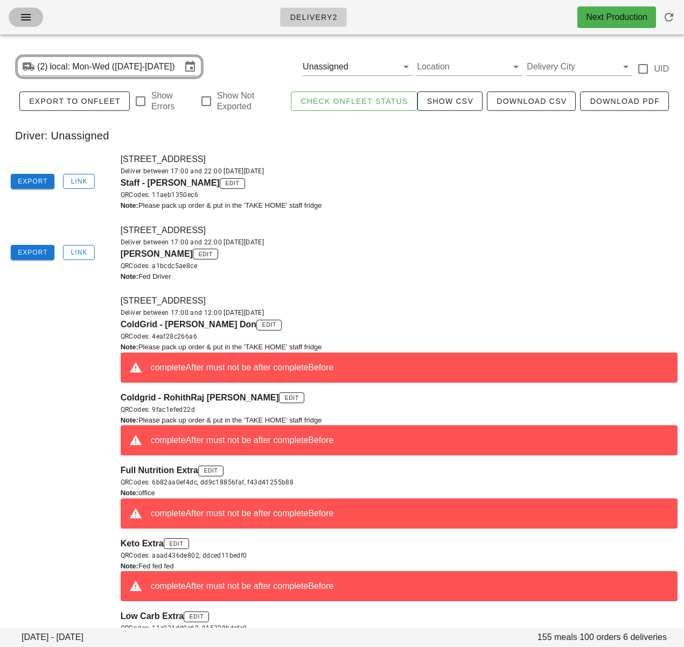
click at [18, 16] on span "button" at bounding box center [25, 17] width 17 height 13
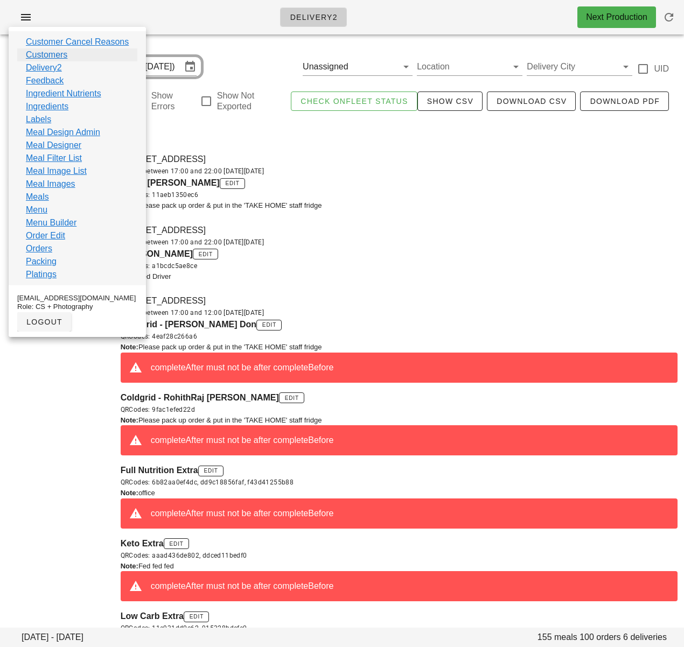
click at [52, 58] on link "Customers" at bounding box center [46, 54] width 41 height 13
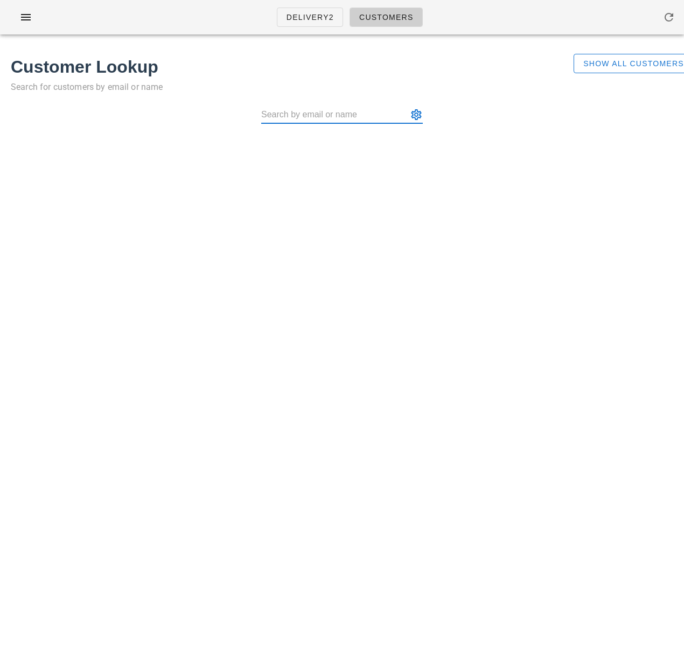
type input "[PERSON_NAME]"
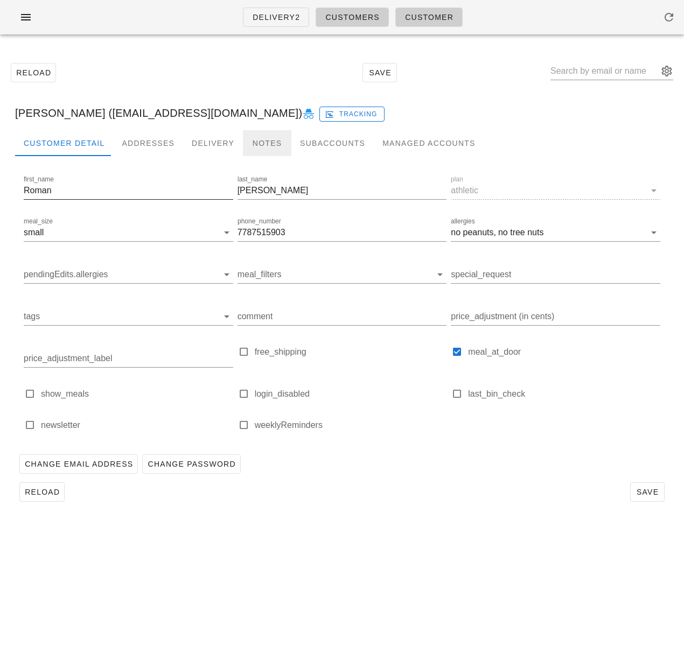
drag, startPoint x: 257, startPoint y: 144, endPoint x: 142, endPoint y: 197, distance: 126.1
click at [257, 144] on div "Notes" at bounding box center [267, 143] width 48 height 26
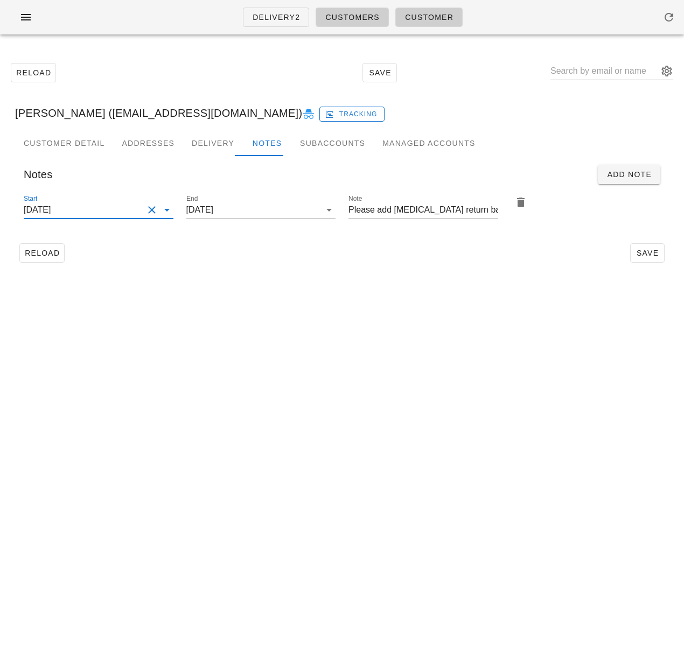
click at [114, 214] on input "[DATE]" at bounding box center [84, 209] width 120 height 17
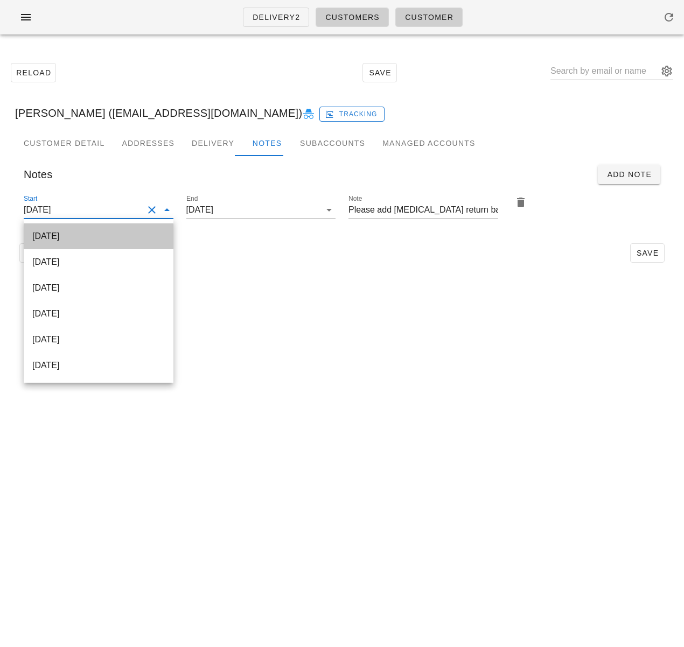
drag, startPoint x: 124, startPoint y: 240, endPoint x: 130, endPoint y: 239, distance: 6.5
click at [124, 240] on div "[DATE]" at bounding box center [98, 236] width 133 height 10
type input "[DATE]"
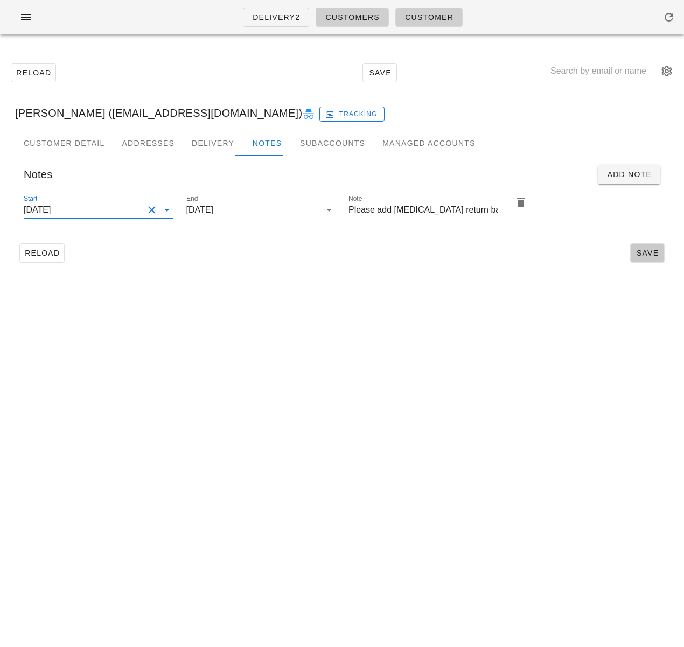
click at [651, 249] on span "Save" at bounding box center [647, 253] width 25 height 9
drag, startPoint x: 517, startPoint y: 107, endPoint x: 388, endPoint y: 155, distance: 137.9
click at [517, 107] on div "[PERSON_NAME] ([EMAIL_ADDRESS][DOMAIN_NAME]) Tracking" at bounding box center [341, 113] width 671 height 34
click at [173, 256] on div "Reload Save" at bounding box center [342, 253] width 654 height 28
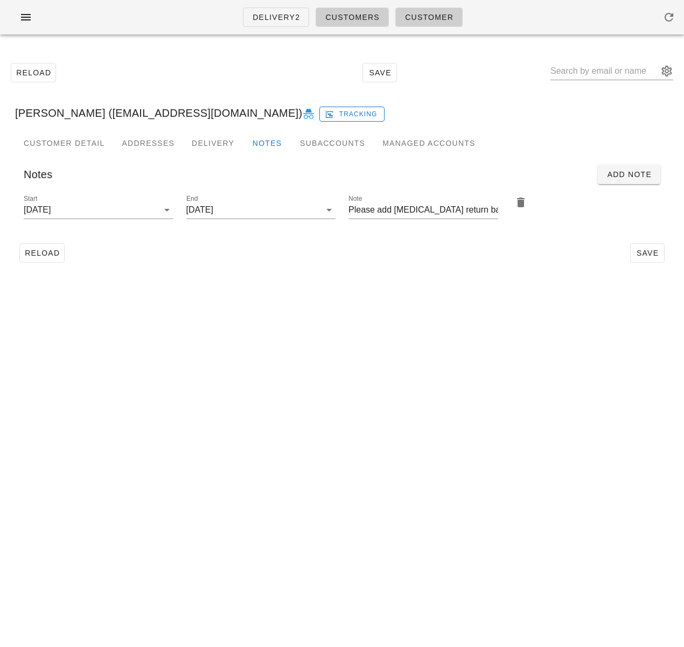
type input "[PERSON_NAME] ([EMAIL_ADDRESS][DOMAIN_NAME])"
click at [57, 261] on button "Reload" at bounding box center [41, 252] width 45 height 19
click at [600, 72] on input "text" at bounding box center [605, 70] width 108 height 17
paste input "[PERSON_NAME]"
type input "[PERSON_NAME]"
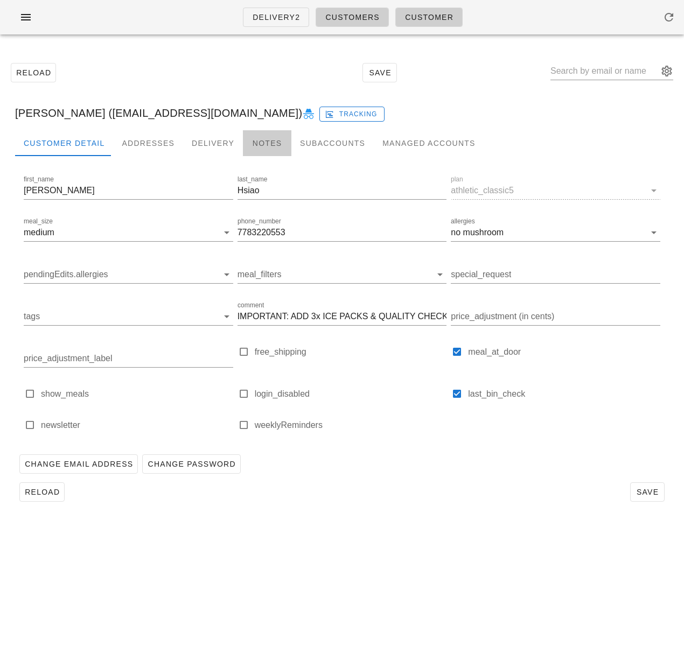
click at [256, 142] on div "Notes" at bounding box center [267, 143] width 48 height 26
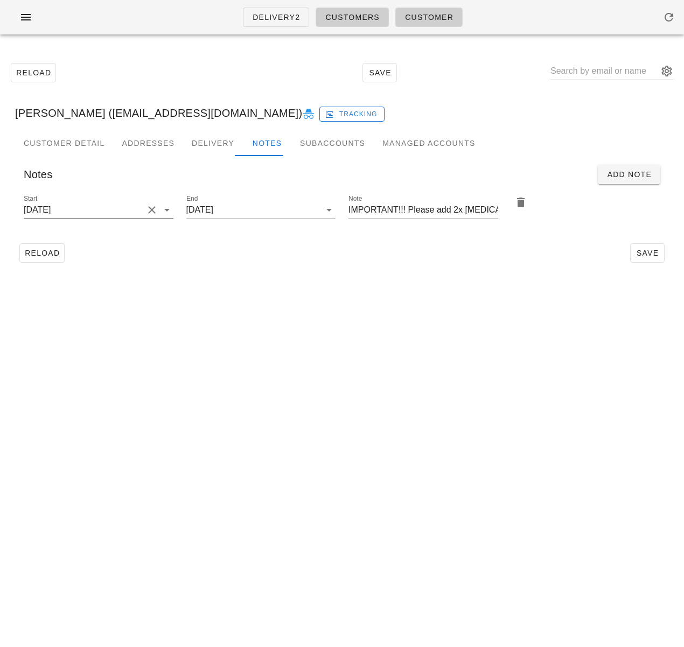
click at [83, 215] on input "[DATE]" at bounding box center [84, 209] width 120 height 17
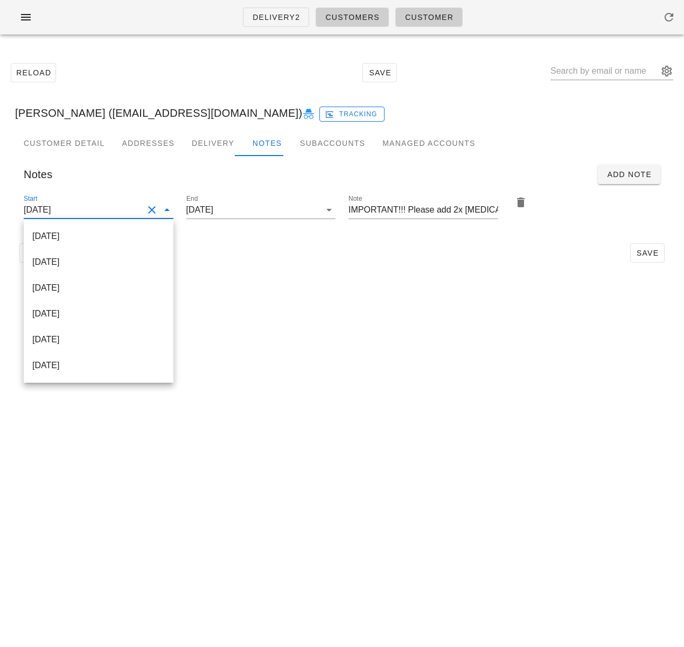
click at [88, 237] on div "[DATE]" at bounding box center [98, 236] width 133 height 10
type input "[DATE]"
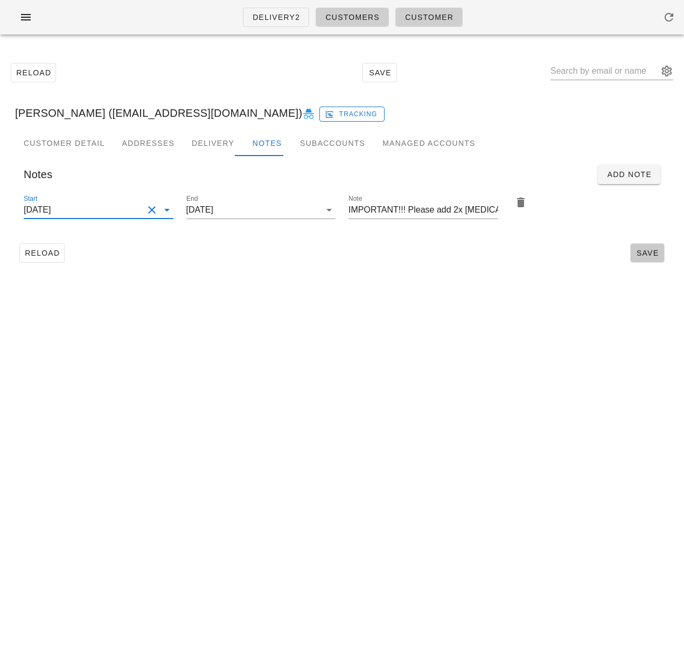
click at [645, 253] on span "Save" at bounding box center [647, 253] width 25 height 9
click at [591, 69] on input "text" at bounding box center [605, 70] width 108 height 17
click at [248, 301] on div "Delivery2 Customers Customer Reload Save [PERSON_NAME] ([EMAIL_ADDRESS][DOMAIN_…" at bounding box center [342, 323] width 684 height 647
click at [56, 253] on span "Reload" at bounding box center [42, 253] width 36 height 9
click at [615, 75] on input "text" at bounding box center [605, 70] width 108 height 17
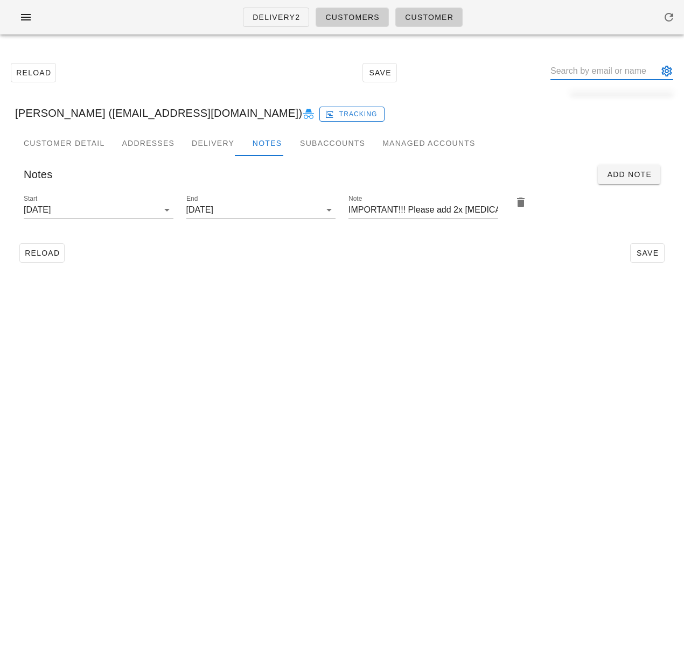
paste input "[PERSON_NAME]"
type input "[PERSON_NAME]"
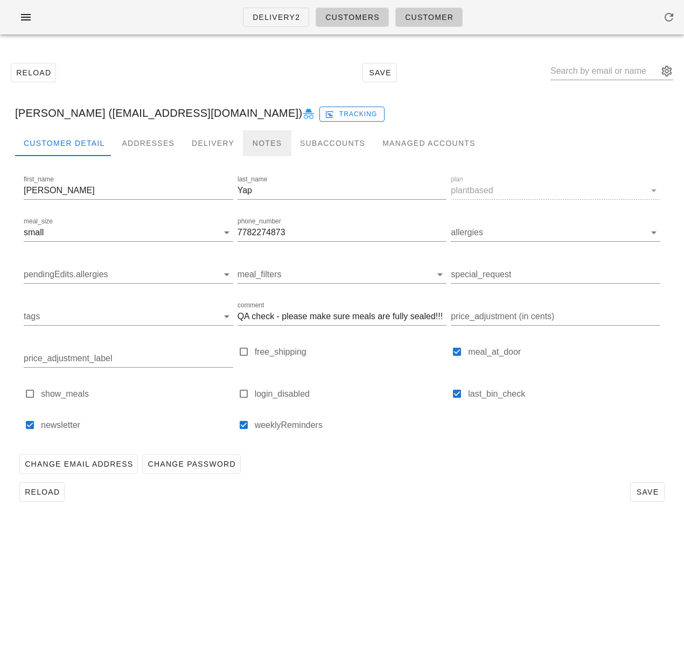
click at [257, 147] on div "Notes" at bounding box center [267, 143] width 48 height 26
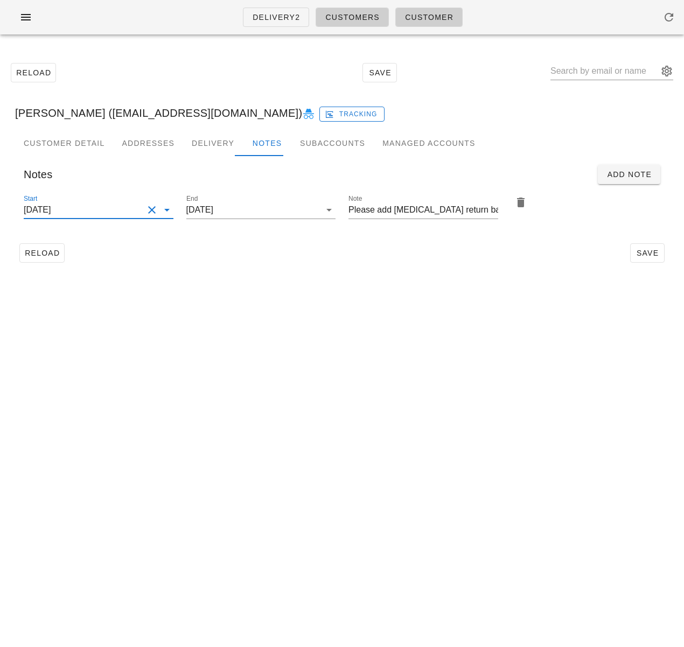
click at [112, 210] on input "[DATE]" at bounding box center [84, 209] width 120 height 17
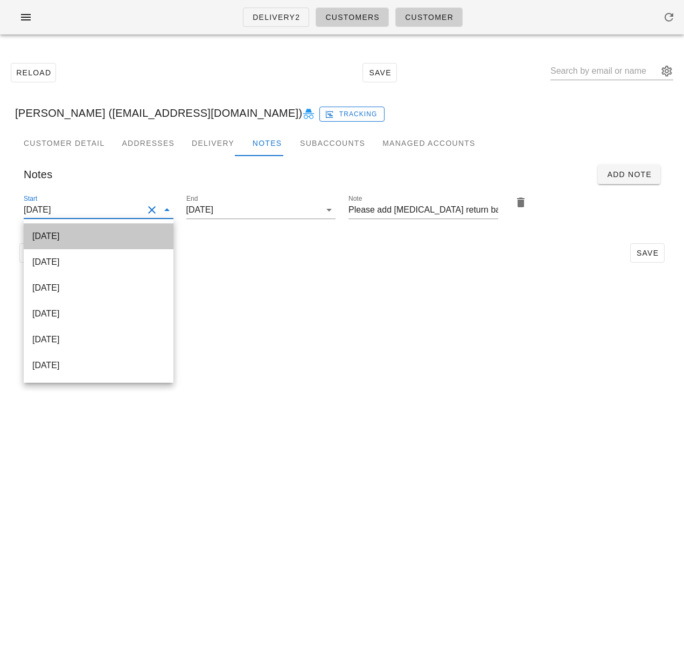
drag, startPoint x: 122, startPoint y: 243, endPoint x: 214, endPoint y: 236, distance: 92.4
click at [122, 243] on div "[DATE]" at bounding box center [98, 236] width 133 height 23
type input "[DATE]"
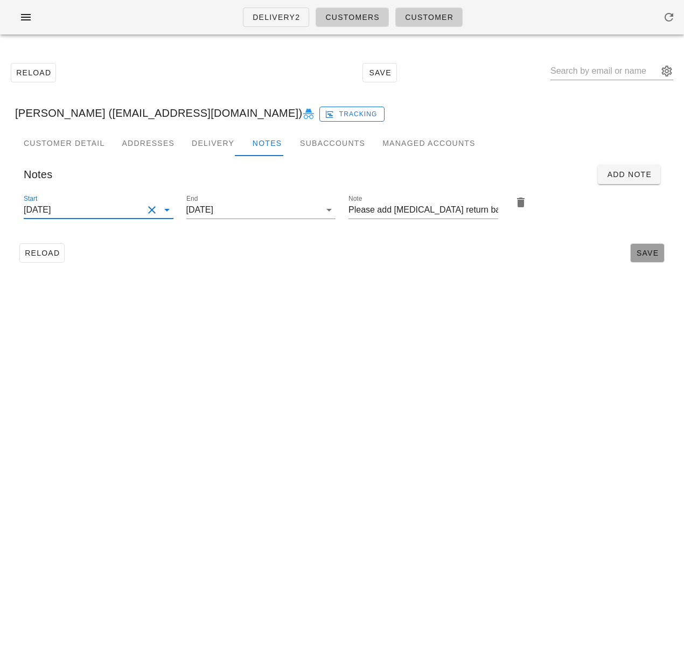
click at [639, 250] on span "Save" at bounding box center [647, 253] width 25 height 9
drag, startPoint x: 321, startPoint y: 276, endPoint x: 111, endPoint y: 229, distance: 215.2
click at [321, 275] on div "Reload Save [PERSON_NAME] ([EMAIL_ADDRESS][DOMAIN_NAME]) [PERSON_NAME] ([EMAIL_…" at bounding box center [342, 162] width 684 height 239
drag, startPoint x: 53, startPoint y: 246, endPoint x: 64, endPoint y: 243, distance: 11.0
click at [53, 246] on button "Reload" at bounding box center [41, 252] width 45 height 19
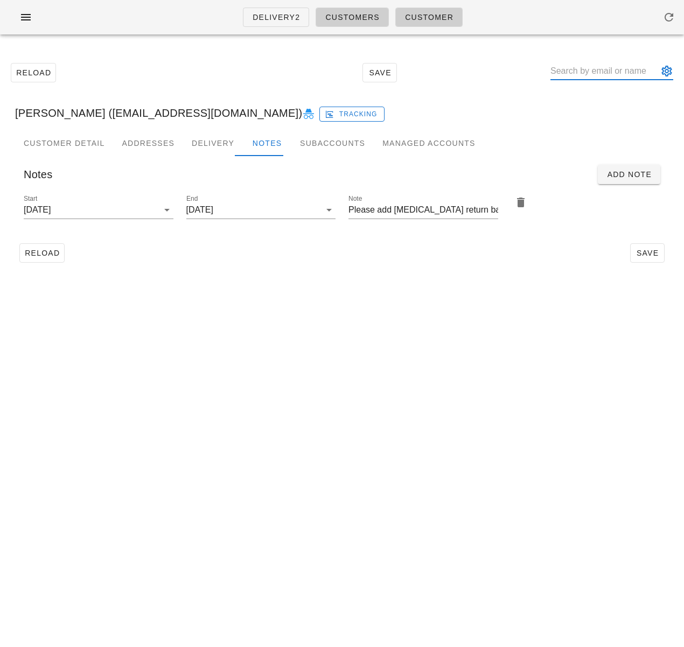
click at [603, 67] on input "text" at bounding box center [605, 70] width 108 height 17
paste input "[EMAIL_ADDRESS][DOMAIN_NAME] )"
type input "[EMAIL_ADDRESS][DOMAIN_NAME]"
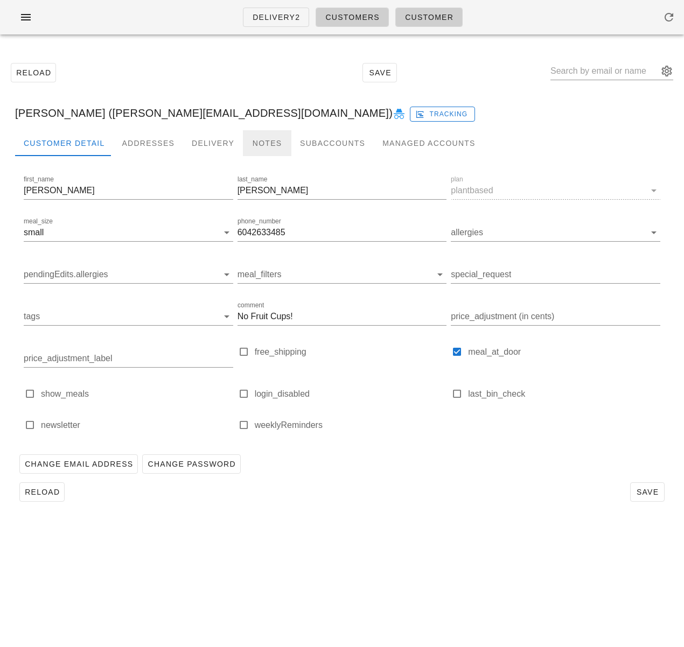
click at [254, 139] on div "Notes" at bounding box center [267, 143] width 48 height 26
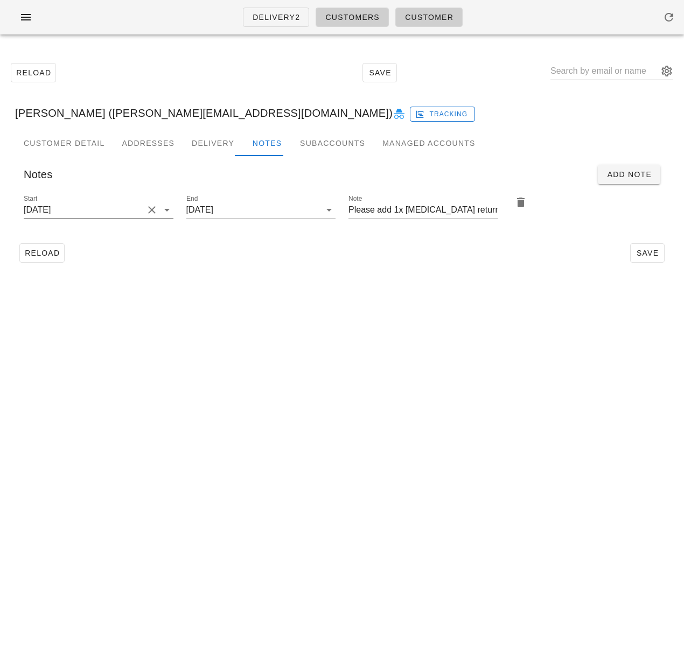
click at [130, 206] on input "[DATE]" at bounding box center [84, 209] width 120 height 17
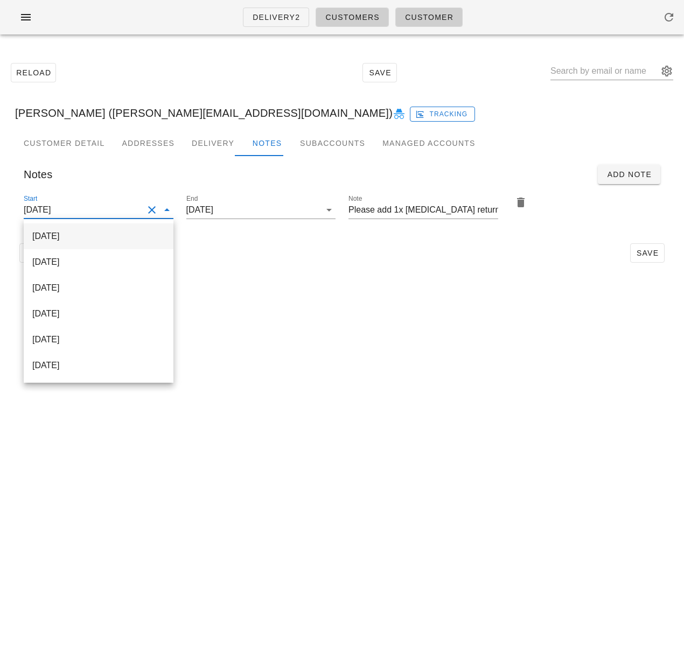
click at [123, 236] on div "[DATE]" at bounding box center [98, 236] width 133 height 10
type input "[DATE]"
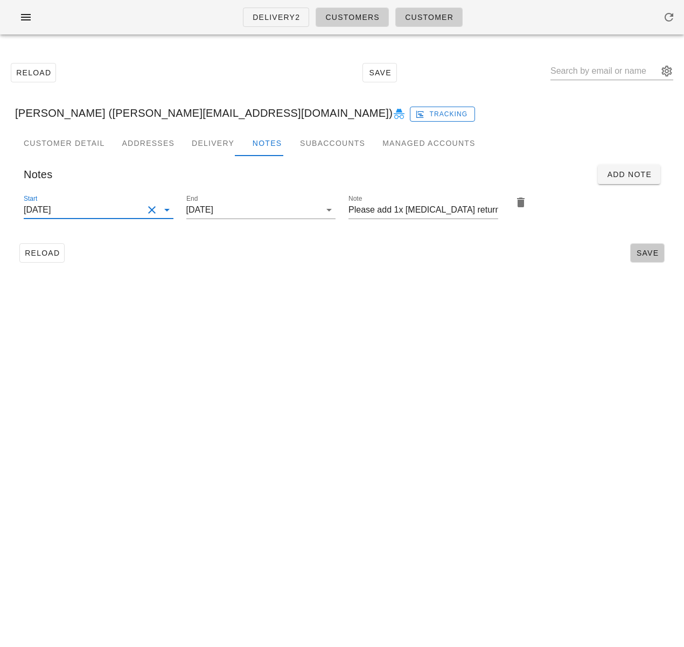
click at [656, 256] on span "Save" at bounding box center [647, 253] width 25 height 9
click at [32, 250] on span "Reload" at bounding box center [42, 253] width 36 height 9
click at [605, 74] on input "text" at bounding box center [605, 70] width 108 height 17
paste input "[PERSON_NAME]"
type input "[PERSON_NAME]"
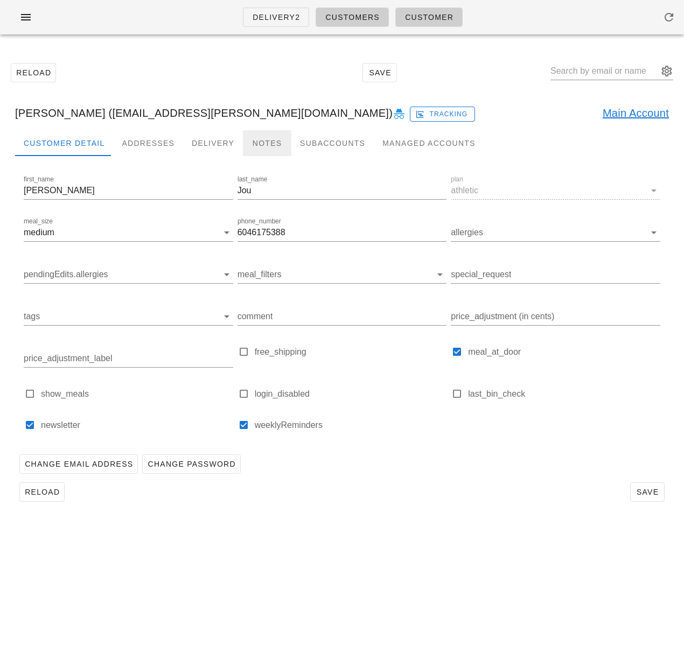
click at [253, 143] on div "Notes" at bounding box center [267, 143] width 48 height 26
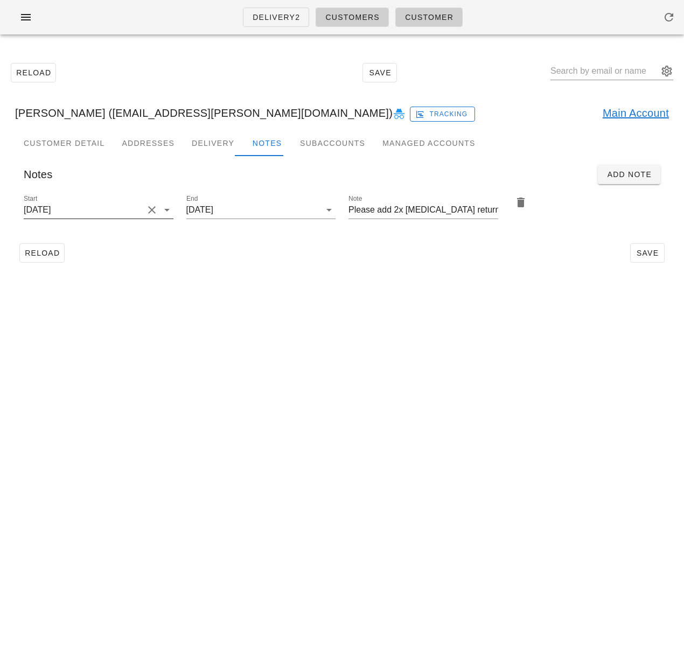
click at [91, 210] on input "[DATE]" at bounding box center [84, 209] width 120 height 17
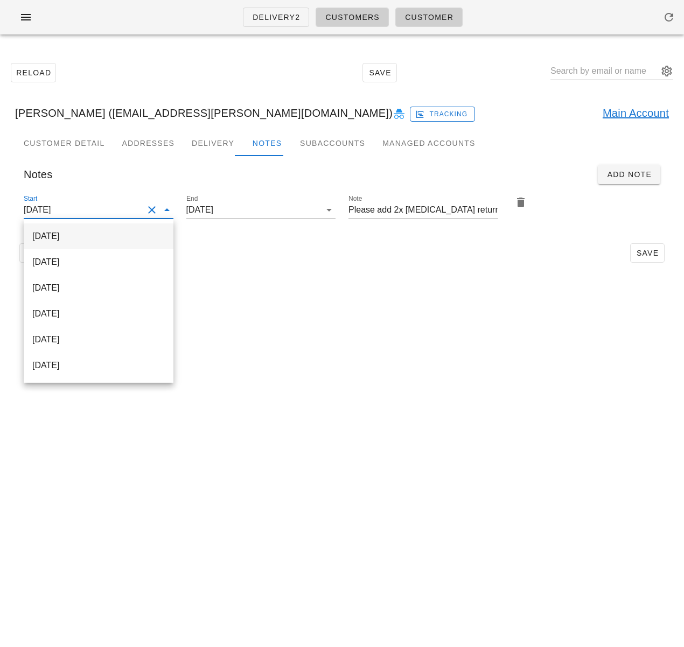
click at [92, 235] on div "[DATE]" at bounding box center [98, 236] width 133 height 10
type input "[DATE]"
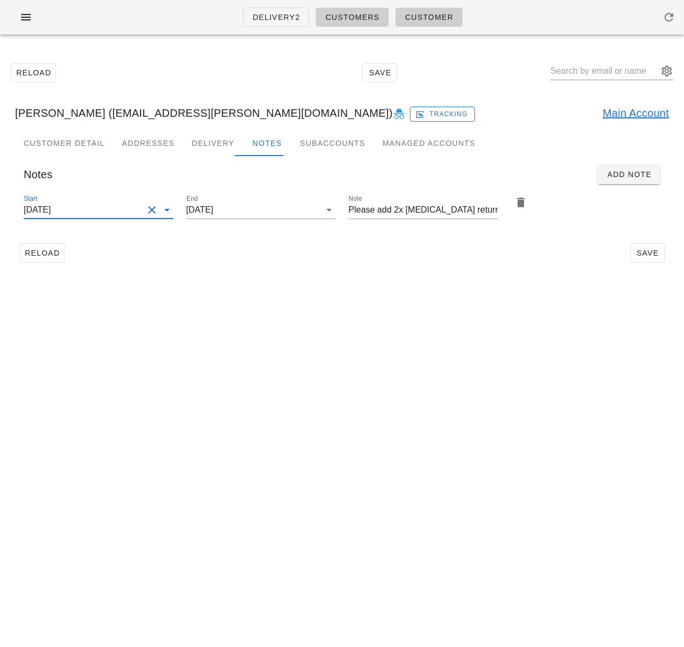
drag, startPoint x: 531, startPoint y: 241, endPoint x: 562, endPoint y: 242, distance: 31.8
click at [532, 242] on div "Reload Save" at bounding box center [342, 253] width 654 height 28
click at [479, 209] on input "Please add 2x [MEDICAL_DATA] return bag!!!" at bounding box center [424, 209] width 150 height 17
type input "Please add 2x [MEDICAL_DATA] return bags!!!"
drag, startPoint x: 649, startPoint y: 258, endPoint x: 478, endPoint y: 508, distance: 302.8
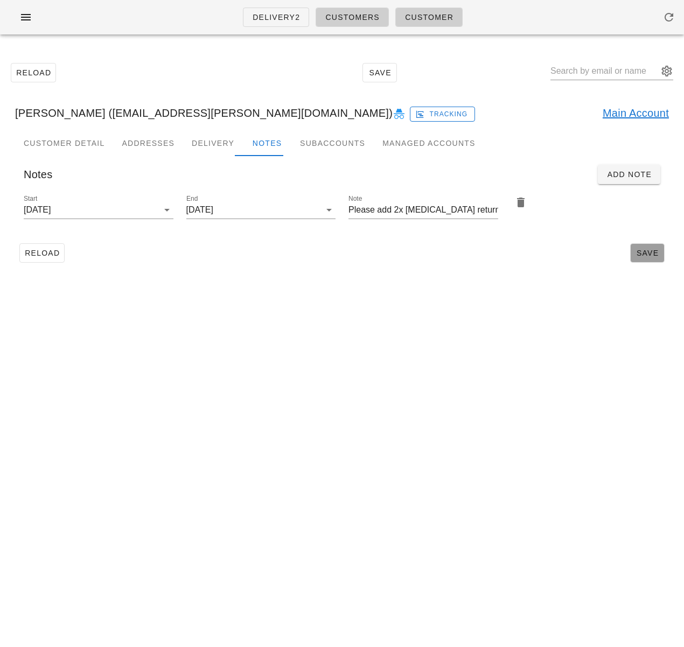
click at [649, 258] on button "Save" at bounding box center [647, 252] width 34 height 19
drag, startPoint x: 478, startPoint y: 508, endPoint x: 470, endPoint y: 578, distance: 70.0
click at [478, 510] on div "Delivery2 Customers Customer Reload Save [PERSON_NAME] ([EMAIL_ADDRESS][PERSON_…" at bounding box center [342, 323] width 684 height 647
click at [43, 253] on span "Reload" at bounding box center [42, 253] width 36 height 9
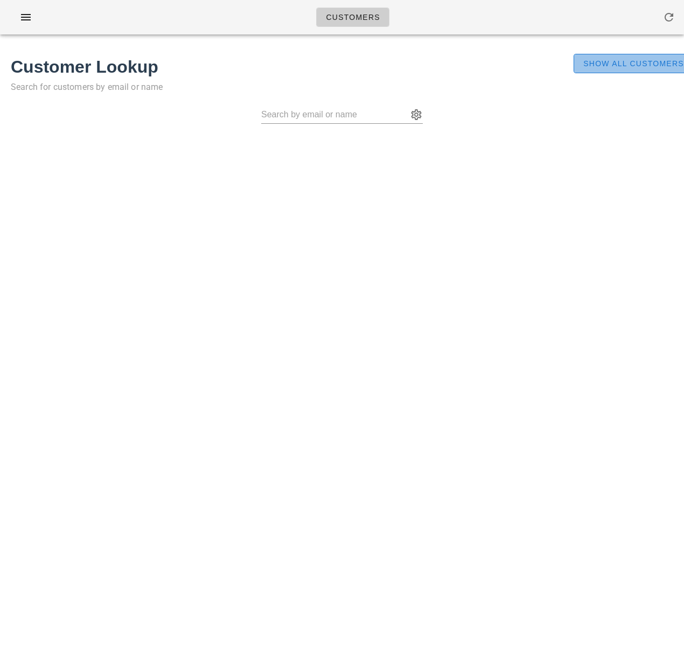
click at [625, 66] on span "Show All Customers" at bounding box center [633, 63] width 101 height 9
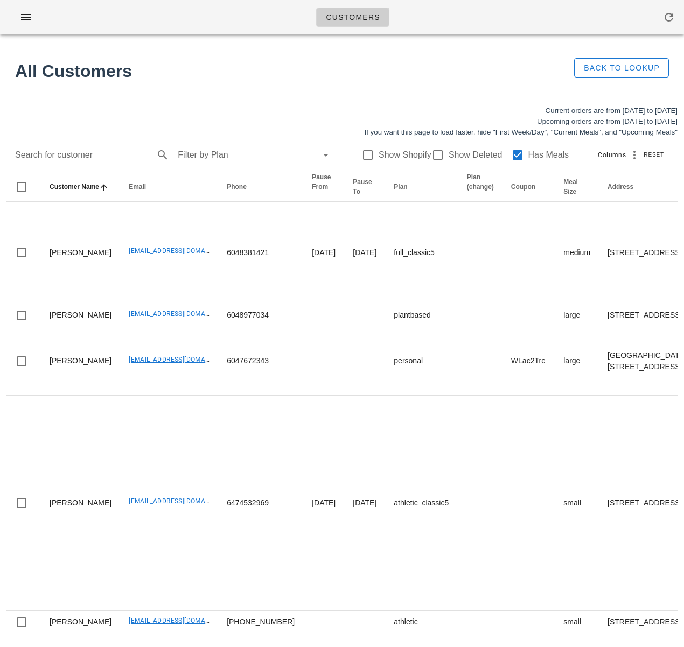
click at [90, 151] on input "Search for customer" at bounding box center [83, 155] width 137 height 17
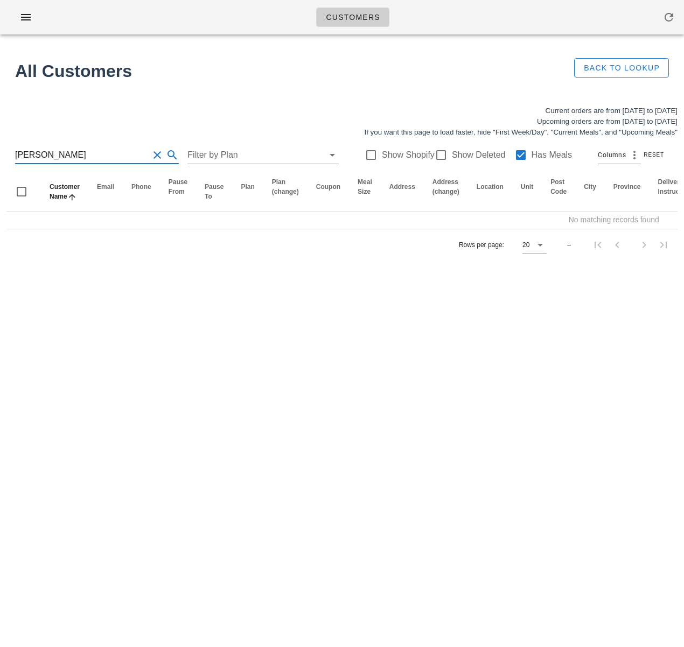
drag, startPoint x: 34, startPoint y: 153, endPoint x: 54, endPoint y: 157, distance: 20.4
click at [34, 153] on input "Evan Dacey" at bounding box center [82, 155] width 134 height 17
type input "Evan Dacey"
click at [512, 155] on div at bounding box center [521, 155] width 18 height 18
click at [38, 157] on input "Evan Dacey" at bounding box center [82, 155] width 134 height 17
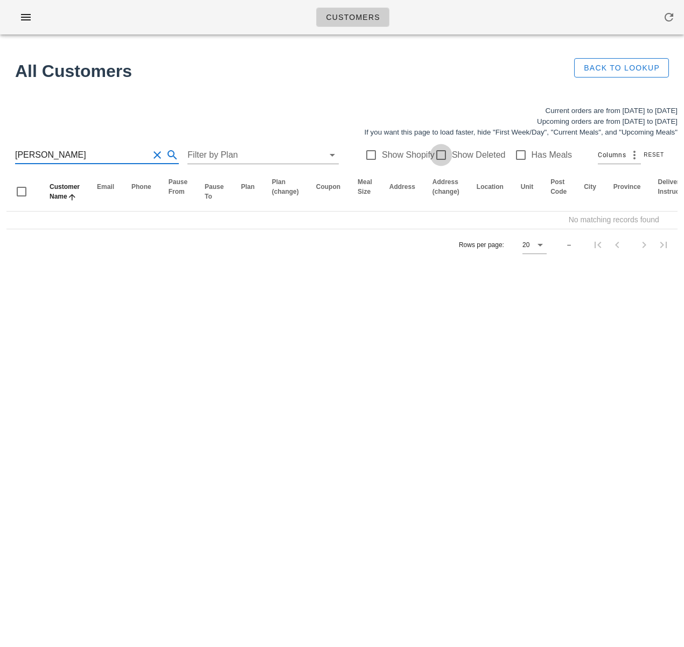
type input "Evan Dacey"
click at [432, 155] on div at bounding box center [441, 155] width 18 height 18
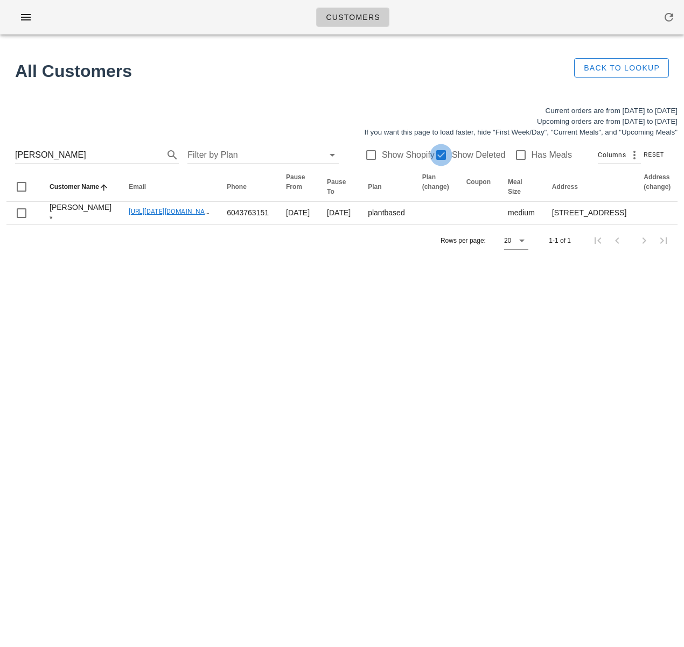
checkbox input "true"
